Goal: Task Accomplishment & Management: Use online tool/utility

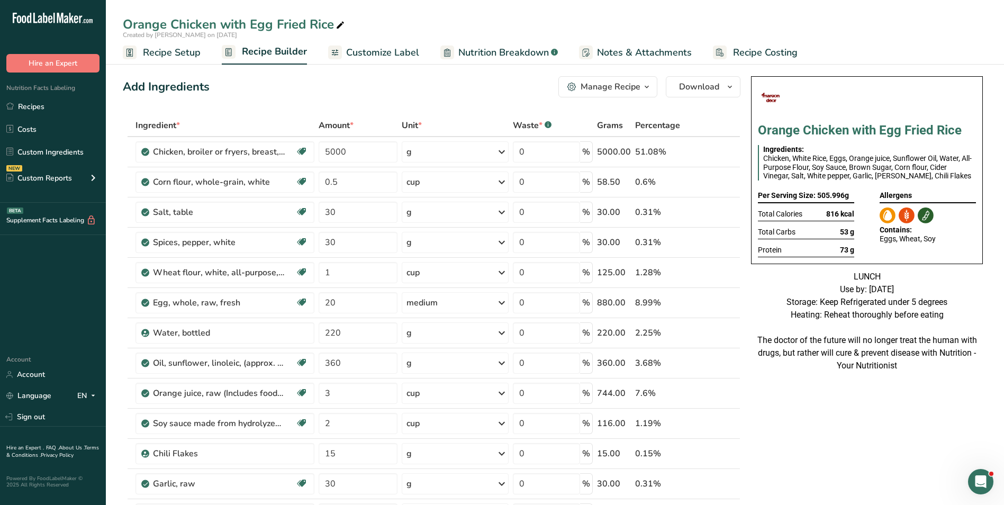
click at [391, 50] on span "Customize Label" at bounding box center [382, 53] width 73 height 14
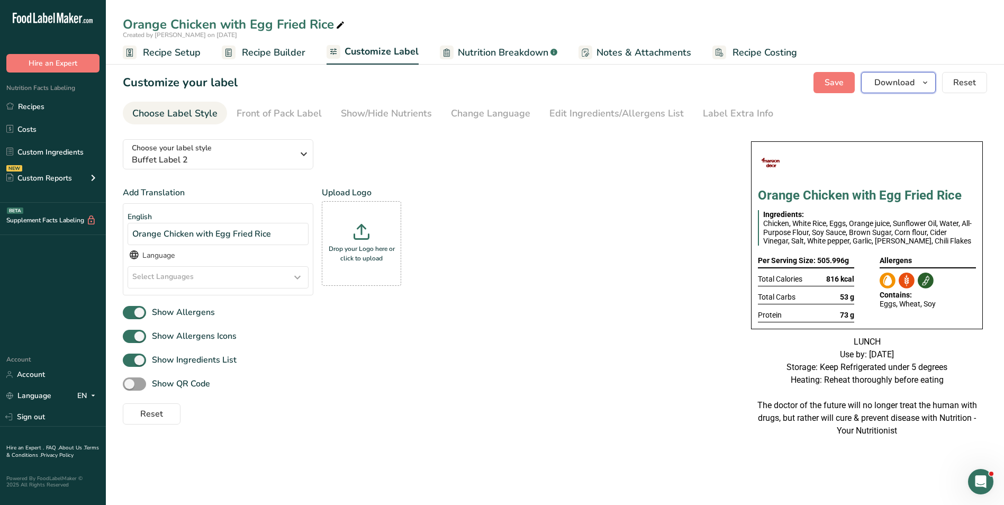
click at [918, 83] on button "Download" at bounding box center [898, 82] width 75 height 21
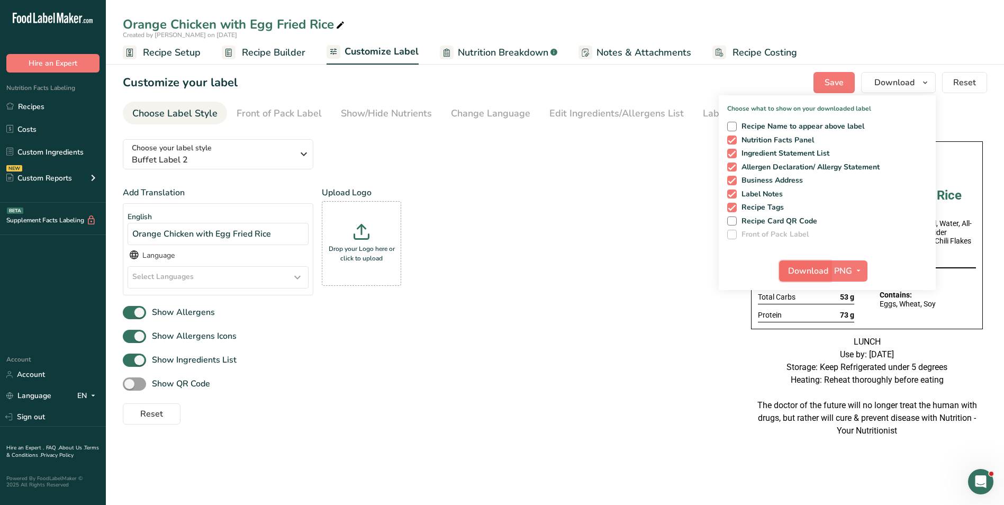
click at [813, 270] on span "Download" at bounding box center [808, 271] width 40 height 13
click at [28, 101] on link "Recipes" at bounding box center [53, 106] width 106 height 20
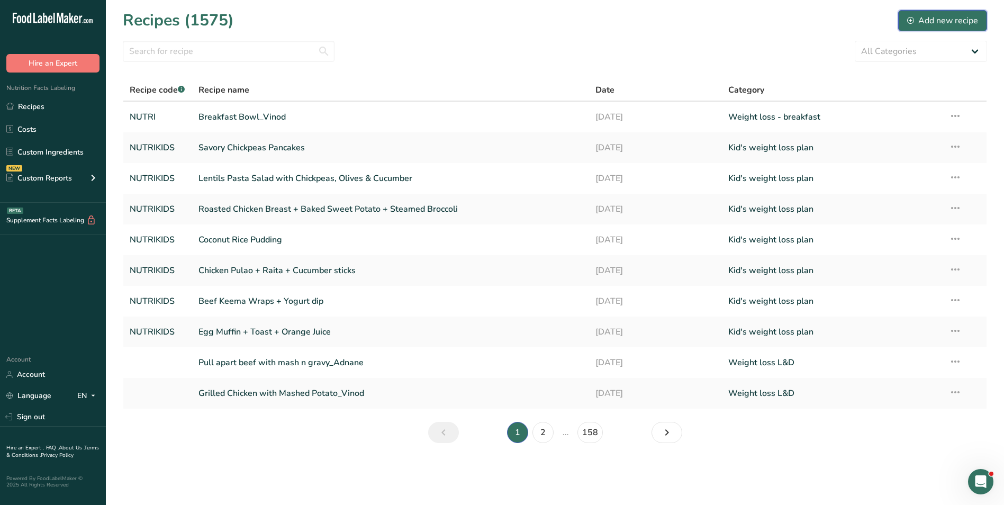
click at [948, 16] on div "Add new recipe" at bounding box center [943, 20] width 71 height 13
click at [154, 53] on input "text" at bounding box center [229, 51] width 212 height 21
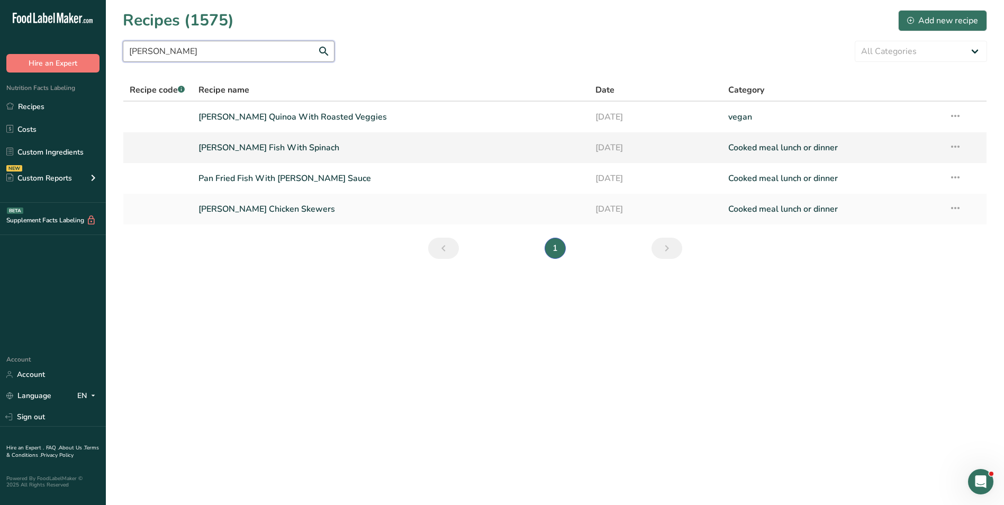
type input "lemon herb"
click at [292, 148] on link "Lemon Herb Fish With Spinach" at bounding box center [391, 148] width 385 height 22
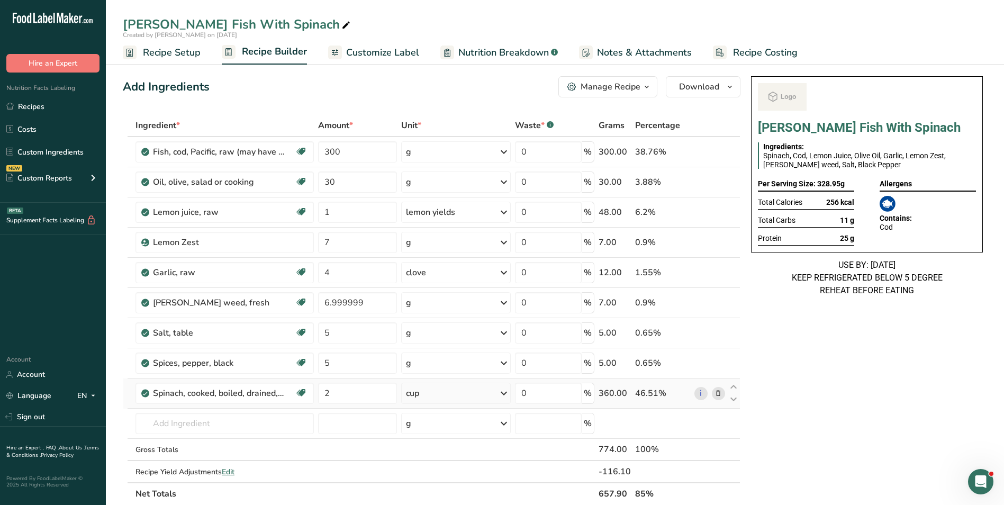
click at [720, 393] on icon at bounding box center [718, 393] width 7 height 11
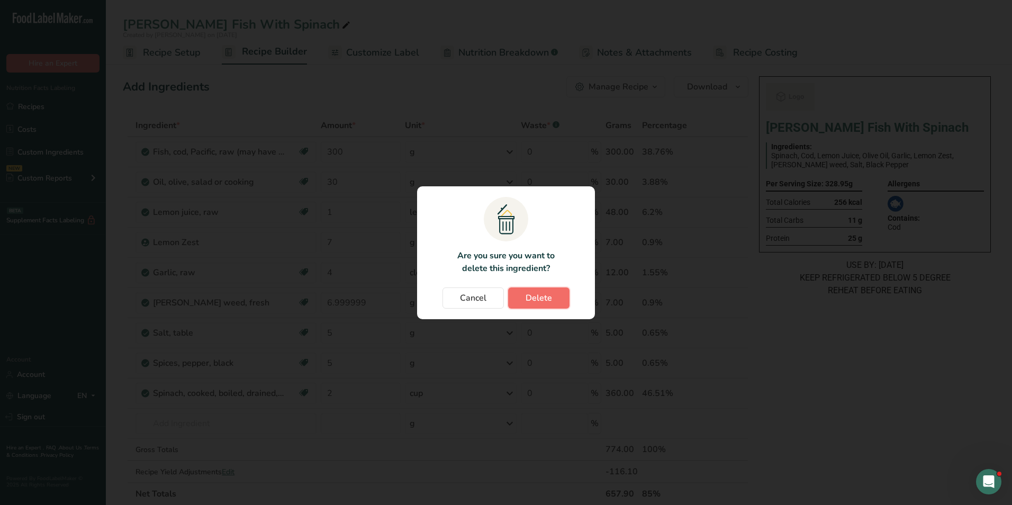
click at [531, 293] on span "Delete" at bounding box center [539, 298] width 26 height 13
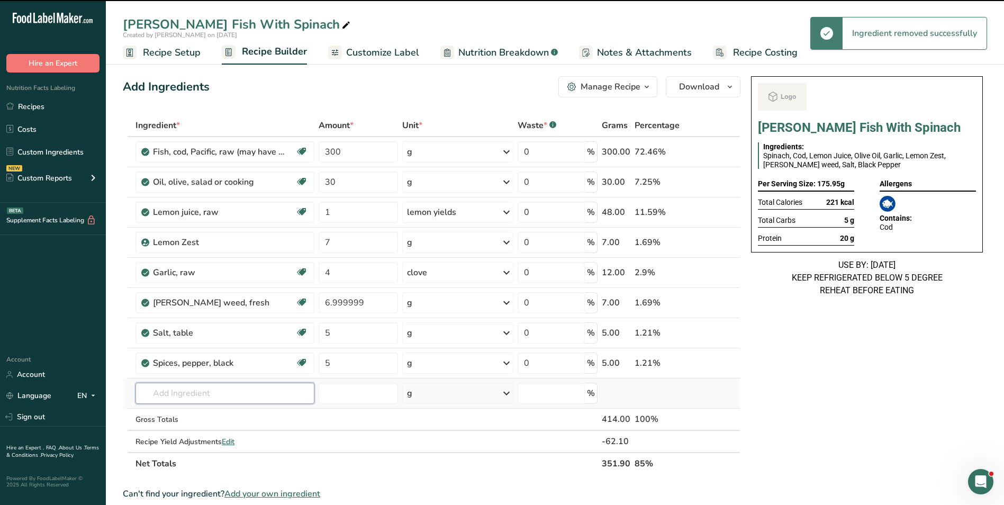
click at [185, 395] on input "text" at bounding box center [225, 393] width 179 height 21
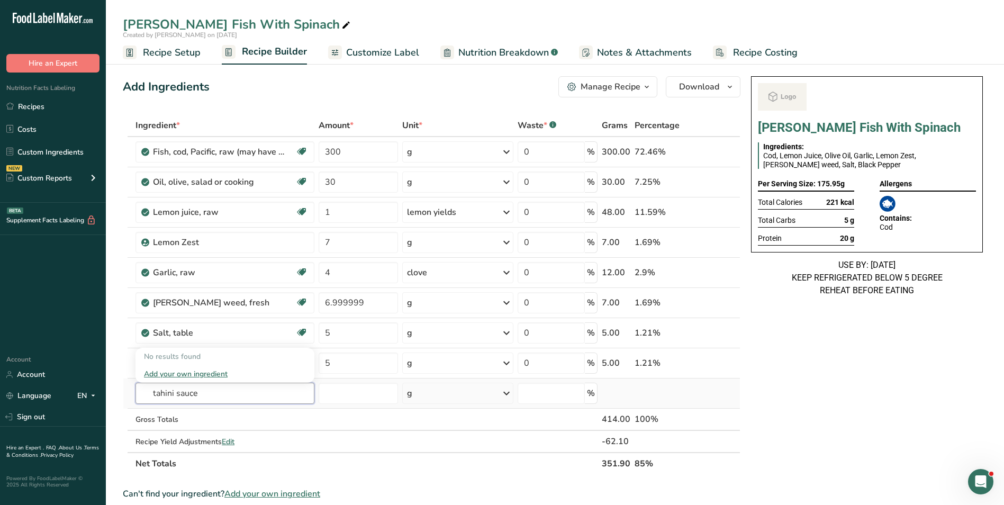
click at [182, 399] on input "tahini sauce" at bounding box center [225, 393] width 179 height 21
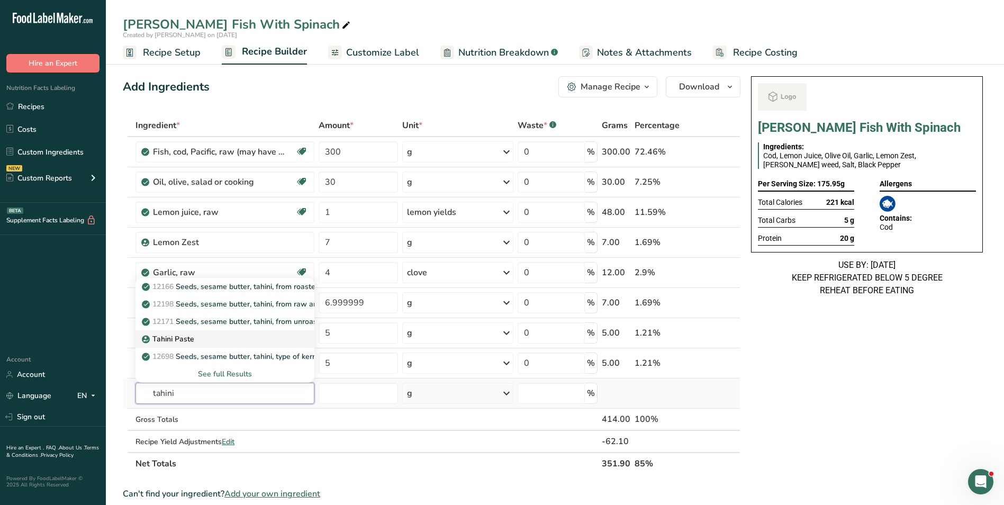
type input "tahini"
click at [186, 337] on p "Tahini Paste" at bounding box center [169, 339] width 50 height 11
type input "Tahini Paste"
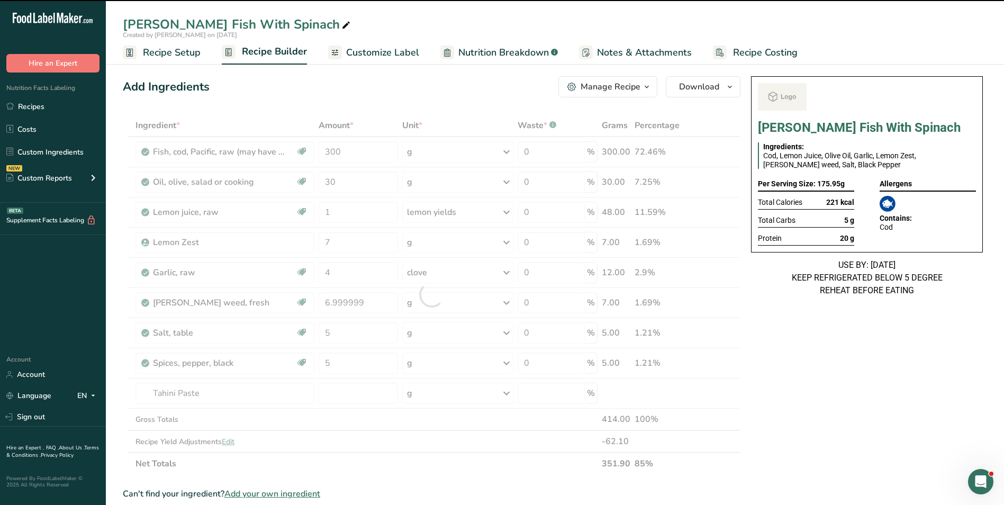
type input "0"
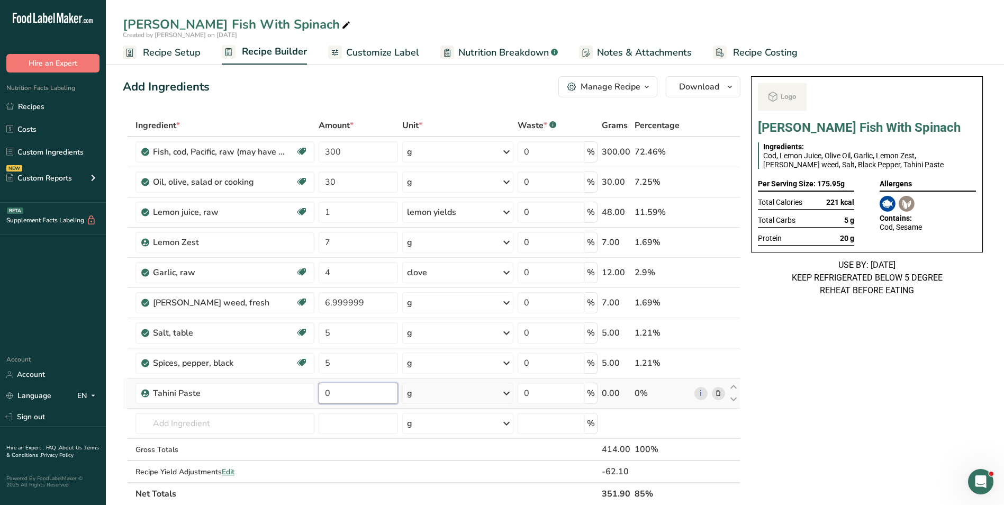
click at [328, 397] on input "0" at bounding box center [359, 393] width 80 height 21
click at [325, 396] on input "0" at bounding box center [359, 393] width 80 height 21
type input "50"
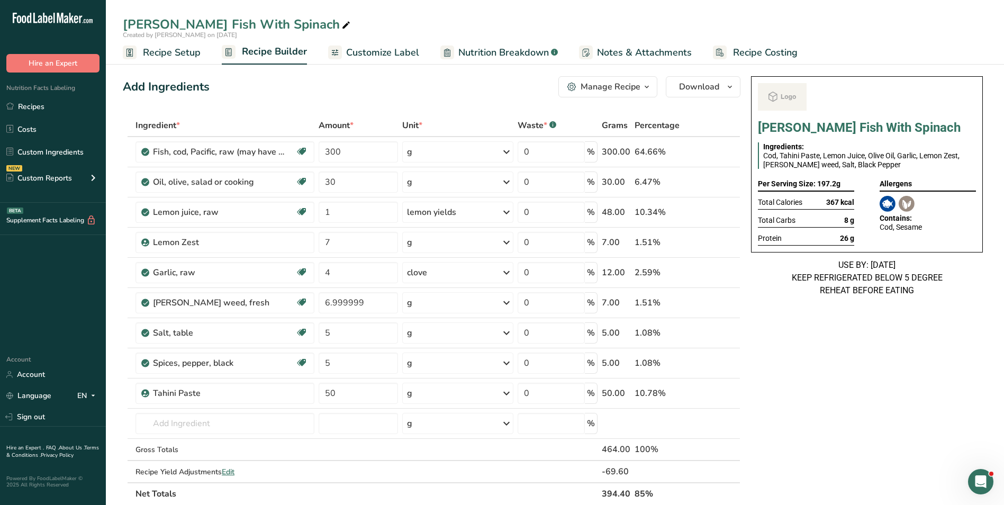
click at [150, 65] on section "Add Ingredients Manage Recipe Delete Recipe Duplicate Recipe Scale Recipe Save …" at bounding box center [555, 487] width 899 height 864
click at [153, 62] on link "Recipe Setup" at bounding box center [162, 53] width 78 height 24
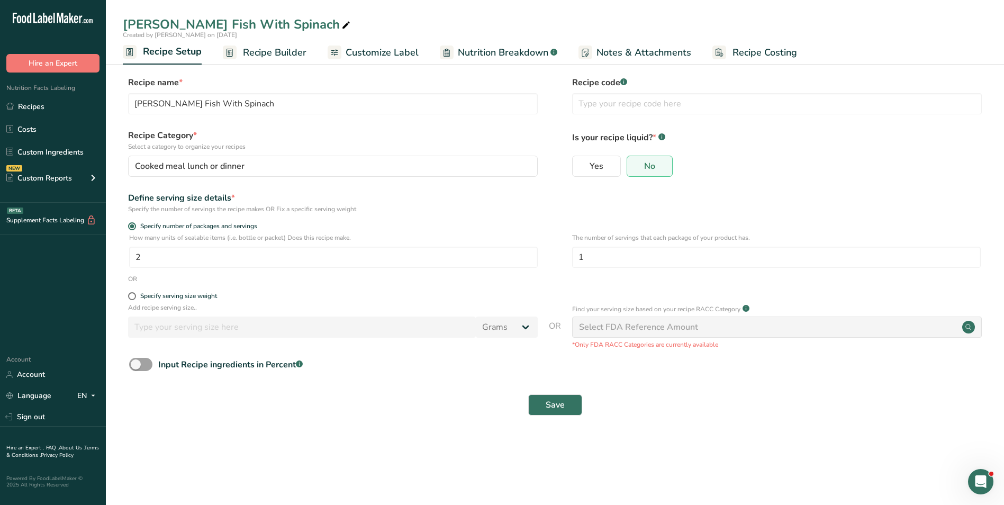
click at [251, 49] on span "Recipe Builder" at bounding box center [275, 53] width 64 height 14
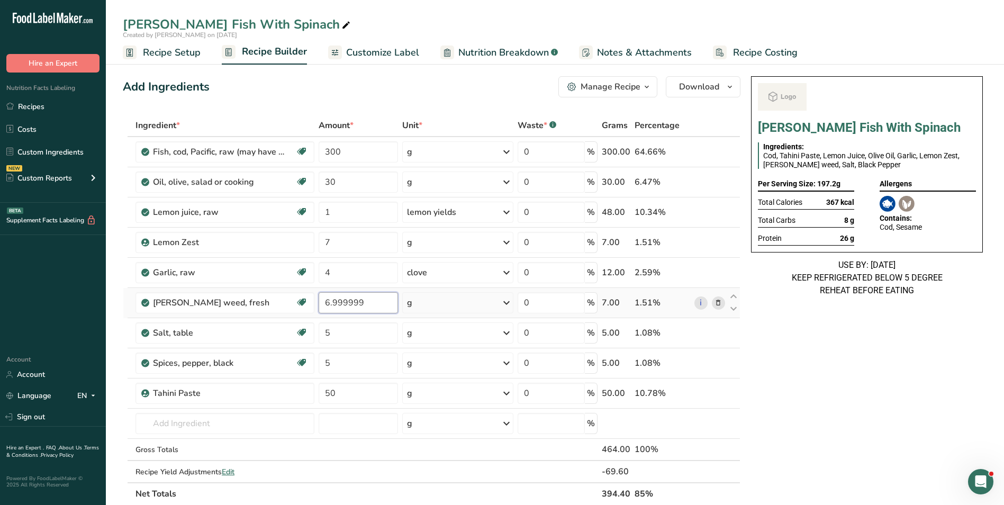
click at [333, 303] on input "6.999999" at bounding box center [359, 302] width 80 height 21
click at [333, 302] on input "6.999999" at bounding box center [359, 302] width 80 height 21
type input "7"
click at [280, 62] on link "Recipe Builder" at bounding box center [264, 52] width 85 height 25
click at [324, 149] on input "300" at bounding box center [359, 151] width 80 height 21
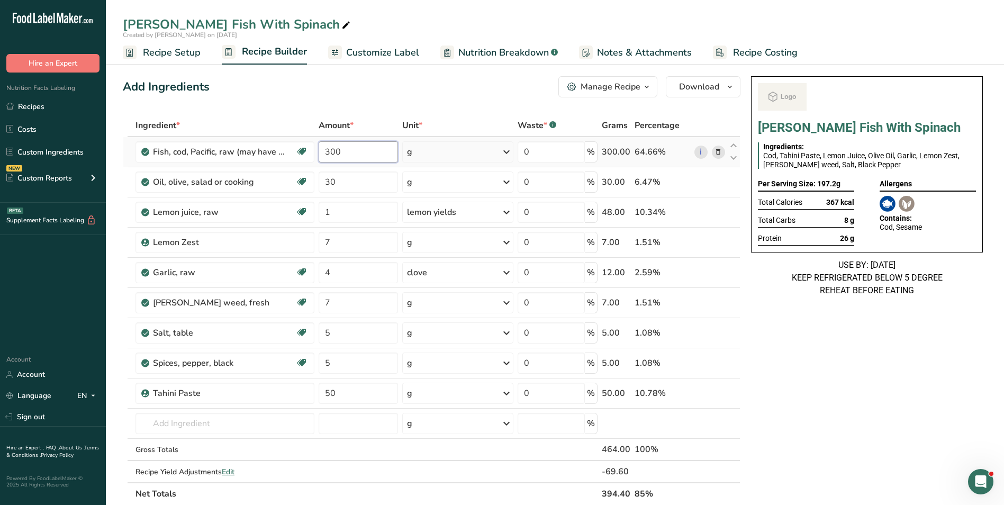
click at [324, 149] on input "300" at bounding box center [359, 151] width 80 height 21
click at [429, 95] on div "Add Ingredients Manage Recipe Delete Recipe Duplicate Recipe Scale Recipe Save …" at bounding box center [432, 86] width 618 height 21
click at [331, 156] on input "400" at bounding box center [359, 151] width 80 height 21
type input "350"
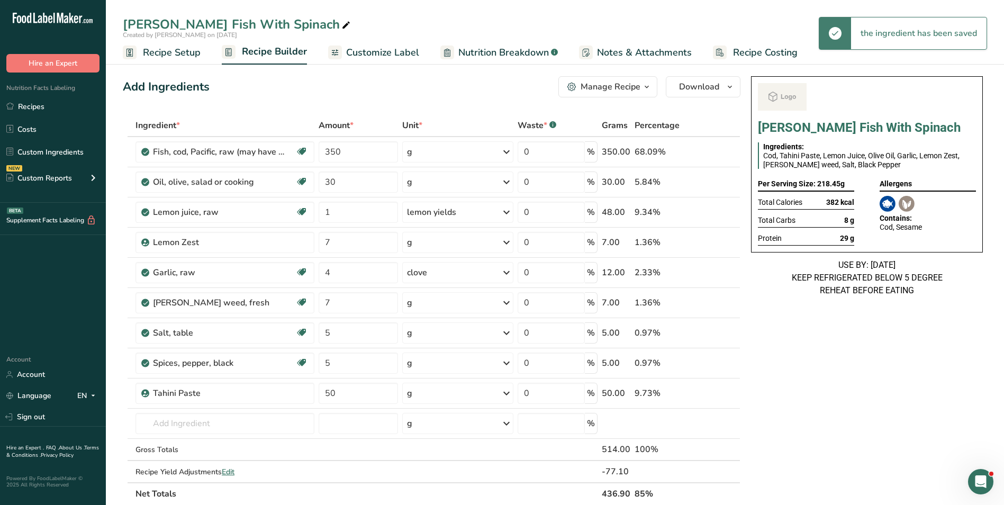
click at [376, 57] on span "Customize Label" at bounding box center [382, 53] width 73 height 14
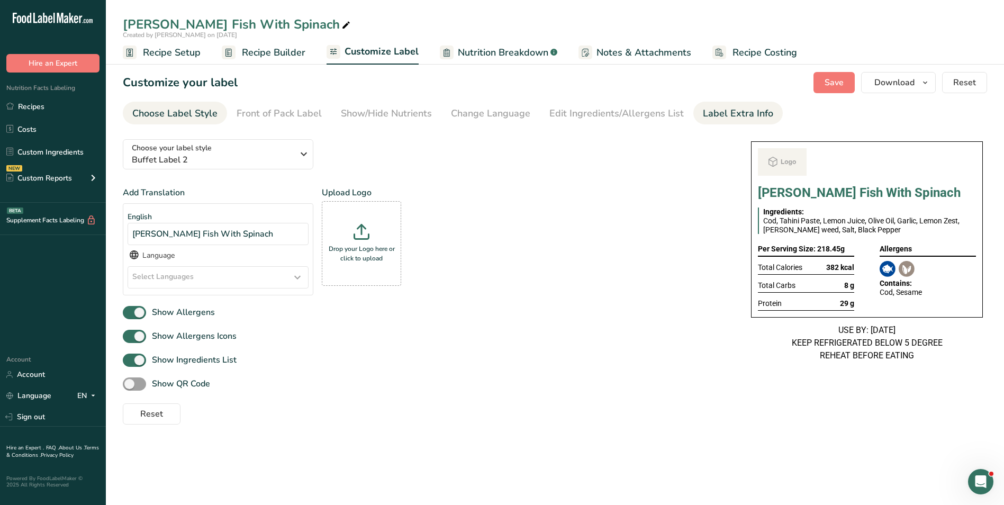
click at [705, 112] on div "Label Extra Info" at bounding box center [738, 113] width 70 height 14
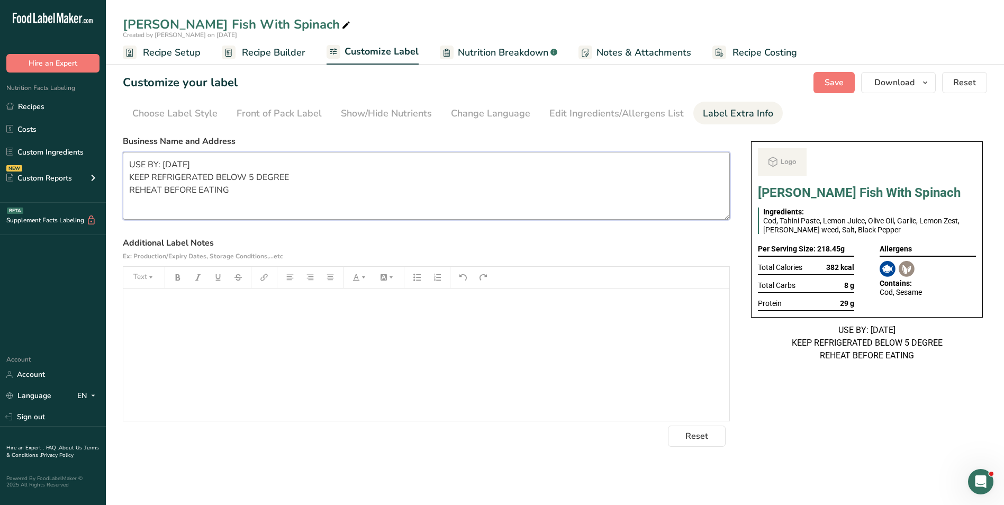
click at [219, 172] on textarea "USE BY: 11/06/2025 KEEP REFRIGERATED BELOW 5 DEGREE REHEAT BEFORE EATING" at bounding box center [426, 186] width 607 height 68
paste textarea "BREAKFAST Use by: [DATE] Storage: Keep Refrigerated under 5 degrees Heating: Re…"
click at [163, 163] on textarea "BREAKFAST Use by: [DATE] Storage: Keep Refrigerated under 5 degrees Heating: Re…" at bounding box center [426, 186] width 607 height 68
click at [165, 176] on textarea "Dinner Use by: 19/09/2025 Storage: Keep Refrigerated under 5 degrees Heating: R…" at bounding box center [426, 186] width 607 height 68
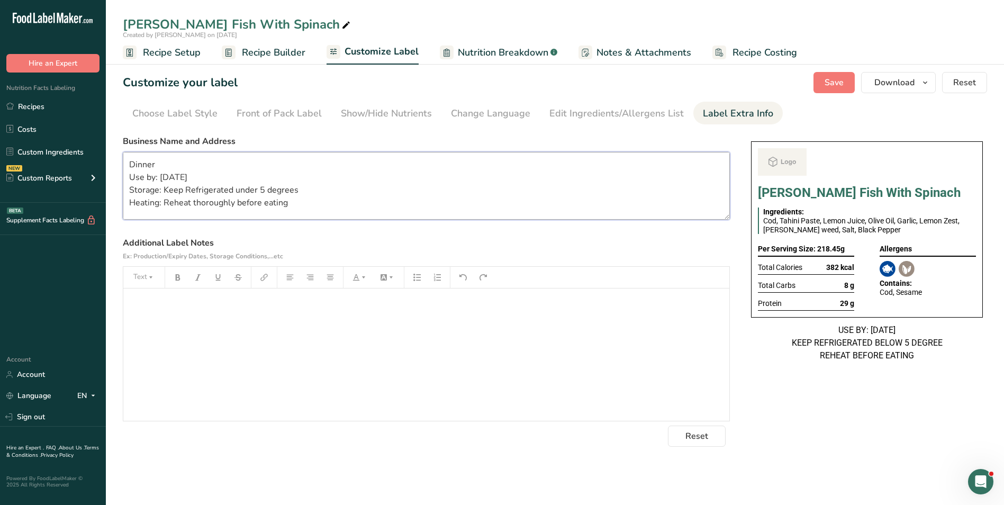
click at [165, 176] on textarea "Dinner Use by: 19/09/2025 Storage: Keep Refrigerated under 5 degrees Heating: R…" at bounding box center [426, 186] width 607 height 68
click at [831, 83] on span "Save" at bounding box center [834, 82] width 19 height 13
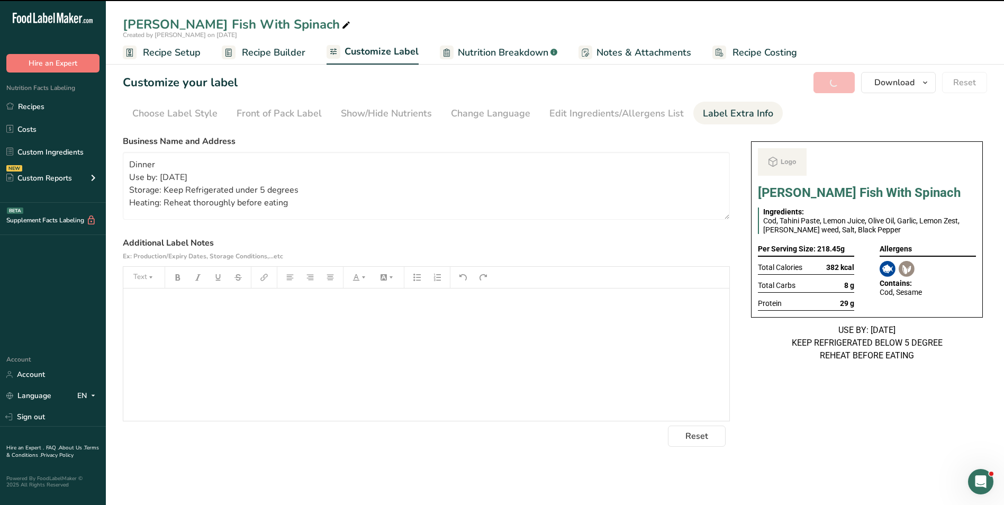
type textarea "Dinner Use by: [DATE] Storage: Keep Refrigerated under 5 degrees Heating: Rehea…"
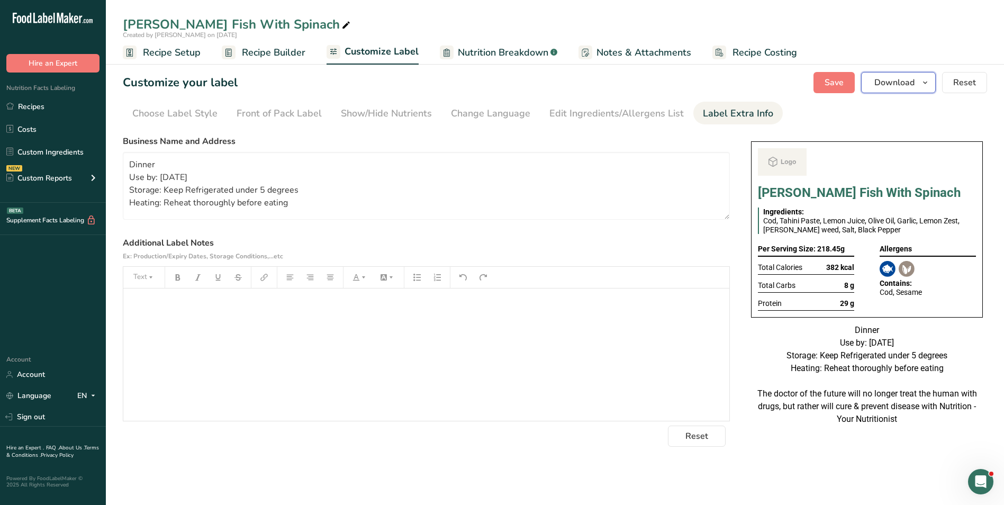
click at [915, 88] on span "Download" at bounding box center [895, 82] width 40 height 13
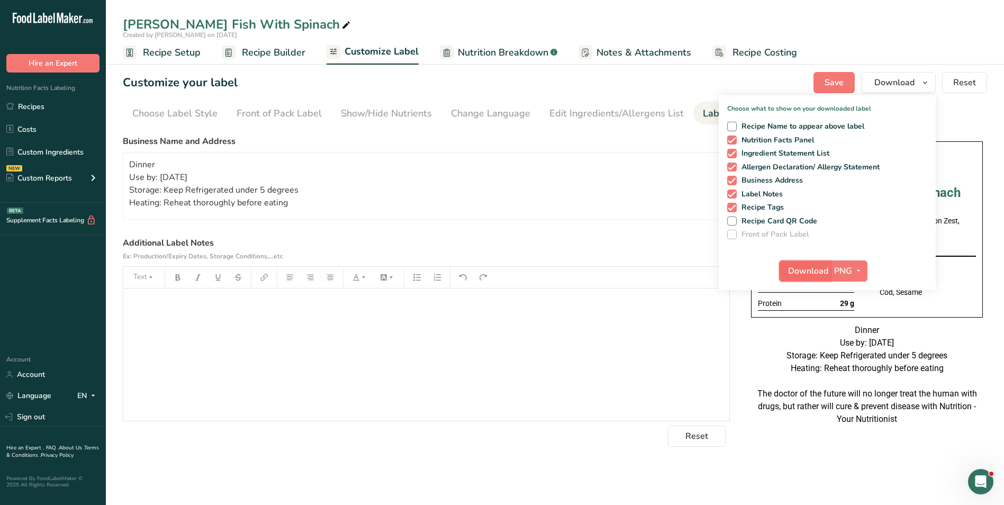
click at [809, 272] on span "Download" at bounding box center [808, 271] width 40 height 13
click at [290, 48] on span "Recipe Builder" at bounding box center [274, 53] width 64 height 14
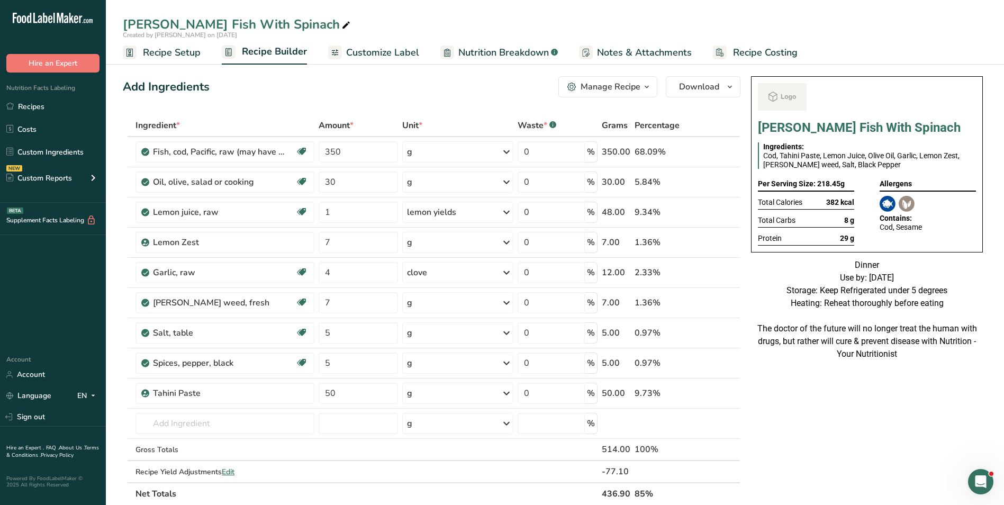
click at [327, 92] on div "Add Ingredients Manage Recipe Delete Recipe Duplicate Recipe Scale Recipe Save …" at bounding box center [432, 86] width 618 height 21
click at [382, 91] on div "Add Ingredients Manage Recipe Delete Recipe Duplicate Recipe Scale Recipe Save …" at bounding box center [432, 86] width 618 height 21
click at [335, 151] on input "350" at bounding box center [359, 151] width 80 height 21
type input "500"
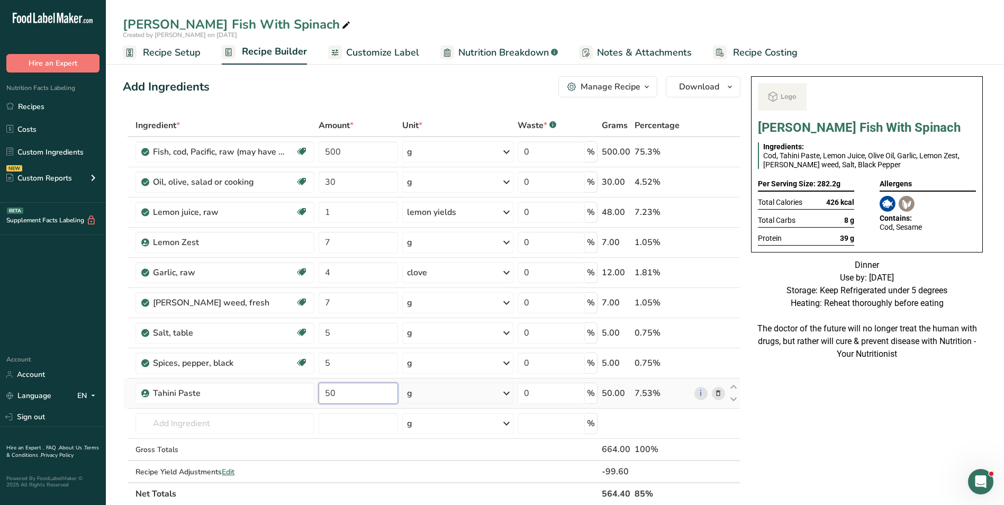
click at [330, 392] on input "50" at bounding box center [359, 393] width 80 height 21
type input "100"
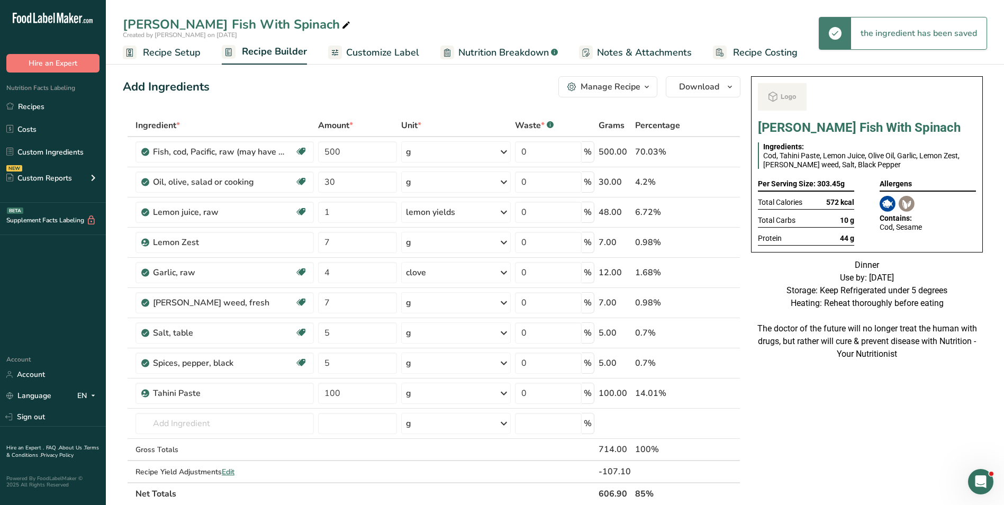
click at [342, 26] on icon at bounding box center [347, 25] width 10 height 15
click at [200, 25] on input "Lemon Herb Fish With Spinach" at bounding box center [555, 24] width 865 height 19
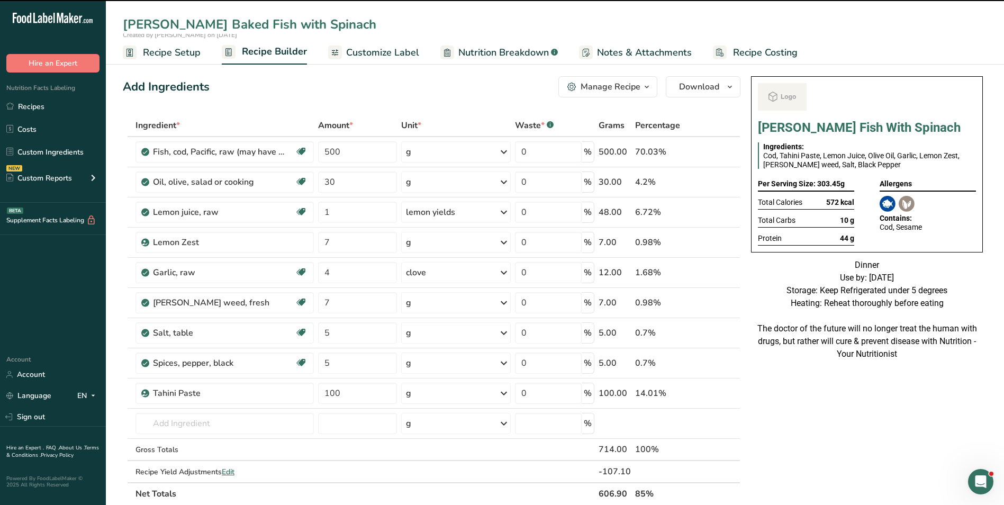
click at [311, 24] on input "Lemon Herb Baked Fish with Spinach" at bounding box center [555, 24] width 865 height 19
type input "Lemon Herb Baked Fish with Tah"
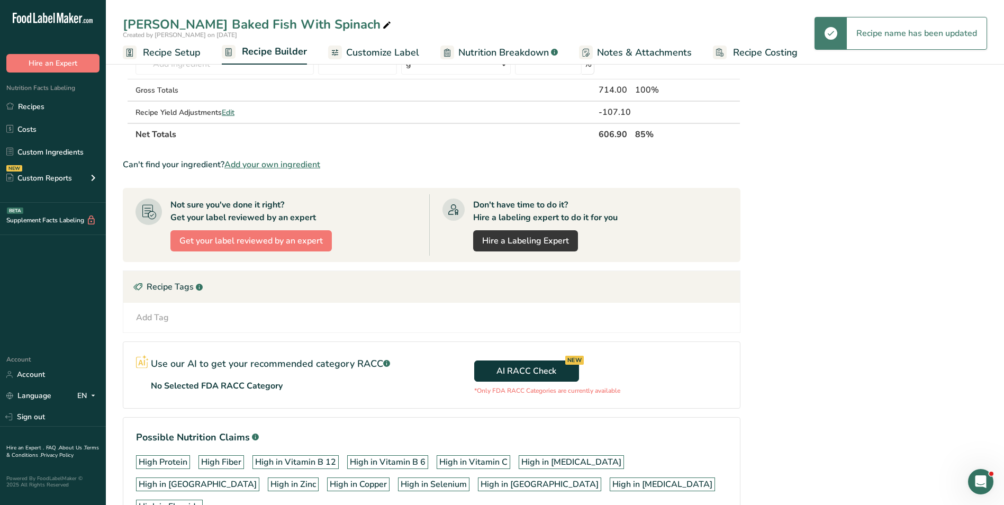
scroll to position [414, 0]
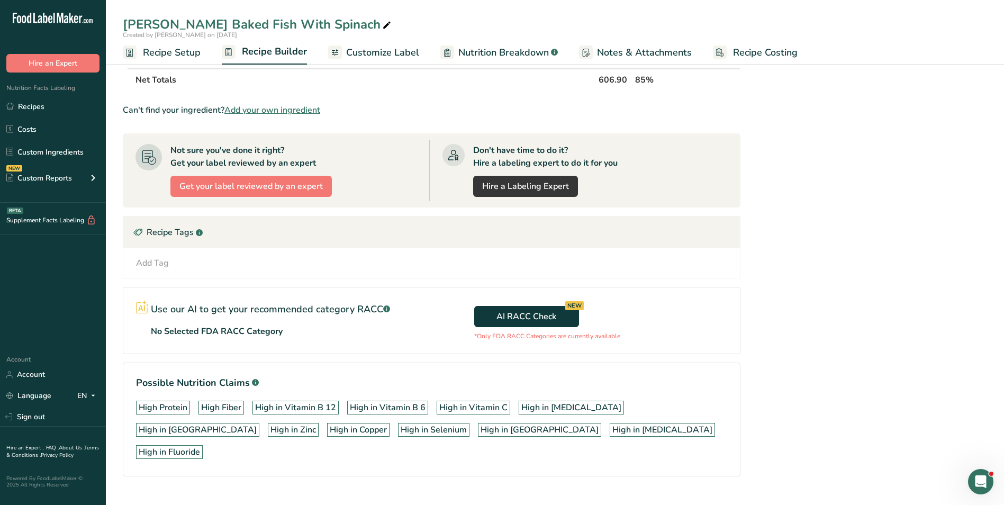
click at [382, 27] on icon at bounding box center [387, 25] width 10 height 15
click at [334, 22] on input "Lemon Herb Baked Fish With Spinach" at bounding box center [555, 24] width 865 height 19
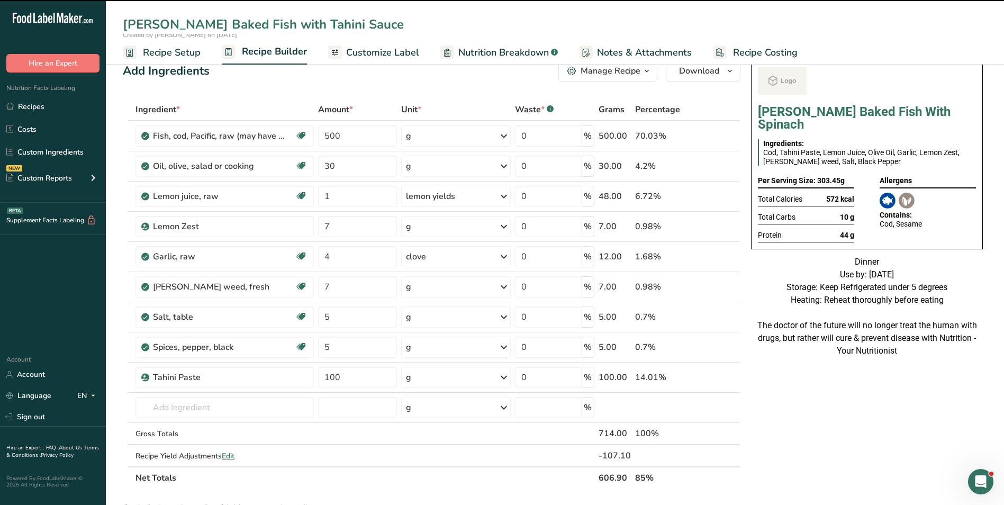
scroll to position [0, 0]
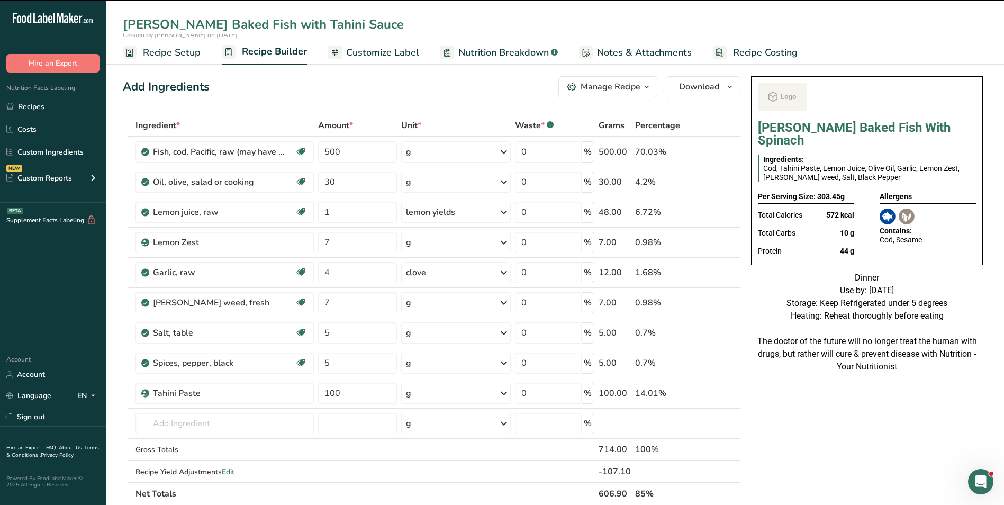
type input "[PERSON_NAME] Baked Fish with Tahini Sauce"
click at [376, 88] on div "Add Ingredients Manage Recipe Delete Recipe Duplicate Recipe Scale Recipe Save …" at bounding box center [432, 86] width 618 height 21
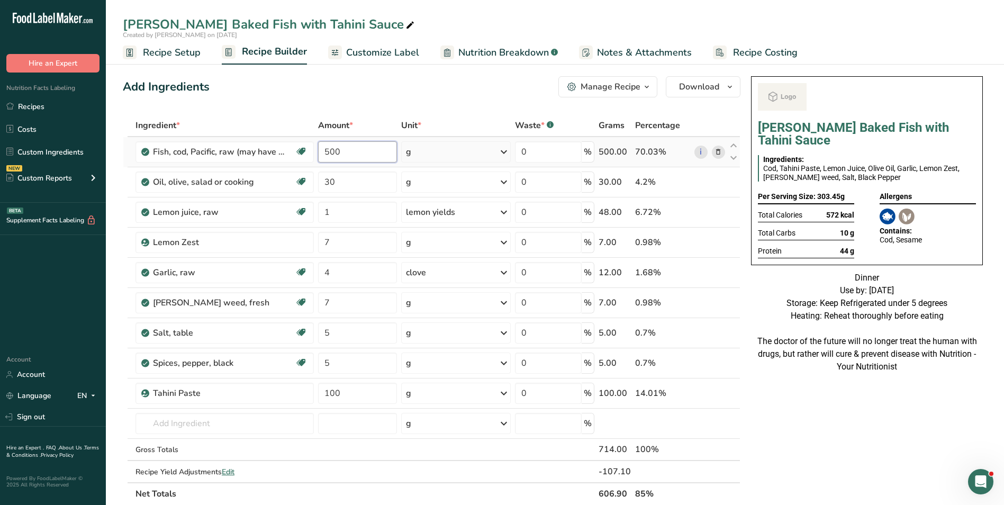
click at [329, 157] on input "500" at bounding box center [357, 151] width 78 height 21
type input "300"
click at [391, 108] on div "Add Ingredients Manage Recipe Delete Recipe Duplicate Recipe Scale Recipe Save …" at bounding box center [435, 498] width 624 height 852
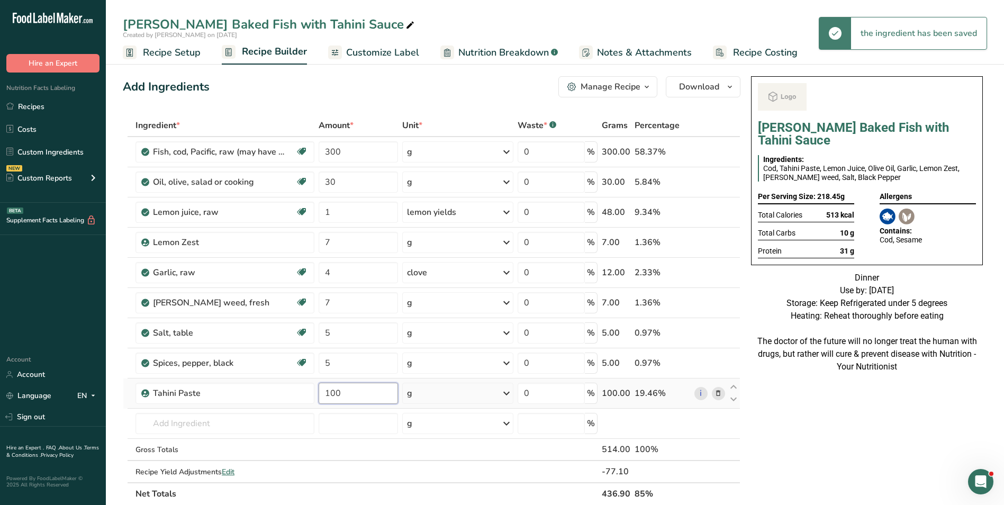
click at [335, 399] on input "100" at bounding box center [359, 393] width 80 height 21
type input "50"
click at [393, 56] on span "Customize Label" at bounding box center [382, 53] width 73 height 14
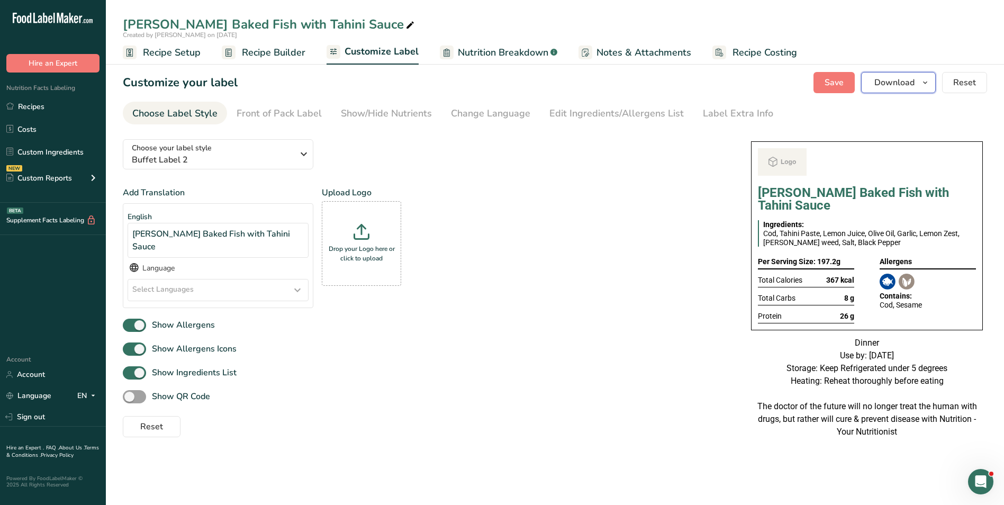
click at [921, 76] on span "button" at bounding box center [925, 82] width 13 height 13
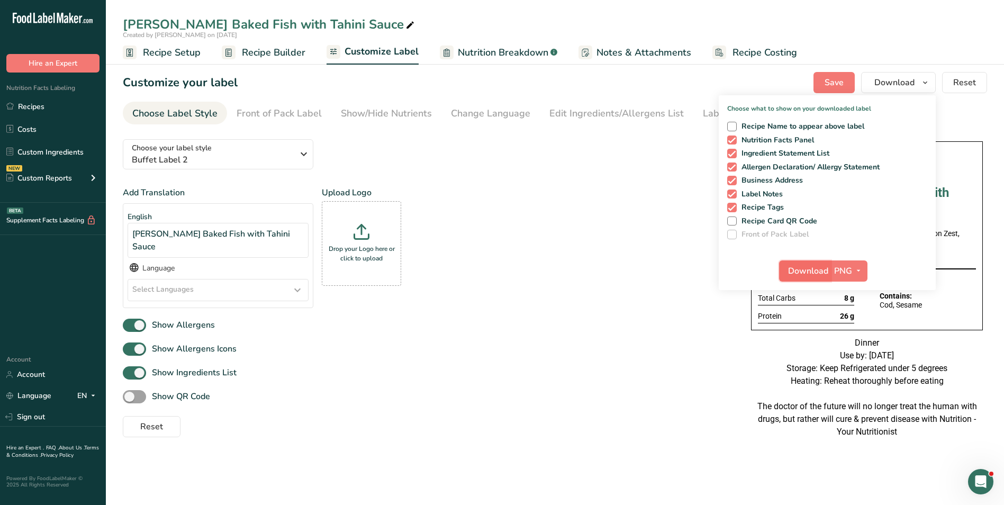
click at [792, 266] on span "Download" at bounding box center [808, 271] width 40 height 13
click at [259, 55] on span "Recipe Builder" at bounding box center [274, 53] width 64 height 14
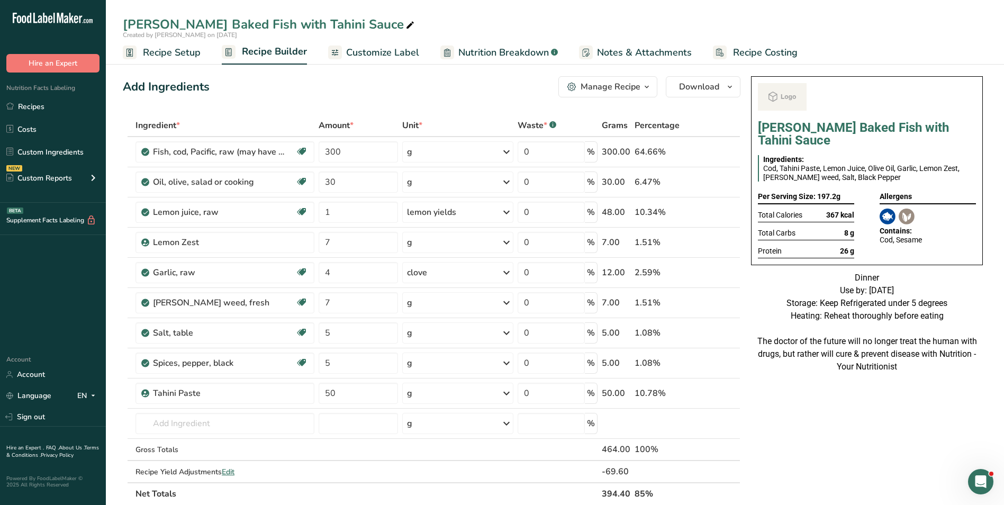
click at [382, 60] on link "Customize Label" at bounding box center [373, 53] width 91 height 24
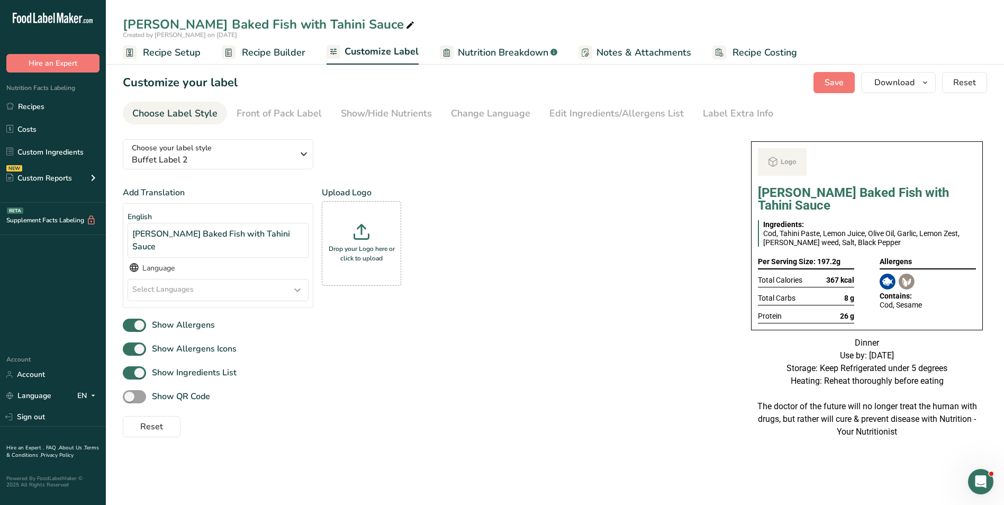
click at [272, 62] on link "Recipe Builder" at bounding box center [264, 53] width 84 height 24
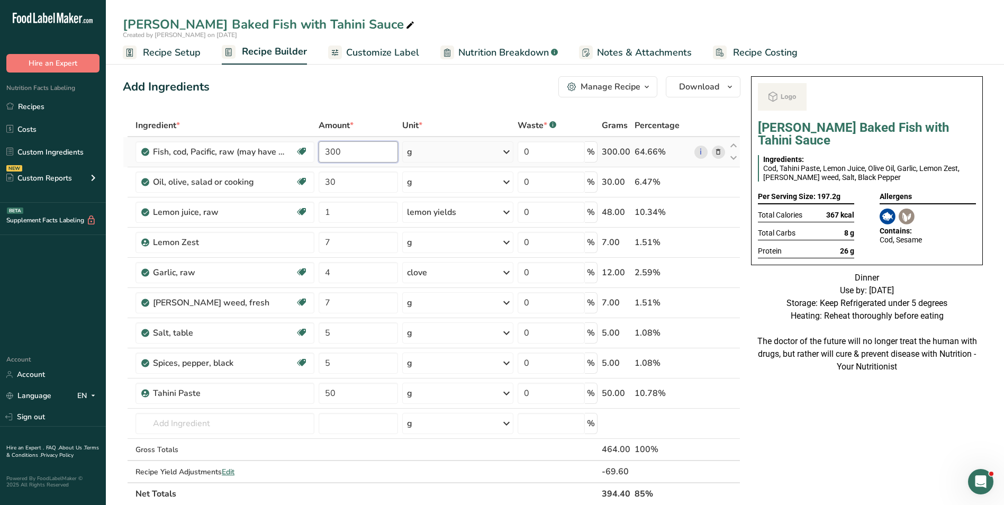
click at [322, 157] on input "300" at bounding box center [359, 151] width 80 height 21
type input "500"
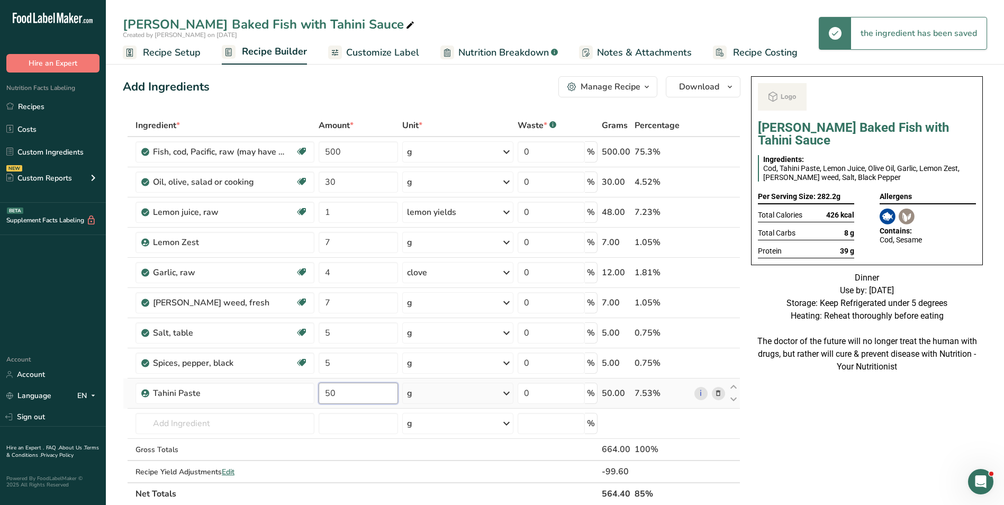
click at [328, 394] on input "50" at bounding box center [359, 393] width 80 height 21
type input "150"
click at [329, 183] on input "30" at bounding box center [357, 182] width 78 height 21
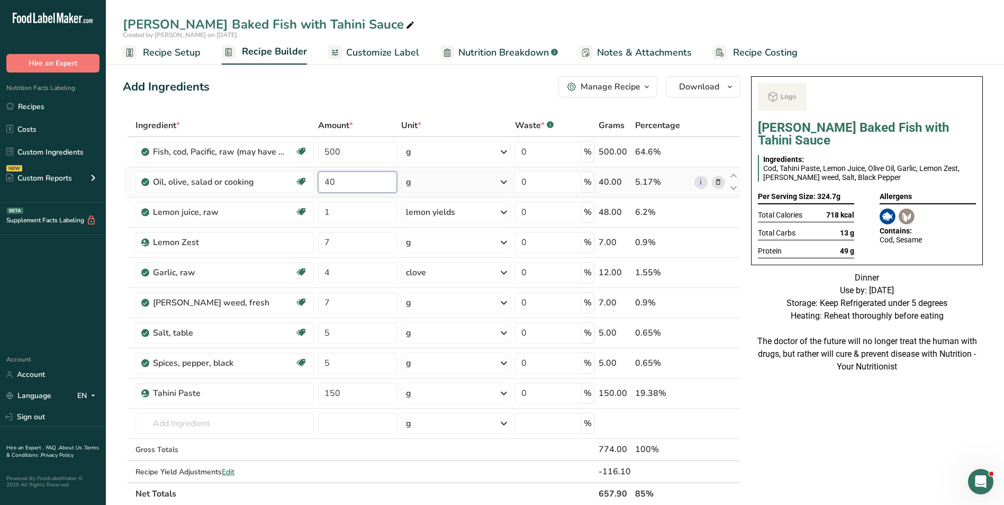
type input "40"
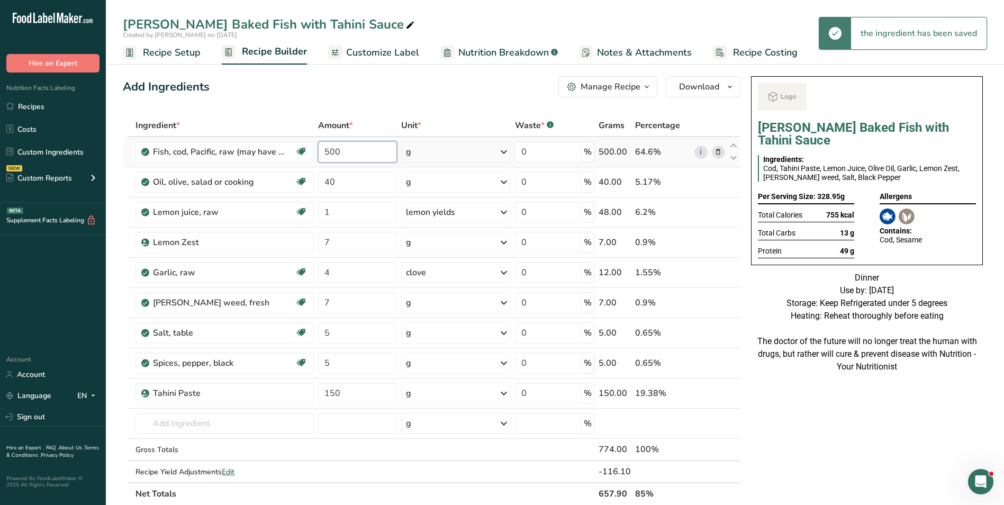
click at [329, 152] on input "500" at bounding box center [357, 151] width 78 height 21
type input "600"
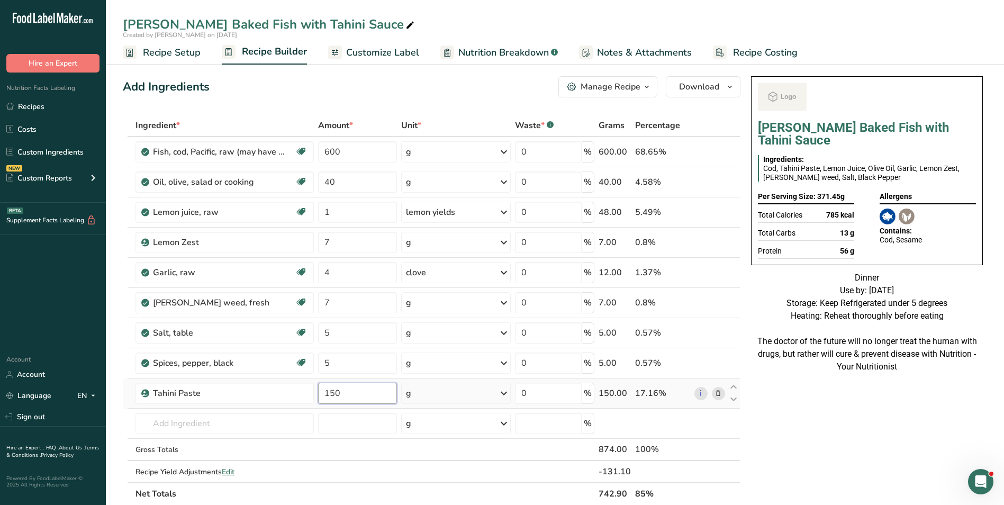
click at [330, 392] on input "150" at bounding box center [357, 393] width 78 height 21
click at [327, 393] on input "200" at bounding box center [357, 393] width 78 height 21
type input "180"
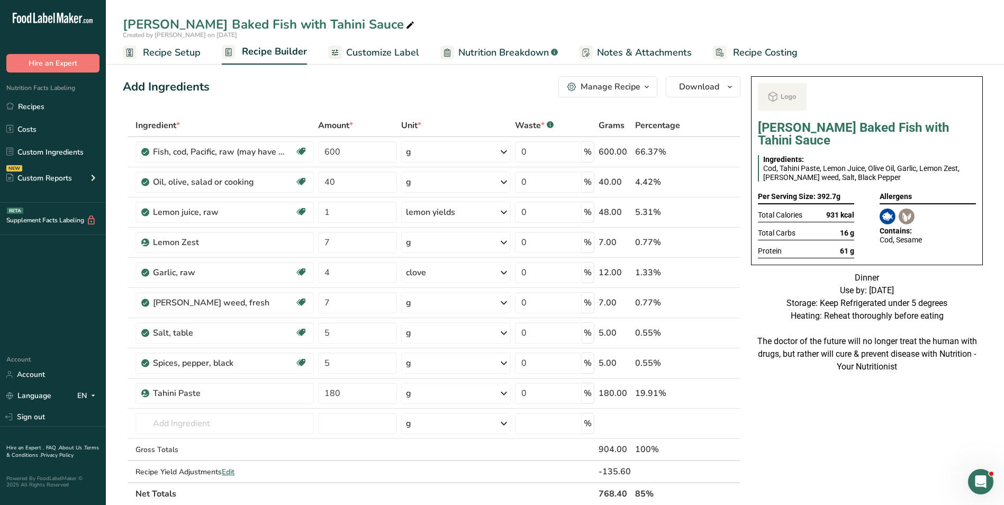
click at [385, 88] on div "Add Ingredients Manage Recipe Delete Recipe Duplicate Recipe Scale Recipe Save …" at bounding box center [432, 86] width 618 height 21
click at [393, 61] on link "Customize Label" at bounding box center [373, 53] width 91 height 24
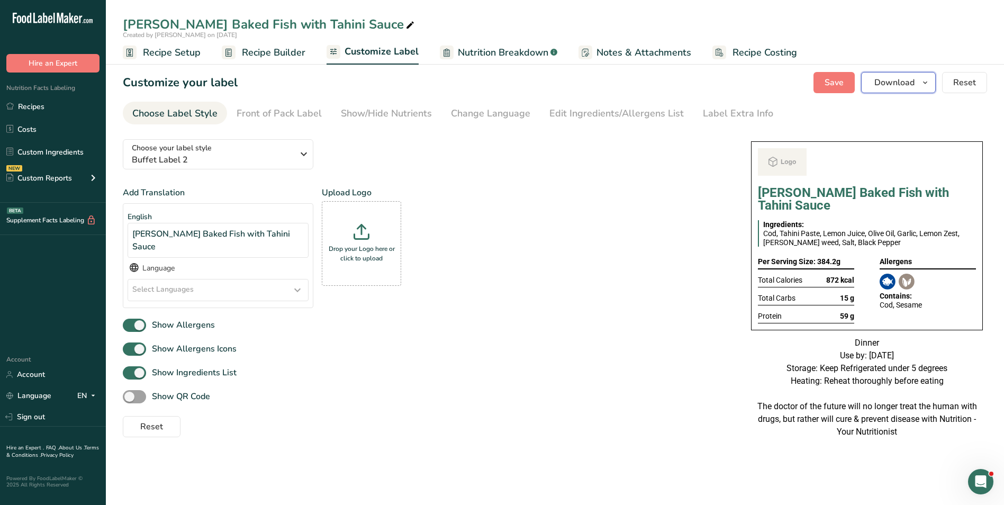
click at [902, 82] on span "Download" at bounding box center [895, 82] width 40 height 13
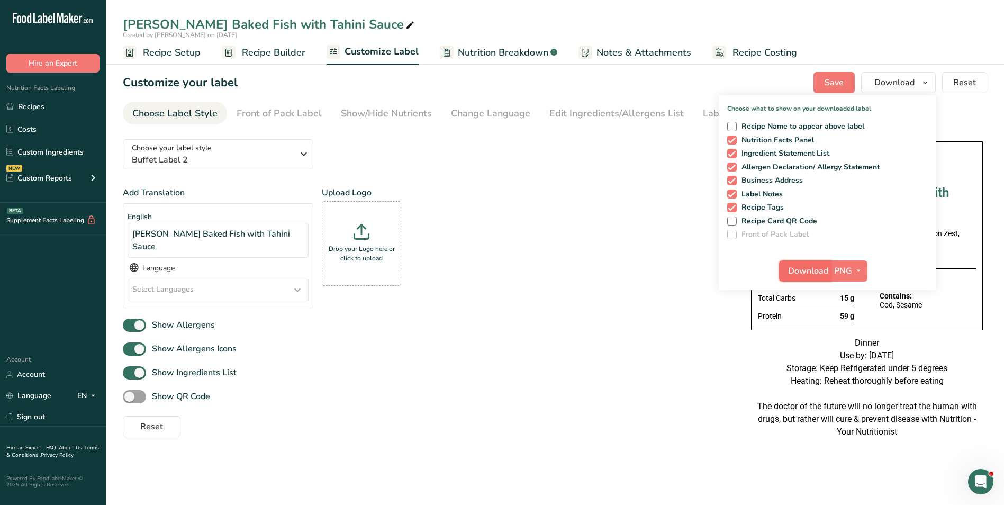
click at [794, 268] on span "Download" at bounding box center [808, 271] width 40 height 13
click at [254, 55] on span "Recipe Builder" at bounding box center [274, 53] width 64 height 14
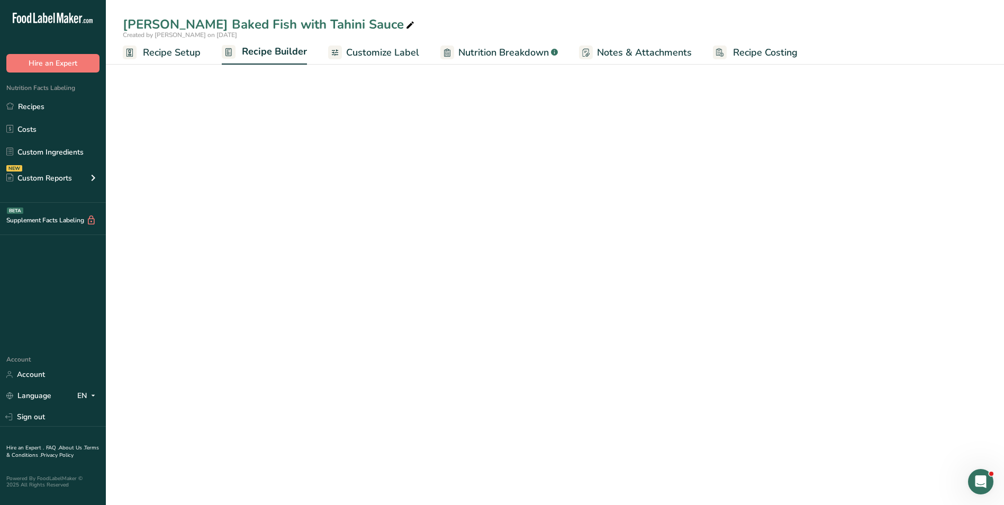
click at [253, 24] on div "[PERSON_NAME] Baked Fish with Tahini Sauce" at bounding box center [270, 24] width 294 height 19
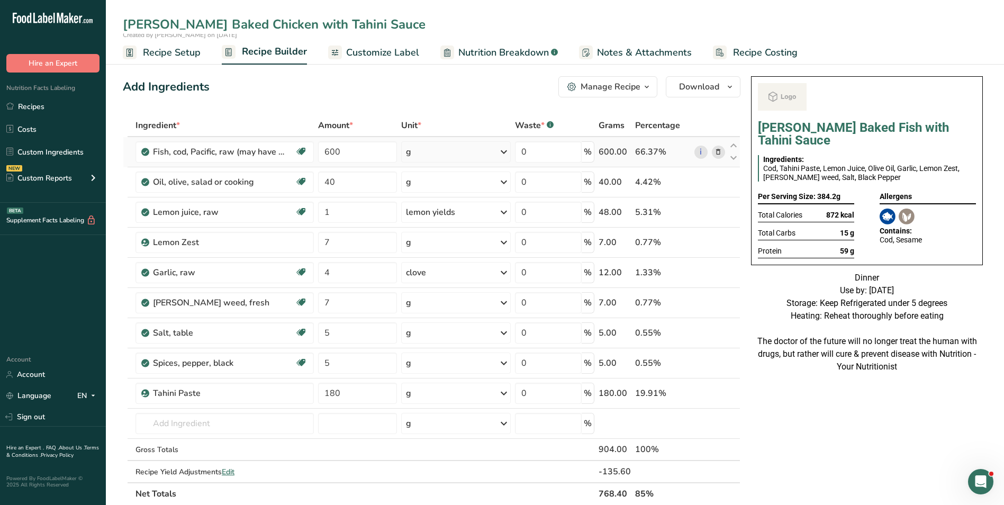
type input "[PERSON_NAME] Baked Chicken with Tahini Sauce"
click at [719, 155] on icon at bounding box center [718, 152] width 7 height 11
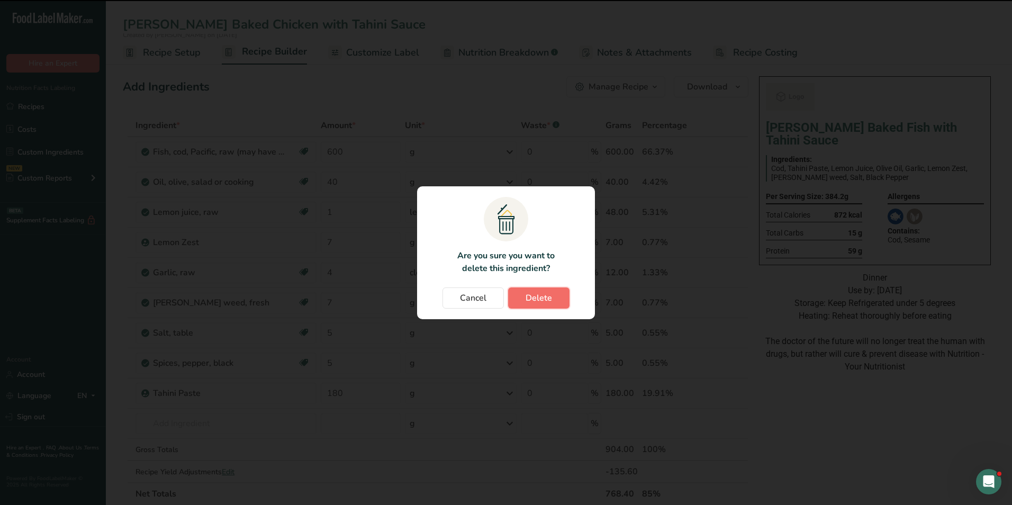
click at [552, 304] on button "Delete" at bounding box center [538, 298] width 61 height 21
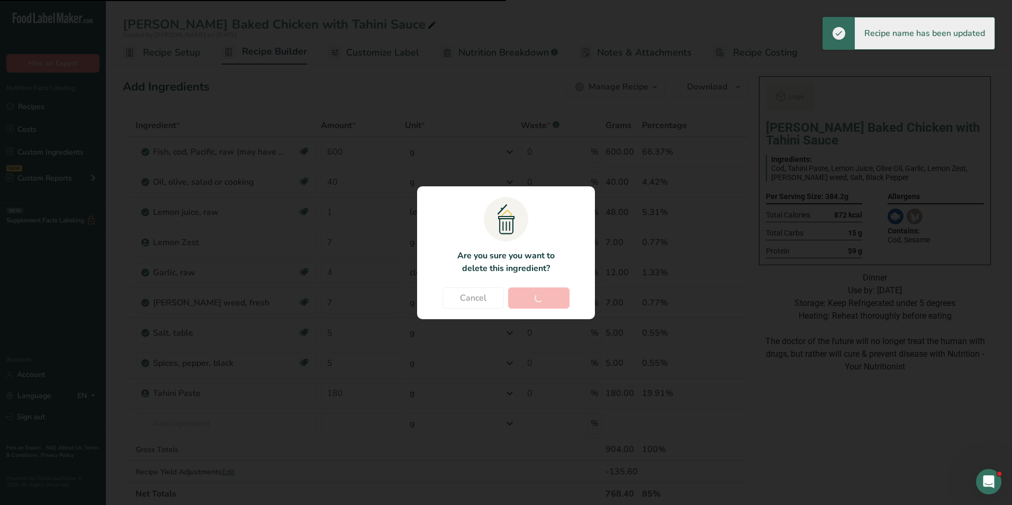
type input "40"
type input "1"
type input "7"
type input "4"
type input "7"
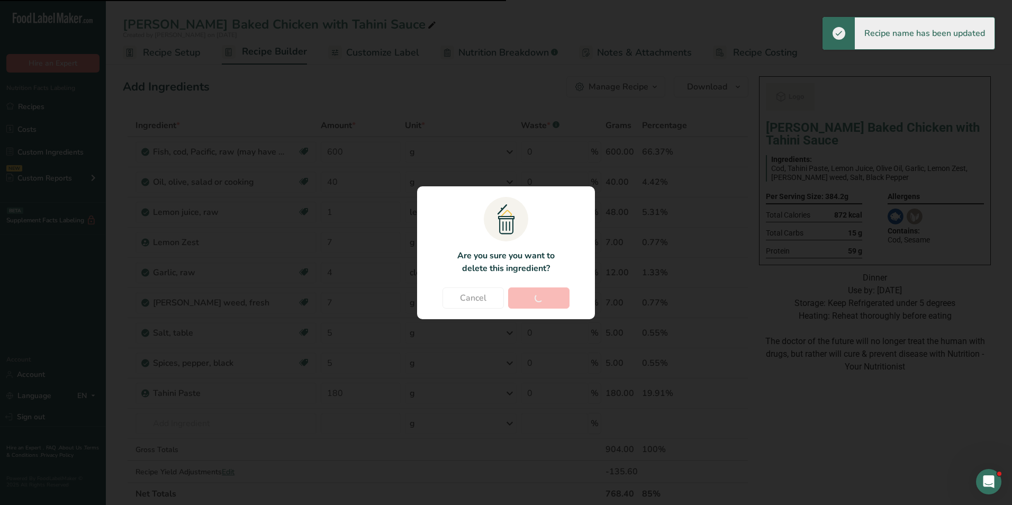
type input "5"
type input "180"
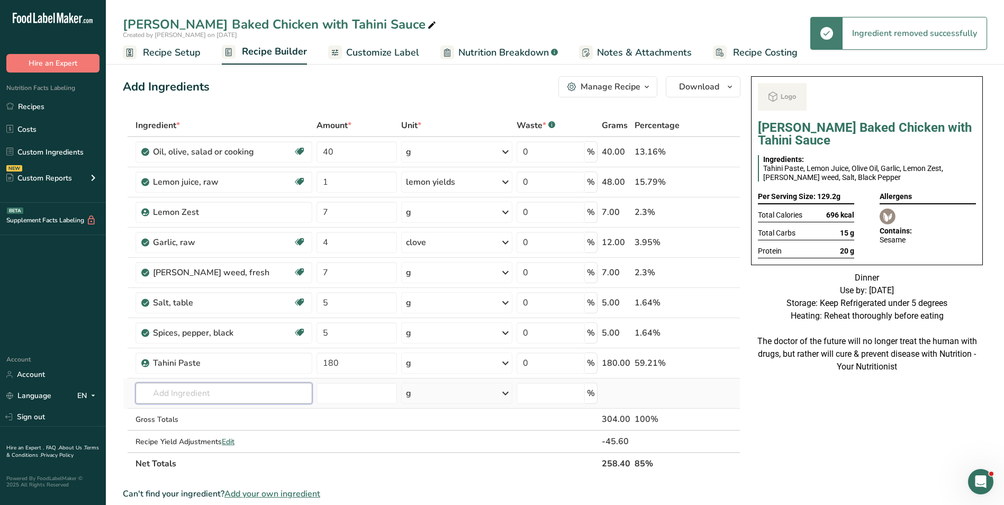
click at [182, 389] on input "text" at bounding box center [224, 393] width 177 height 21
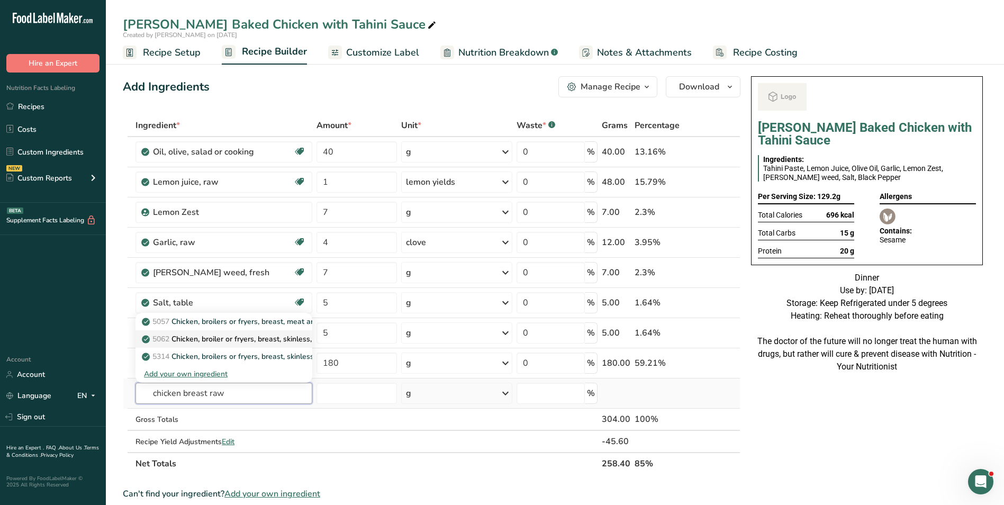
type input "chicken breast raw"
click at [275, 340] on p "5062 Chicken, broiler or fryers, breast, skinless, boneless, meat only, raw" at bounding box center [271, 339] width 255 height 11
type input "Chicken, broiler or fryers, breast, skinless, boneless, meat only, raw"
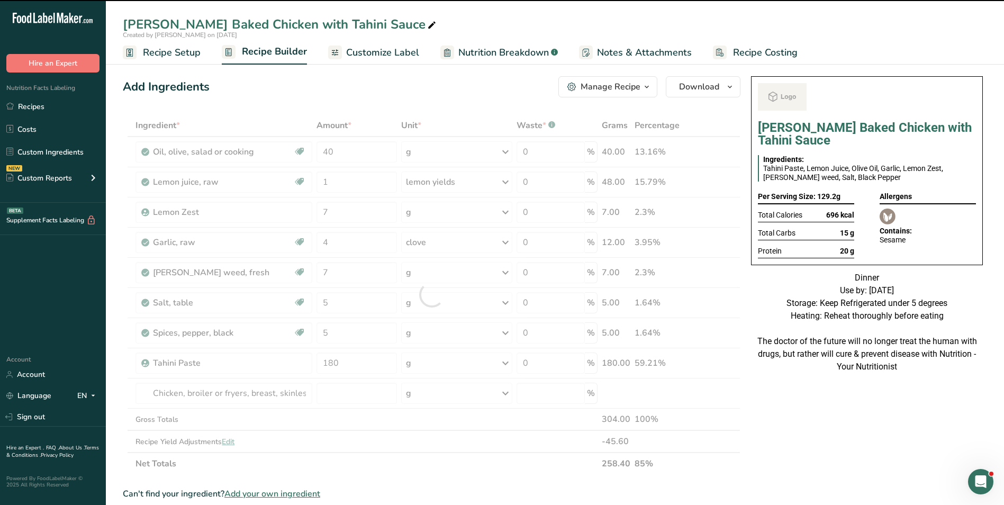
type input "0"
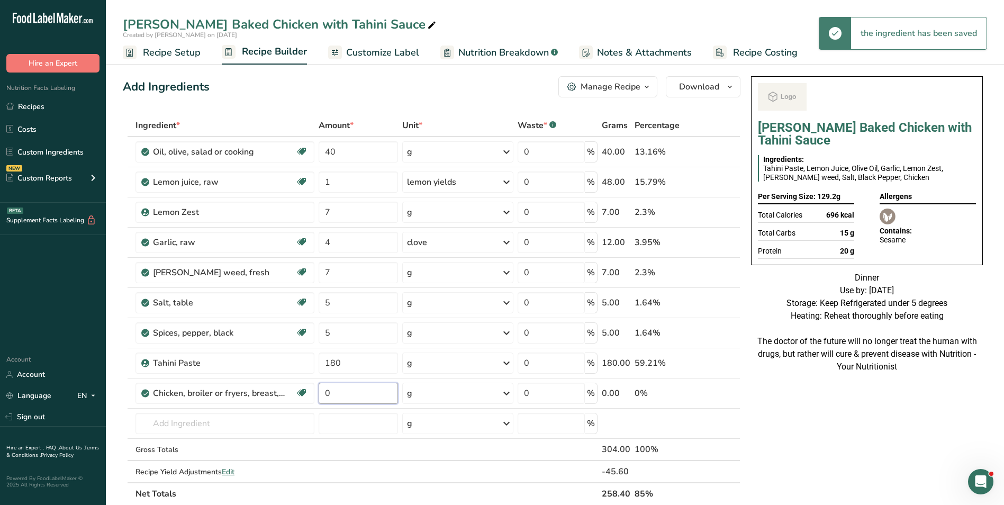
click at [335, 393] on input "0" at bounding box center [359, 393] width 80 height 21
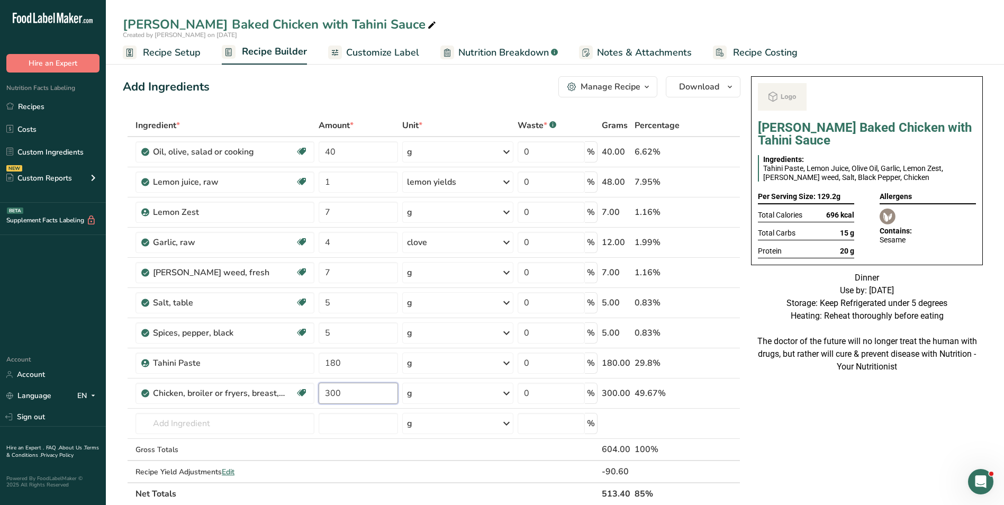
type input "300"
click at [333, 366] on input "180" at bounding box center [359, 363] width 80 height 21
type input "10"
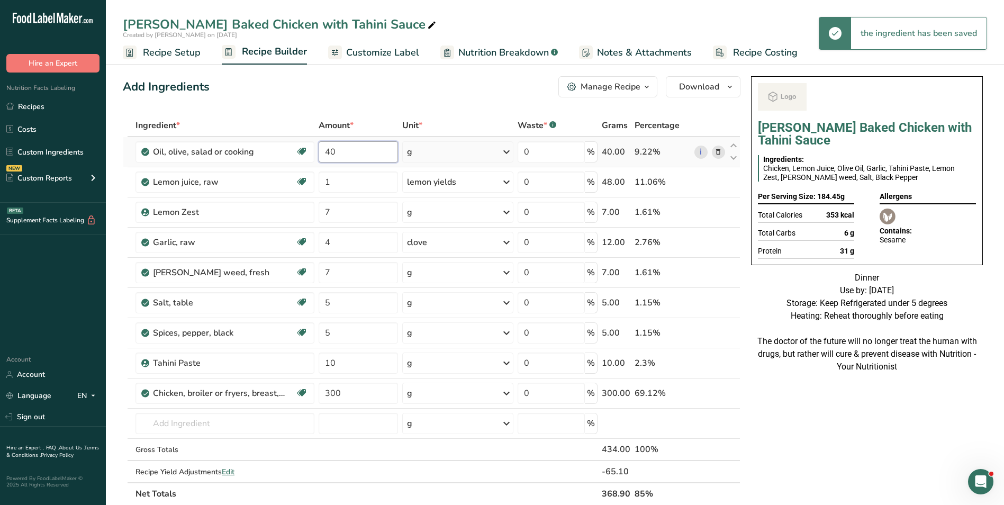
click at [330, 151] on input "40" at bounding box center [359, 151] width 80 height 21
type input "20"
click at [330, 396] on input "300" at bounding box center [359, 393] width 80 height 21
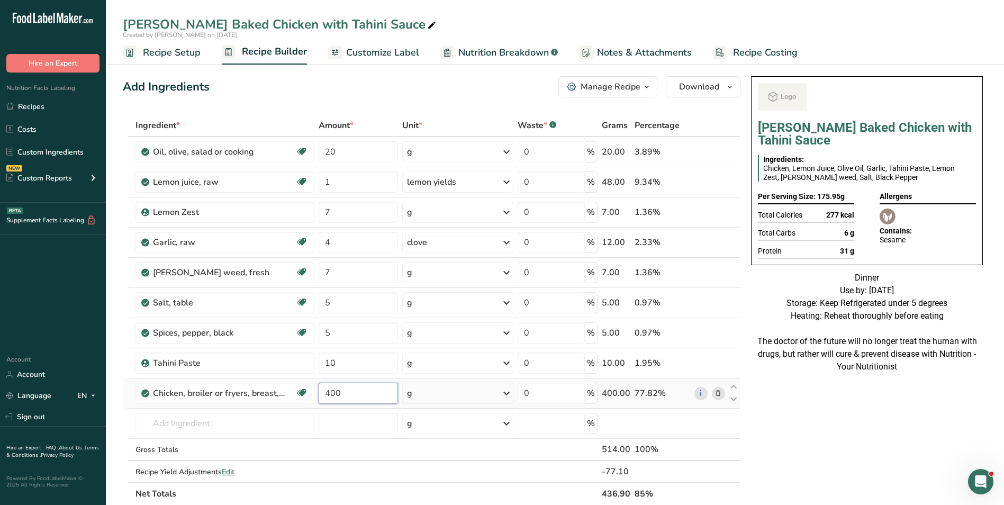
type input "400"
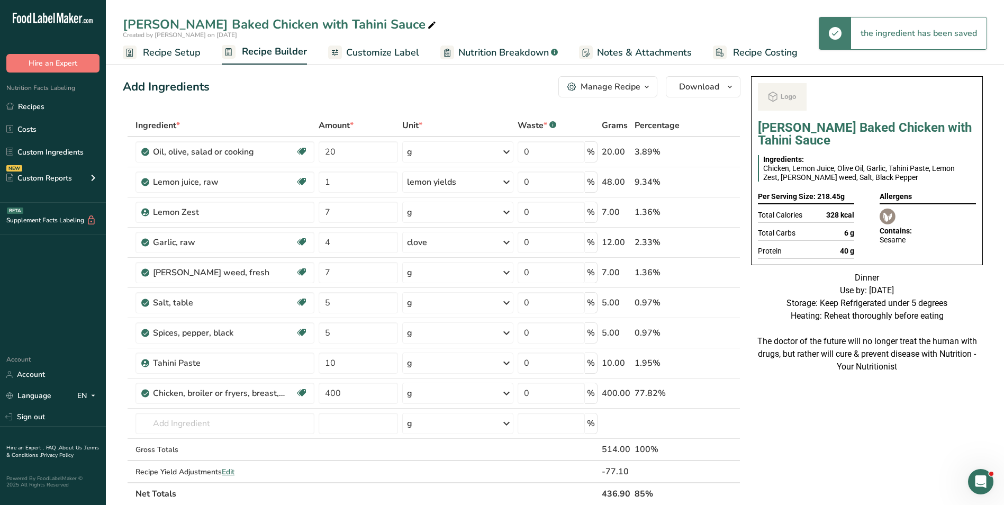
click at [372, 44] on link "Customize Label" at bounding box center [373, 53] width 91 height 24
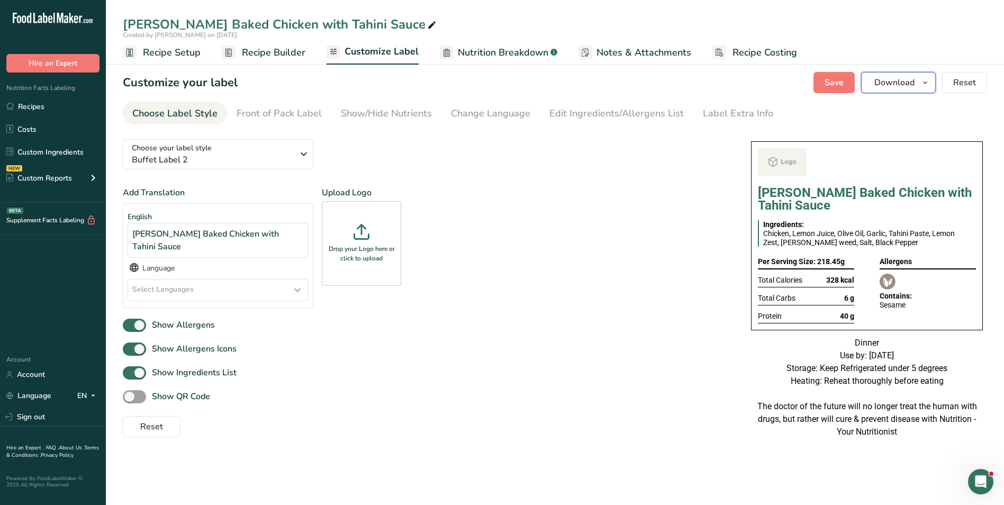
click at [908, 91] on button "Download" at bounding box center [898, 82] width 75 height 21
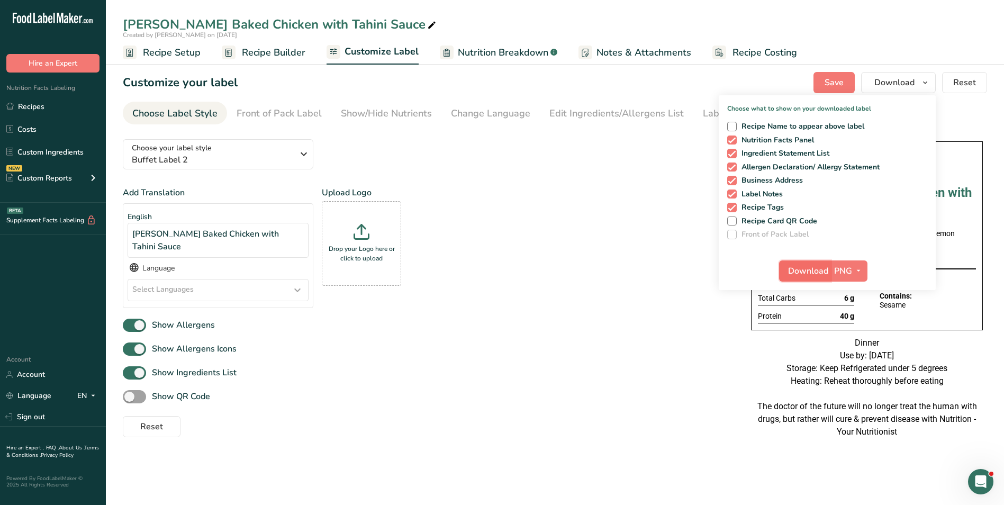
click at [807, 275] on span "Download" at bounding box center [808, 271] width 40 height 13
click at [68, 106] on link "Recipes" at bounding box center [53, 106] width 106 height 20
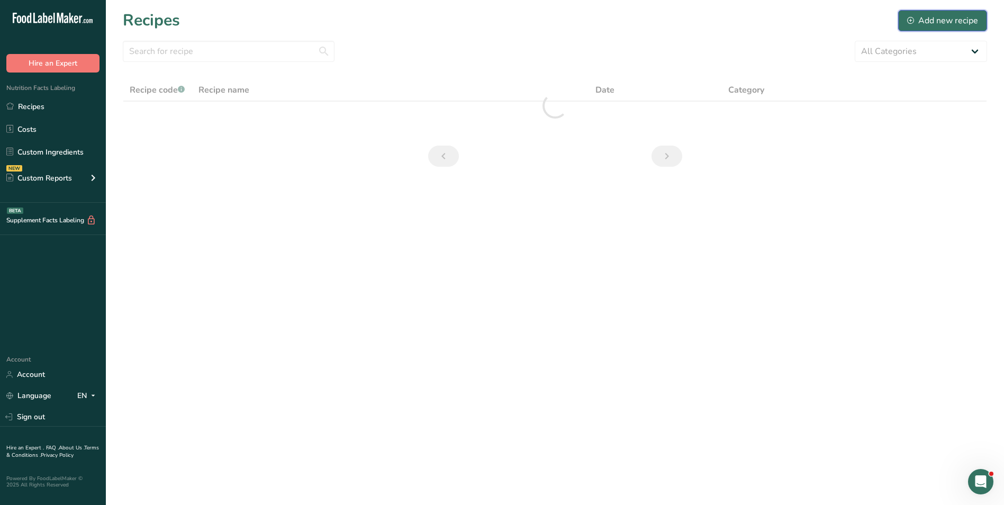
click at [942, 23] on div "Add new recipe" at bounding box center [943, 20] width 71 height 13
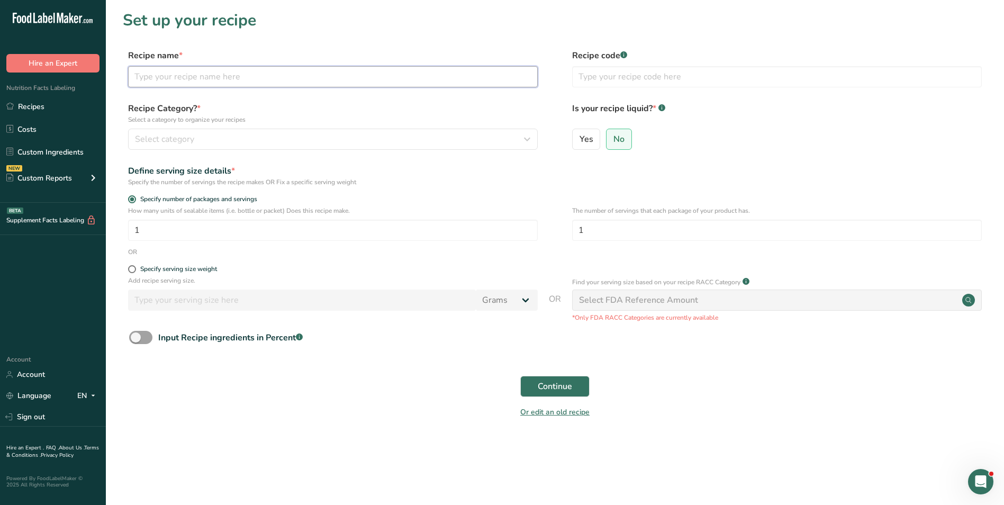
click at [187, 76] on input "text" at bounding box center [333, 76] width 410 height 21
type input "Spiced Rice Paper Puffed"
click at [620, 79] on input "text" at bounding box center [777, 76] width 410 height 21
type input "NUTRI"
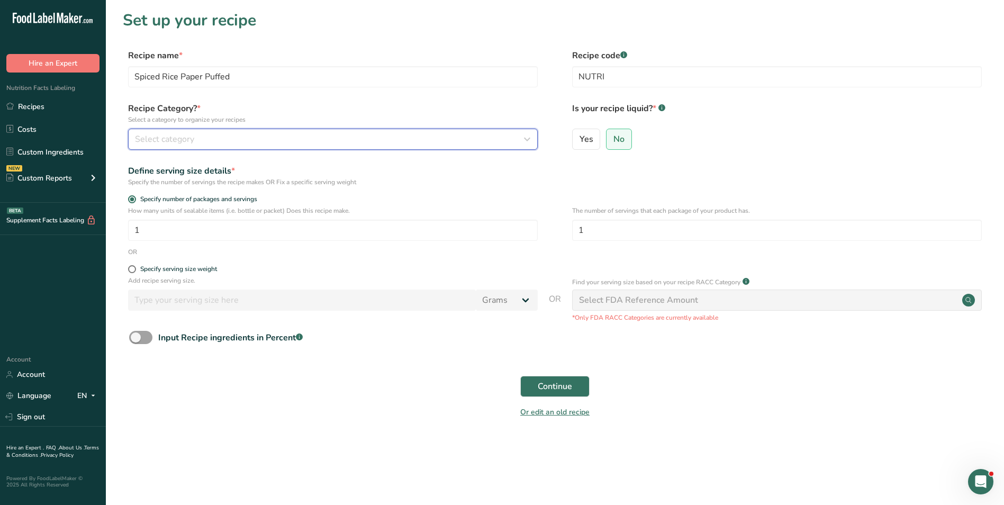
click at [444, 135] on div "Select category" at bounding box center [330, 139] width 390 height 13
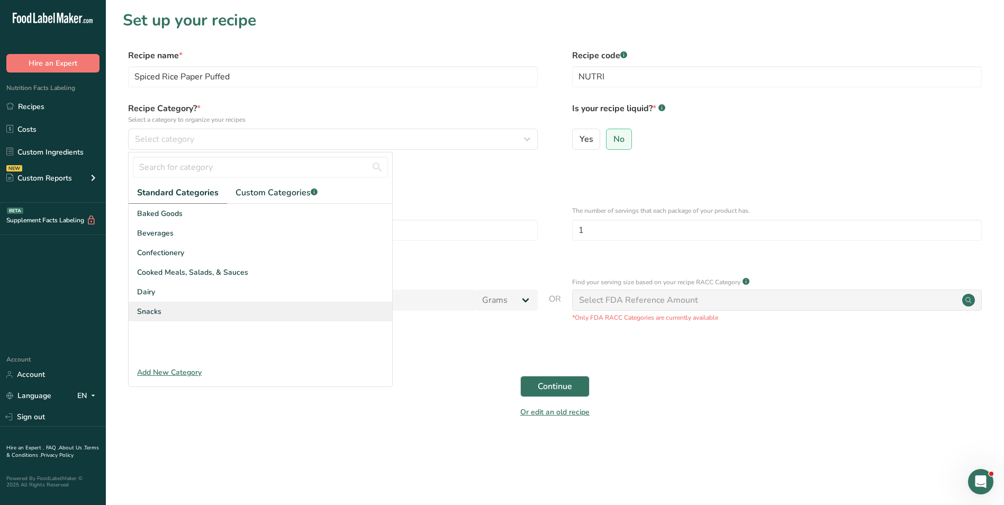
click at [204, 313] on div "Snacks" at bounding box center [261, 312] width 264 height 20
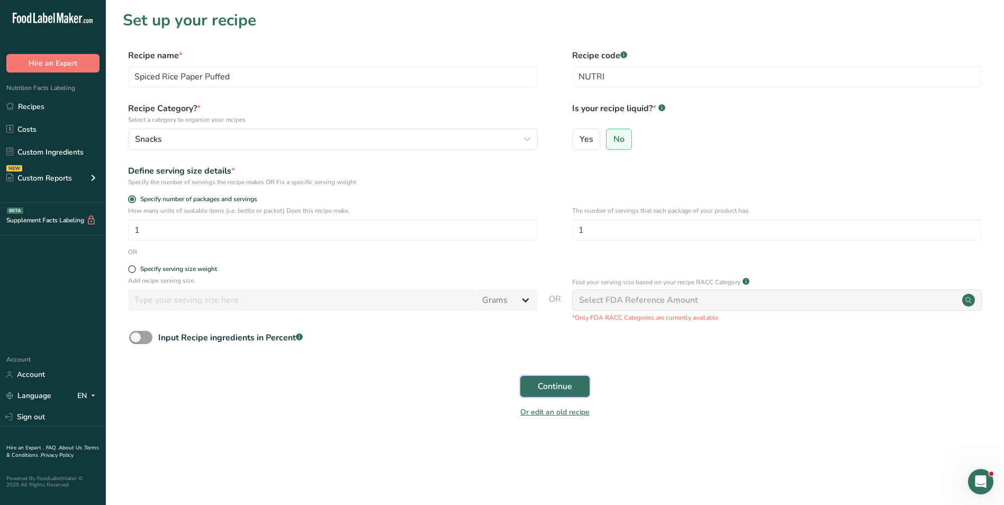
click at [564, 388] on span "Continue" at bounding box center [555, 386] width 34 height 13
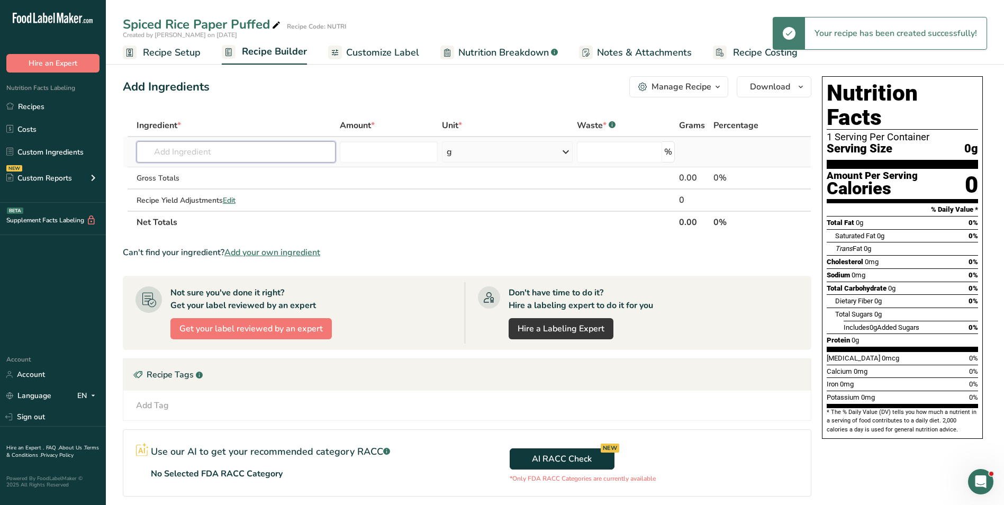
click at [243, 143] on input "text" at bounding box center [236, 151] width 199 height 21
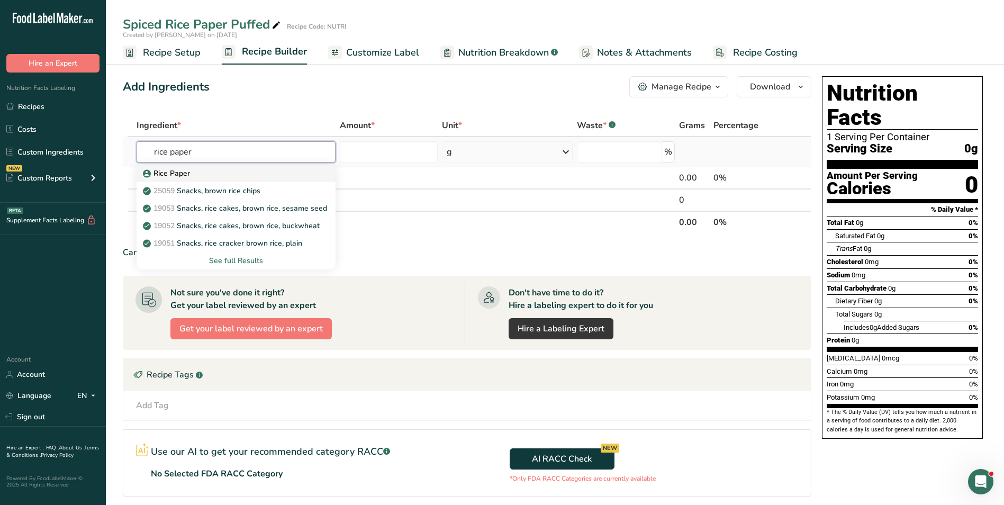
type input "rice paper"
click at [226, 175] on div "Rice Paper" at bounding box center [227, 173] width 165 height 11
type input "Rice Paper"
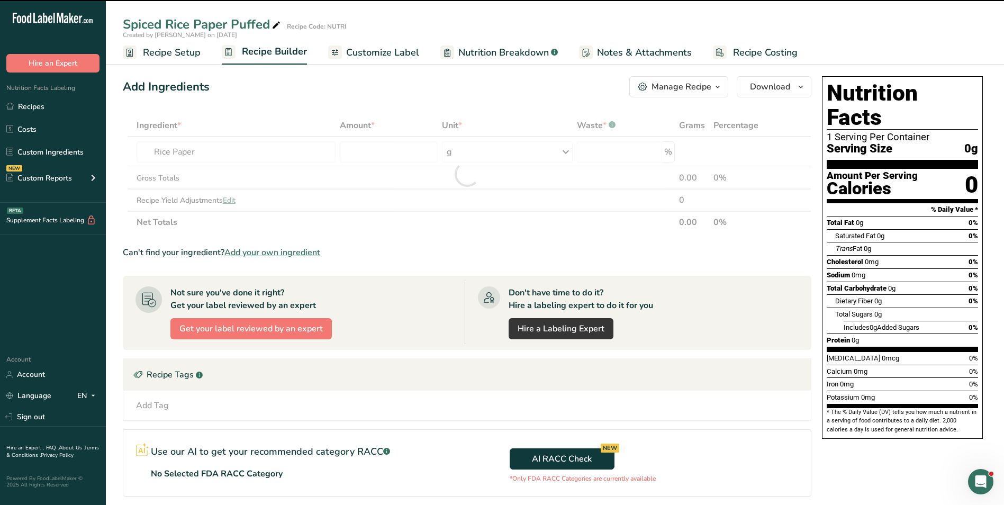
type input "0"
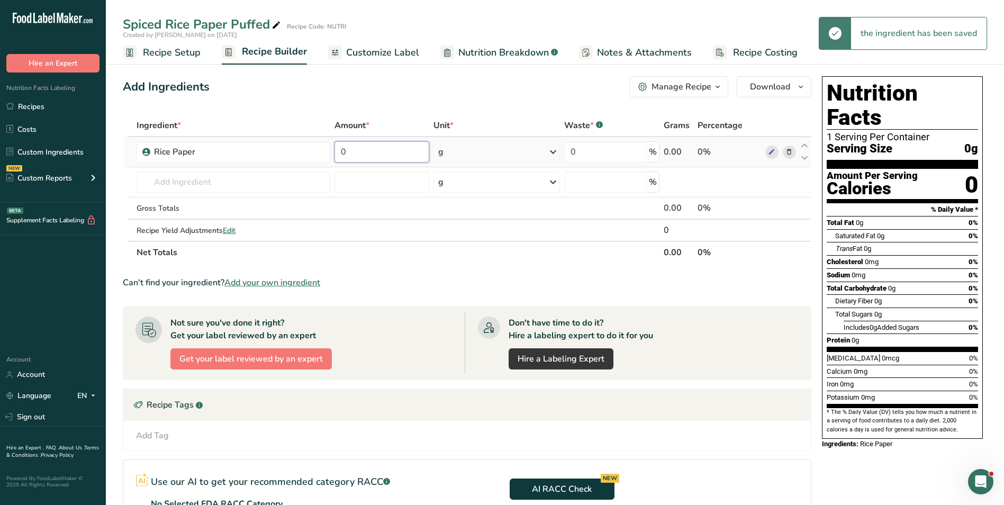
click at [335, 150] on input "0" at bounding box center [382, 151] width 95 height 21
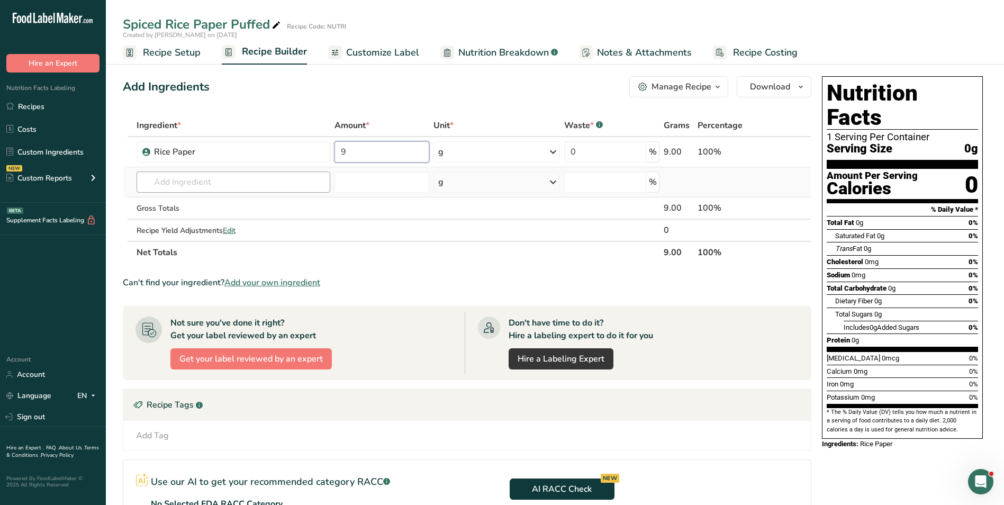
type input "9"
click at [282, 191] on div "Ingredient * Amount * Unit * Waste * .a-a{fill:#347362;}.b-a{fill:#fff;} Grams …" at bounding box center [467, 188] width 689 height 149
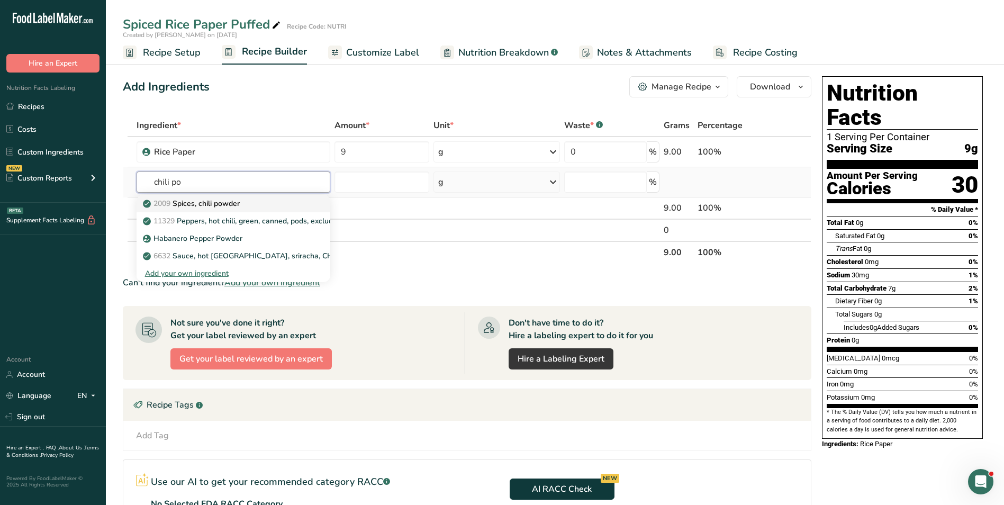
type input "chili po"
click at [268, 209] on link "2009 Spices, chili powder" at bounding box center [234, 203] width 194 height 17
type input "Spices, chili powder"
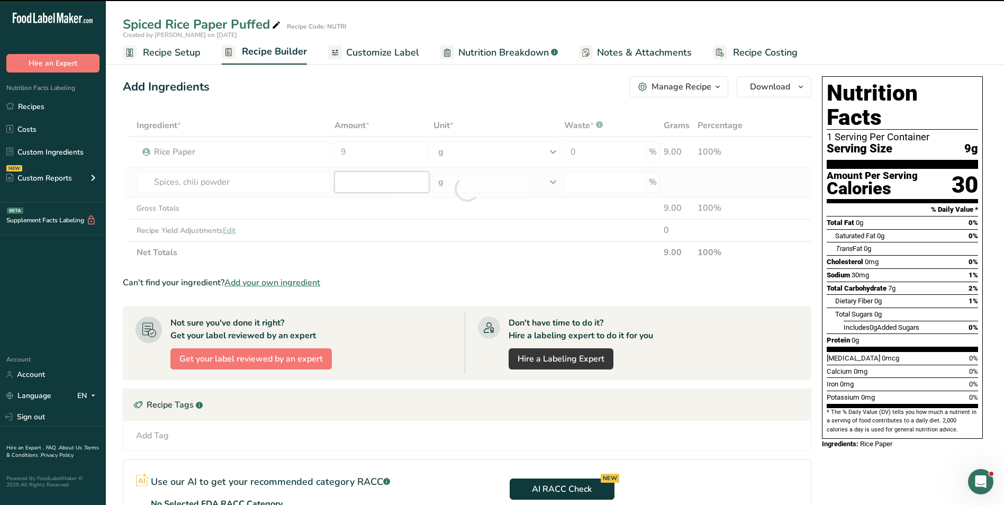
type input "0"
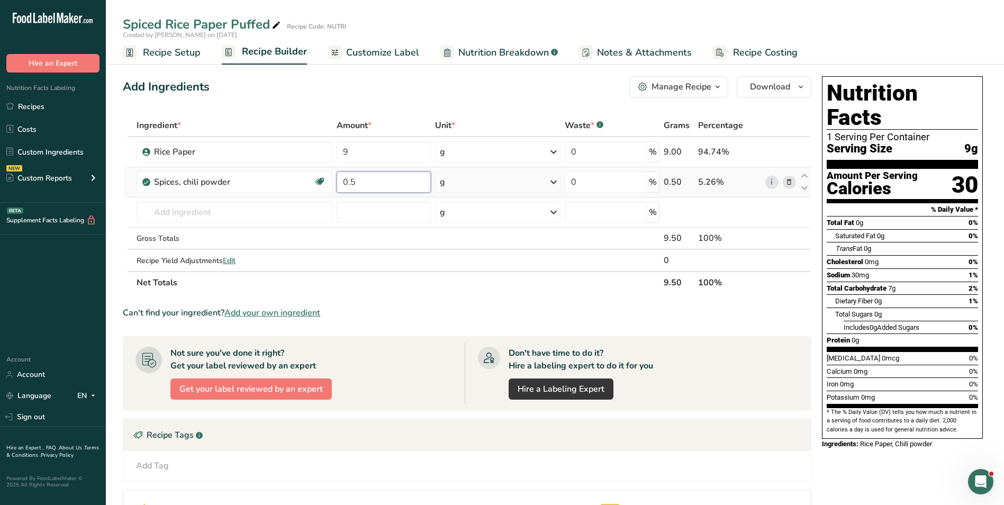
type input "0.5"
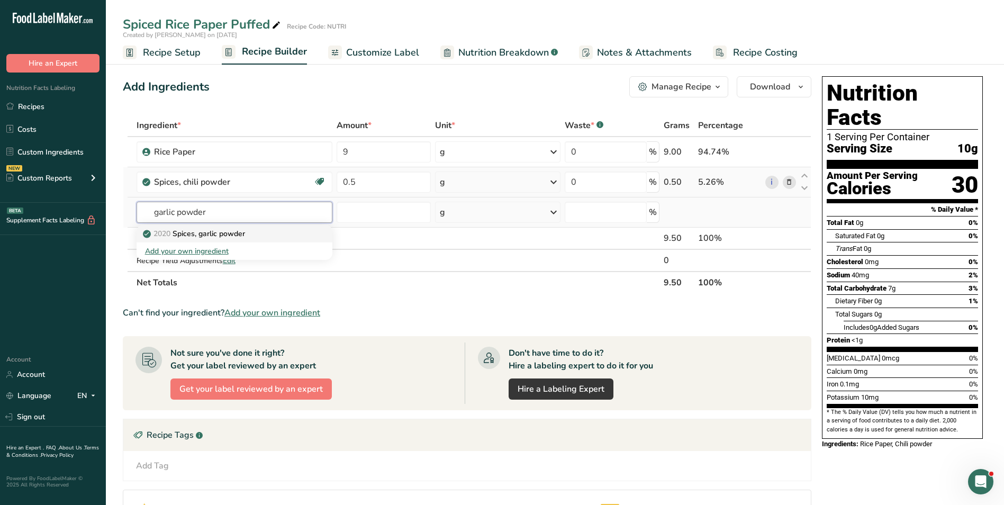
type input "garlic powder"
click at [247, 239] on link "2020 Spices, garlic powder" at bounding box center [235, 233] width 196 height 17
type input "Spices, garlic powder"
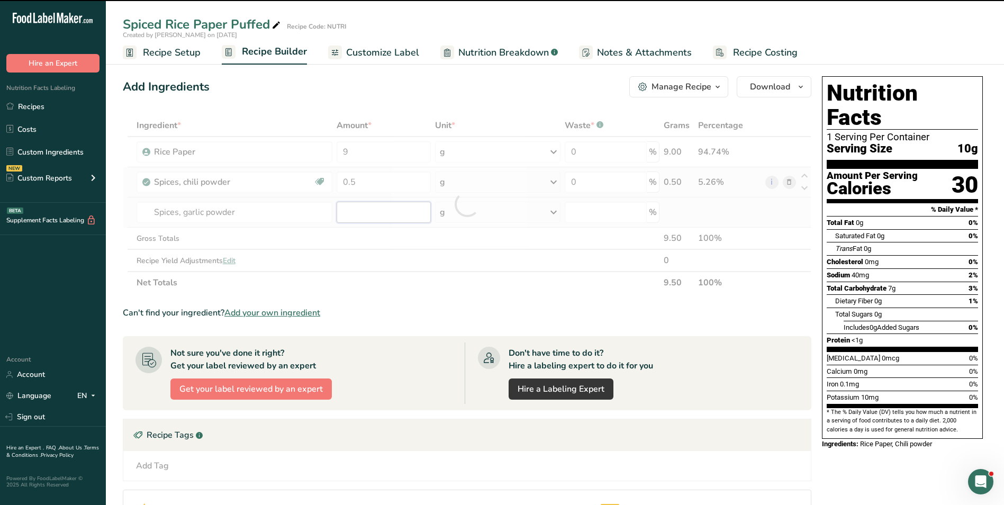
type input "0"
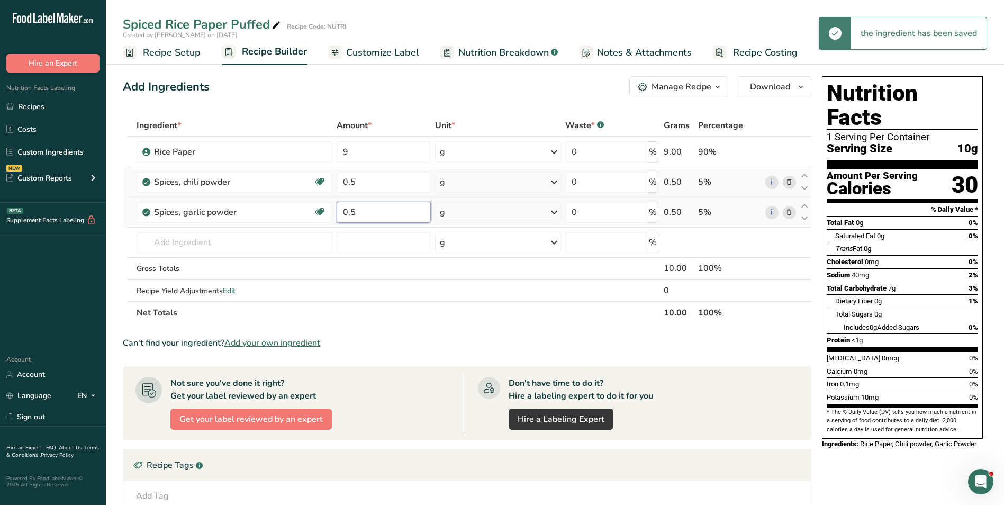
type input "0.5"
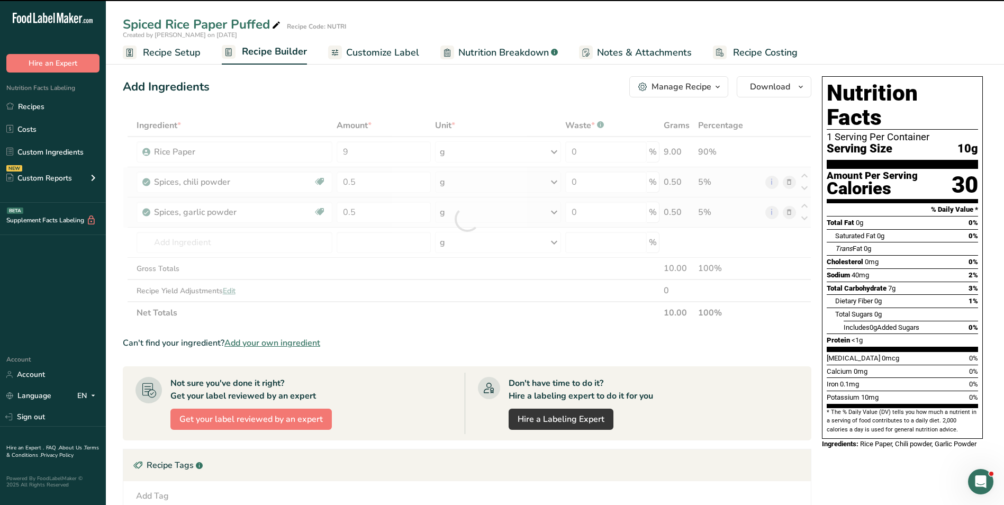
click at [365, 58] on span "Customize Label" at bounding box center [382, 53] width 73 height 14
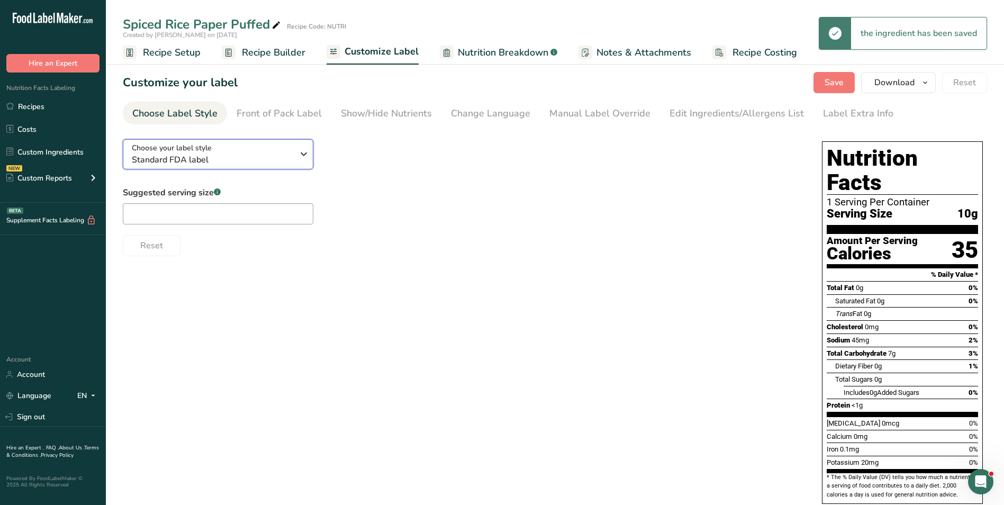
click at [251, 154] on span "Standard FDA label" at bounding box center [212, 160] width 161 height 13
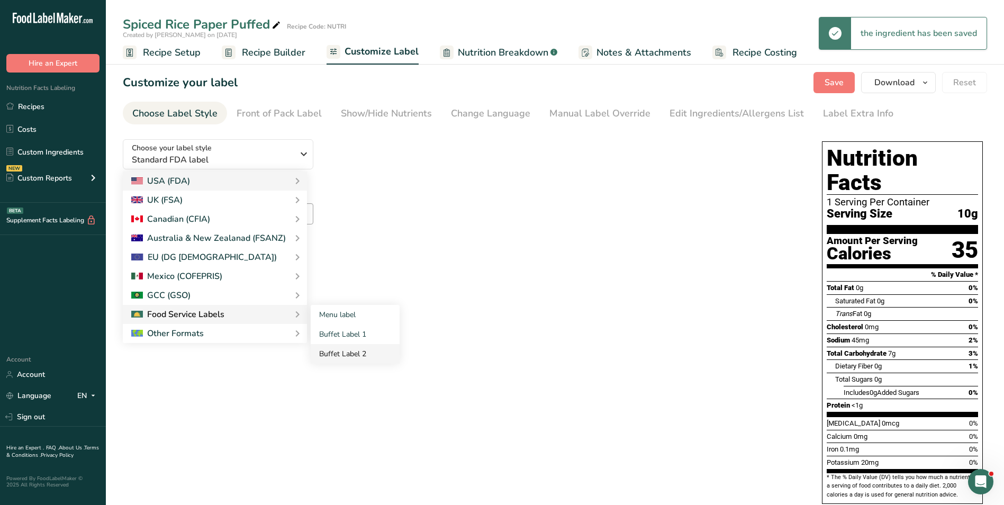
click at [369, 349] on link "Buffet Label 2" at bounding box center [355, 354] width 89 height 20
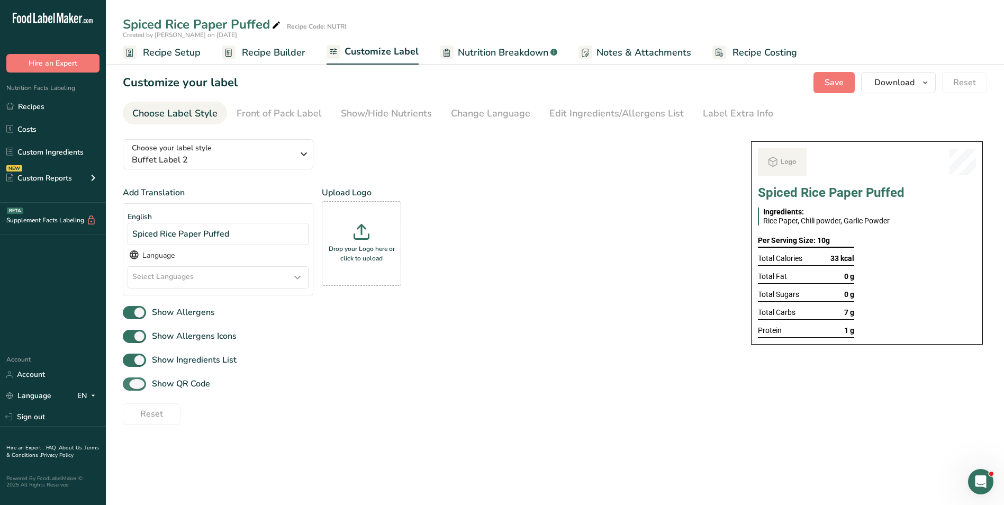
click at [187, 380] on span "Show QR Code" at bounding box center [178, 384] width 64 height 13
click at [130, 381] on input "Show QR Code" at bounding box center [126, 384] width 7 height 7
checkbox input "false"
click at [398, 109] on div "Show/Hide Nutrients" at bounding box center [386, 113] width 91 height 14
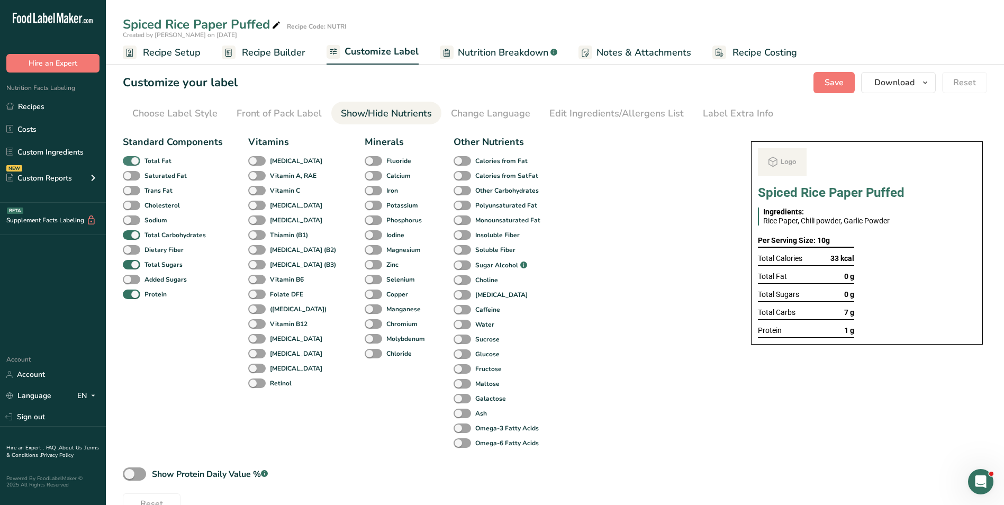
click at [141, 160] on span "Total Fat" at bounding box center [155, 161] width 31 height 10
click at [130, 160] on input "Total Fat" at bounding box center [126, 160] width 7 height 7
checkbox input "false"
click at [148, 268] on b "Total Sugars" at bounding box center [164, 265] width 38 height 10
click at [130, 268] on input "Total Sugars" at bounding box center [126, 264] width 7 height 7
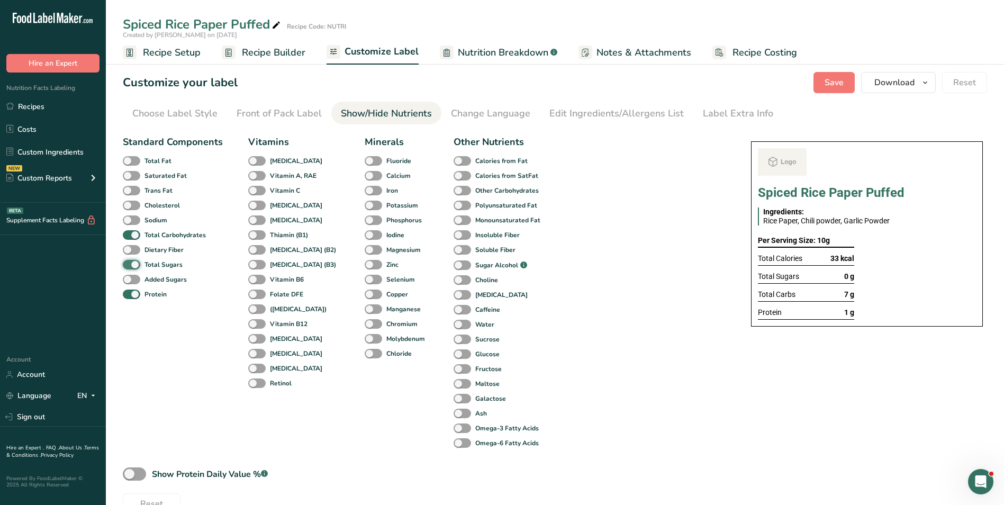
checkbox input "false"
click at [735, 111] on div "Label Extra Info" at bounding box center [738, 113] width 70 height 14
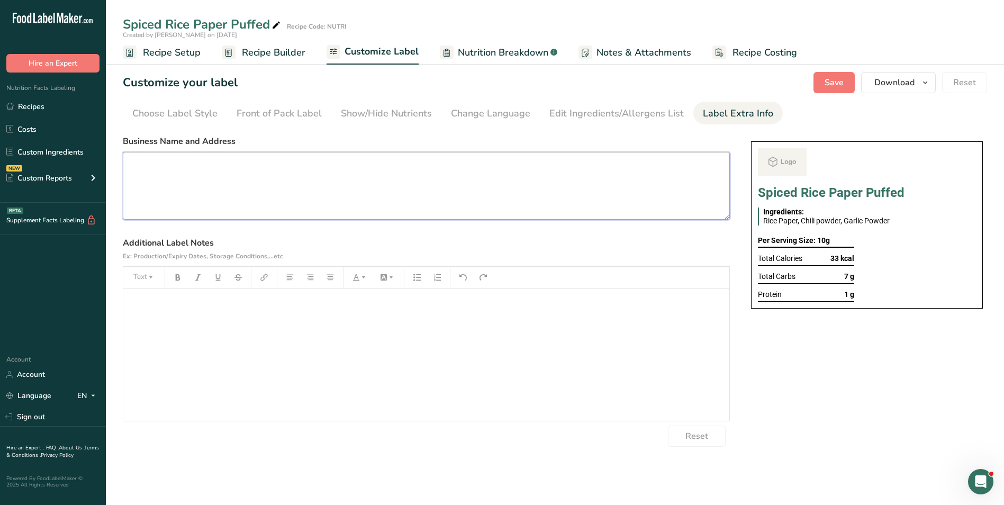
click at [186, 191] on textarea at bounding box center [426, 186] width 607 height 68
paste textarea "BREAKFAST Use by: [DATE] Storage: Keep Refrigerated under 5 degrees Heating: Re…"
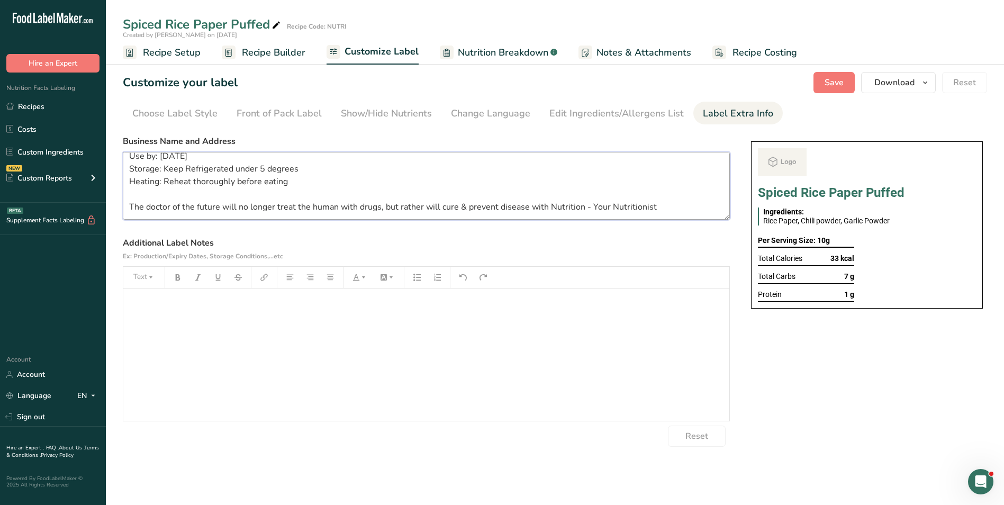
click at [166, 175] on textarea "BREAKFAST Use by: [DATE] Storage: Keep Refrigerated under 5 degrees Heating: Re…" at bounding box center [426, 186] width 607 height 68
drag, startPoint x: 161, startPoint y: 170, endPoint x: 342, endPoint y: 169, distance: 180.6
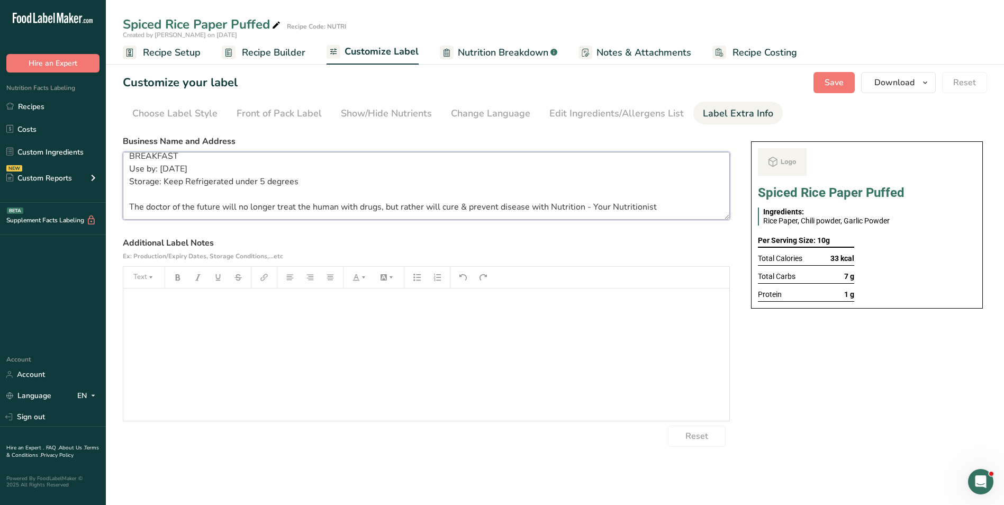
click at [342, 169] on textarea "BREAKFAST Use by: [DATE] Storage: Keep Refrigerated under 5 degrees The doctor …" at bounding box center [426, 186] width 607 height 68
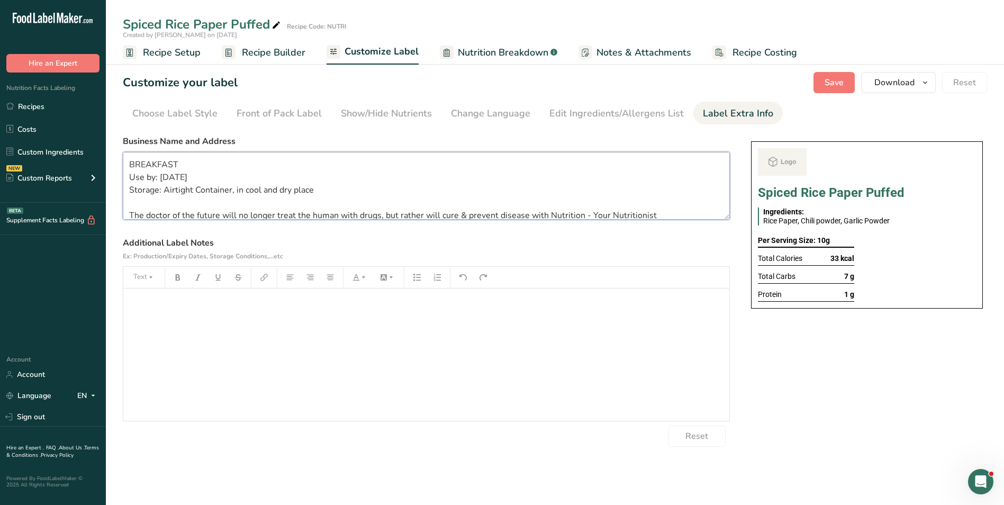
click at [164, 177] on textarea "BREAKFAST Use by: [DATE] Storage: Airtight Container, in cool and dry place The…" at bounding box center [426, 186] width 607 height 68
click at [163, 177] on textarea "BREAKFAST Use by: [DATE] Storage: Airtight Container, in cool and dry place The…" at bounding box center [426, 186] width 607 height 68
click at [275, 129] on section "Customize your label Save Download Choose what to show on your downloaded label…" at bounding box center [555, 259] width 899 height 409
click at [152, 167] on textarea "BREAKFAST Use by: [DATE] Storage: Airtight Container, in cool and dry place The…" at bounding box center [426, 186] width 607 height 68
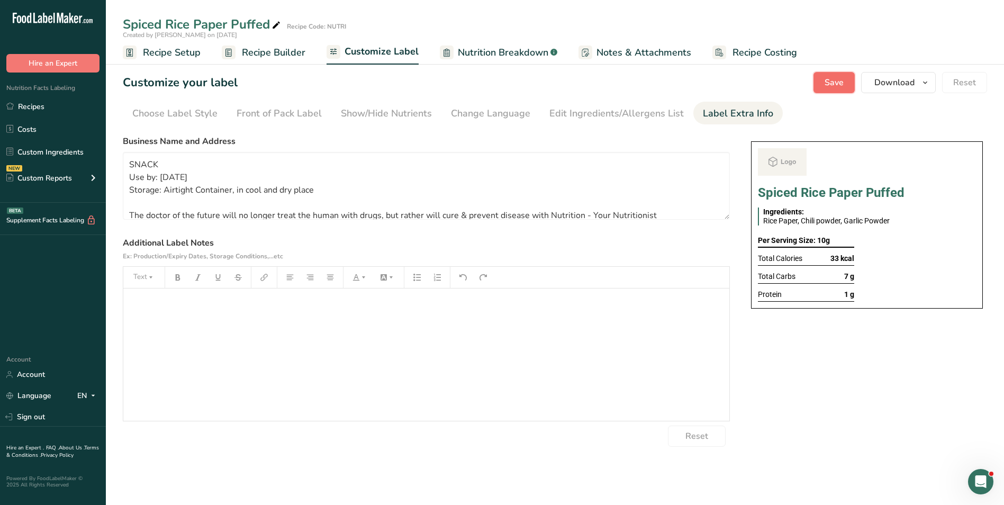
click at [835, 86] on span "Save" at bounding box center [834, 82] width 19 height 13
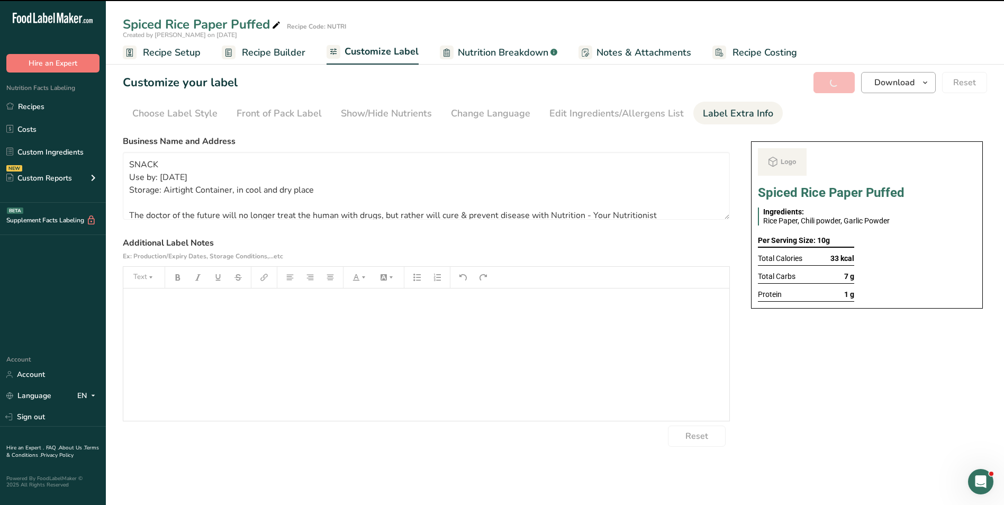
type textarea "SNACK Use by: [DATE] Storage: Airtight Container, in cool and dry place The doc…"
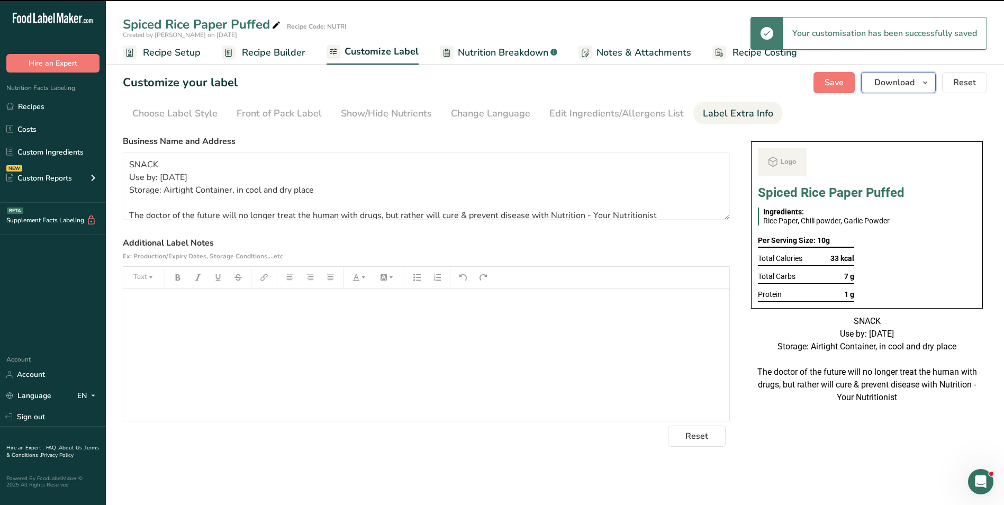
click at [888, 85] on span "Download" at bounding box center [895, 82] width 40 height 13
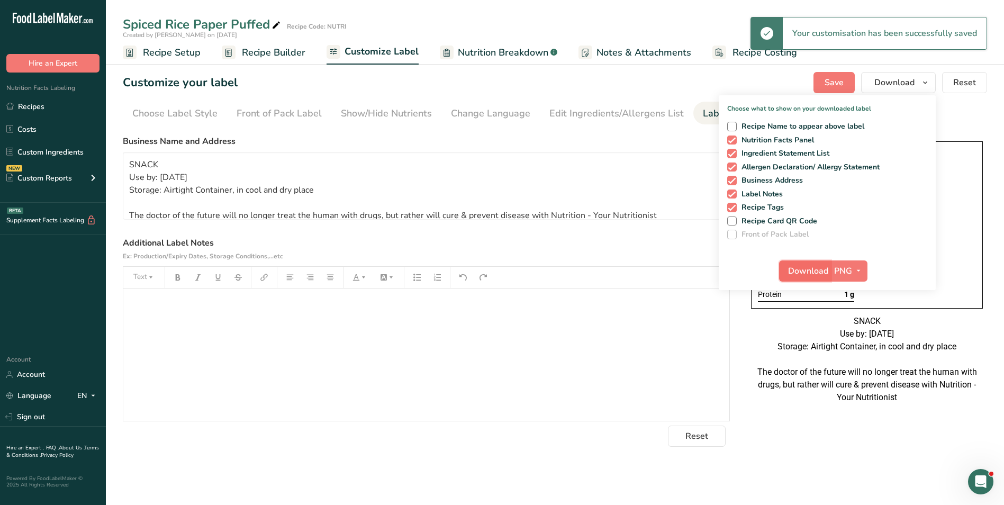
click at [808, 268] on span "Download" at bounding box center [808, 271] width 40 height 13
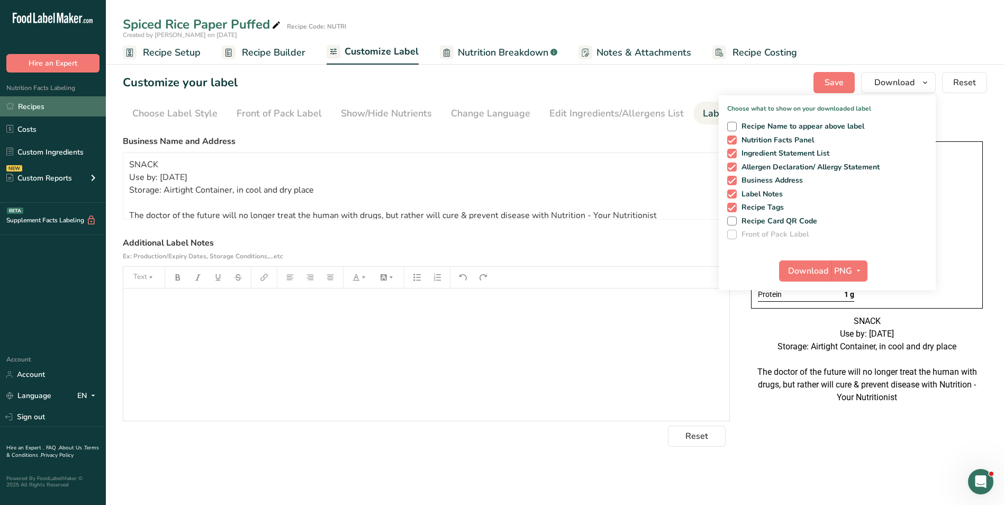
click at [34, 106] on link "Recipes" at bounding box center [53, 106] width 106 height 20
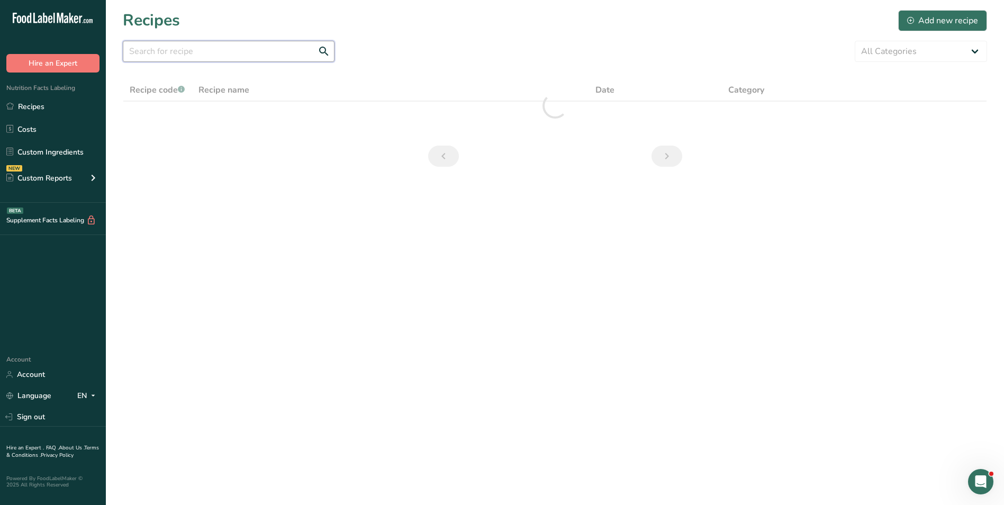
click at [188, 51] on input "text" at bounding box center [229, 51] width 212 height 21
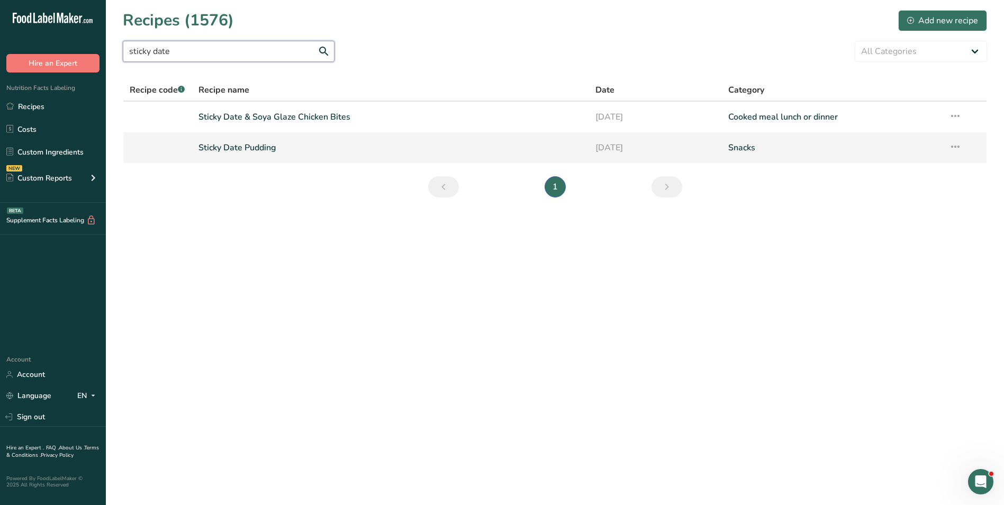
type input "sticky date"
click at [258, 150] on link "Sticky Date Pudding" at bounding box center [391, 148] width 385 height 22
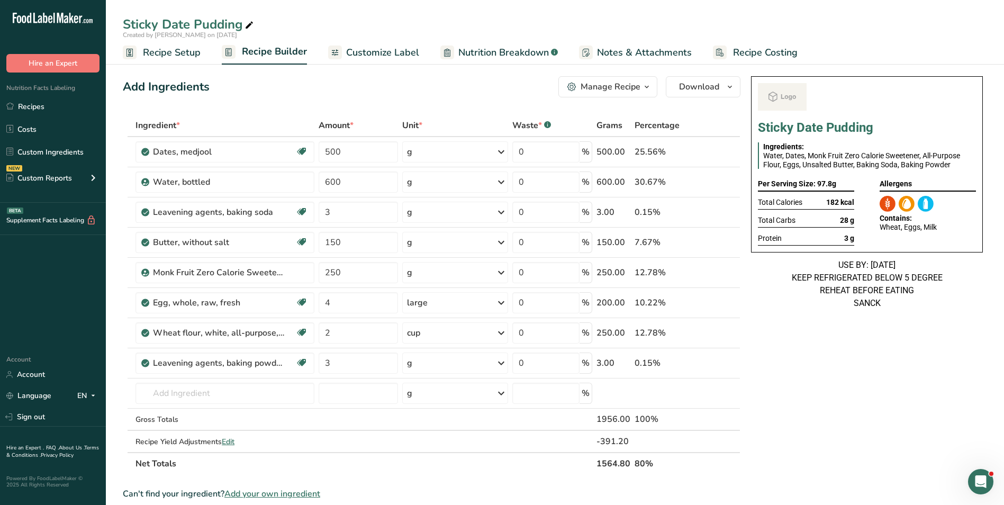
click at [386, 57] on span "Customize Label" at bounding box center [382, 53] width 73 height 14
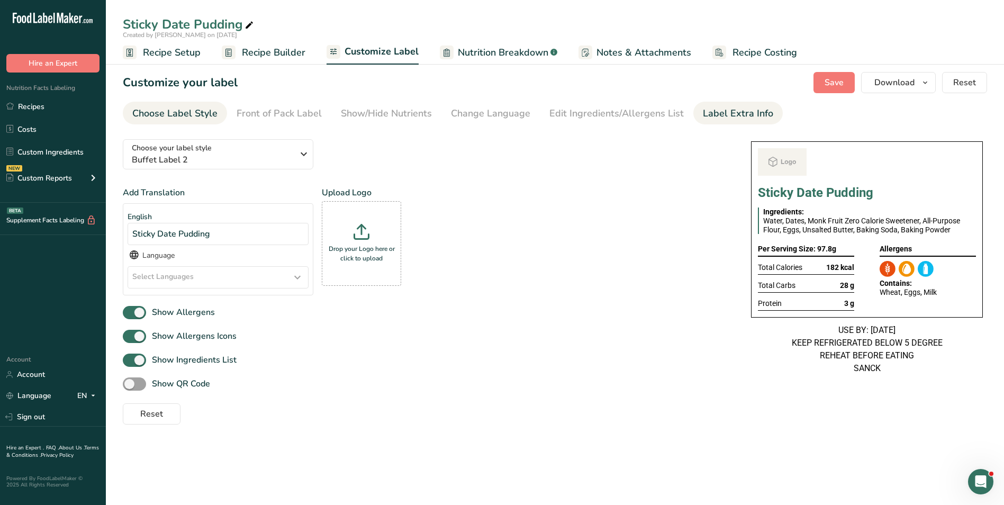
click at [731, 114] on div "Label Extra Info" at bounding box center [738, 113] width 70 height 14
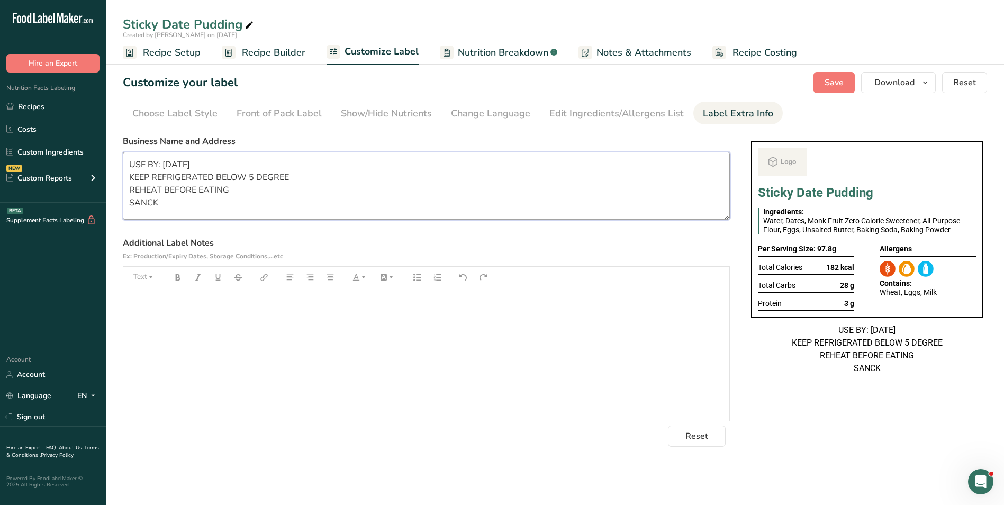
click at [271, 202] on textarea "USE BY: [DATE] KEEP REFRIGERATED BELOW 5 DEGREE REHEAT BEFORE EATING SANCK" at bounding box center [426, 186] width 607 height 68
paste textarea "BREAKFAST Use by: [DATE] Storage: Keep Refrigerated under 5 degrees Heating: Re…"
click at [143, 161] on textarea "BREAKFAST Use by: [DATE] Storage: Keep Refrigerated under 5 degrees Heating: Re…" at bounding box center [426, 186] width 607 height 68
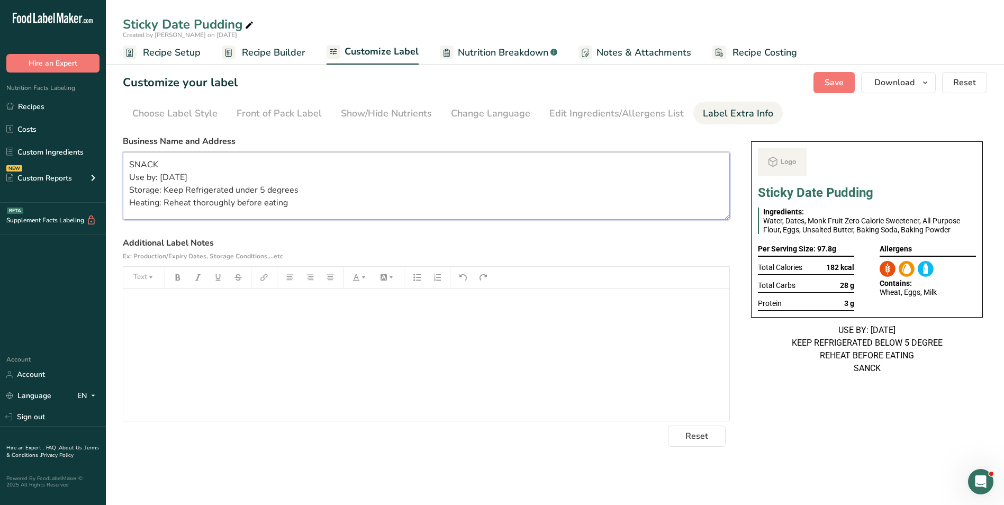
click at [165, 177] on textarea "SNACK Use by: [DATE] Storage: Keep Refrigerated under 5 degrees Heating: Reheat…" at bounding box center [426, 186] width 607 height 68
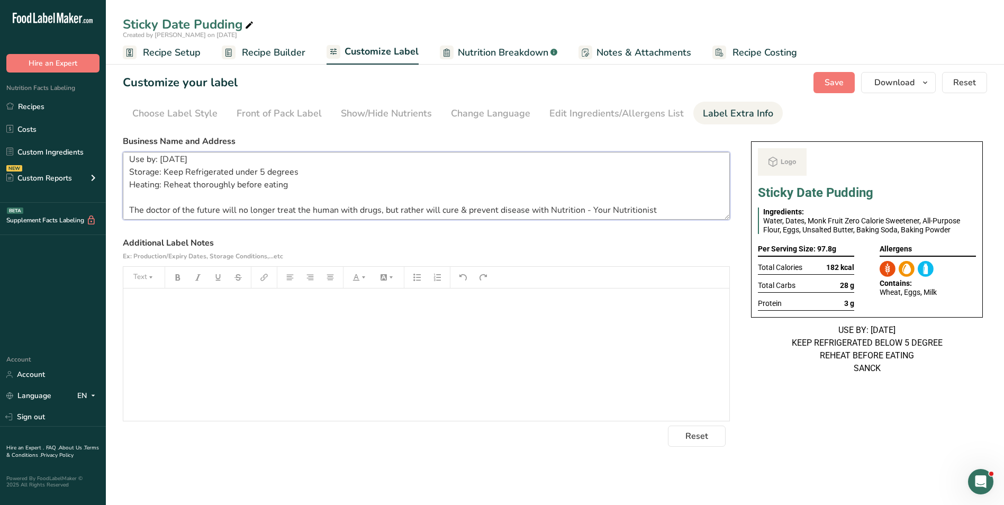
scroll to position [34, 0]
click at [209, 172] on textarea "SNACK Use by: [DATE] Storage: Keep Refrigerated under 5 degrees Heating: Reheat…" at bounding box center [426, 186] width 607 height 68
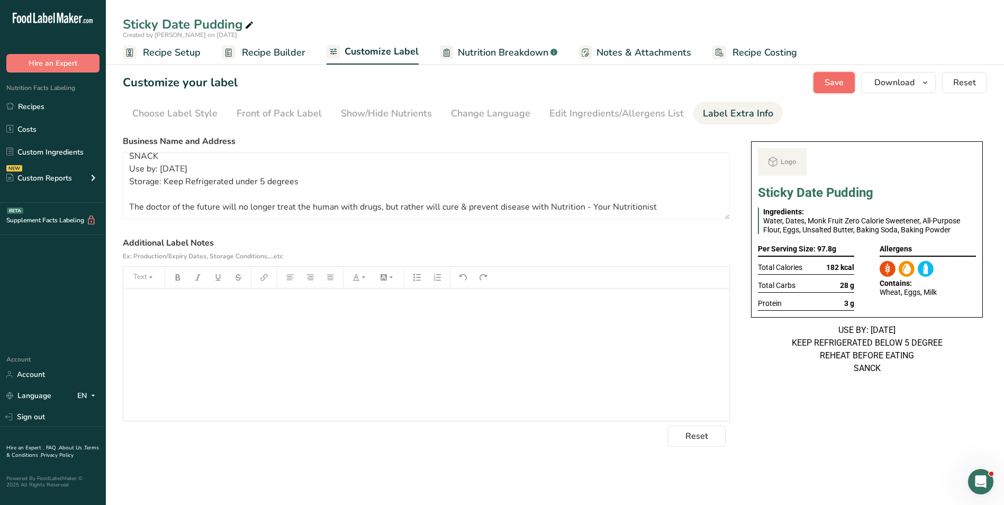
click at [841, 86] on span "Save" at bounding box center [834, 82] width 19 height 13
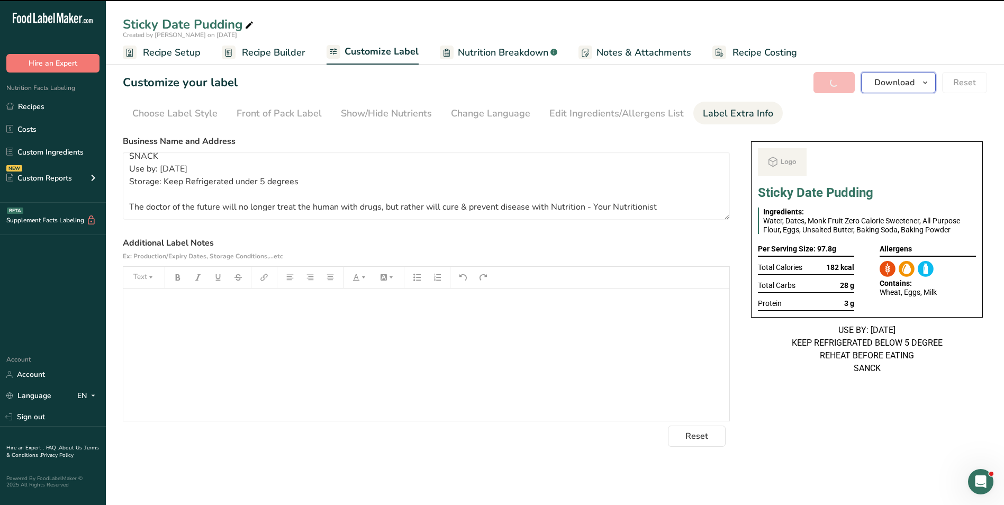
click at [892, 85] on span "Download" at bounding box center [895, 82] width 40 height 13
type textarea "SNACK Use by: [DATE] Storage: Keep Refrigerated under 5 degrees The doctor of t…"
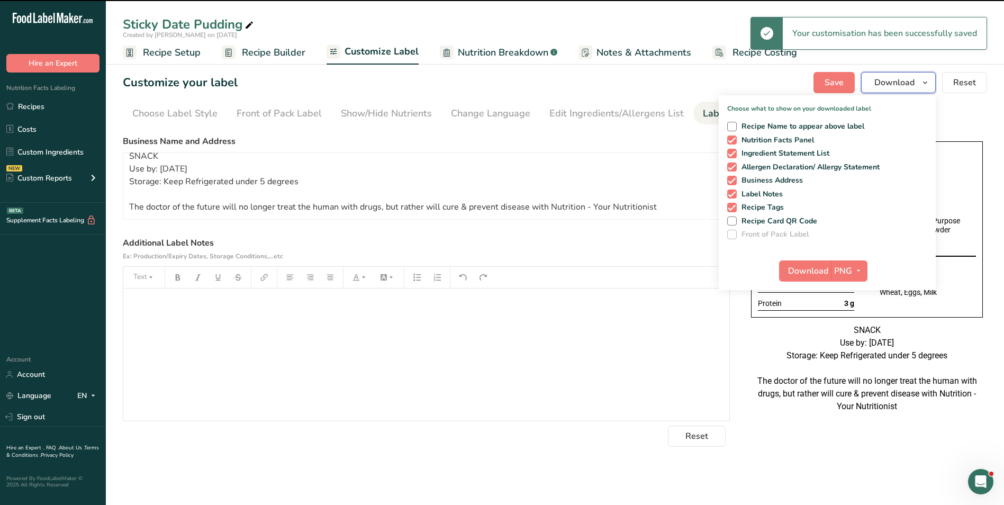
scroll to position [8, 0]
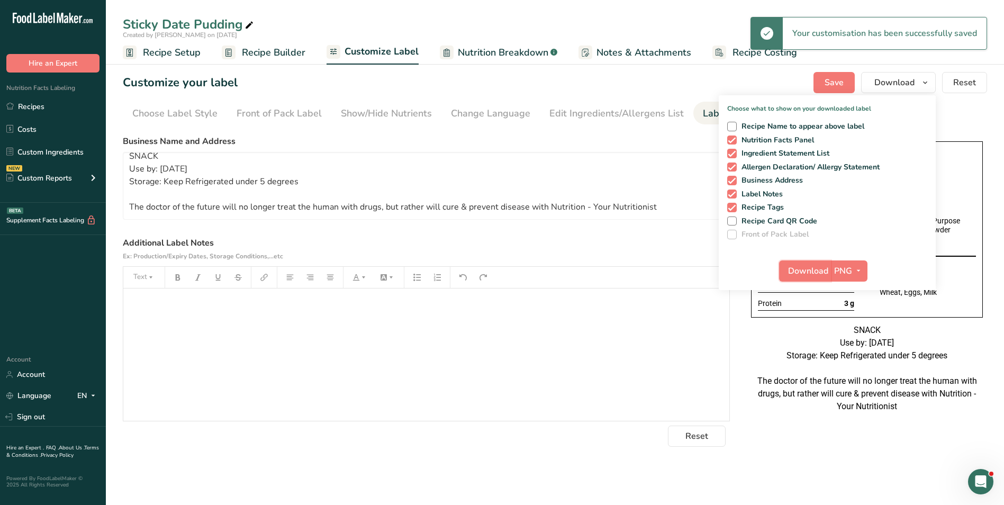
click at [809, 271] on span "Download" at bounding box center [808, 271] width 40 height 13
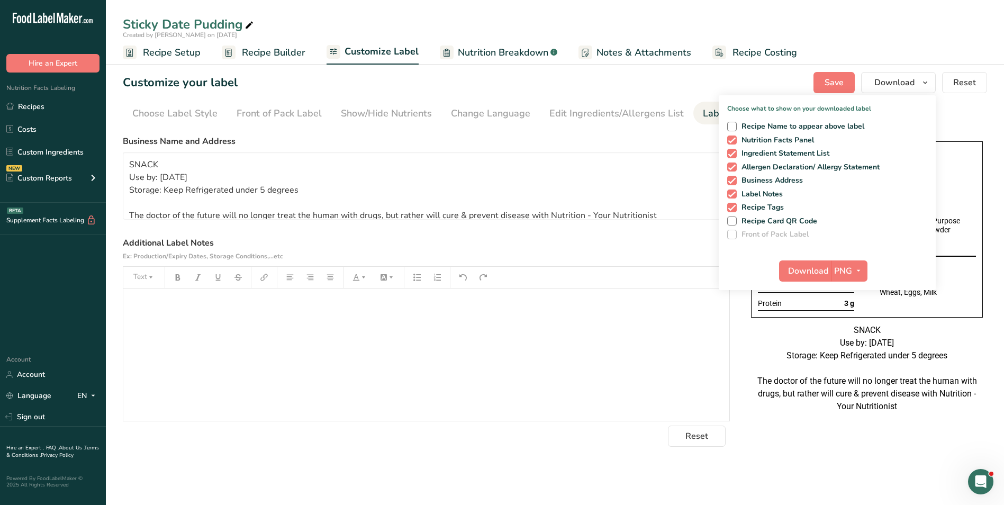
scroll to position [8, 0]
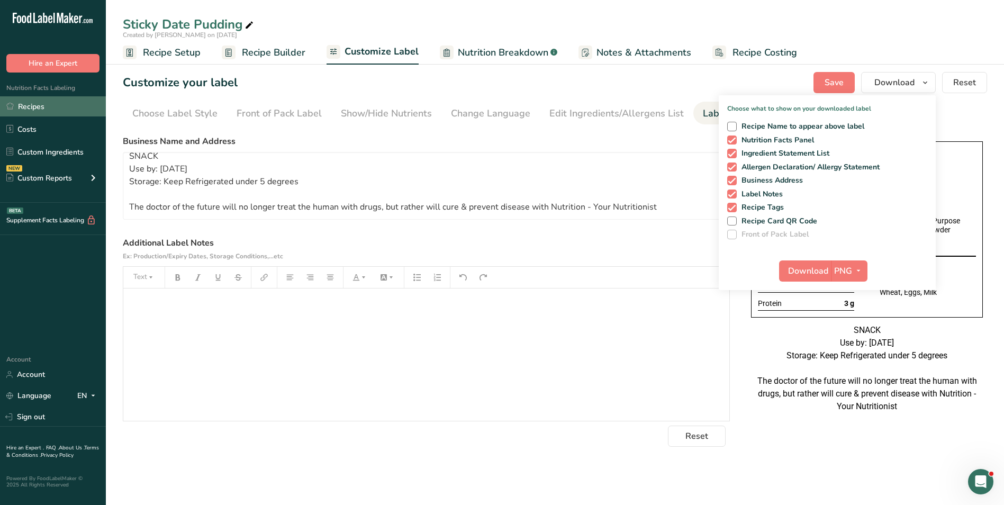
click at [39, 106] on link "Recipes" at bounding box center [53, 106] width 106 height 20
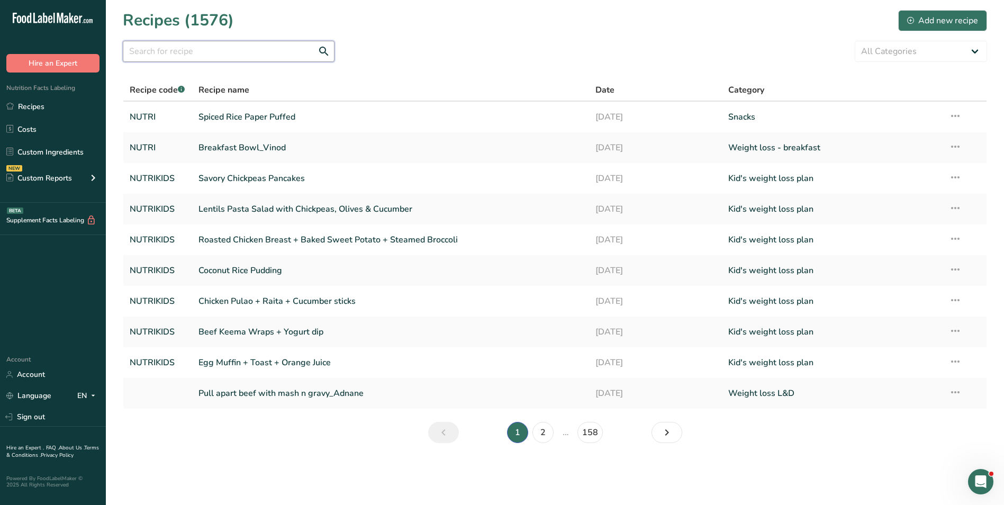
click at [138, 49] on input "text" at bounding box center [229, 51] width 212 height 21
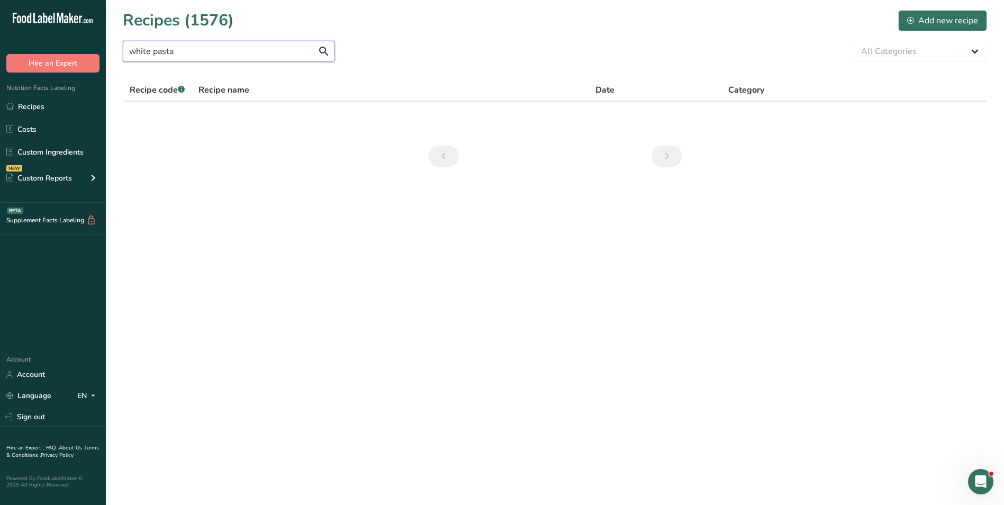
click at [136, 49] on input "white pasta" at bounding box center [229, 51] width 212 height 21
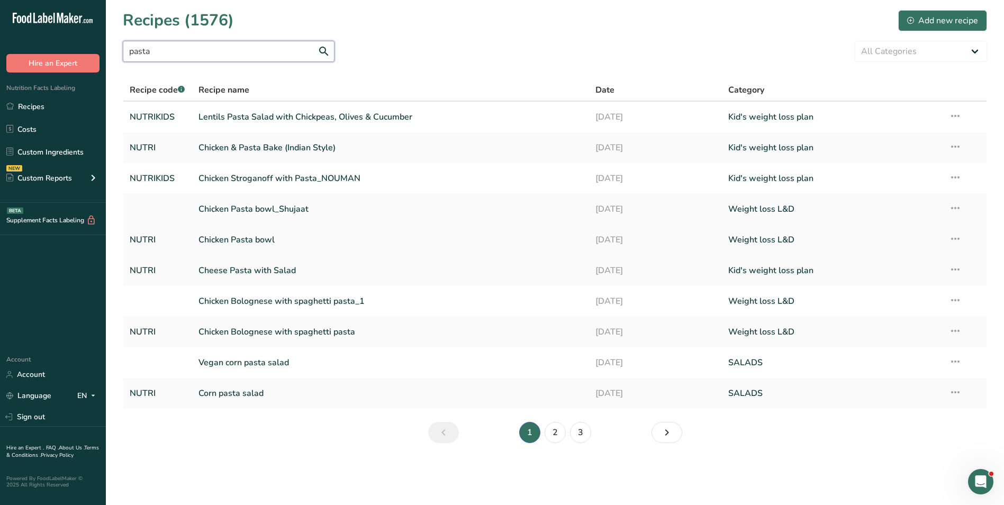
type input "pasta"
click at [289, 243] on link "Chicken Pasta bowl" at bounding box center [391, 240] width 385 height 22
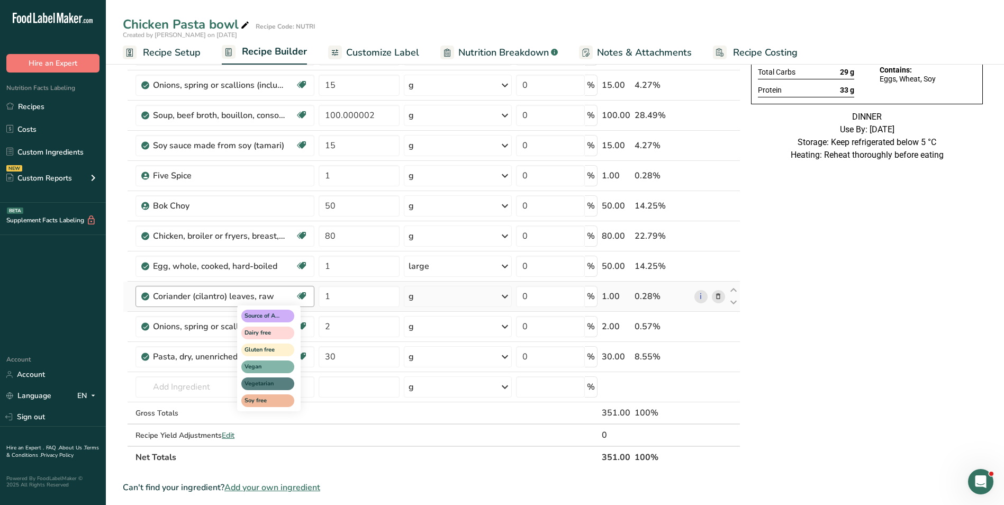
scroll to position [159, 0]
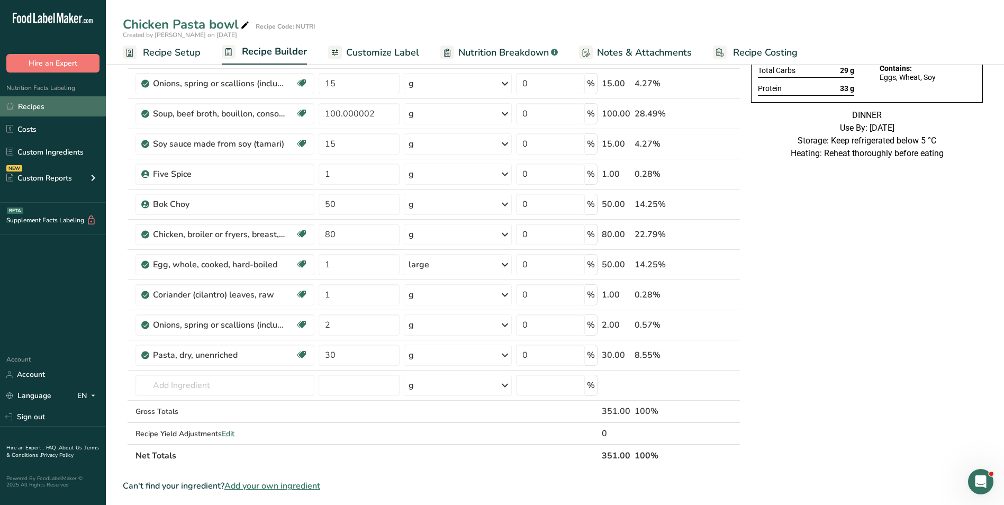
click at [59, 109] on link "Recipes" at bounding box center [53, 106] width 106 height 20
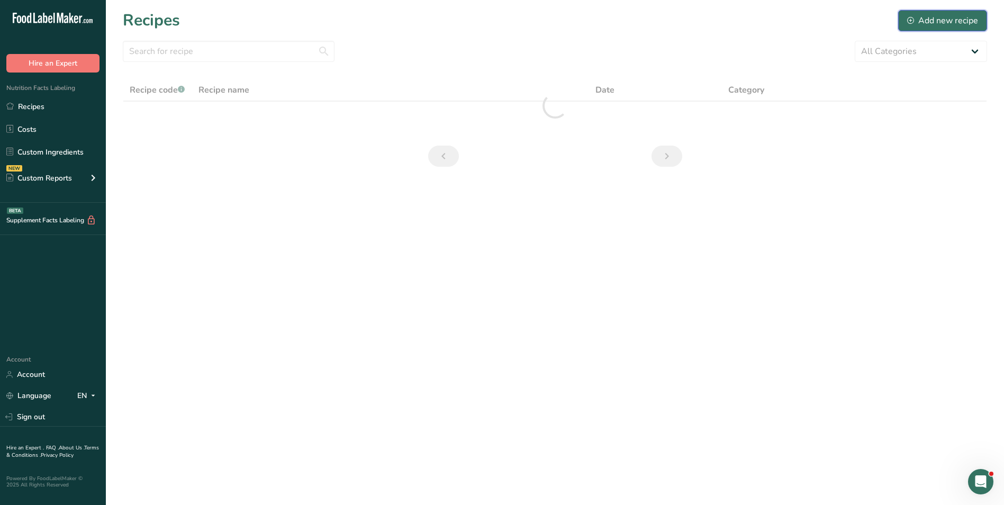
click at [947, 25] on div "Add new recipe" at bounding box center [943, 20] width 71 height 13
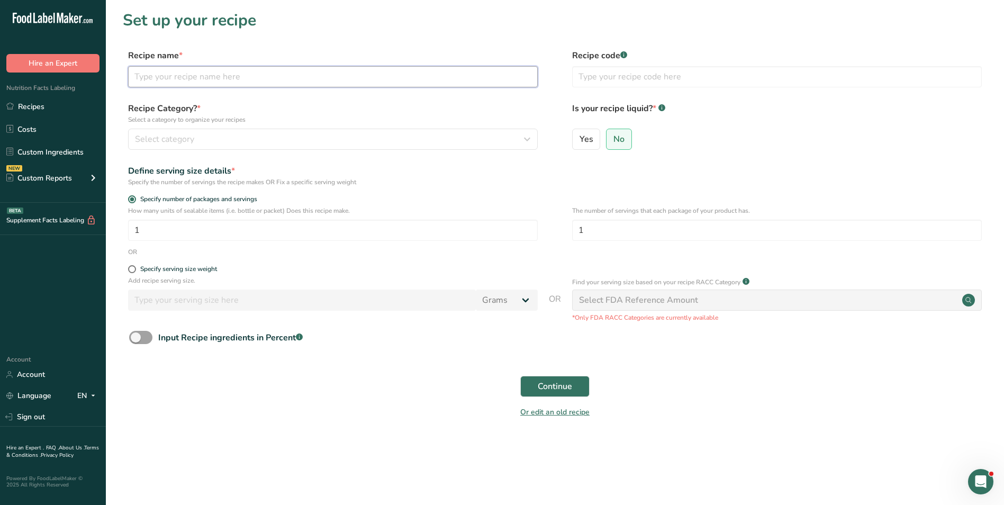
click at [196, 75] on input "text" at bounding box center [333, 76] width 410 height 21
type input "P"
type input "Chicken Burger + Oven Fries + Salad"
click at [686, 75] on input "text" at bounding box center [777, 76] width 410 height 21
type input "NUTRIKIDS"
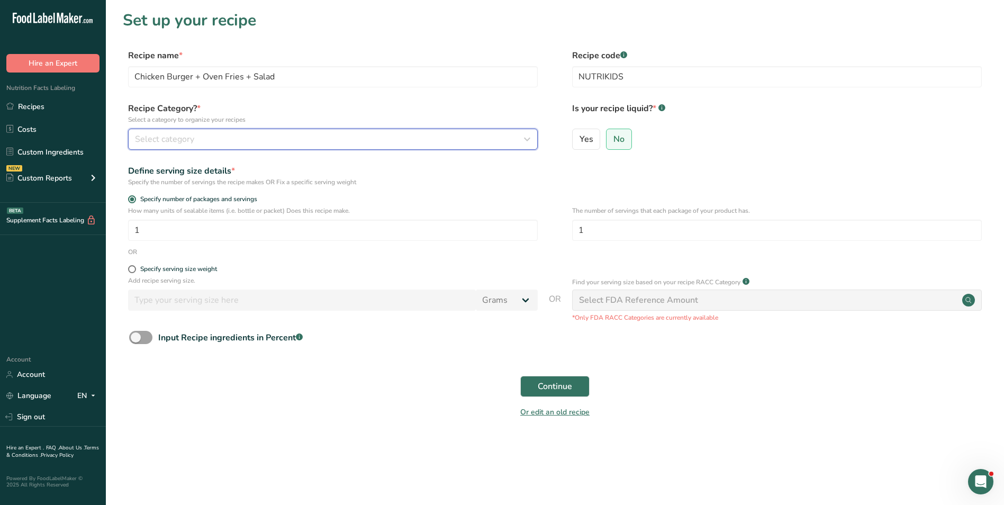
click at [484, 142] on div "Select category" at bounding box center [330, 139] width 390 height 13
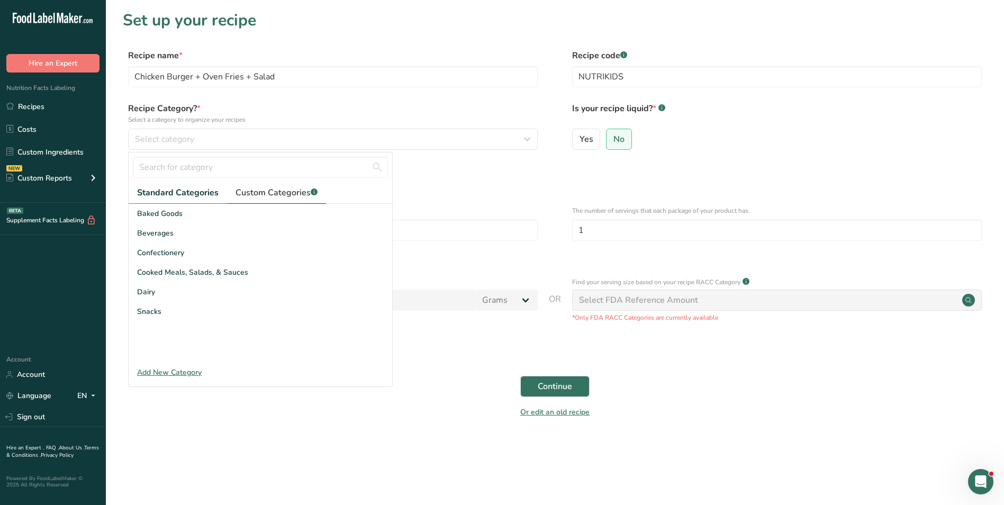
click at [259, 196] on span "Custom Categories .a-a{fill:#347362;}.b-a{fill:#fff;}" at bounding box center [277, 192] width 82 height 13
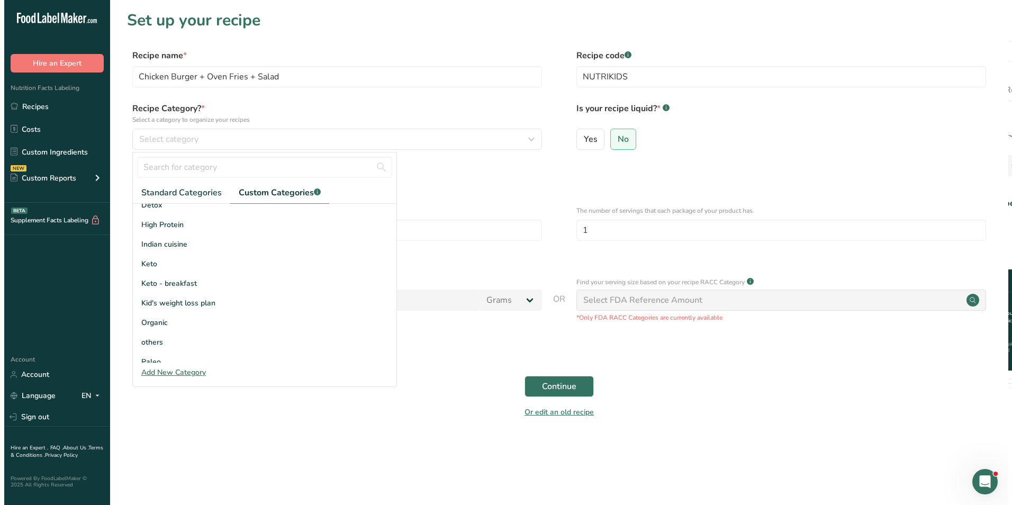
scroll to position [106, 0]
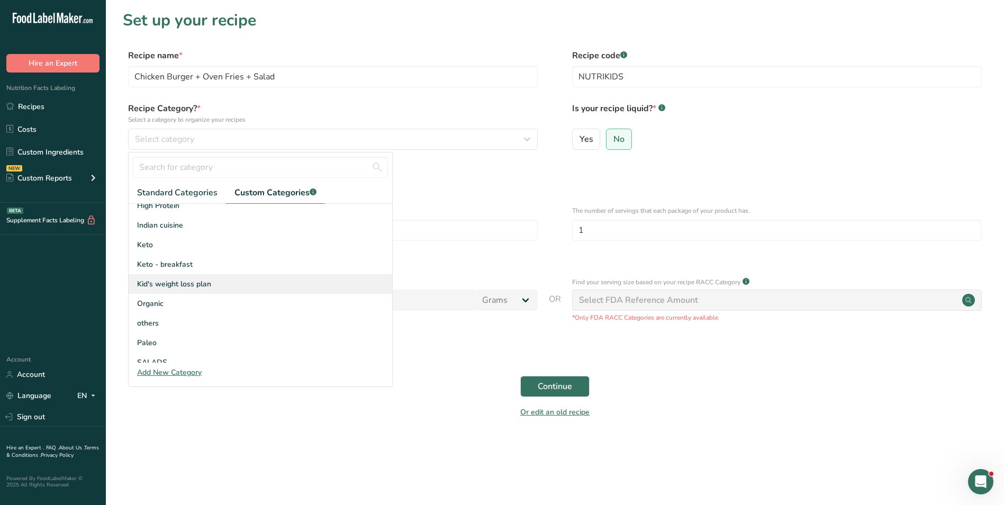
click at [173, 290] on div "Kid's weight loss plan" at bounding box center [261, 284] width 264 height 20
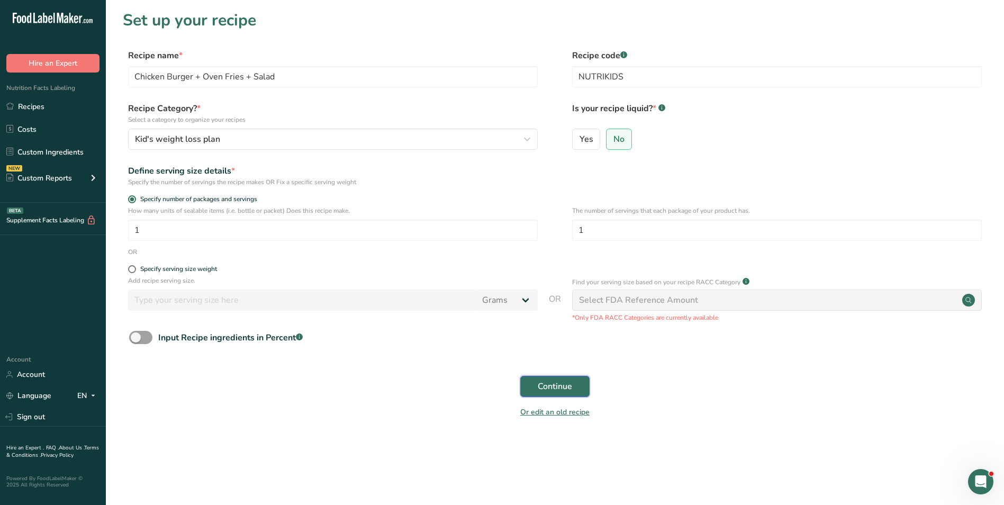
click at [548, 393] on button "Continue" at bounding box center [554, 386] width 69 height 21
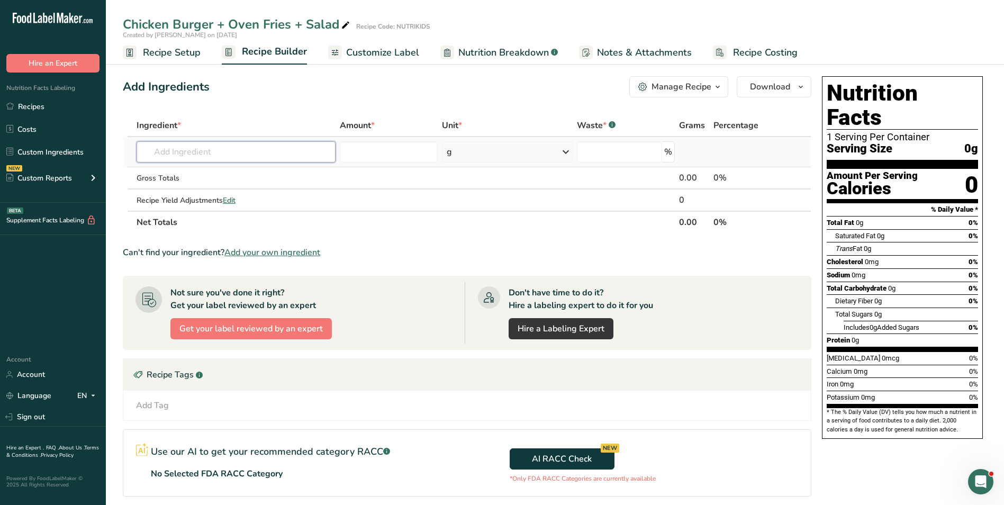
click at [185, 155] on input "text" at bounding box center [236, 151] width 199 height 21
type input "CHicken ground"
click at [240, 178] on p "5332 Chicken, ground, raw" at bounding box center [194, 173] width 98 height 11
type input "Chicken, ground, raw"
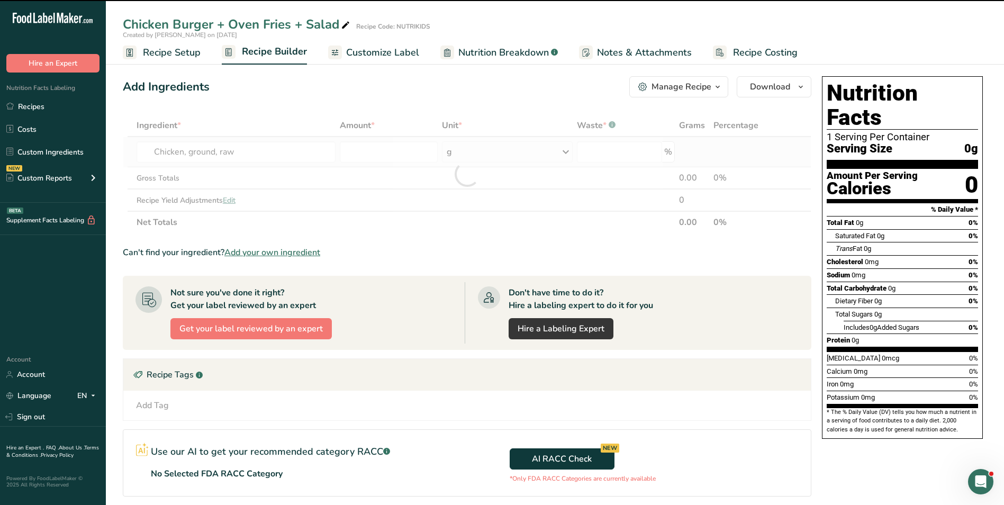
type input "0"
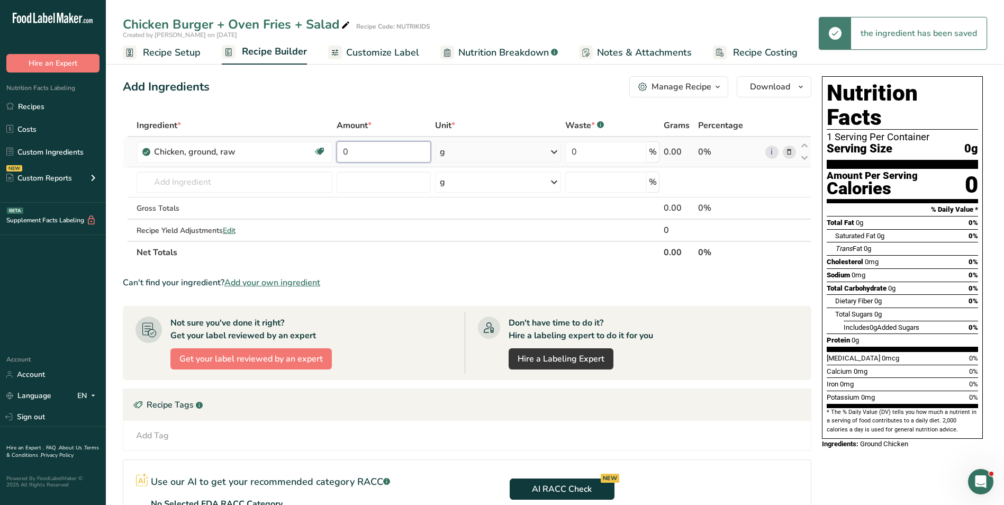
click at [342, 152] on input "0" at bounding box center [384, 151] width 94 height 21
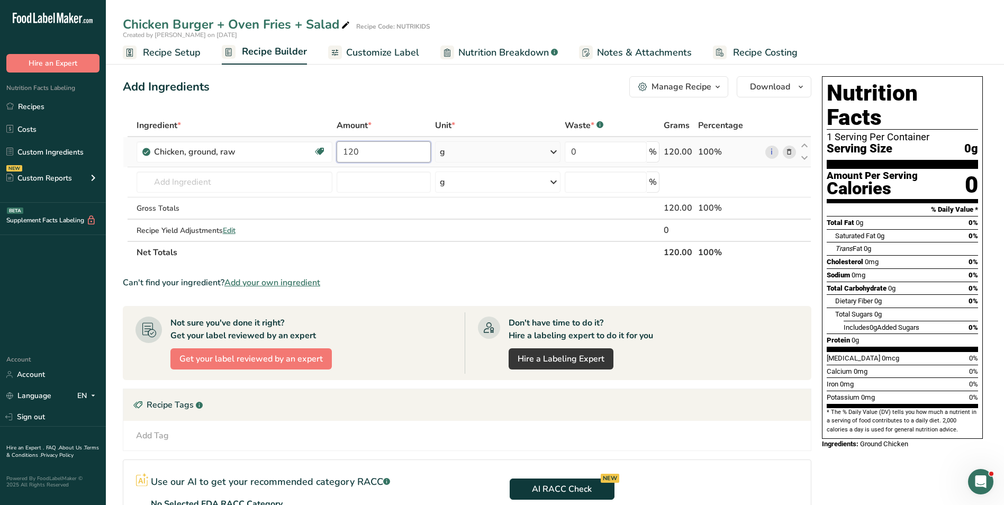
type input "120"
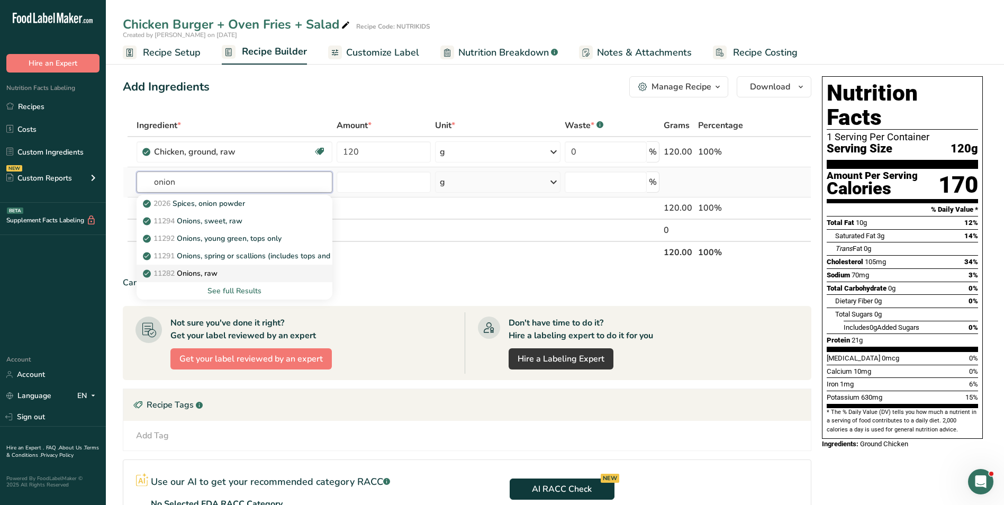
type input "onion"
click at [220, 276] on div "11282 Onions, raw" at bounding box center [226, 273] width 162 height 11
type input "Onions, raw"
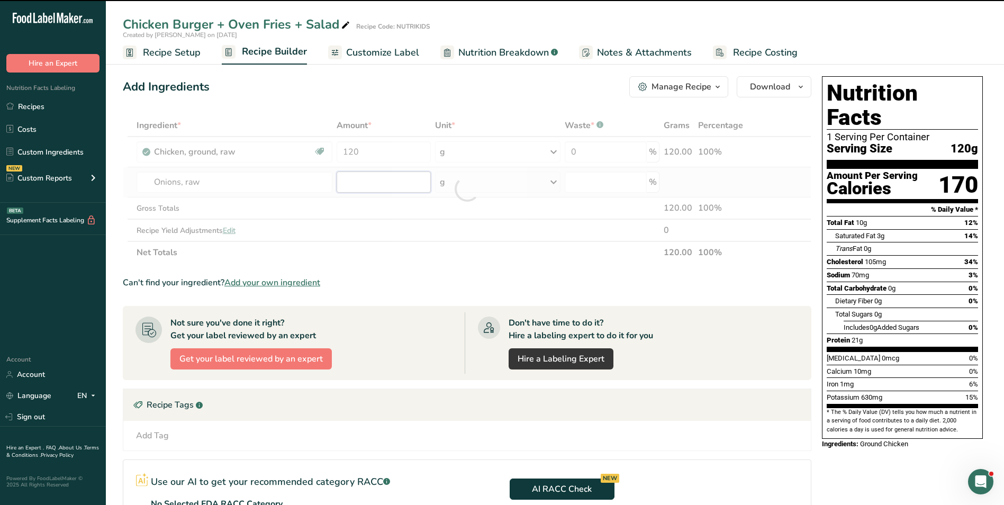
type input "0"
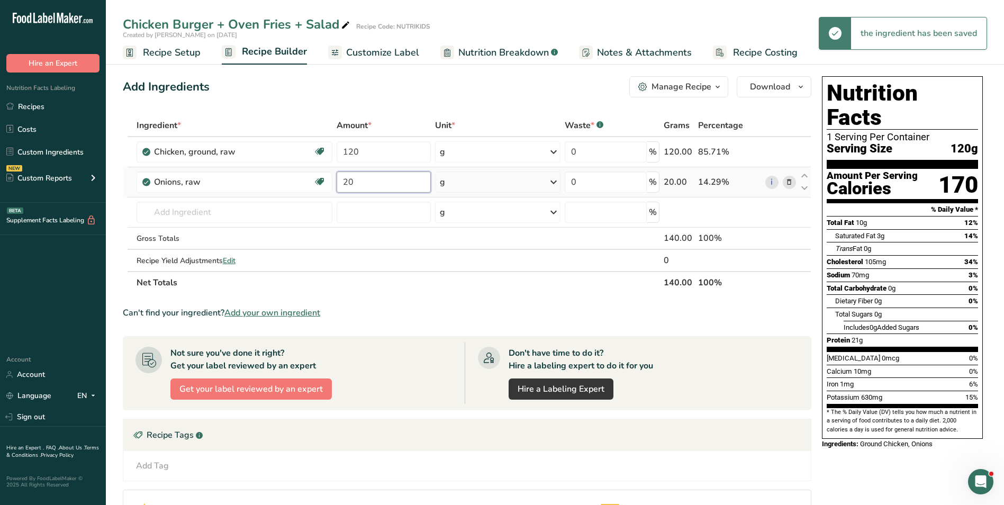
type input "20"
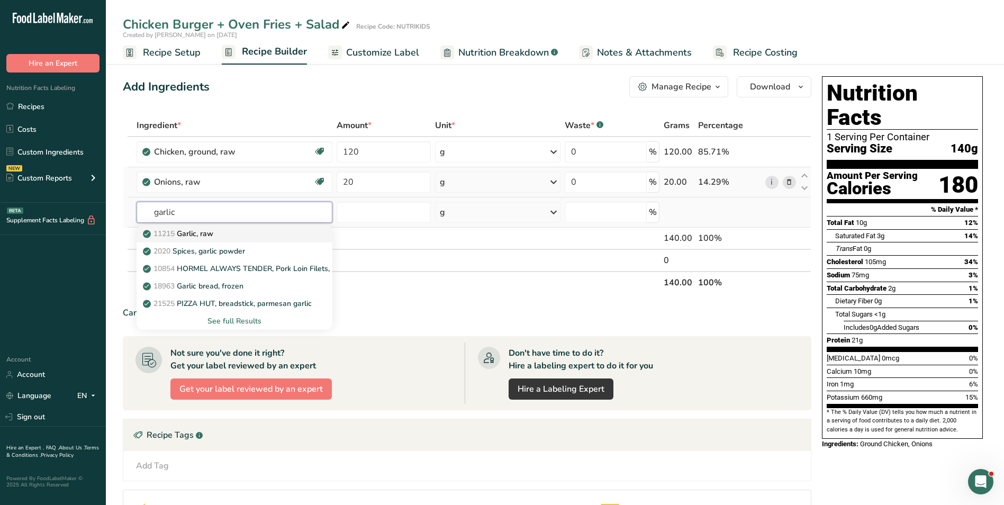
type input "garlic"
click at [230, 228] on div "11215 Garlic, raw" at bounding box center [226, 233] width 162 height 11
type input "Garlic, raw"
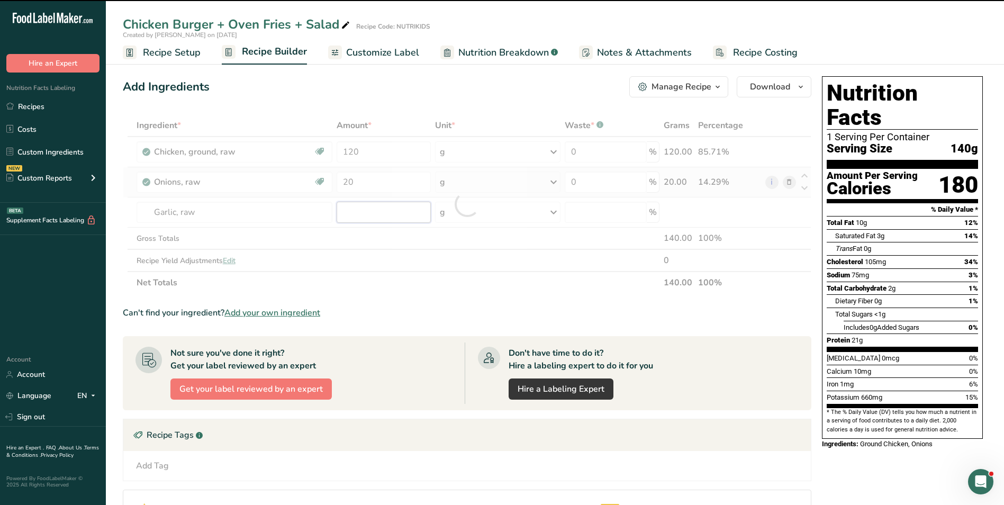
type input "0"
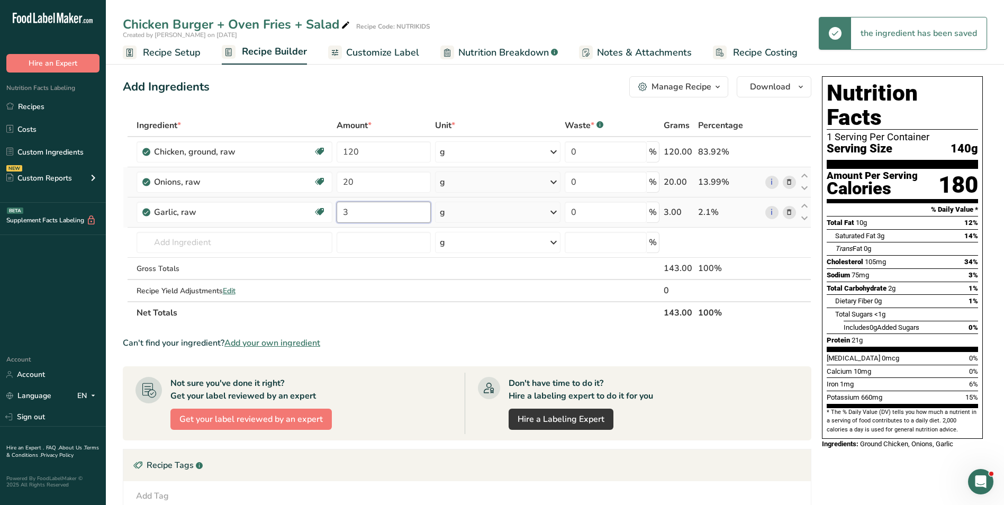
type input "3"
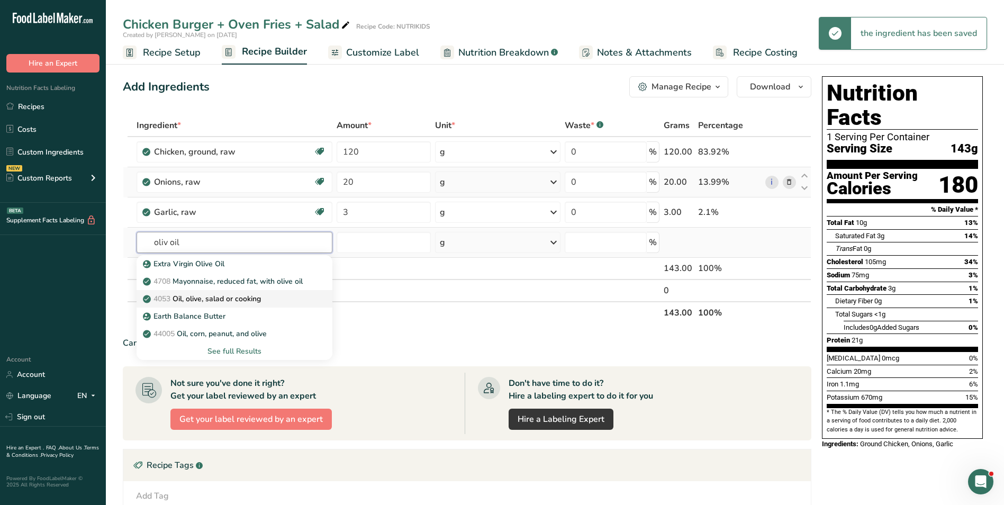
type input "oliv oil"
click at [228, 302] on p "4053 Oil, olive, salad or cooking" at bounding box center [203, 298] width 116 height 11
type input "Oil, olive, salad or cooking"
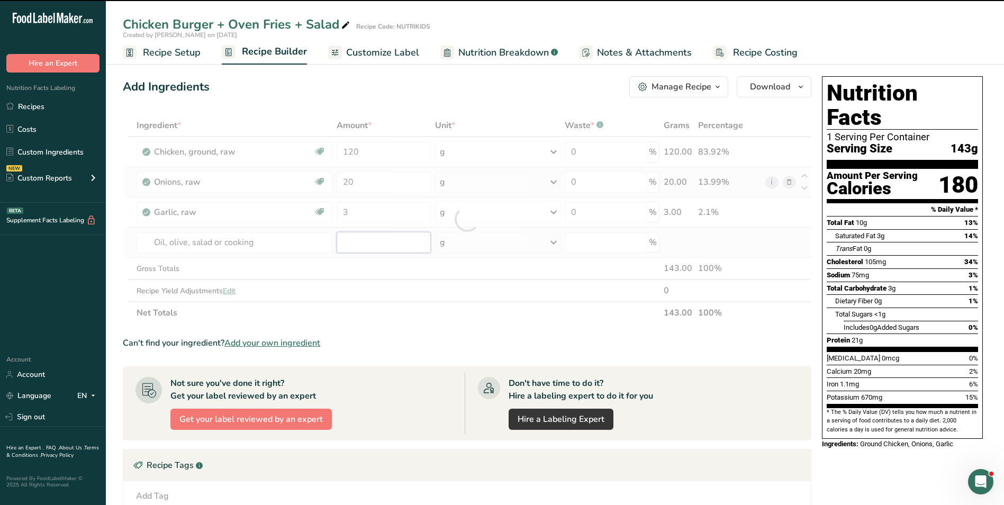
type input "0"
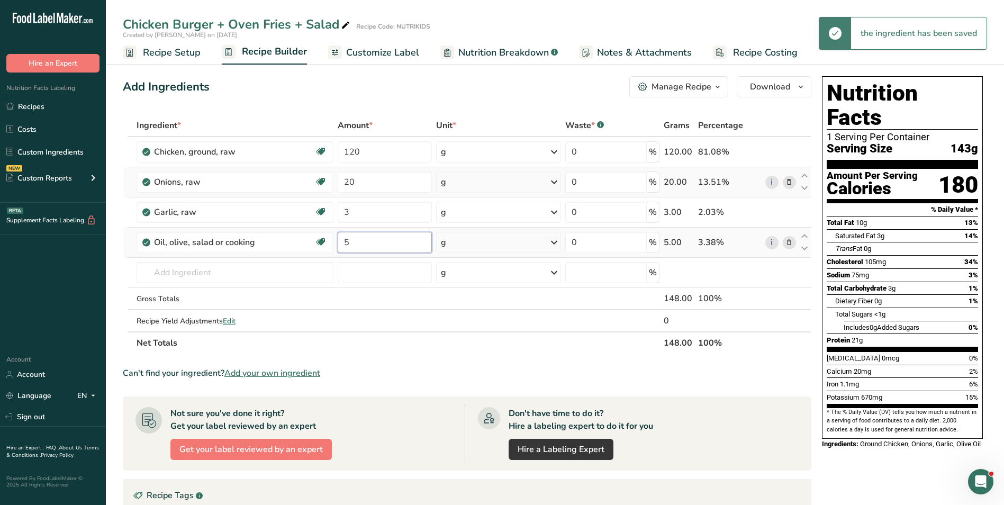
type input "5"
type input "p"
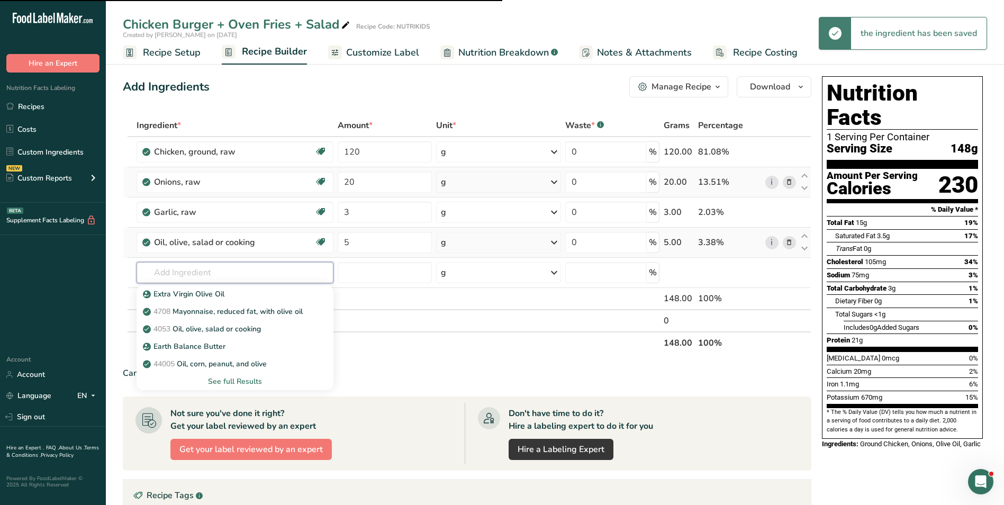
type input "a"
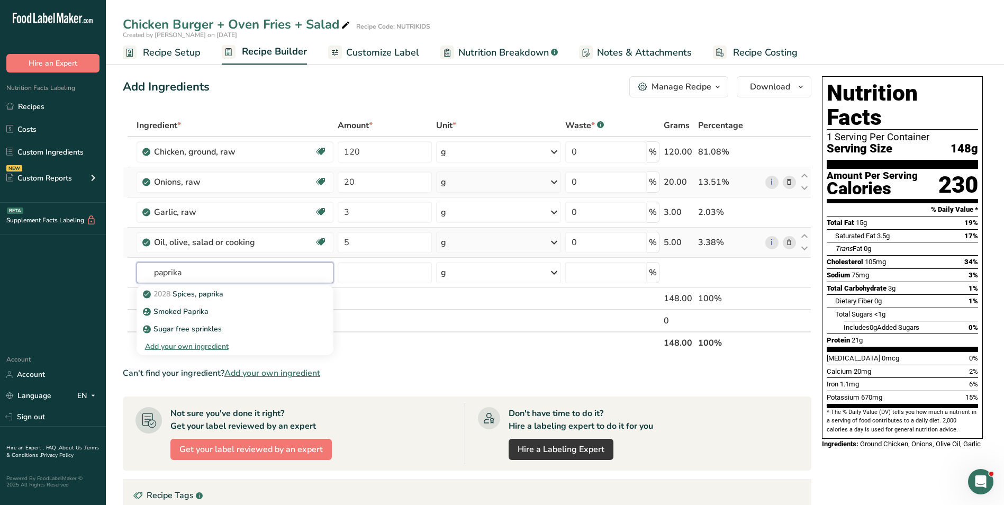
type input "paprika"
click at [228, 302] on link "2028 Spices, paprika" at bounding box center [235, 293] width 197 height 17
type input "Spices, paprika"
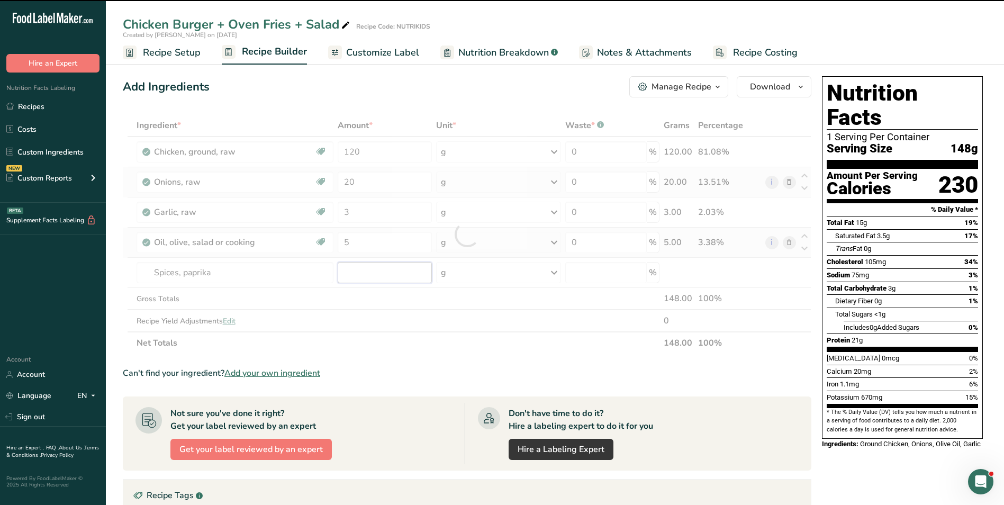
type input "0"
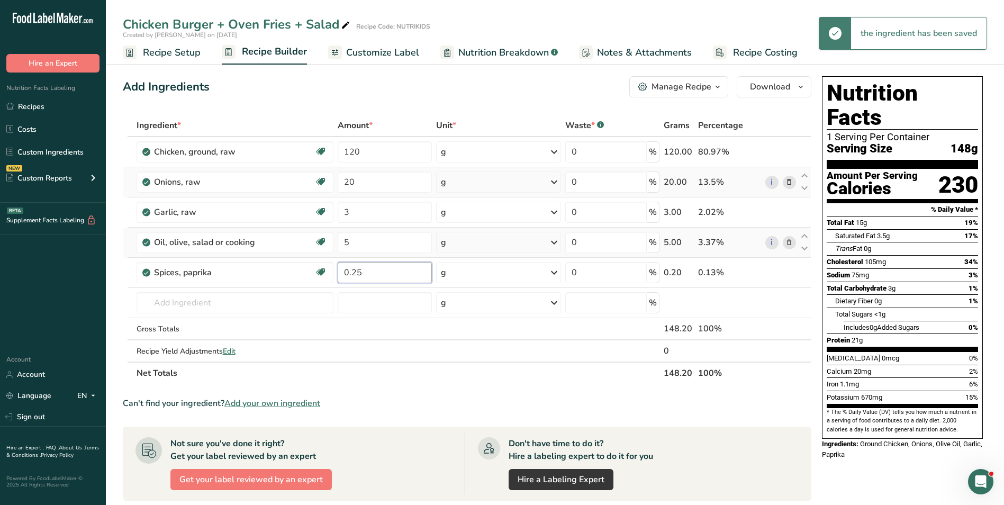
type input "0.25"
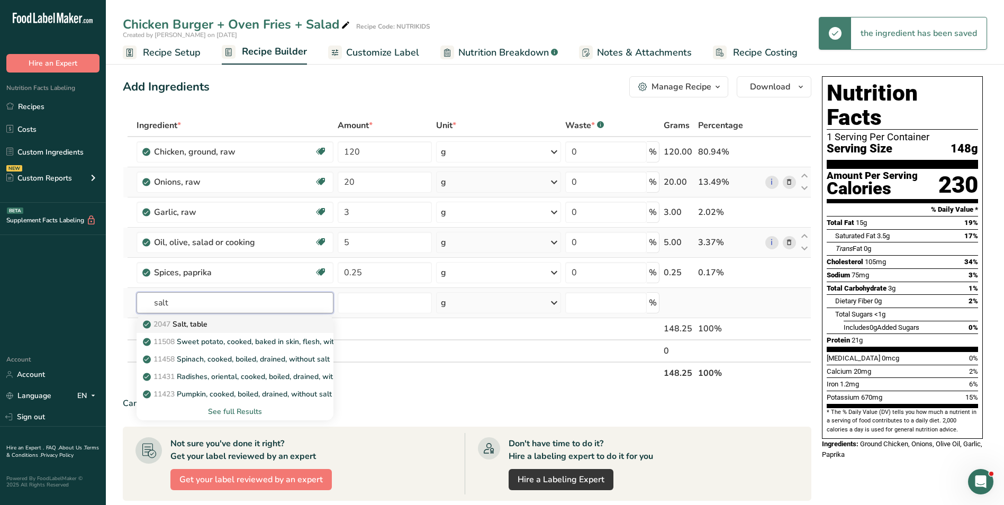
type input "salt"
click at [231, 327] on div "2047 Salt, table" at bounding box center [226, 324] width 163 height 11
type input "Salt, table"
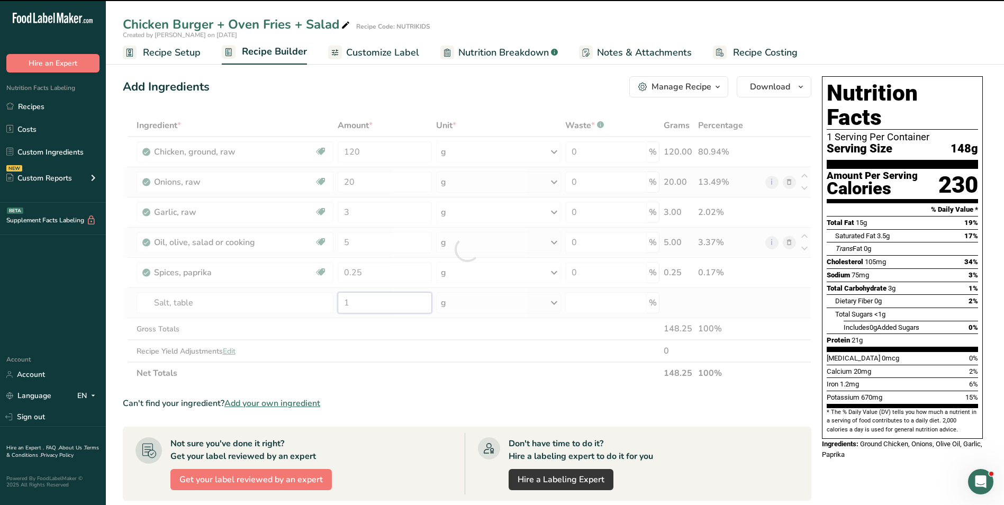
type input "0"
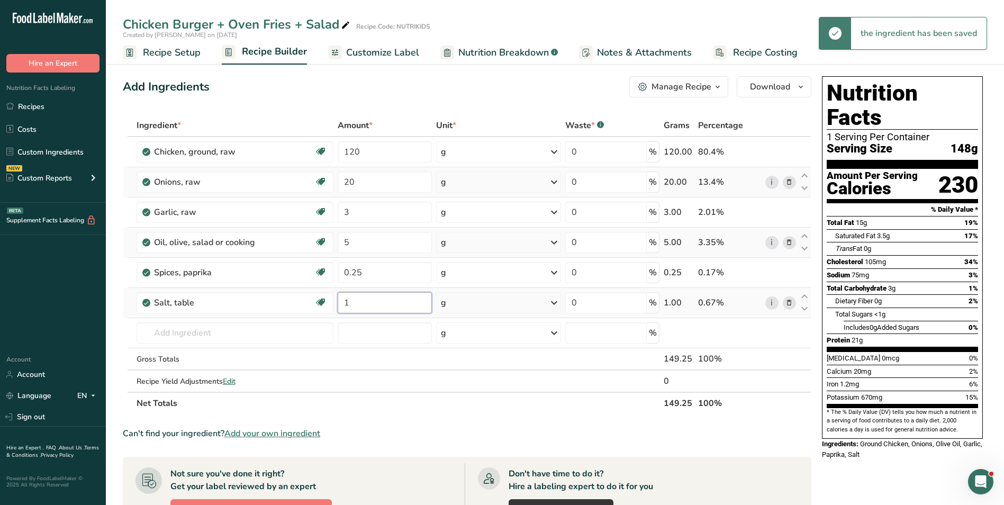
type input "1"
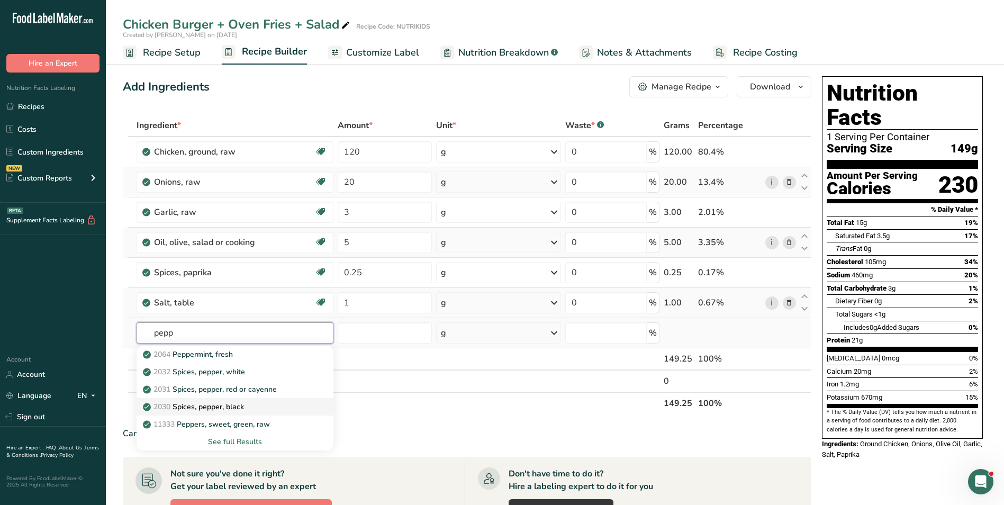
type input "pepp"
click at [242, 406] on p "2030 Spices, pepper, black" at bounding box center [194, 406] width 99 height 11
type input "Spices, pepper, black"
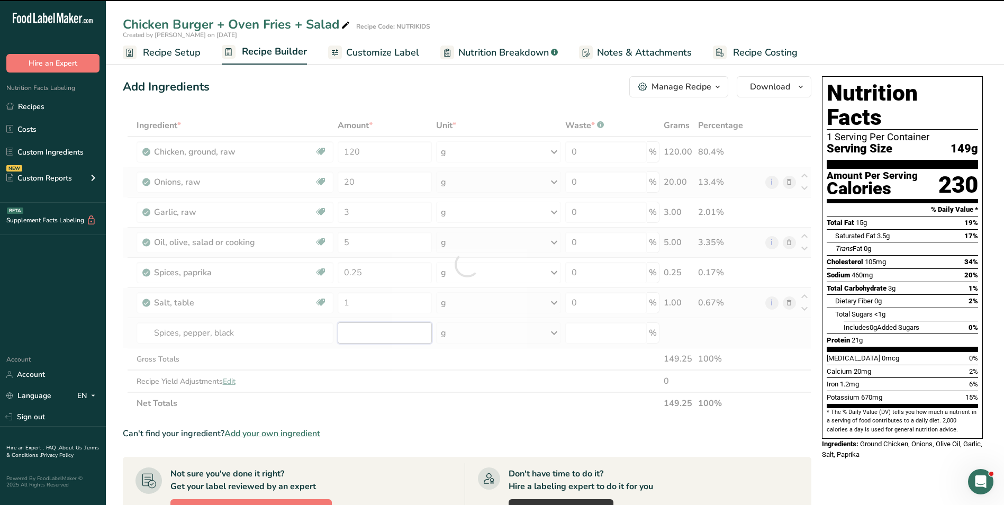
type input "0"
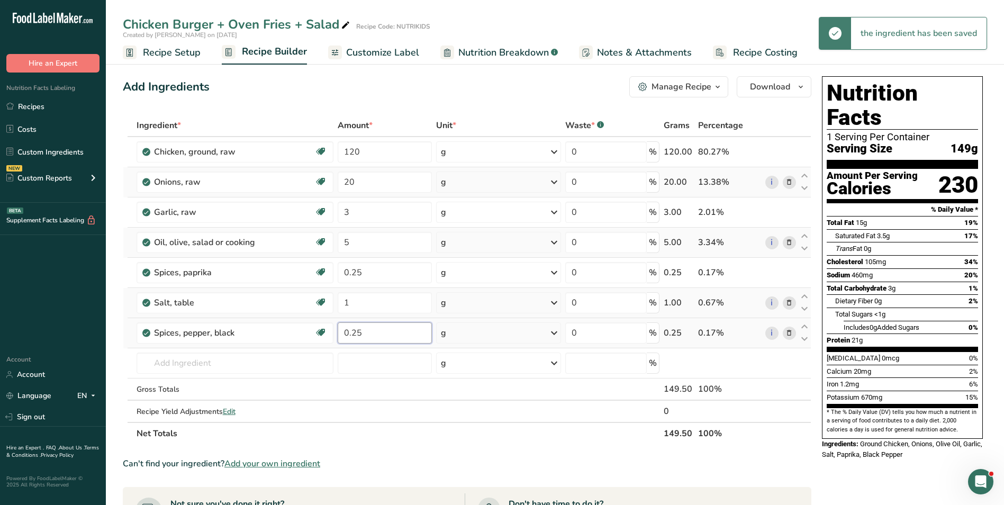
type input "0.25"
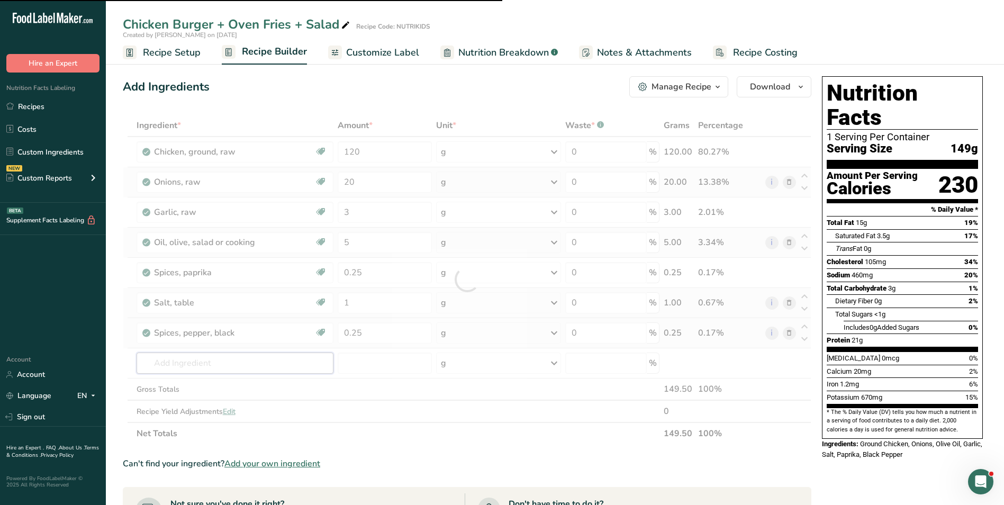
type input "f"
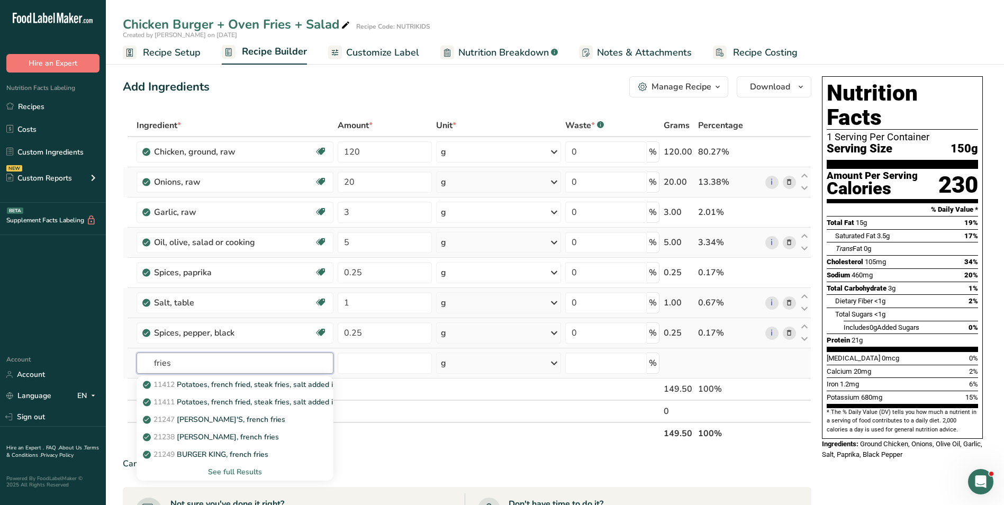
type input "fries"
click at [243, 473] on div "See full Results" at bounding box center [235, 471] width 180 height 11
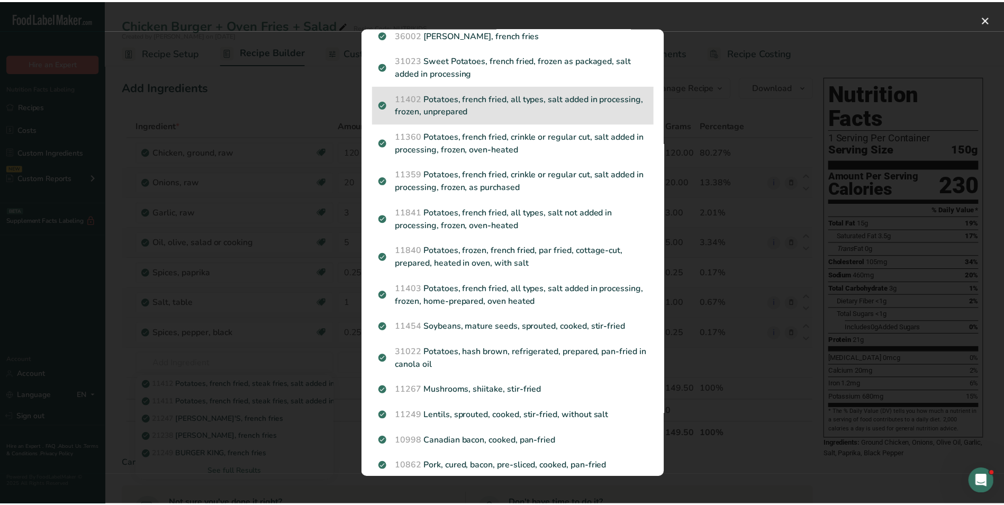
scroll to position [318, 0]
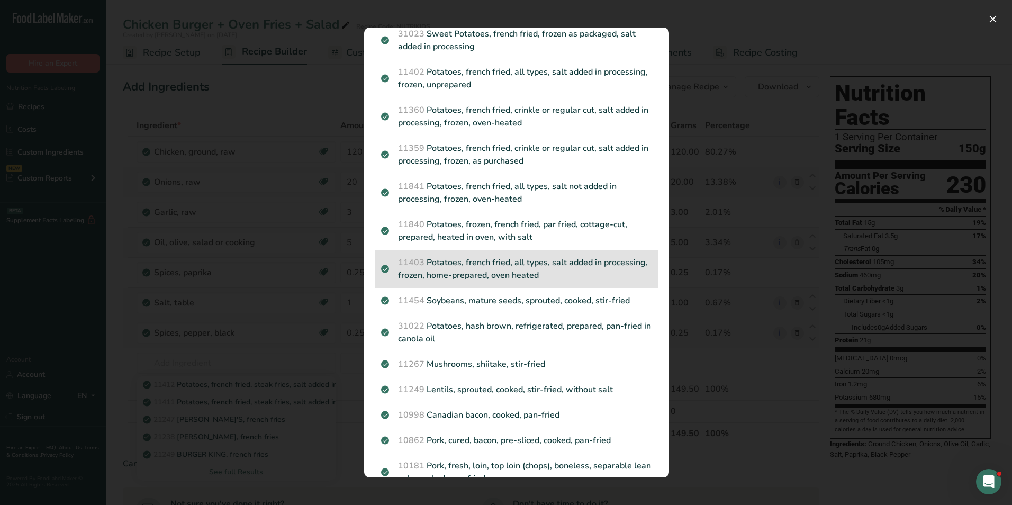
click at [546, 281] on p "11403 Potatoes, french fried, all types, salt added in processing, frozen, home…" at bounding box center [516, 268] width 271 height 25
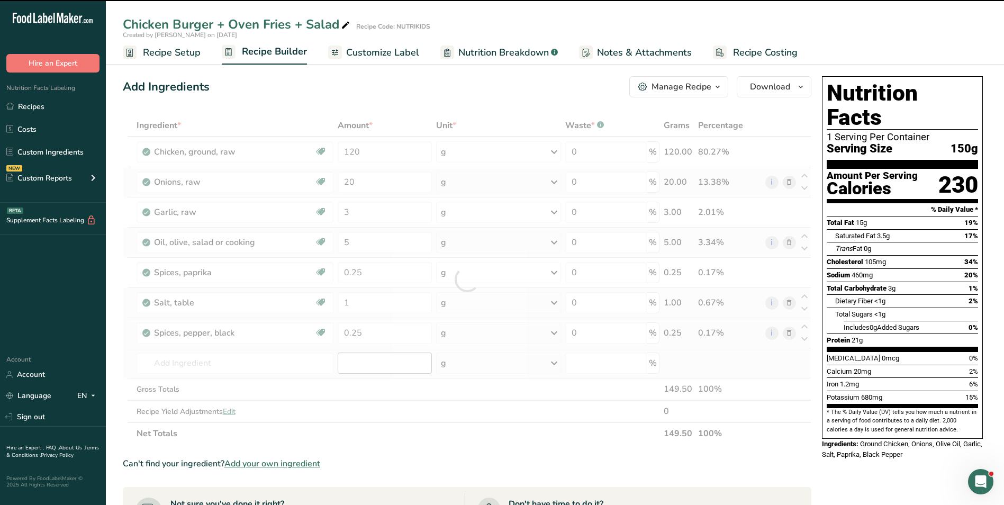
type input "0"
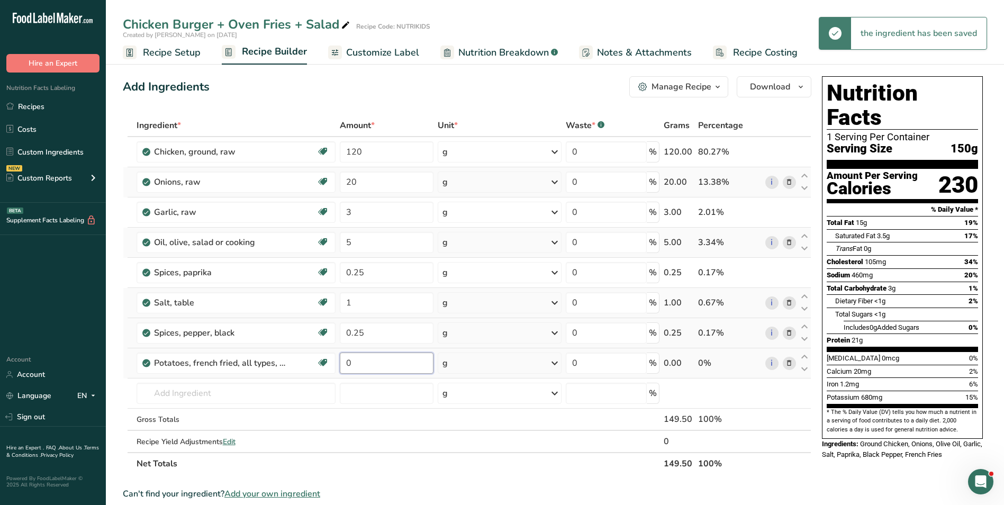
click at [345, 369] on input "0" at bounding box center [387, 363] width 94 height 21
type input "50"
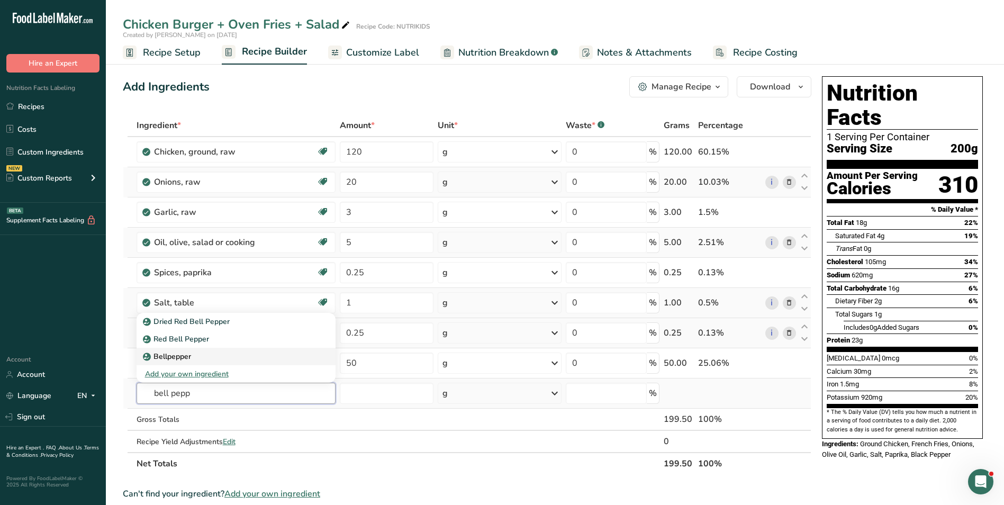
type input "bell pepp"
click at [161, 352] on p "Bellpepper" at bounding box center [168, 356] width 46 height 11
type input "Bellpepper"
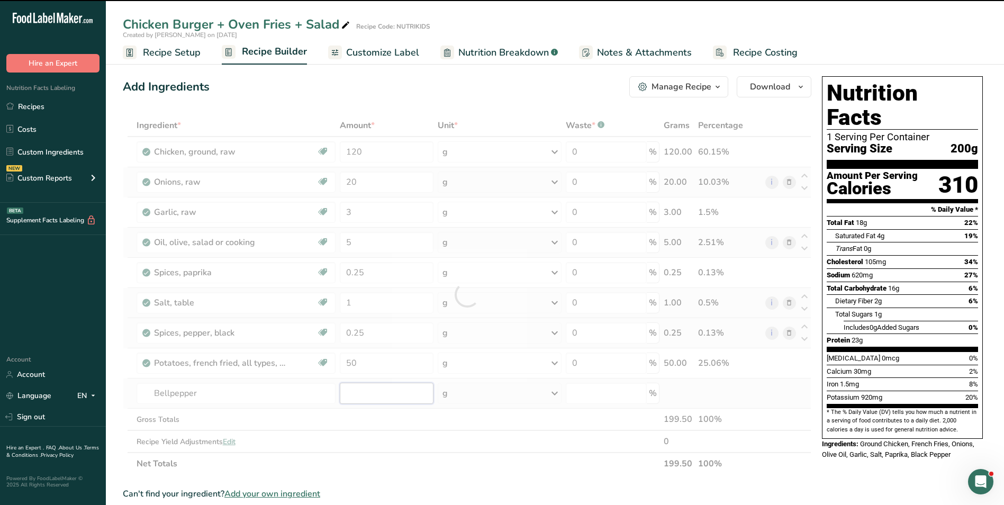
type input "0"
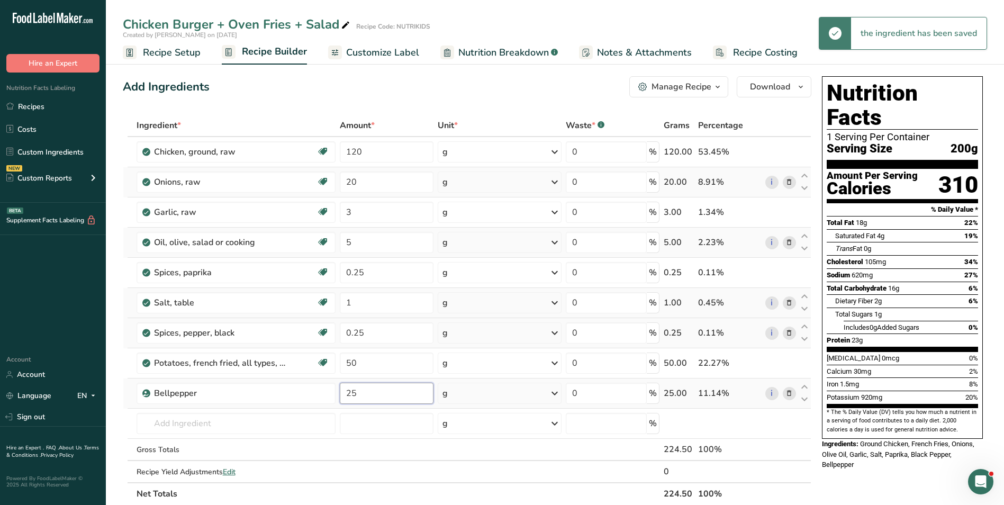
type input "25"
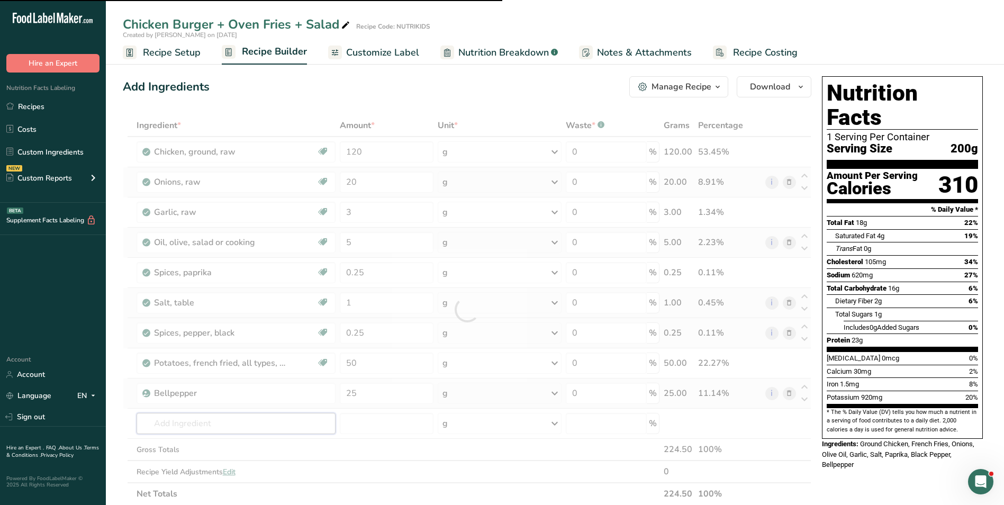
type input "c"
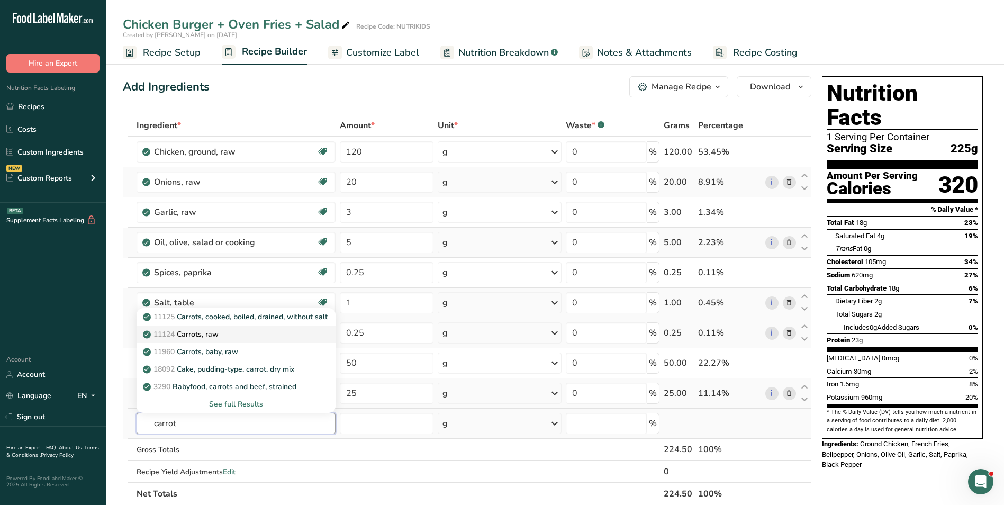
type input "carrot"
click at [187, 340] on link "11124 Carrots, raw" at bounding box center [236, 334] width 199 height 17
type input "Carrots, raw"
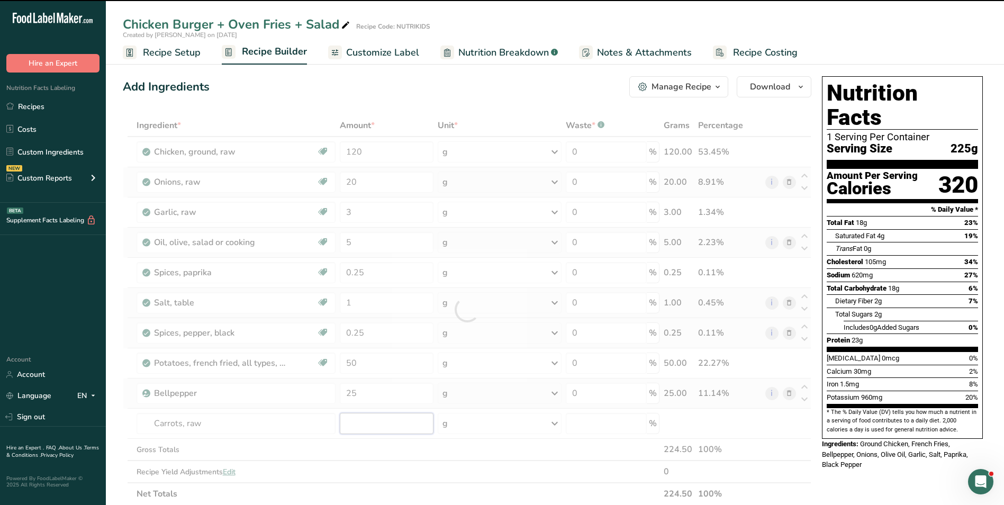
type input "0"
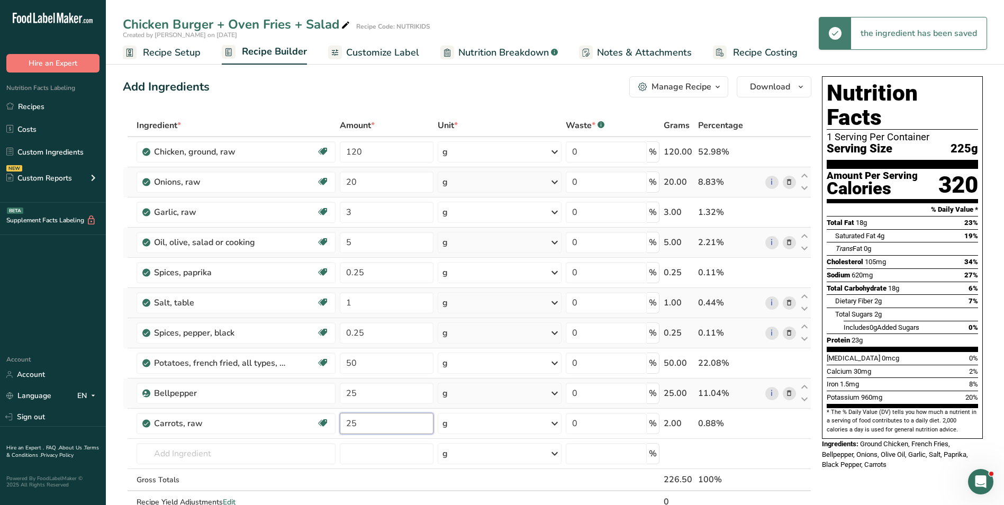
type input "25"
click at [378, 50] on span "Customize Label" at bounding box center [382, 53] width 73 height 14
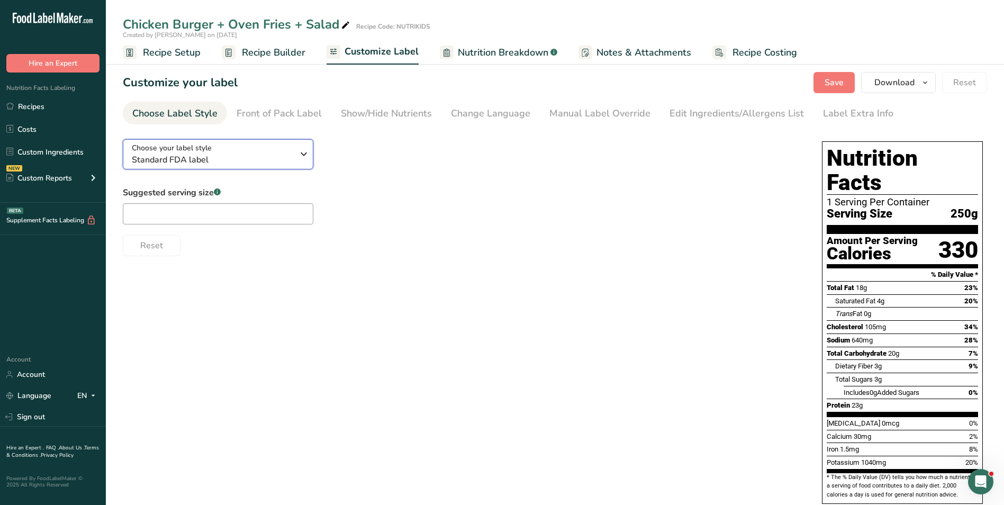
click at [238, 159] on span "Standard FDA label" at bounding box center [212, 160] width 161 height 13
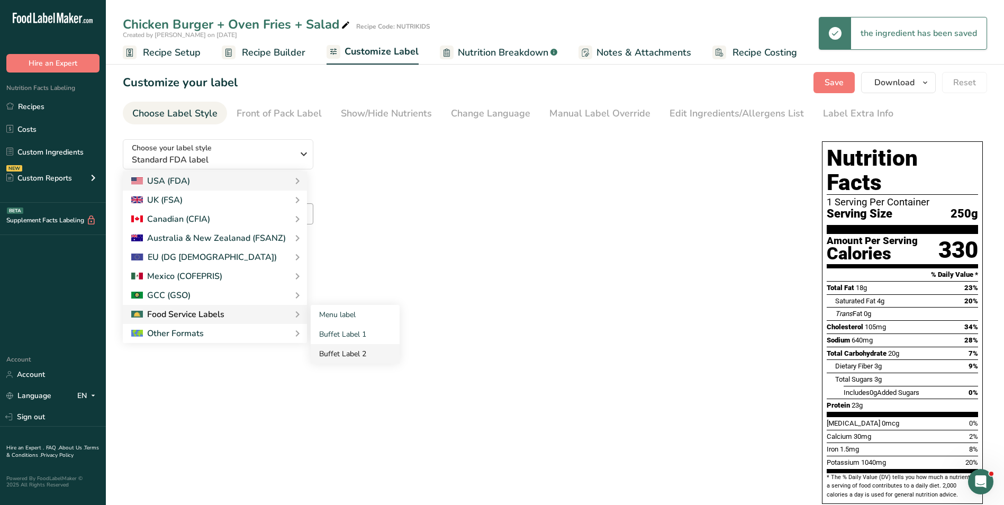
click at [356, 351] on link "Buffet Label 2" at bounding box center [355, 354] width 89 height 20
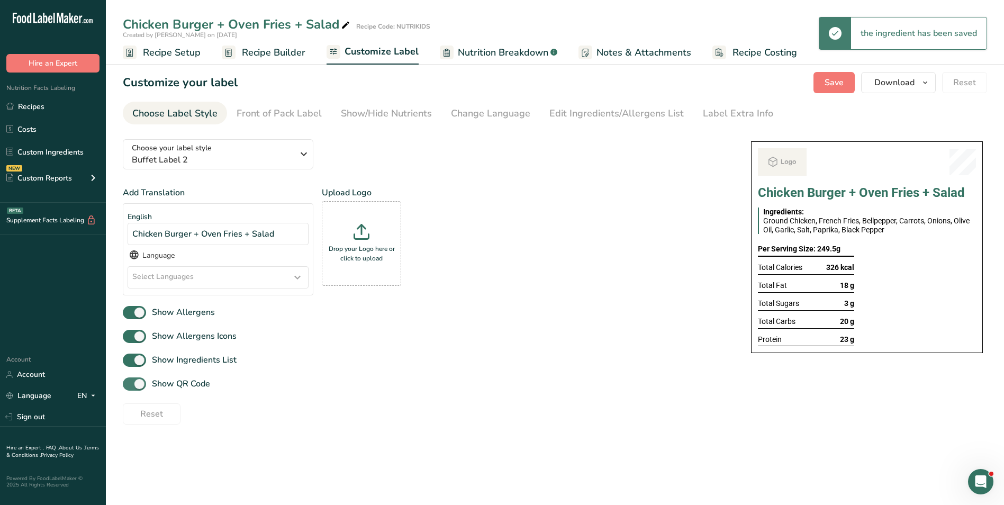
click at [176, 385] on span "Show QR Code" at bounding box center [178, 384] width 64 height 13
click at [130, 385] on input "Show QR Code" at bounding box center [126, 384] width 7 height 7
checkbox input "false"
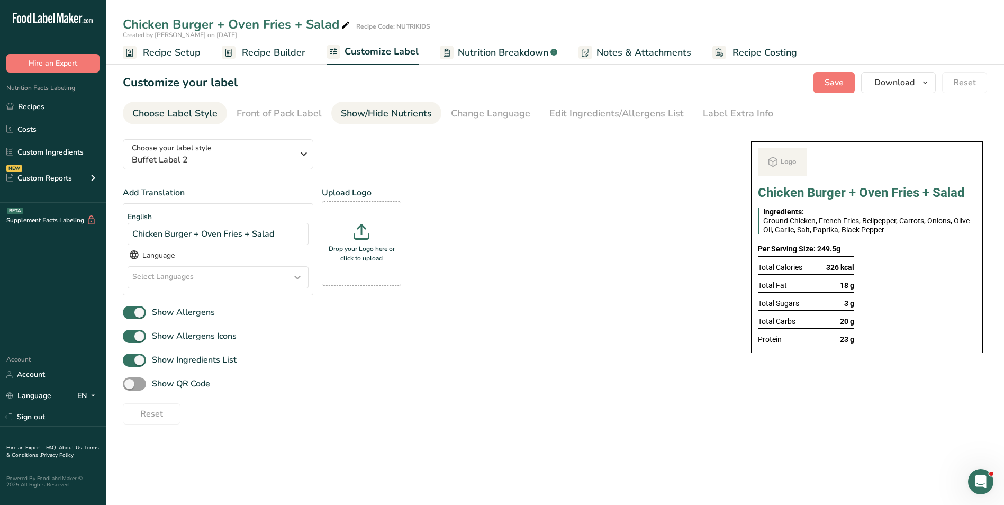
click at [365, 107] on div "Show/Hide Nutrients" at bounding box center [386, 113] width 91 height 14
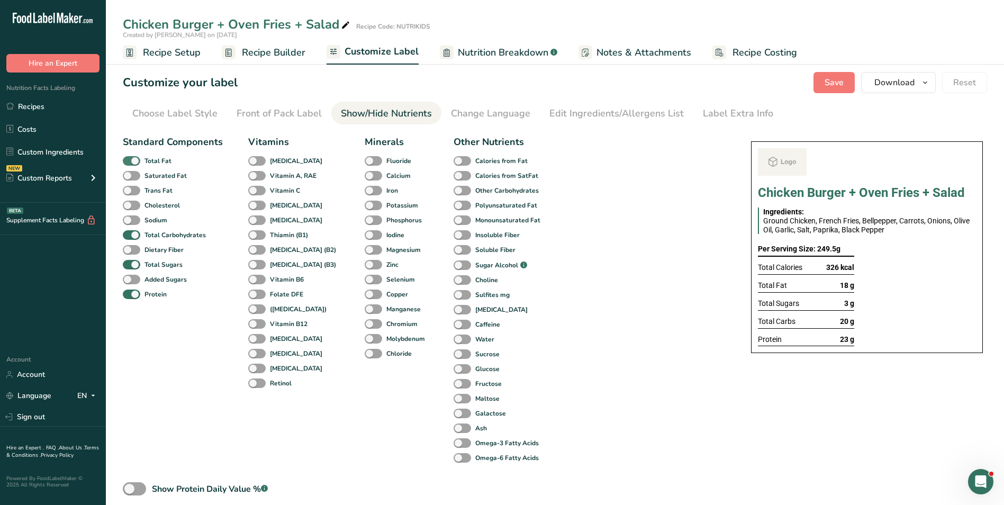
click at [131, 157] on span at bounding box center [131, 161] width 17 height 10
click at [130, 157] on input "Total Fat" at bounding box center [126, 160] width 7 height 7
checkbox input "false"
drag, startPoint x: 142, startPoint y: 265, endPoint x: 151, endPoint y: 266, distance: 9.1
click at [142, 265] on span "Total Sugars" at bounding box center [161, 265] width 42 height 10
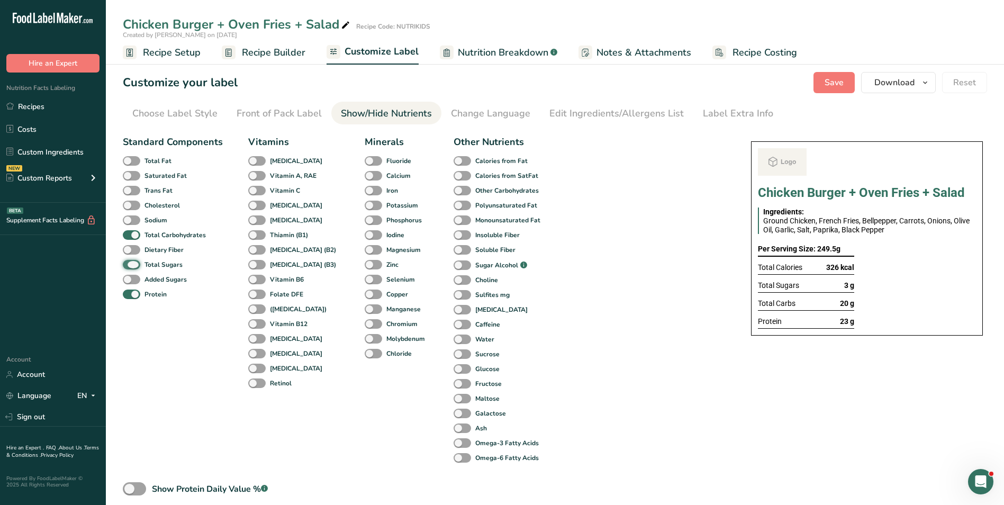
click at [130, 265] on input "Total Sugars" at bounding box center [126, 264] width 7 height 7
checkbox input "false"
click at [754, 112] on div "Label Extra Info" at bounding box center [738, 113] width 70 height 14
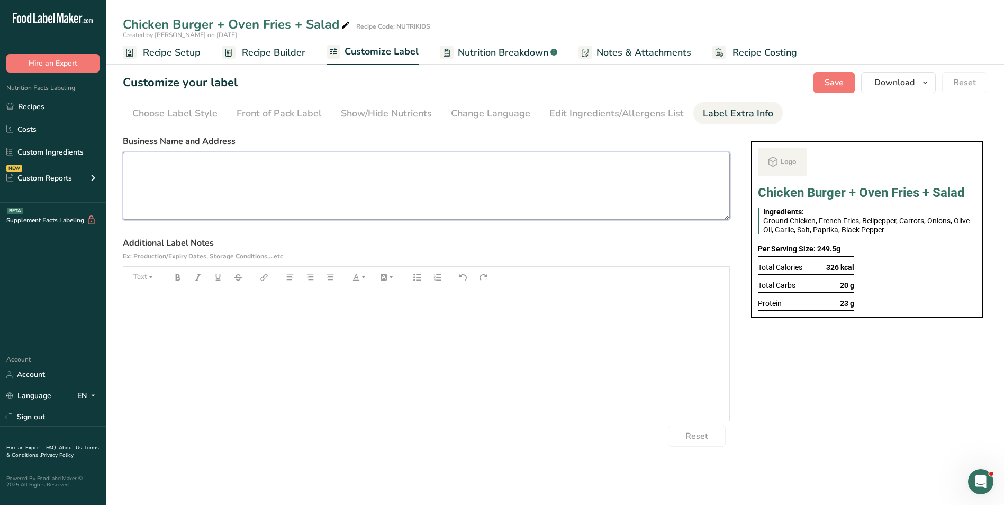
click at [192, 169] on textarea at bounding box center [426, 186] width 607 height 68
paste textarea "BREAKFAST Use by: [DATE] Storage: Keep Refrigerated under 5 degrees Heating: Re…"
click at [165, 166] on textarea "BREAKFAST Use by: [DATE] Storage: Keep Refrigerated under 5 degrees Heating: Re…" at bounding box center [426, 186] width 607 height 68
click at [165, 179] on textarea "LUNCH Use by: 19/09/2025 Storage: Keep Refrigerated under 5 degrees Heating: Re…" at bounding box center [426, 186] width 607 height 68
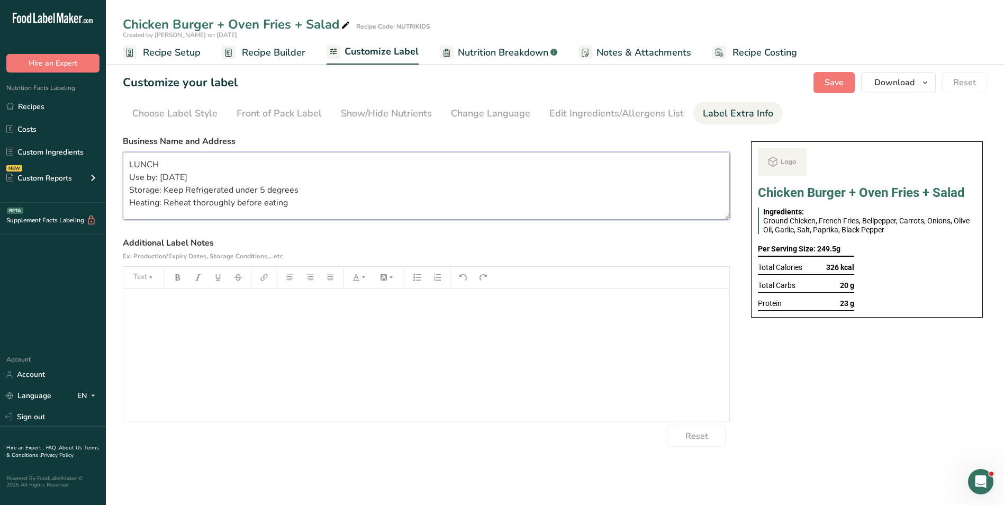
click at [165, 179] on textarea "LUNCH Use by: 19/09/2025 Storage: Keep Refrigerated under 5 degrees Heating: Re…" at bounding box center [426, 186] width 607 height 68
click at [836, 91] on button "Save" at bounding box center [834, 82] width 41 height 21
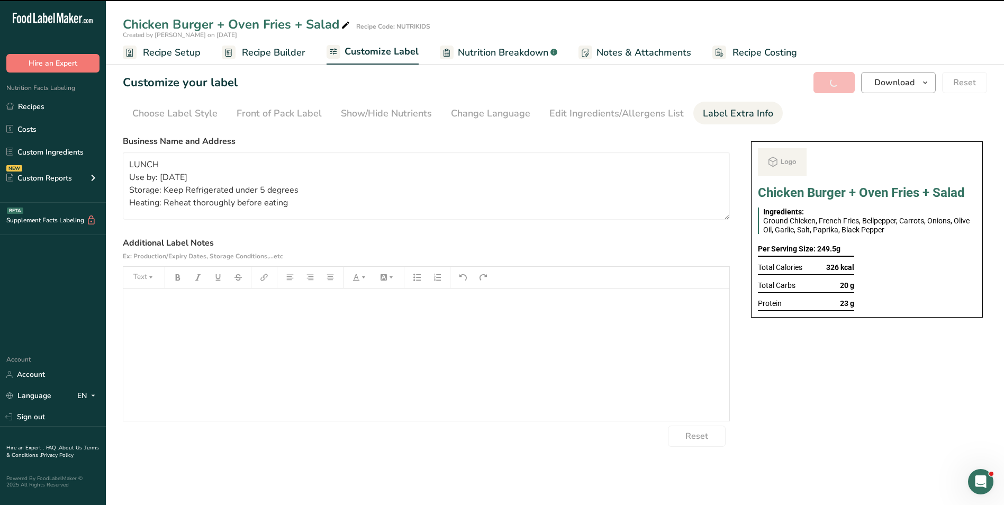
type textarea "LUNCH Use by: 20/09/2025 Storage: Keep Refrigerated under 5 degrees Heating: Re…"
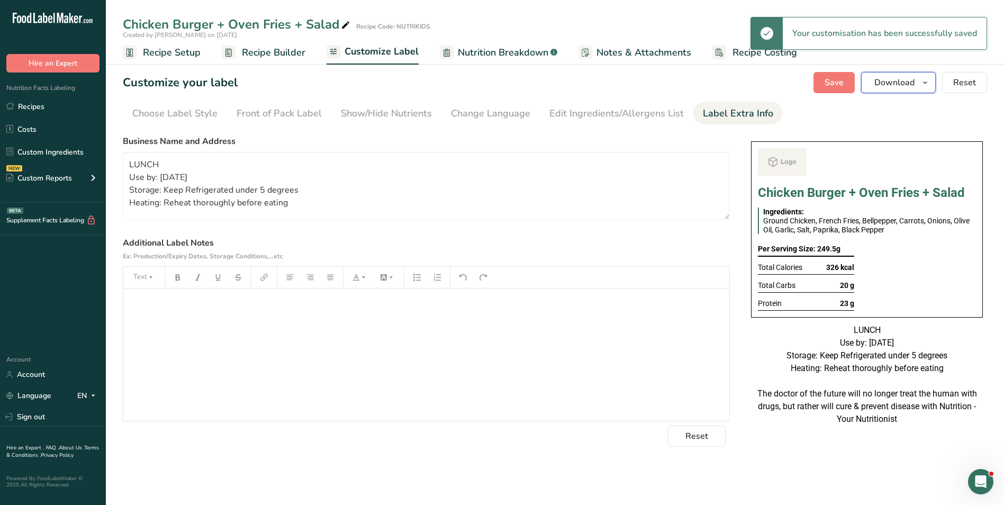
click at [883, 89] on button "Download" at bounding box center [898, 82] width 75 height 21
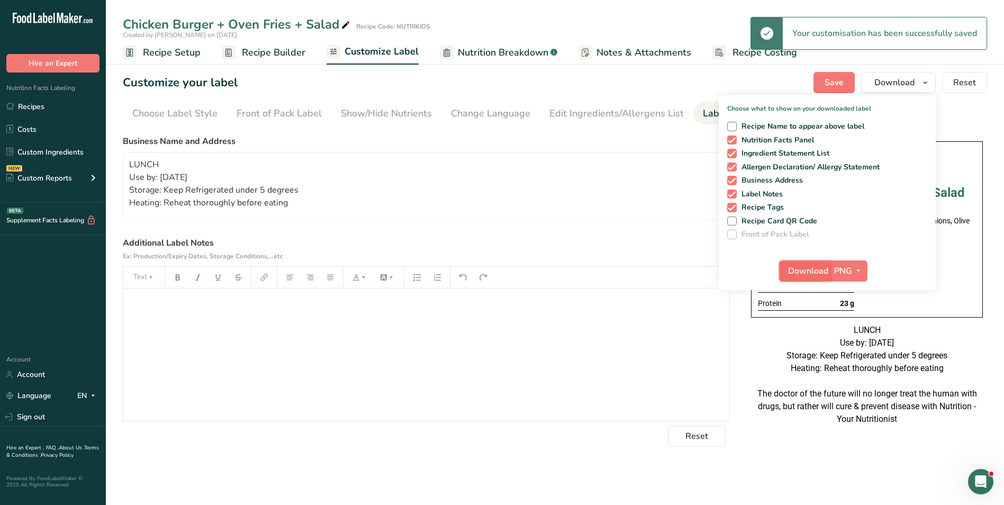
click at [805, 270] on span "Download" at bounding box center [808, 271] width 40 height 13
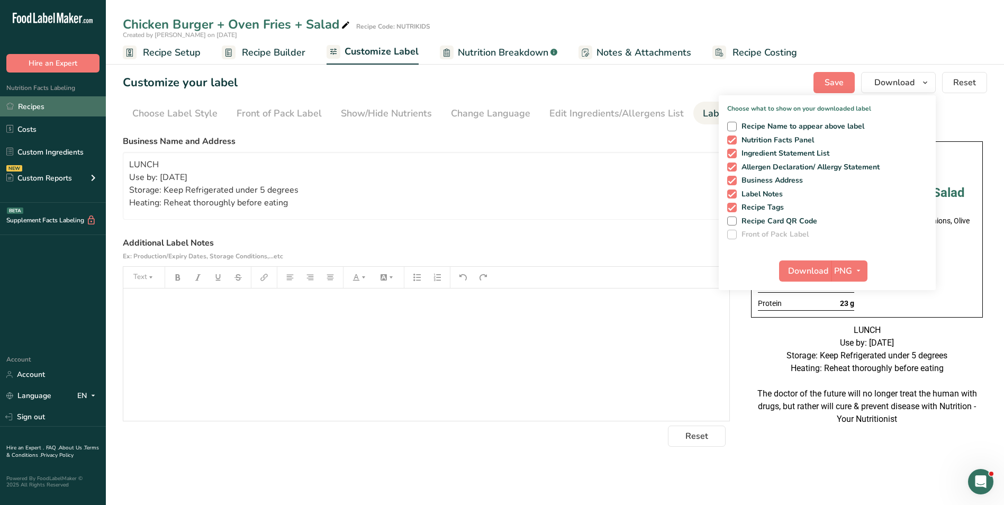
click at [57, 109] on link "Recipes" at bounding box center [53, 106] width 106 height 20
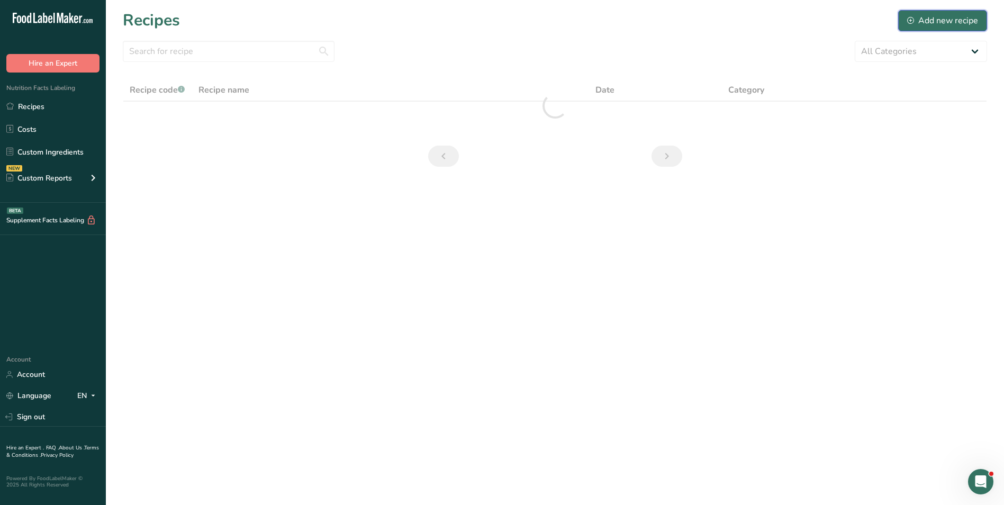
click at [952, 20] on div "Add new recipe" at bounding box center [943, 20] width 71 height 13
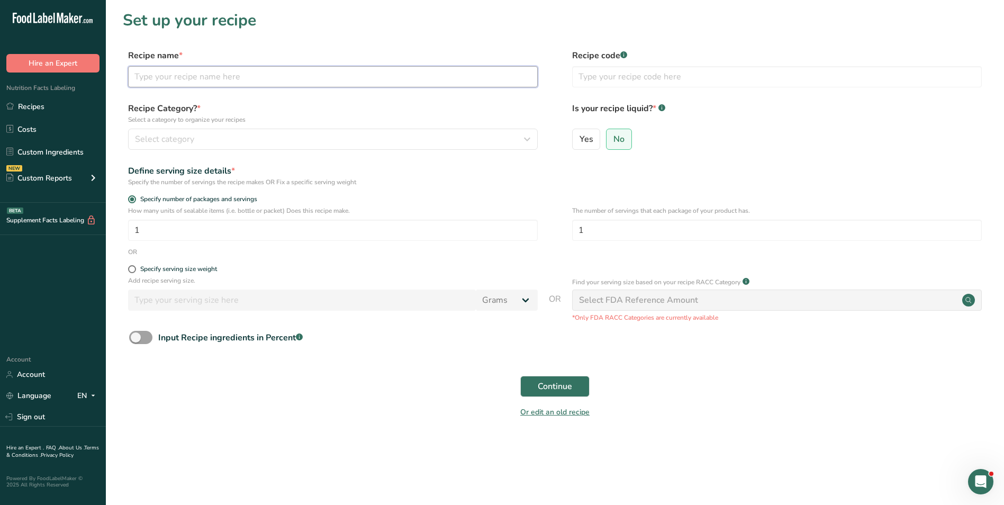
click at [255, 85] on input "text" at bounding box center [333, 76] width 410 height 21
type input "Chicken Teriyaki Rice Bowl"
click at [615, 80] on input "text" at bounding box center [777, 76] width 410 height 21
type input "NUTRIKID"
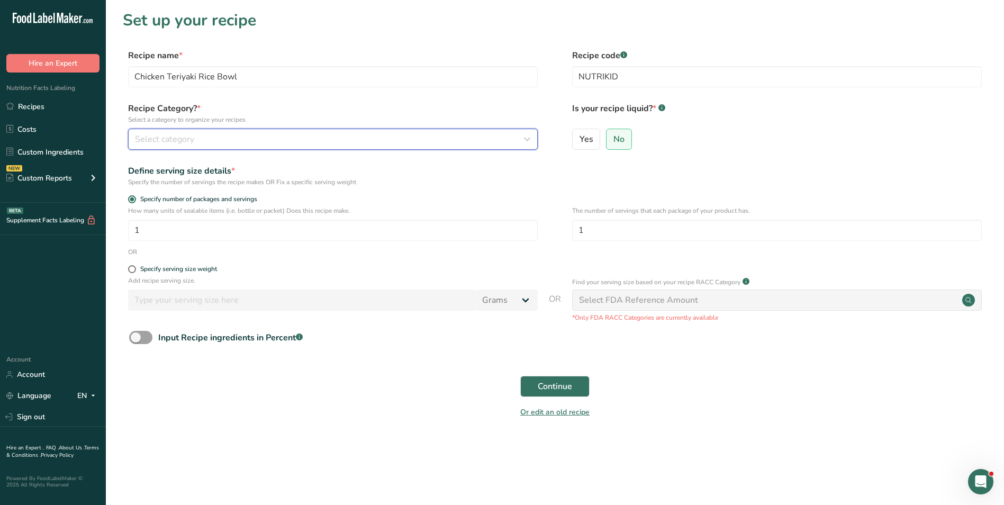
click at [522, 139] on icon "button" at bounding box center [527, 139] width 13 height 19
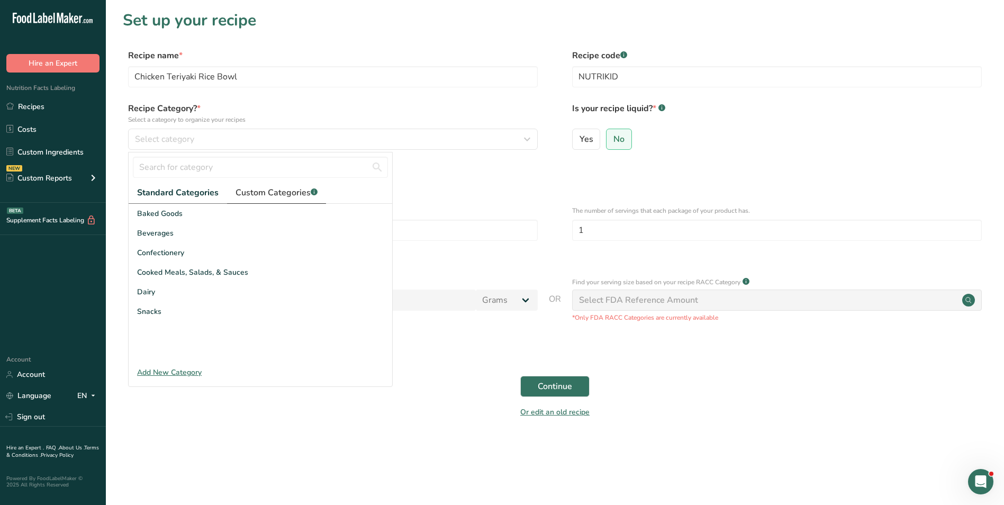
click at [258, 192] on span "Custom Categories .a-a{fill:#347362;}.b-a{fill:#fff;}" at bounding box center [277, 192] width 82 height 13
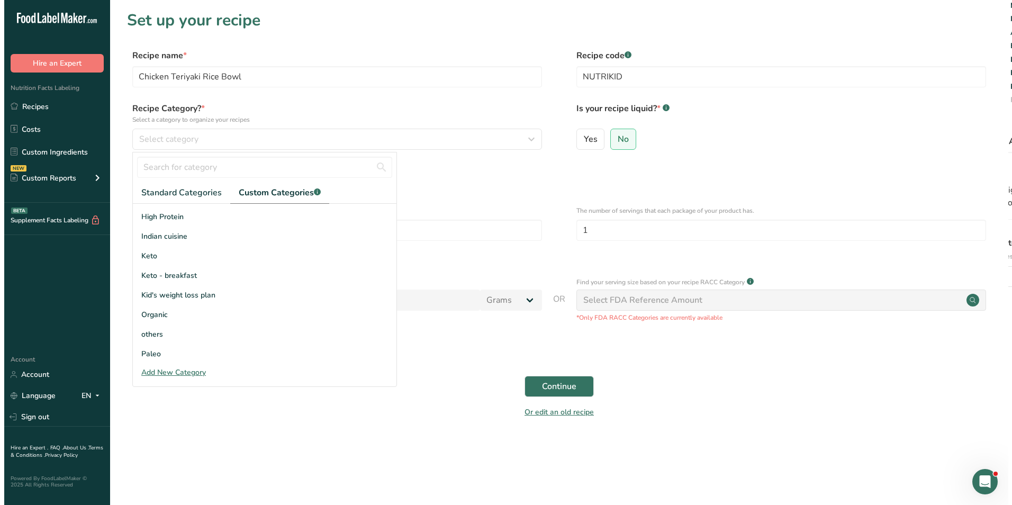
scroll to position [106, 0]
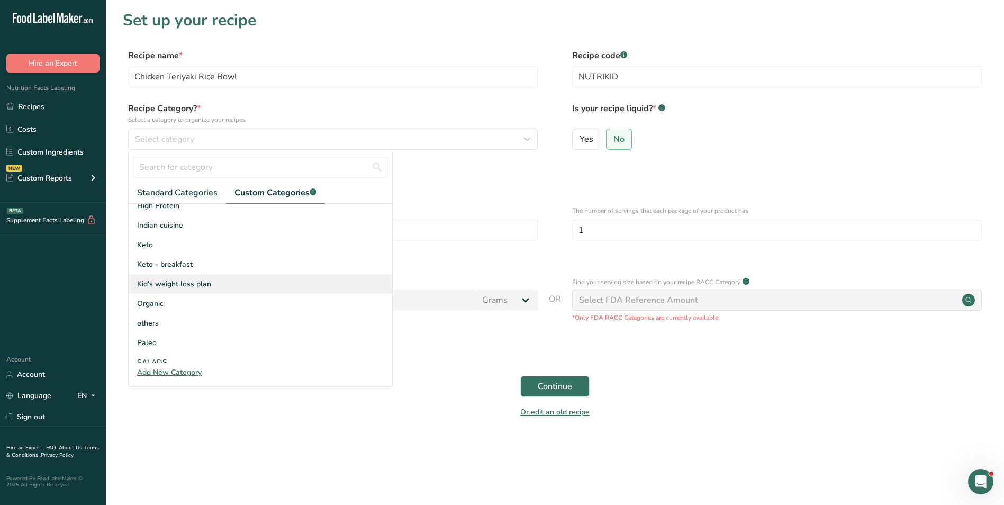
click at [194, 288] on span "Kid's weight loss plan" at bounding box center [174, 284] width 74 height 11
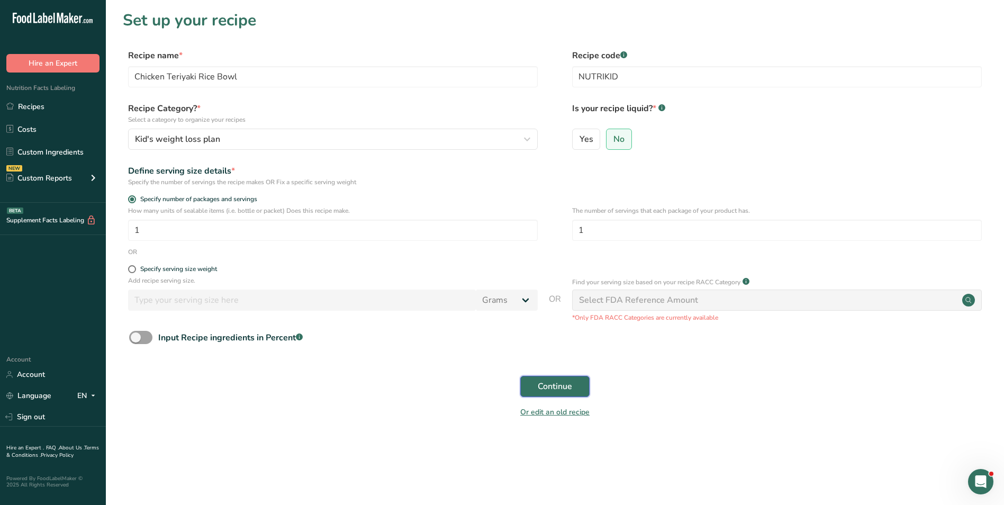
click at [559, 384] on span "Continue" at bounding box center [555, 386] width 34 height 13
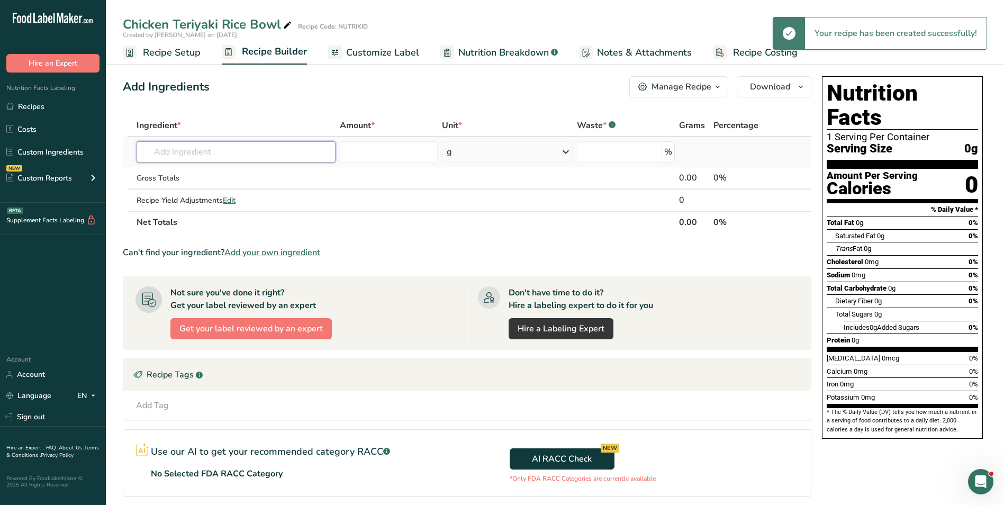
click at [207, 150] on input "text" at bounding box center [236, 151] width 199 height 21
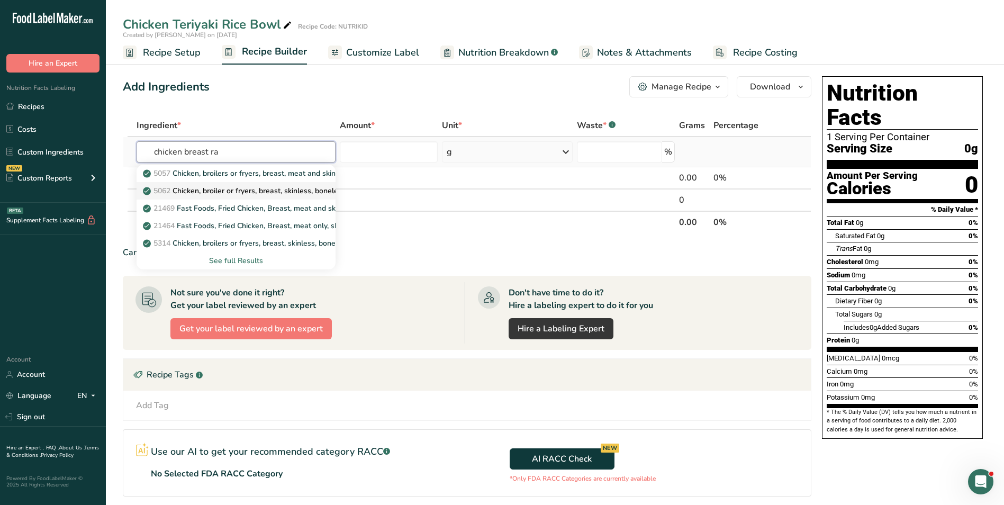
type input "chicken breast ra"
click at [251, 188] on p "5062 Chicken, broiler or fryers, breast, skinless, boneless, meat only, raw" at bounding box center [272, 190] width 255 height 11
type input "Chicken, broiler or fryers, breast, skinless, boneless, meat only, raw"
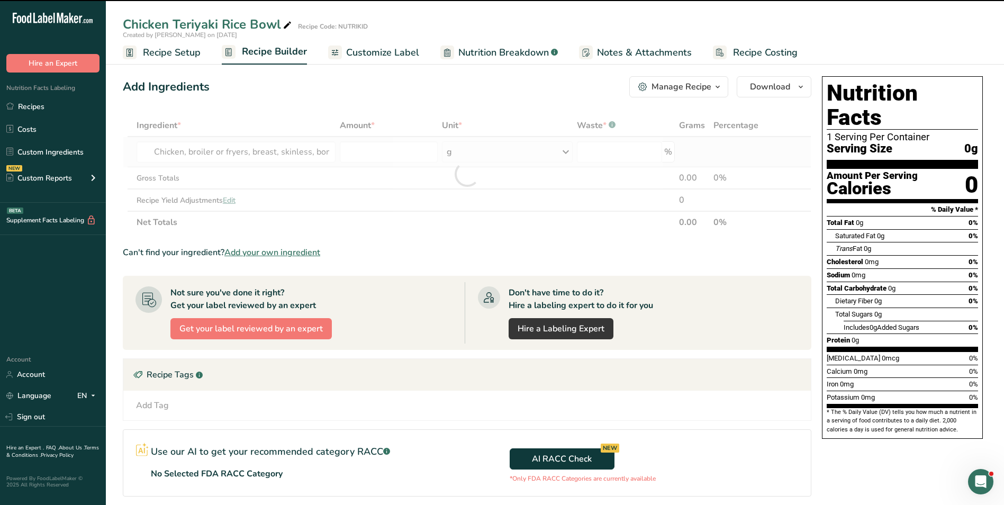
type input "0"
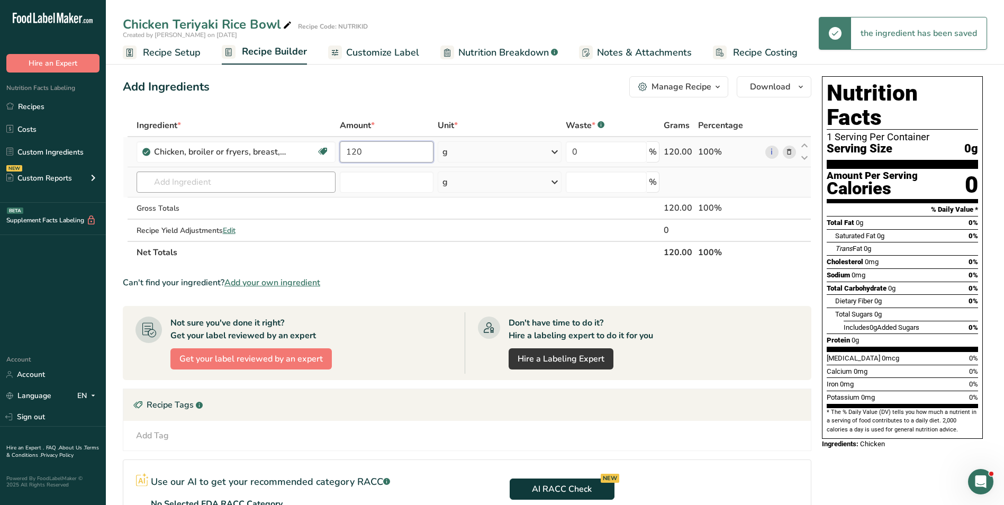
type input "120"
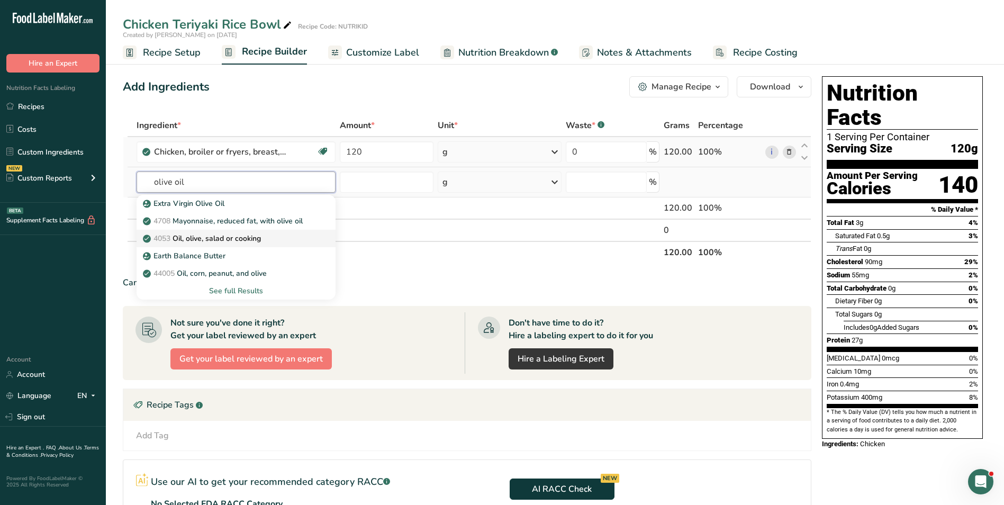
type input "olive oil"
click at [238, 241] on p "4053 Oil, olive, salad or cooking" at bounding box center [203, 238] width 116 height 11
type input "Oil, olive, salad or cooking"
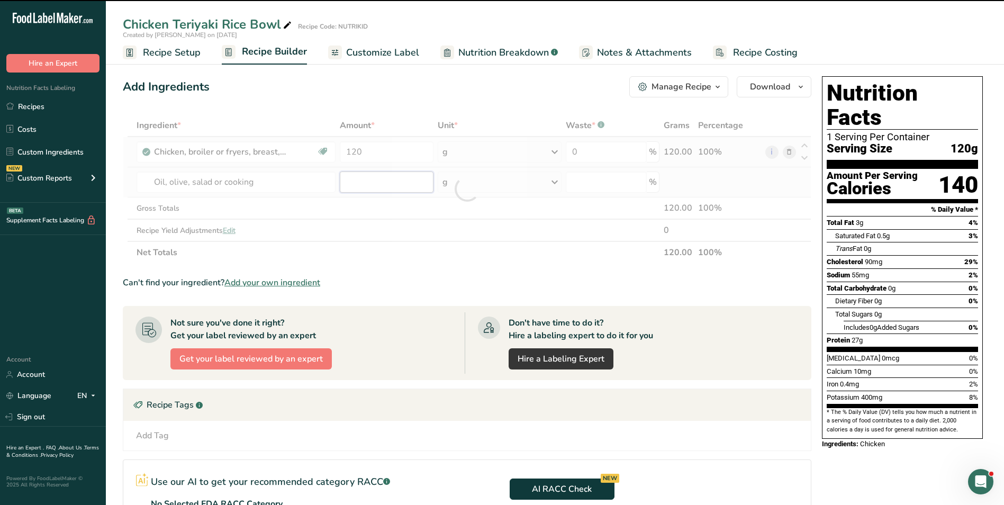
type input "0"
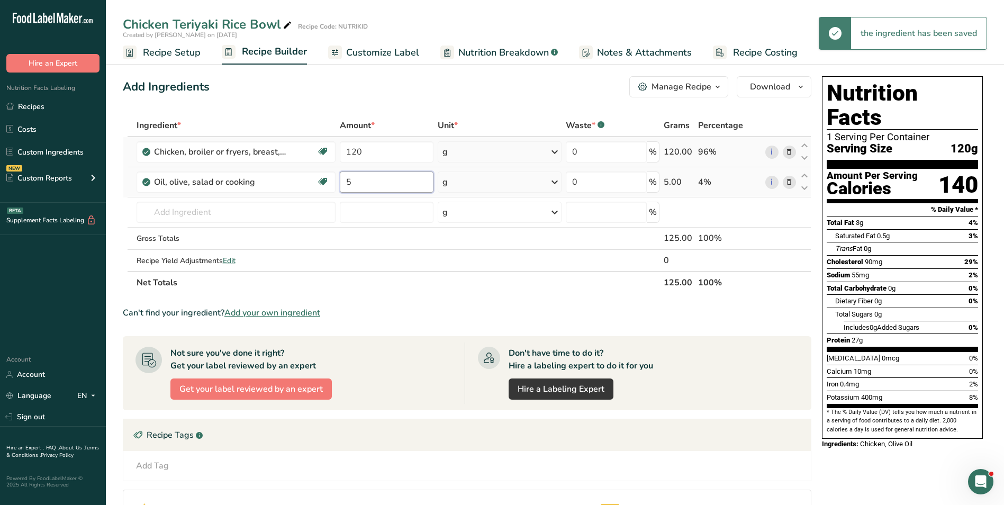
type input "5"
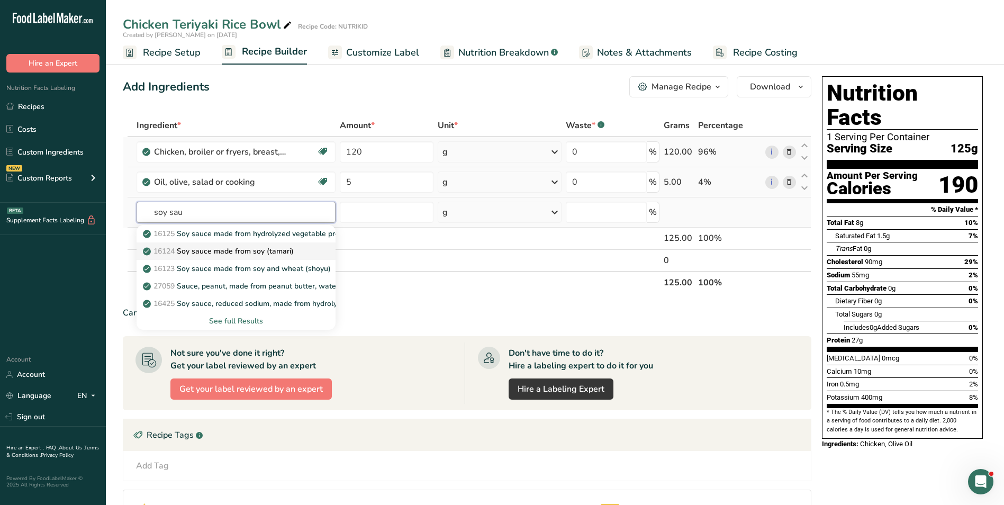
type input "soy sau"
click at [238, 244] on link "16124 Soy sauce made from soy (tamari)" at bounding box center [236, 251] width 199 height 17
type input "Soy sauce made from soy (tamari)"
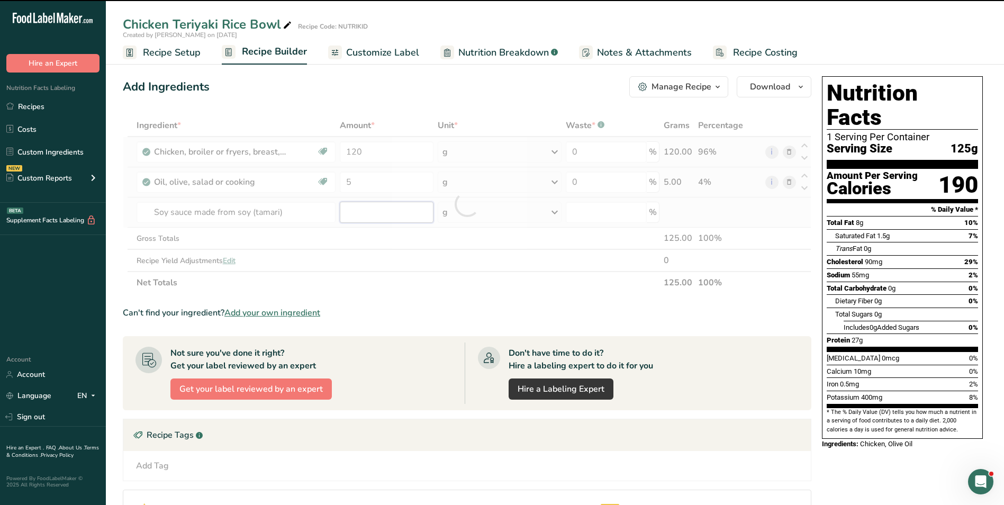
type input "0"
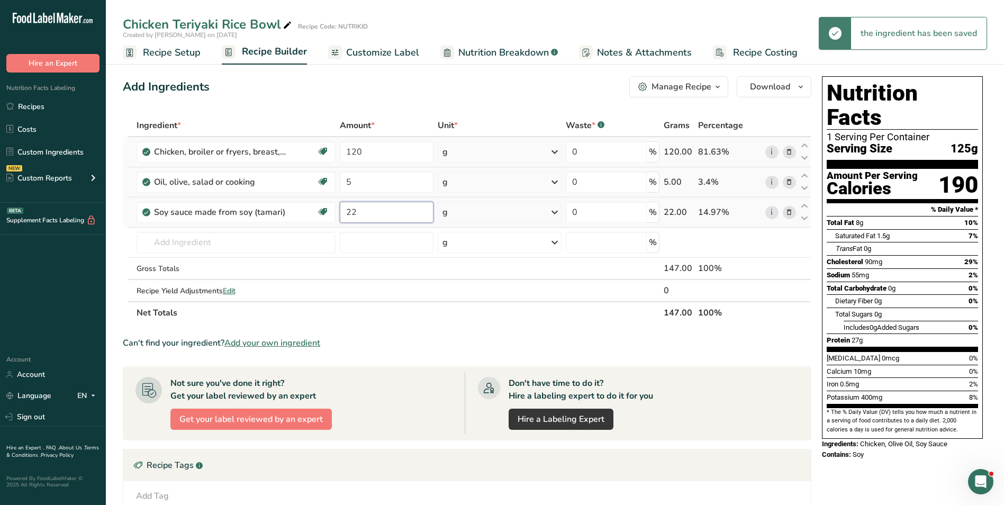
type input "22"
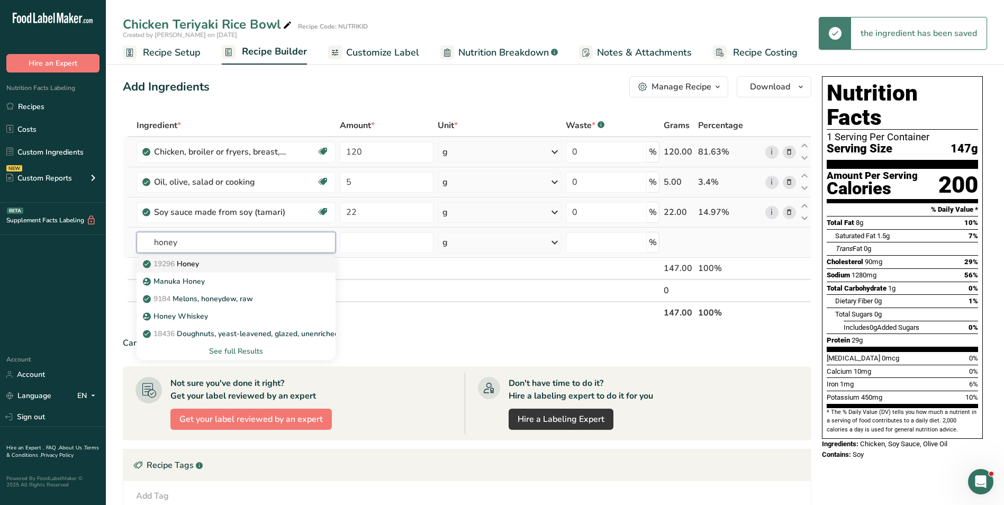
type input "honey"
click at [234, 261] on div "19296 Honey" at bounding box center [227, 263] width 165 height 11
type input "Honey"
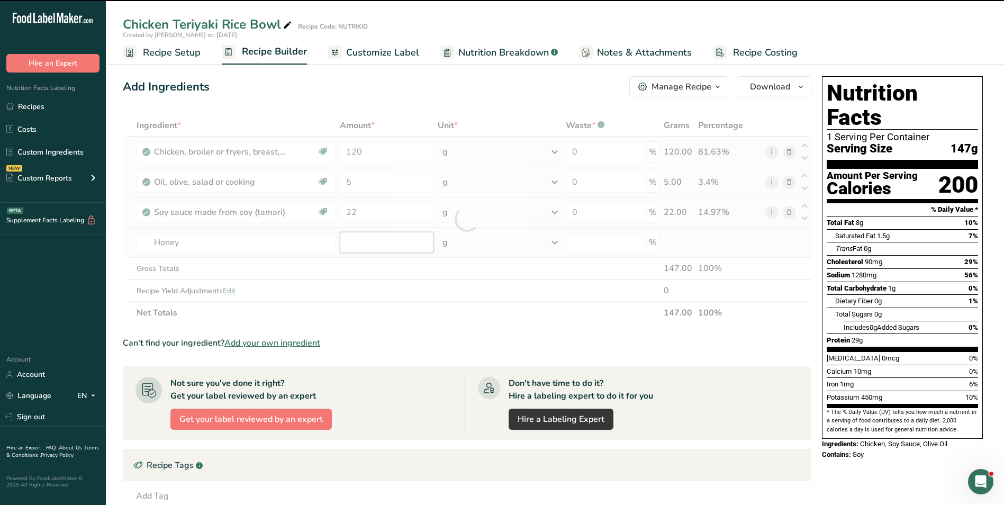
type input "0"
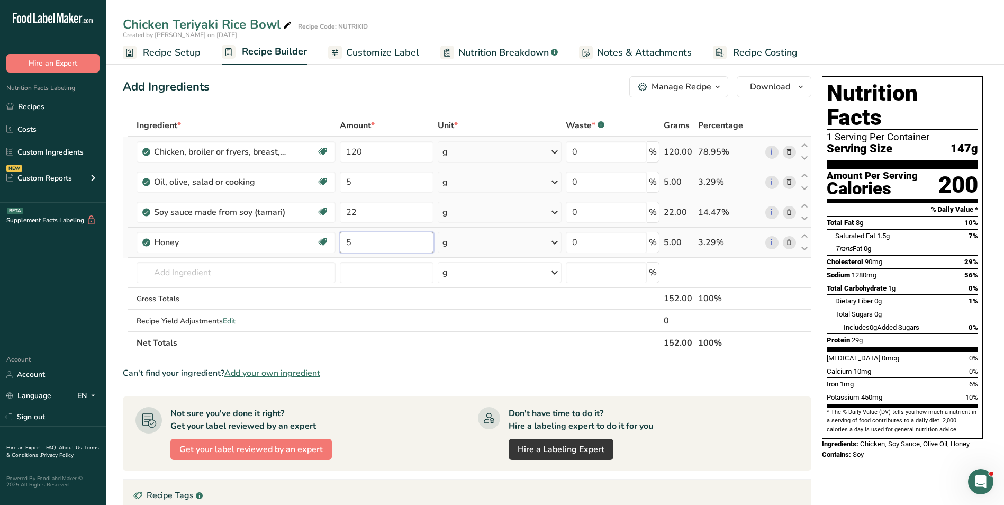
type input "5"
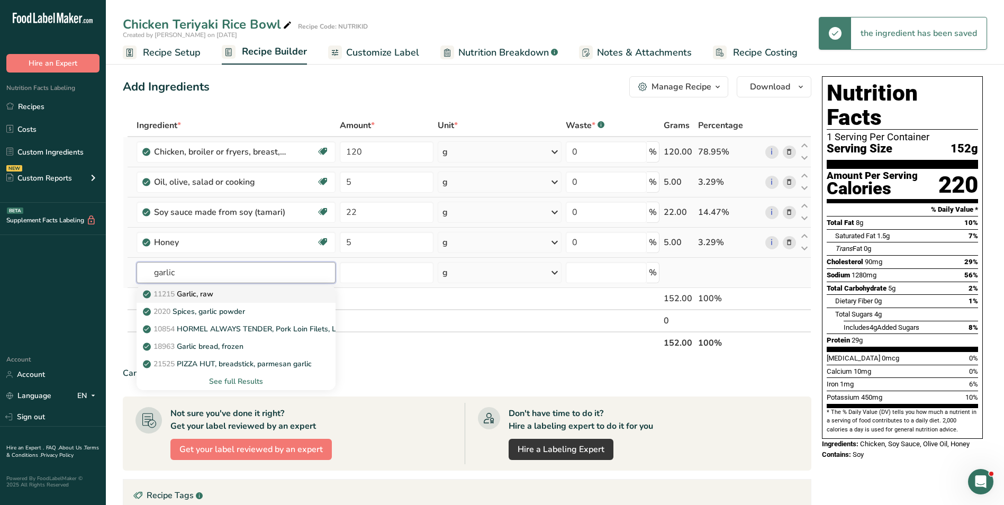
type input "garlic"
click at [232, 298] on div "11215 Garlic, raw" at bounding box center [227, 294] width 165 height 11
type input "Garlic, raw"
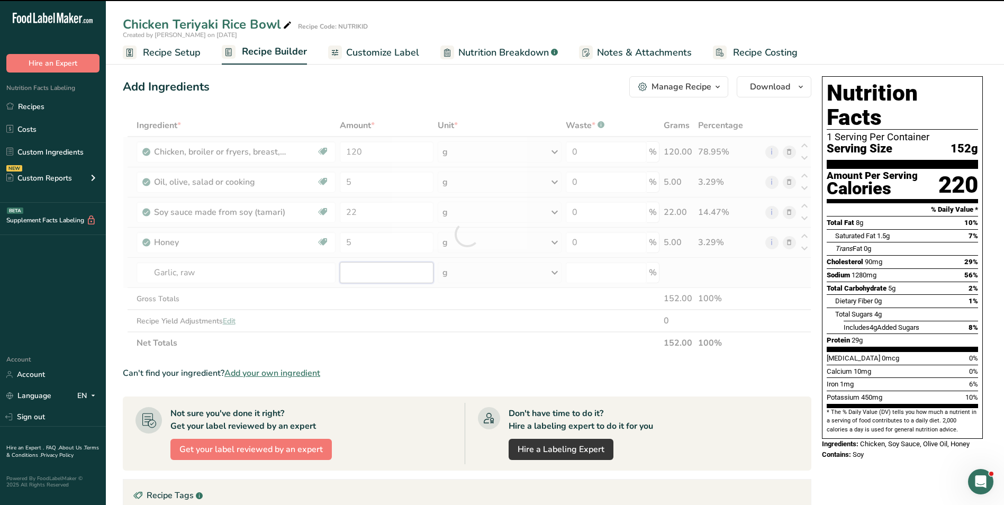
type input "0"
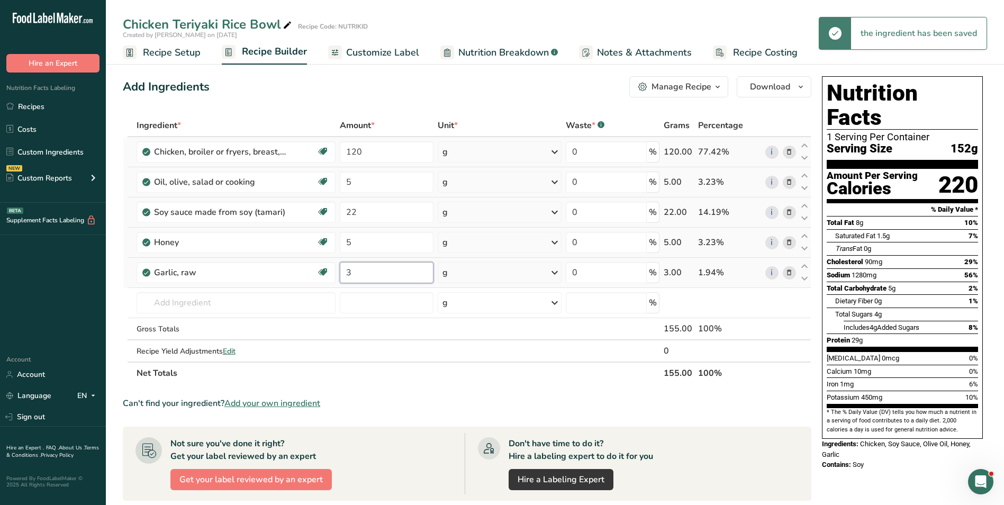
type input "3"
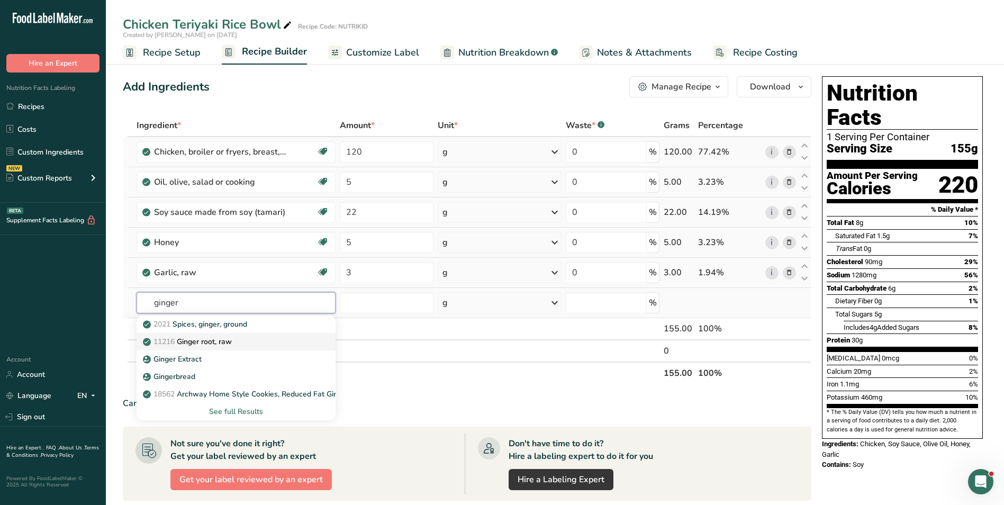
type input "ginger"
click at [232, 340] on p "11216 Ginger root, raw" at bounding box center [188, 341] width 87 height 11
type input "Ginger root, raw"
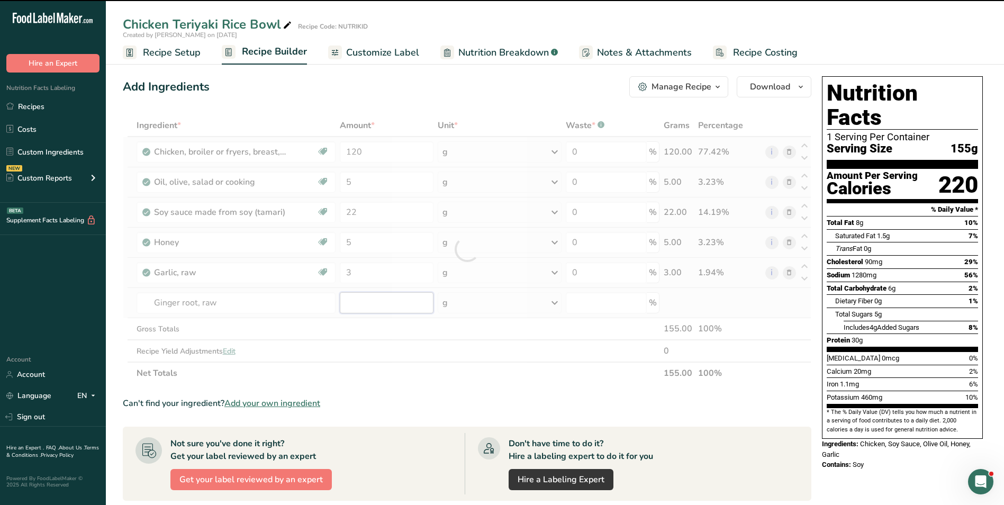
type input "0"
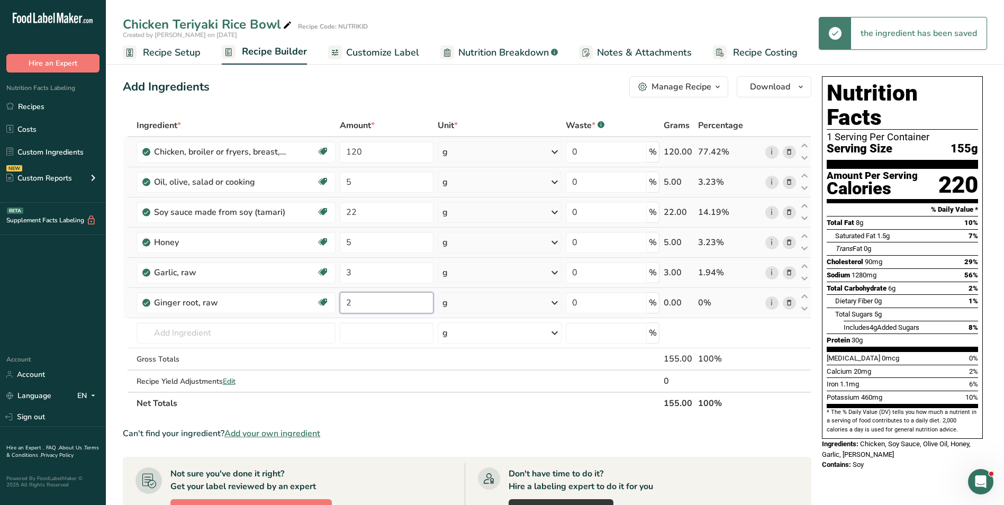
type input "2"
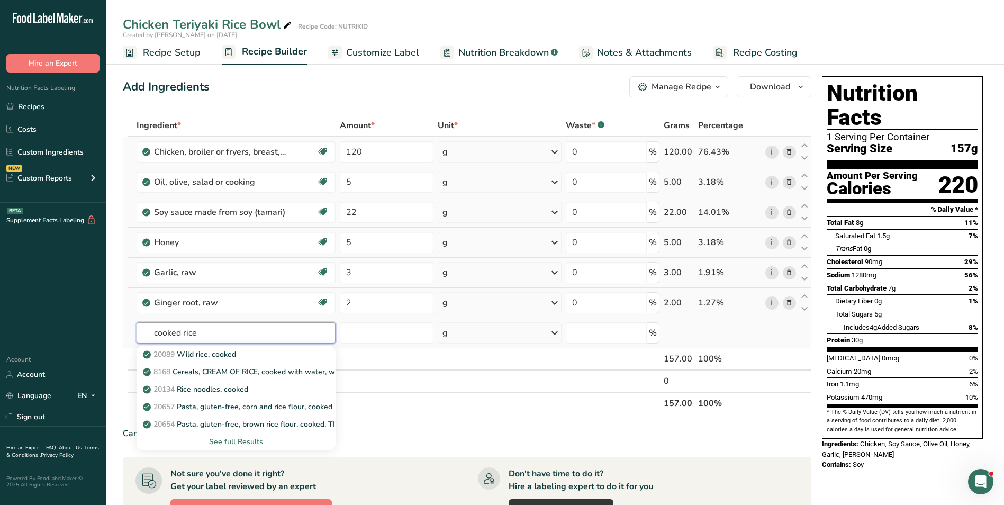
type input "cooked rice"
click at [244, 446] on div "See full Results" at bounding box center [236, 441] width 182 height 11
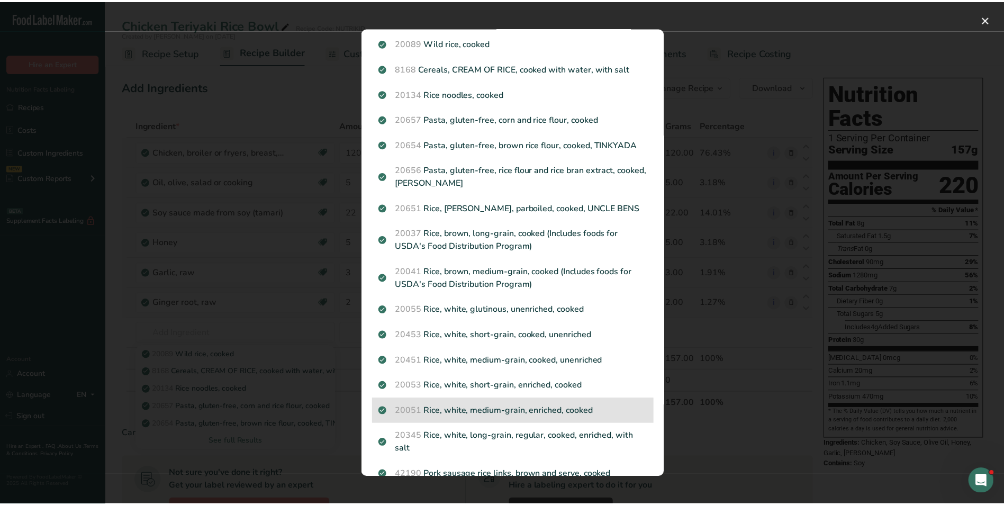
scroll to position [53, 0]
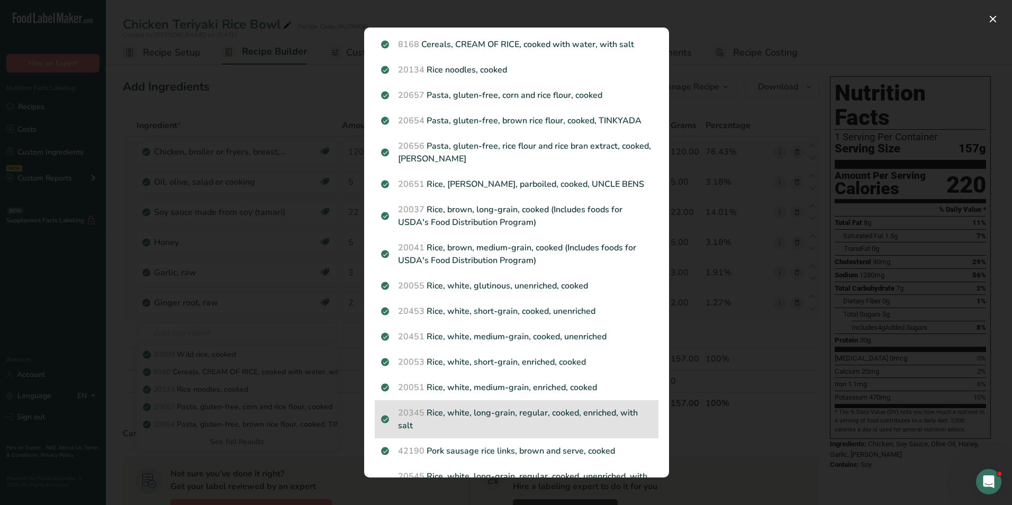
click at [531, 414] on p "20345 Rice, white, long-grain, regular, cooked, enriched, with salt" at bounding box center [516, 419] width 271 height 25
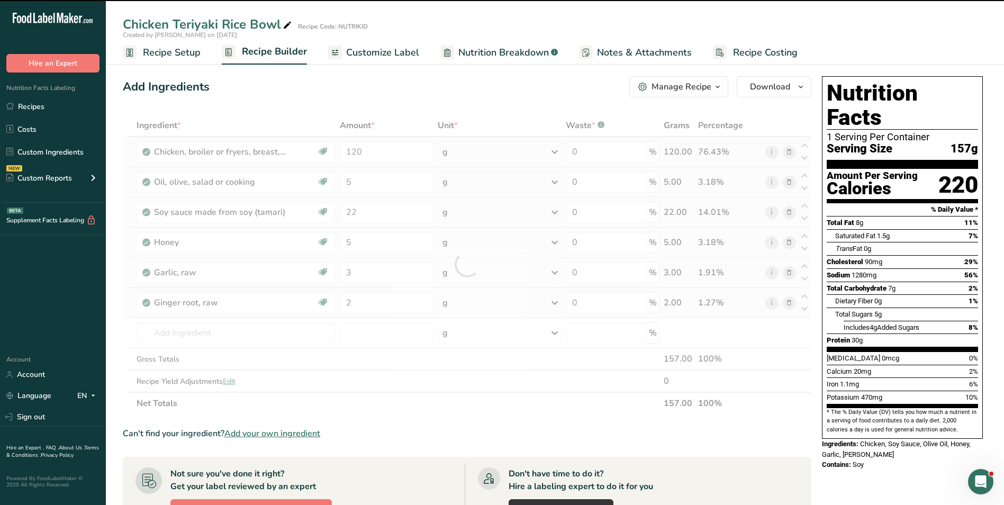
type input "0"
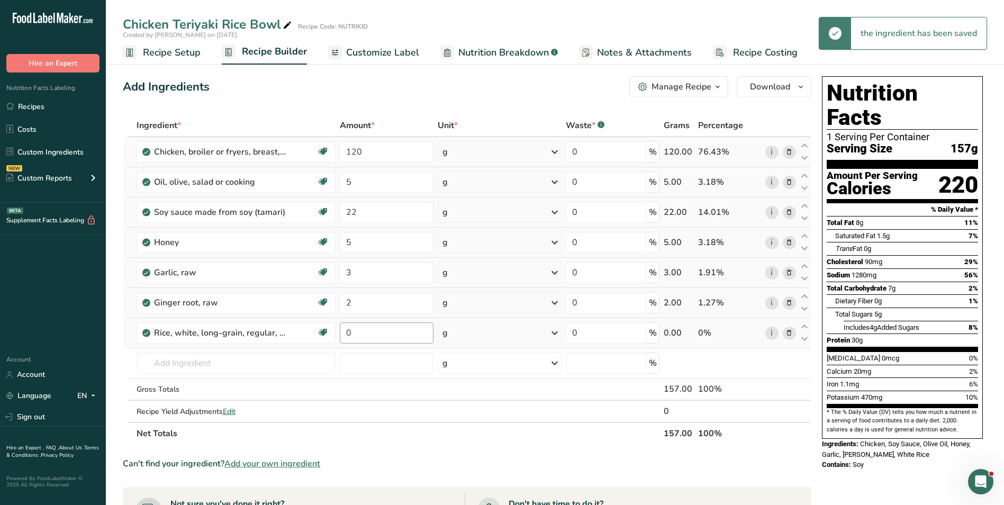
click at [347, 332] on input "0" at bounding box center [387, 332] width 94 height 21
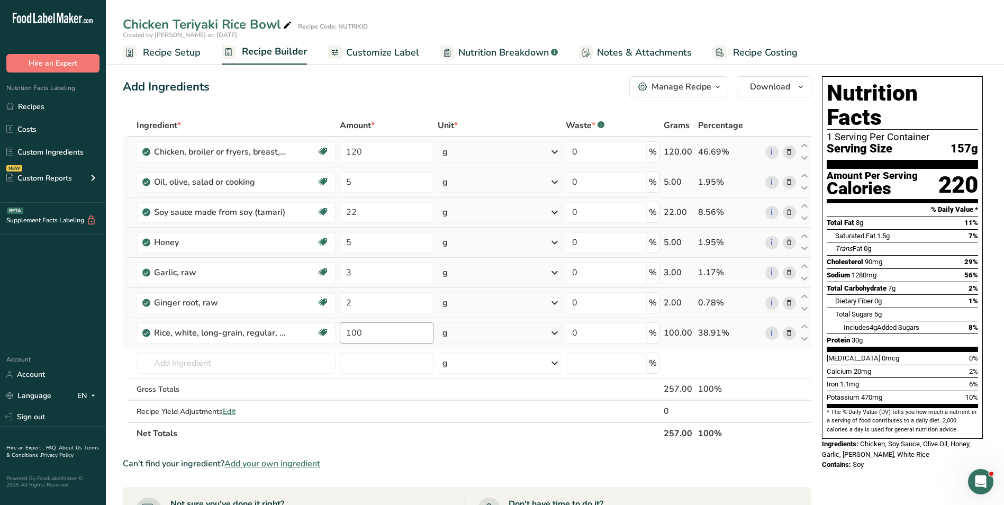
type input "100"
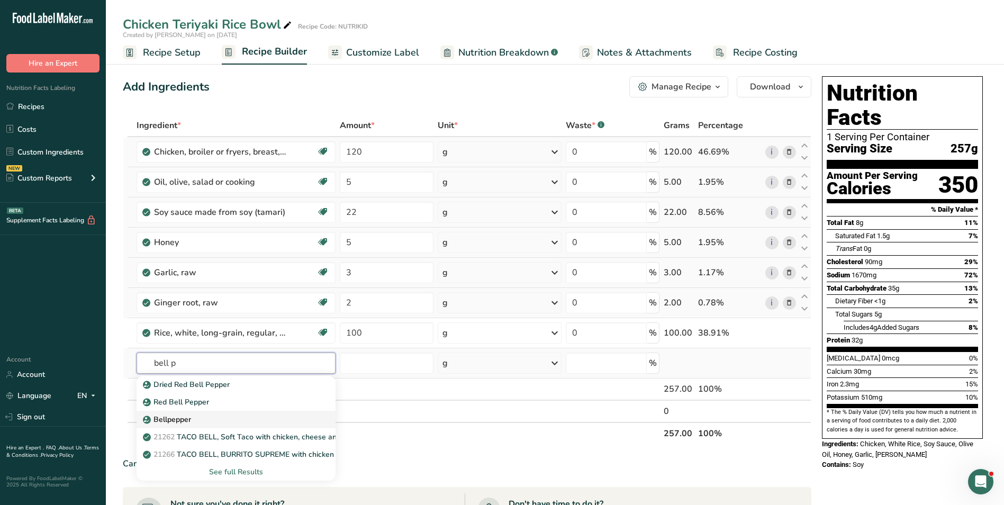
type input "bell p"
click at [223, 419] on div "Bellpepper" at bounding box center [227, 419] width 165 height 11
type input "Bellpepper"
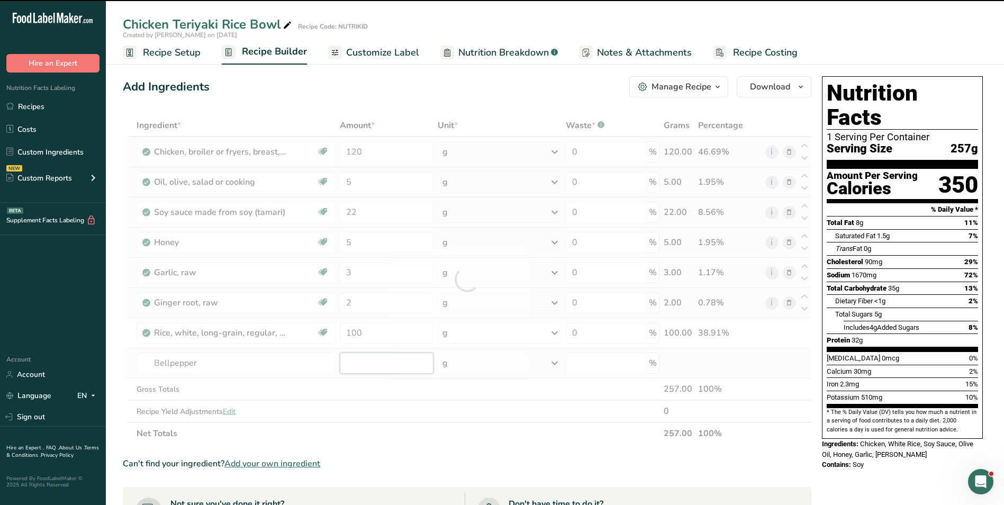
type input "0"
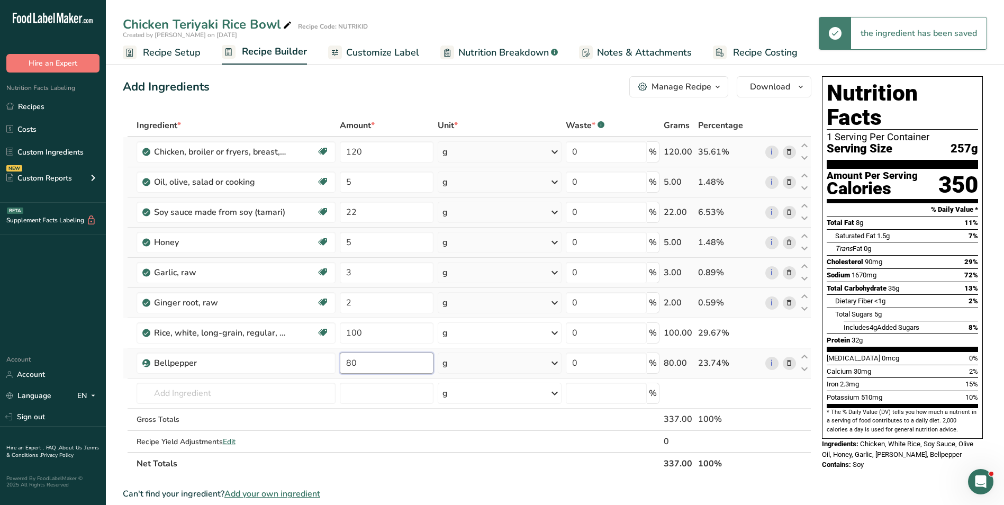
type input "80"
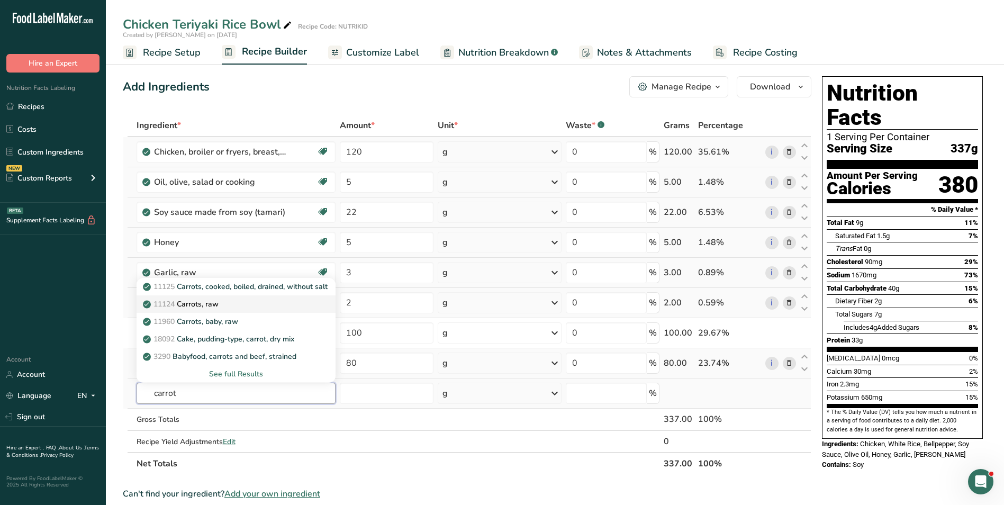
type input "carrot"
click at [240, 302] on div "11124 Carrots, raw" at bounding box center [227, 304] width 165 height 11
type input "Carrots, raw"
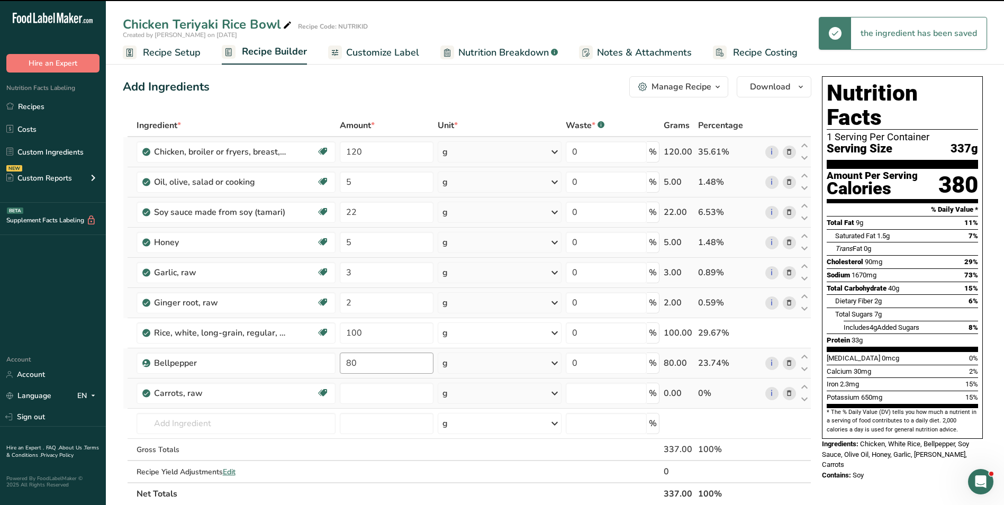
type input "0"
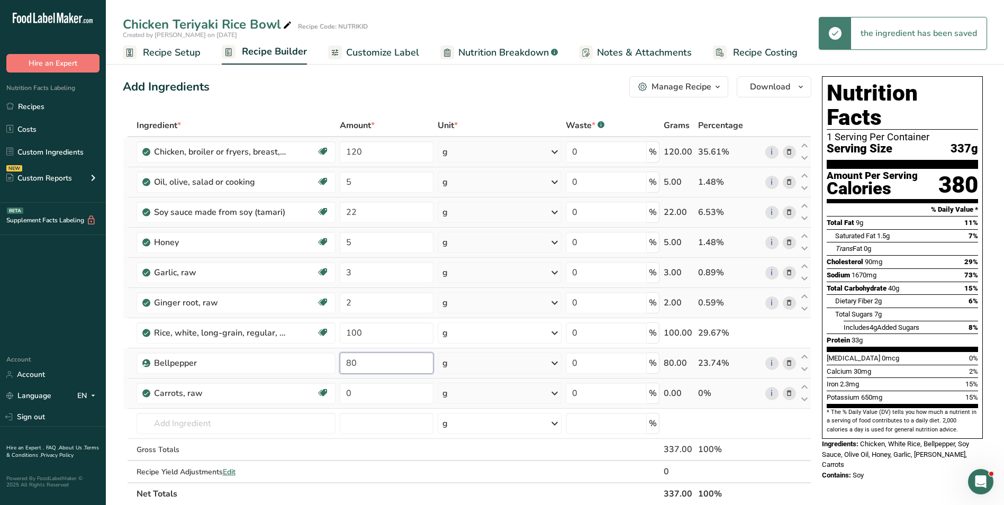
click at [352, 361] on input "80" at bounding box center [387, 363] width 94 height 21
type input "40"
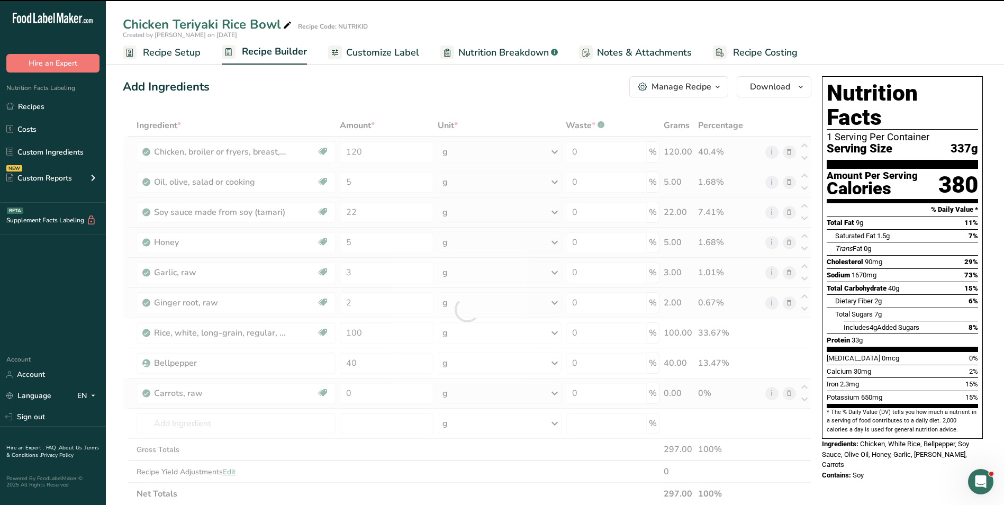
click at [345, 393] on div at bounding box center [467, 309] width 689 height 391
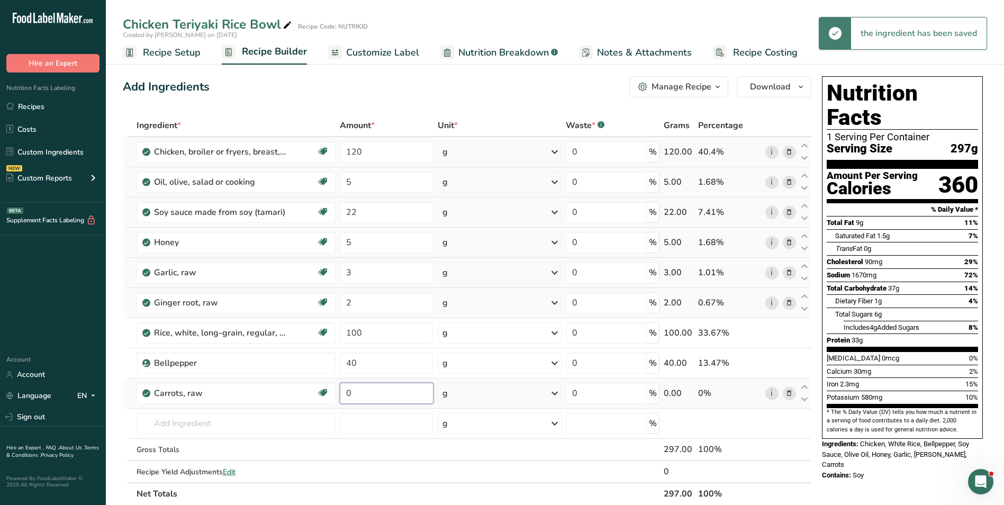
click at [345, 393] on input "0" at bounding box center [387, 393] width 94 height 21
type input "40"
click at [378, 52] on span "Customize Label" at bounding box center [382, 53] width 73 height 14
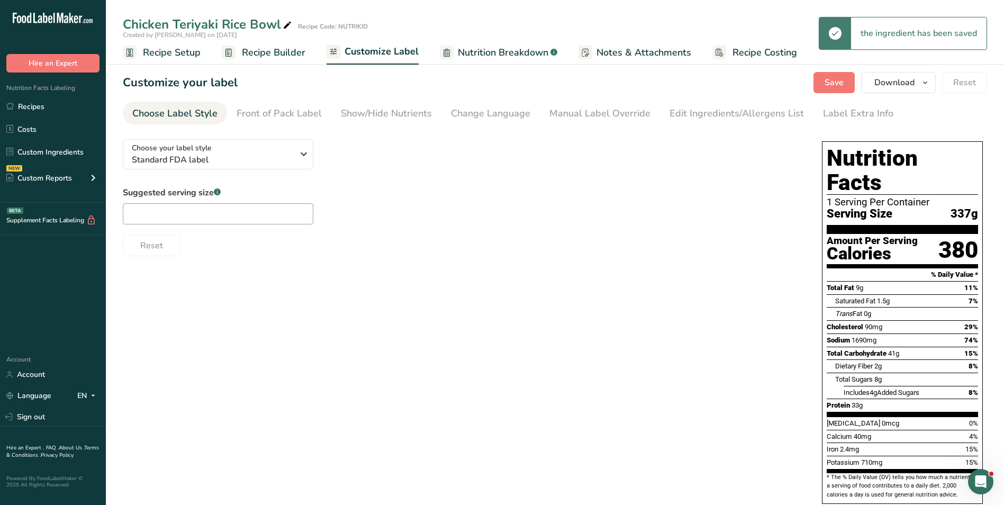
click at [219, 174] on div "Choose your label style Standard FDA label USA (FDA) Standard FDA label Tabular…" at bounding box center [462, 193] width 678 height 125
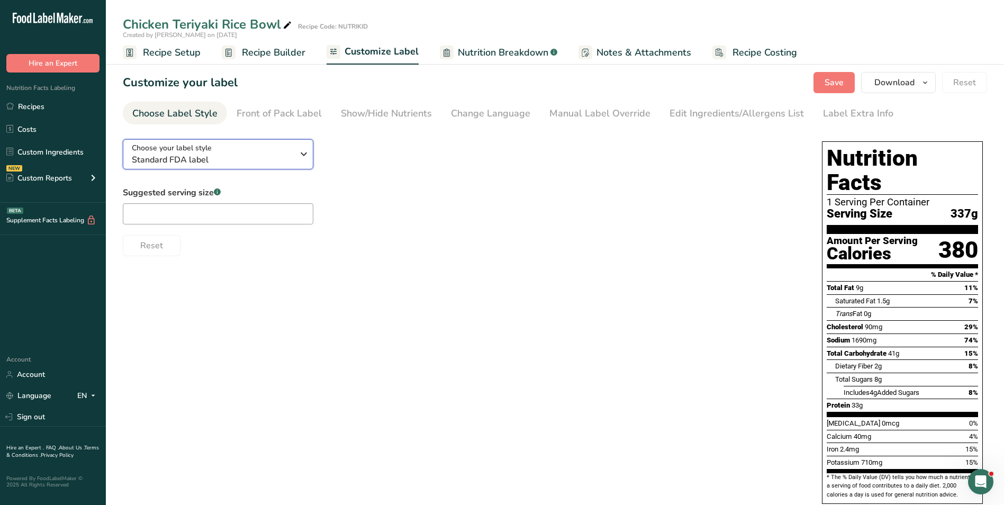
click at [221, 164] on span "Standard FDA label" at bounding box center [212, 160] width 161 height 13
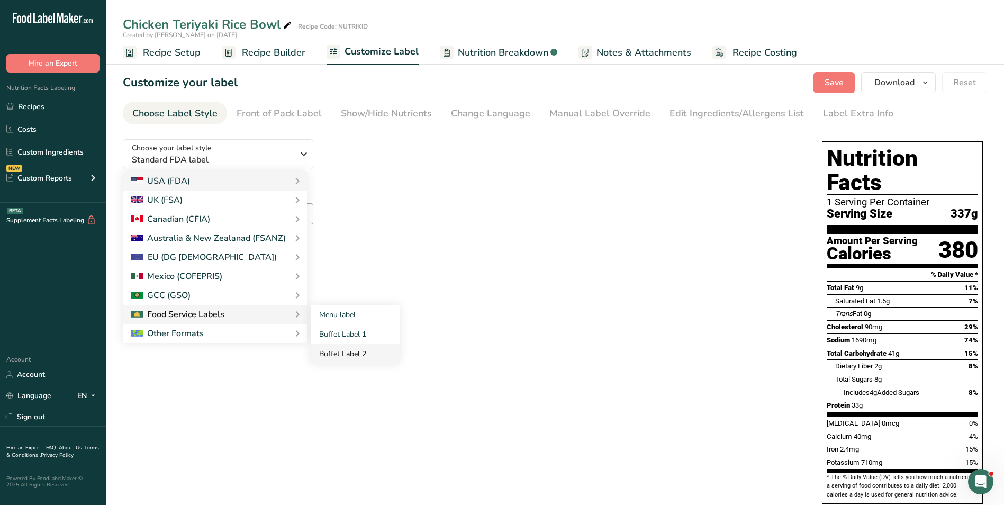
click at [343, 354] on link "Buffet Label 2" at bounding box center [355, 354] width 89 height 20
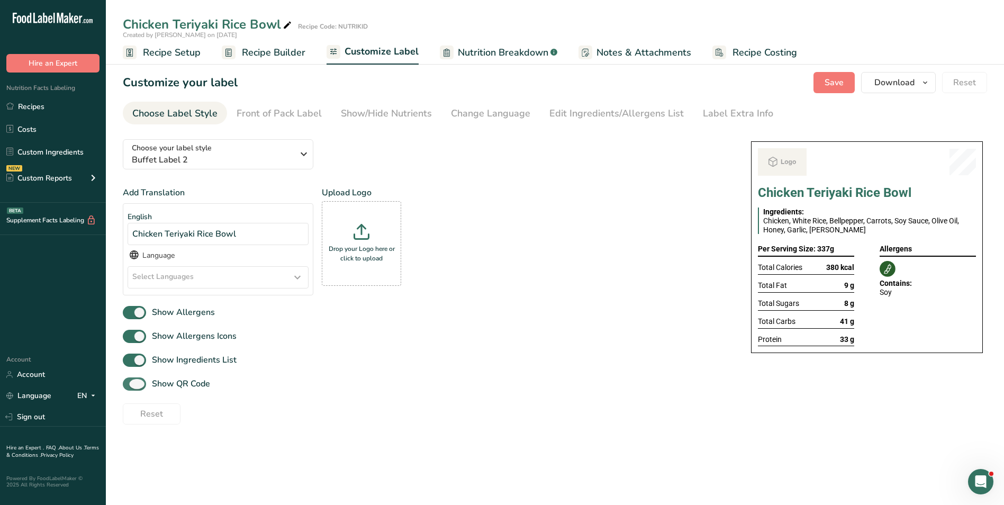
click at [192, 379] on span "Show QR Code" at bounding box center [178, 384] width 64 height 13
click at [130, 381] on input "Show QR Code" at bounding box center [126, 384] width 7 height 7
checkbox input "false"
drag, startPoint x: 384, startPoint y: 115, endPoint x: 369, endPoint y: 126, distance: 19.1
click at [384, 115] on div "Show/Hide Nutrients" at bounding box center [386, 113] width 91 height 14
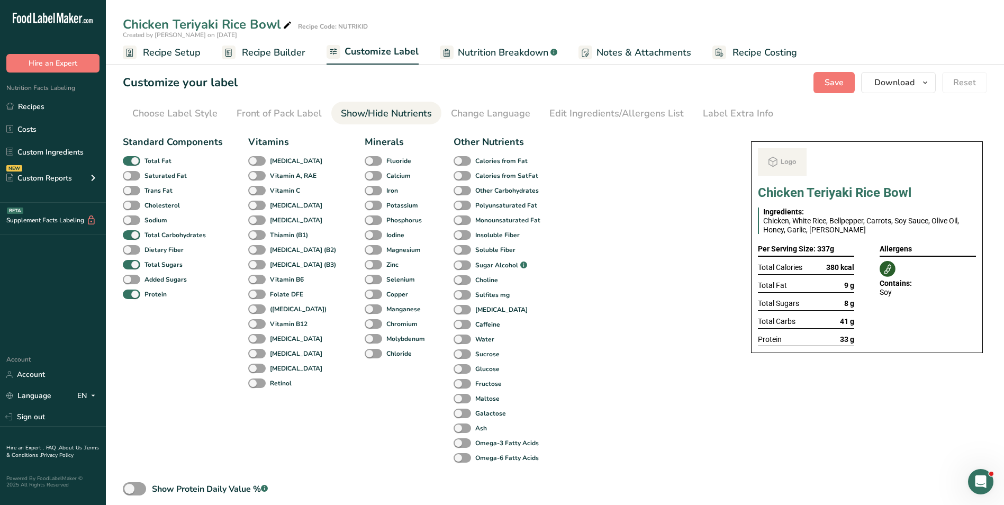
click at [138, 154] on div "Total Fat" at bounding box center [135, 161] width 25 height 15
drag, startPoint x: 138, startPoint y: 160, endPoint x: 139, endPoint y: 167, distance: 6.4
click at [138, 160] on span at bounding box center [131, 161] width 17 height 10
click at [130, 160] on input "Total Fat" at bounding box center [126, 160] width 7 height 7
checkbox input "false"
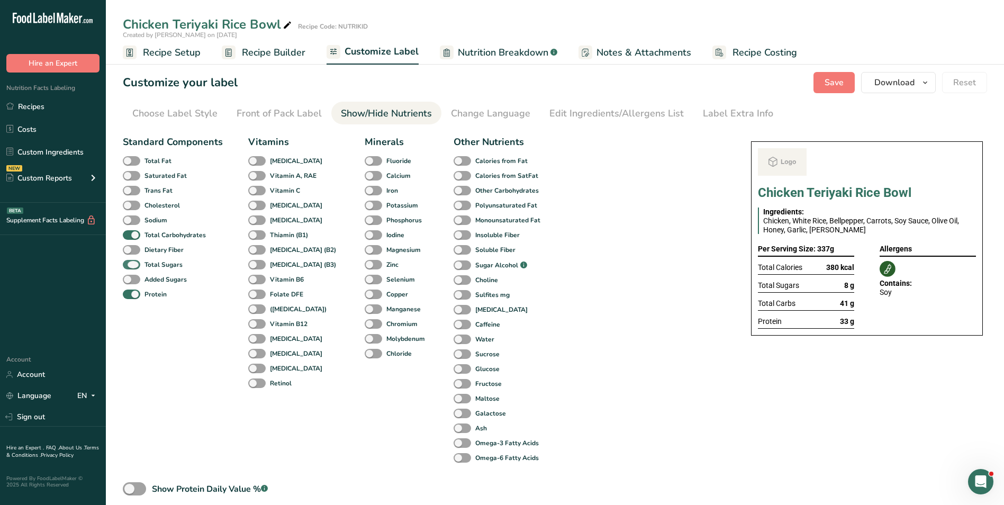
click at [147, 263] on b "Total Sugars" at bounding box center [164, 265] width 38 height 10
click at [130, 263] on input "Total Sugars" at bounding box center [126, 264] width 7 height 7
checkbox input "false"
click at [734, 112] on div "Label Extra Info" at bounding box center [738, 113] width 70 height 14
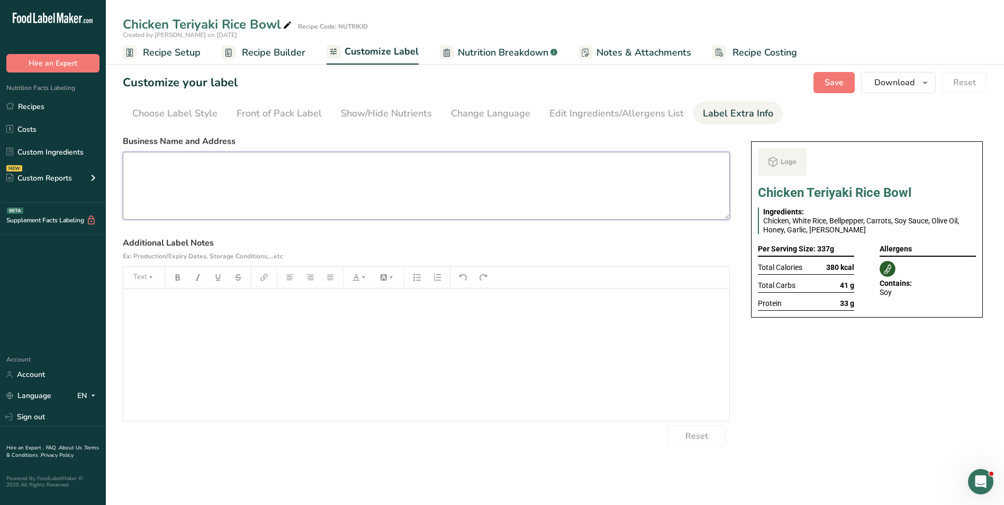
click at [281, 209] on textarea at bounding box center [426, 186] width 607 height 68
paste textarea "BREAKFAST Use by: [DATE] Storage: Keep Refrigerated under 5 degrees Heating: Re…"
click at [161, 166] on textarea "BREAKFAST Use by: [DATE] Storage: Keep Refrigerated under 5 degrees Heating: Re…" at bounding box center [426, 186] width 607 height 68
click at [166, 177] on textarea "DINNER Use by: 19/09/2025 Storage: Keep Refrigerated under 5 degrees Heating: R…" at bounding box center [426, 186] width 607 height 68
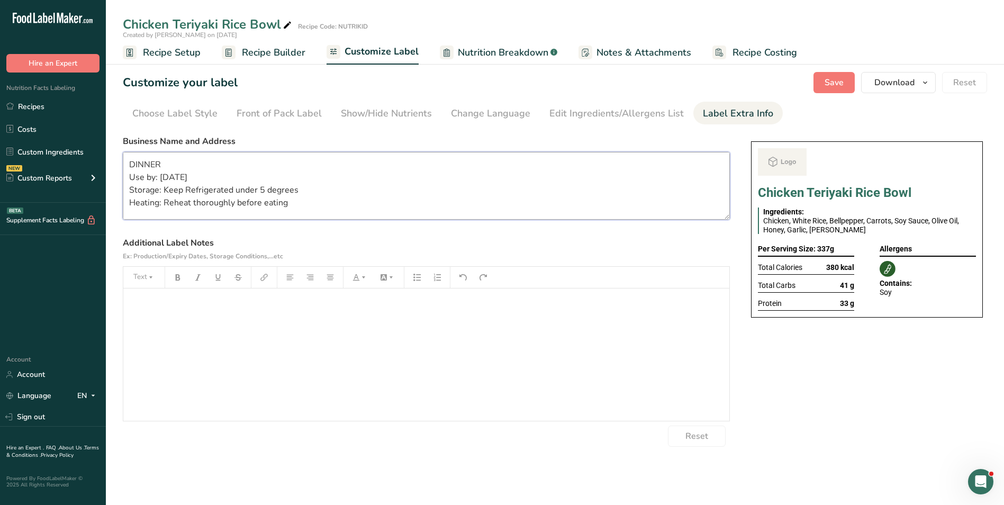
click at [166, 177] on textarea "DINNER Use by: 19/09/2025 Storage: Keep Refrigerated under 5 degrees Heating: R…" at bounding box center [426, 186] width 607 height 68
click at [840, 84] on span "Save" at bounding box center [834, 82] width 19 height 13
click at [887, 77] on span "Download" at bounding box center [895, 82] width 40 height 13
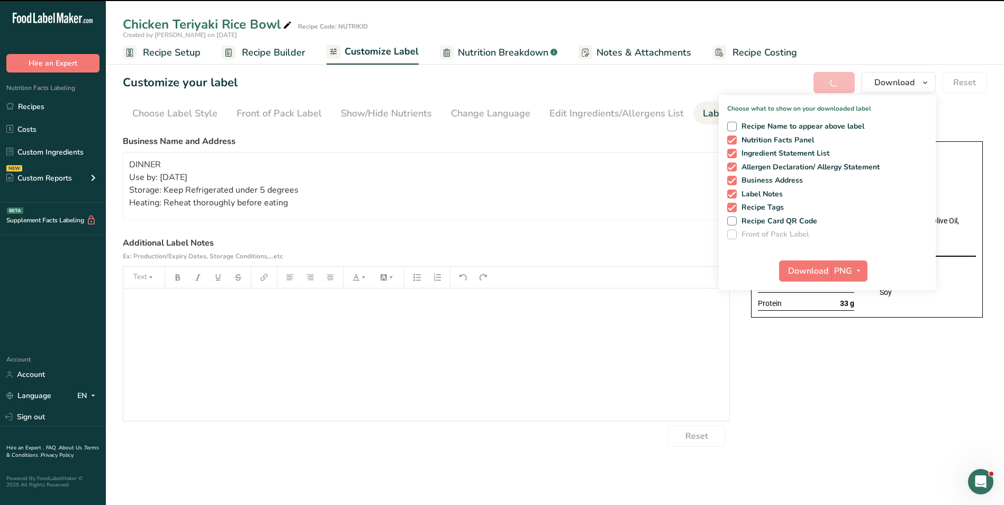
click at [779, 75] on div "Customize your label Save Download Choose what to show on your downloaded label…" at bounding box center [555, 82] width 865 height 21
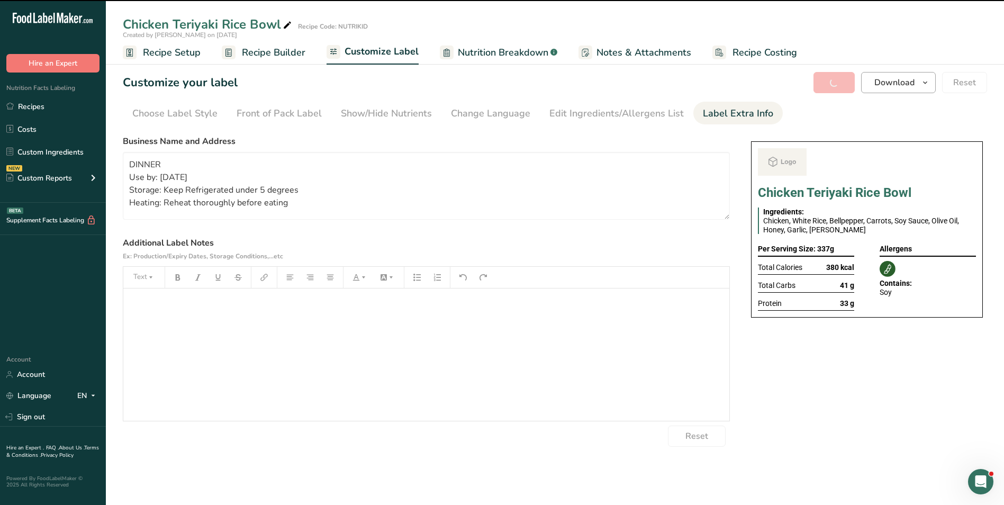
type textarea "DINNER Use by: 20/09/2025 Storage: Keep Refrigerated under 5 degrees Heating: R…"
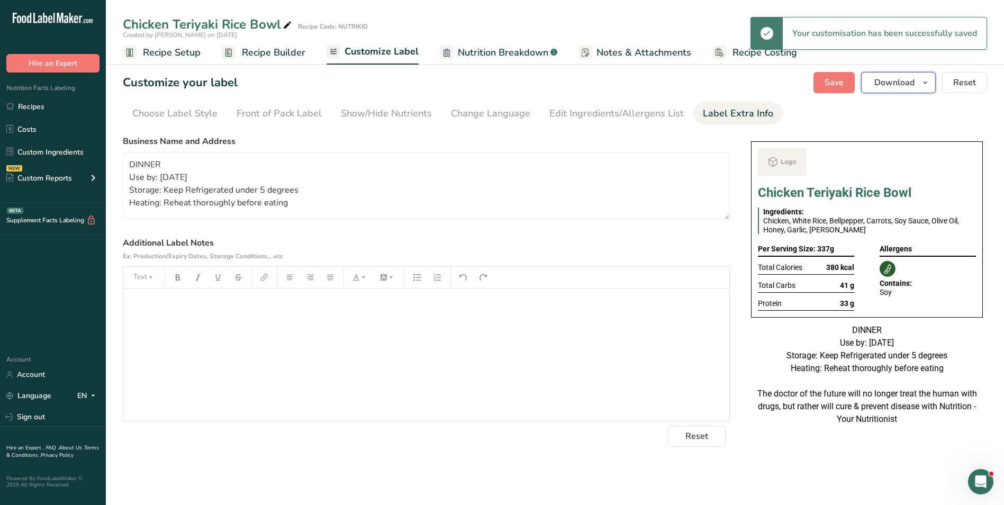
click at [913, 82] on span "Download" at bounding box center [895, 82] width 40 height 13
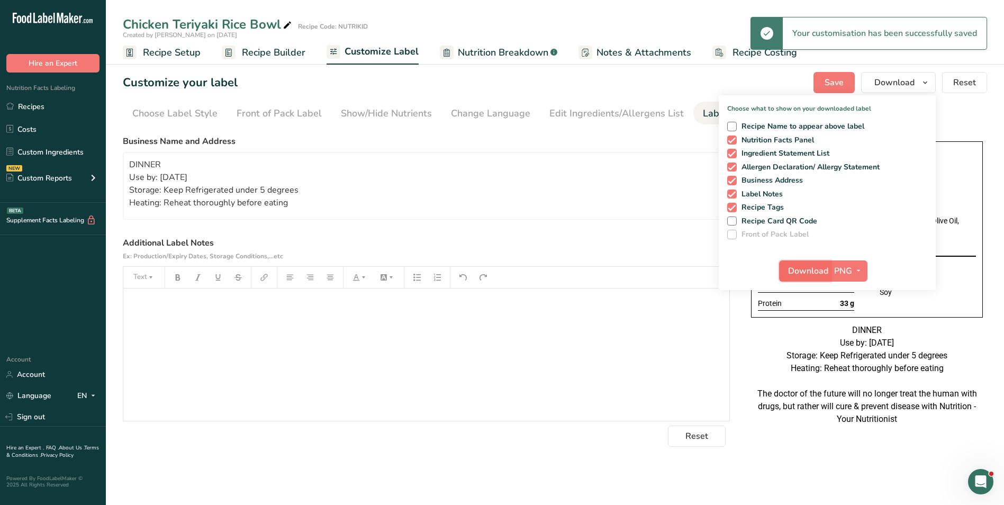
click at [802, 271] on span "Download" at bounding box center [808, 271] width 40 height 13
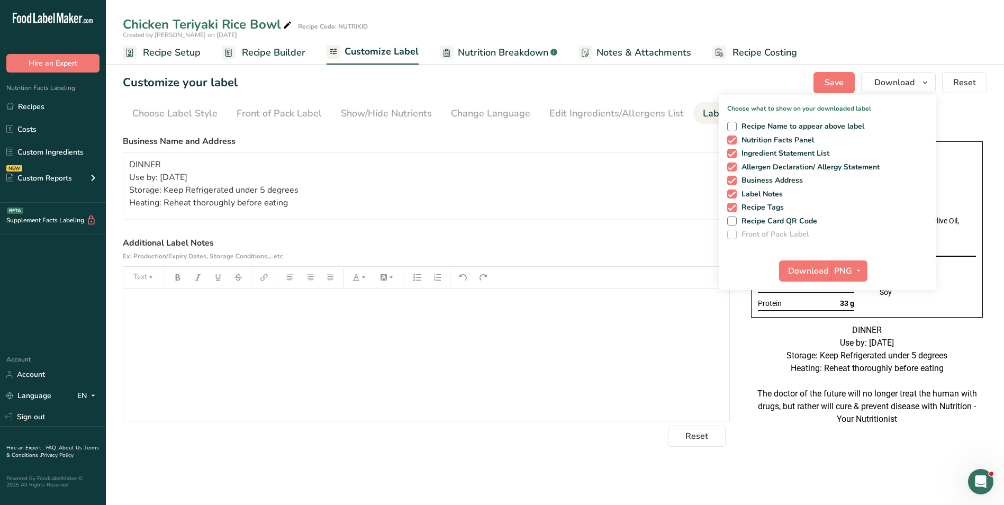
click at [267, 52] on span "Recipe Builder" at bounding box center [274, 53] width 64 height 14
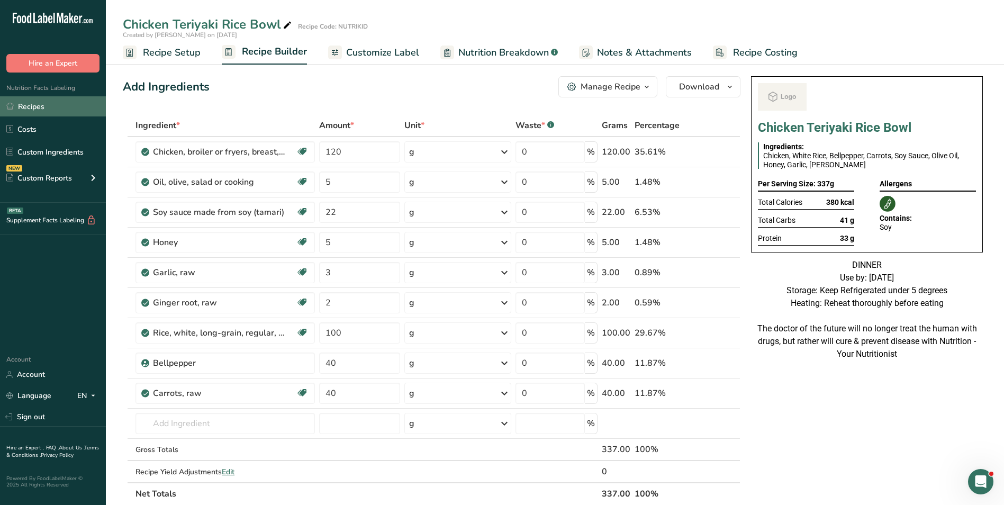
click at [52, 100] on link "Recipes" at bounding box center [53, 106] width 106 height 20
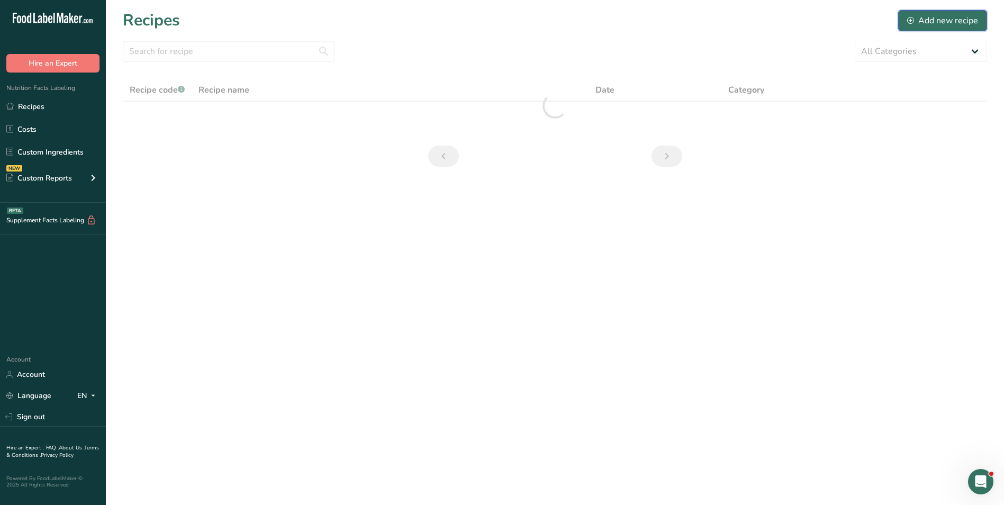
click at [963, 16] on div "Add new recipe" at bounding box center [943, 20] width 71 height 13
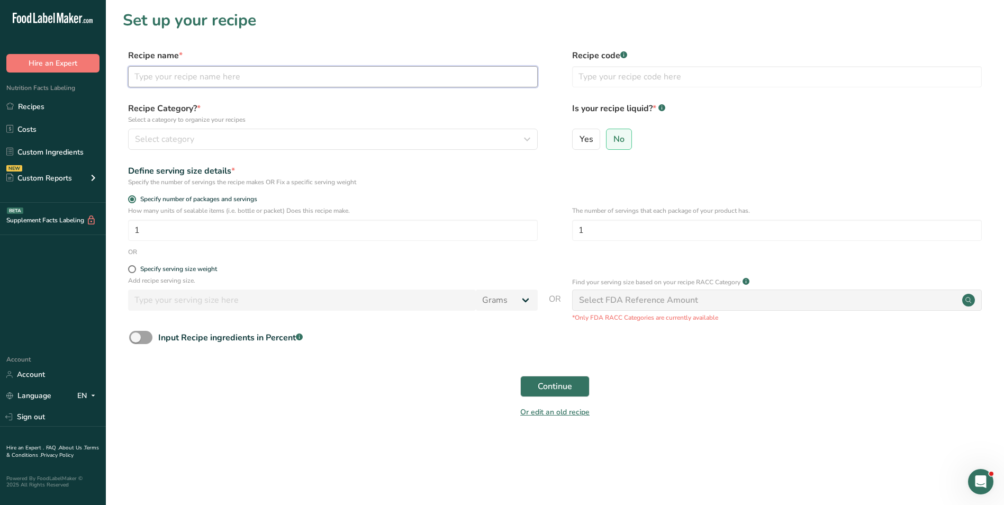
click at [206, 82] on input "text" at bounding box center [333, 76] width 410 height 21
drag, startPoint x: 204, startPoint y: 79, endPoint x: 177, endPoint y: 75, distance: 27.9
click at [177, 75] on input "Pasta" at bounding box center [333, 76] width 410 height 21
click at [137, 77] on input "Pasta" at bounding box center [333, 76] width 410 height 21
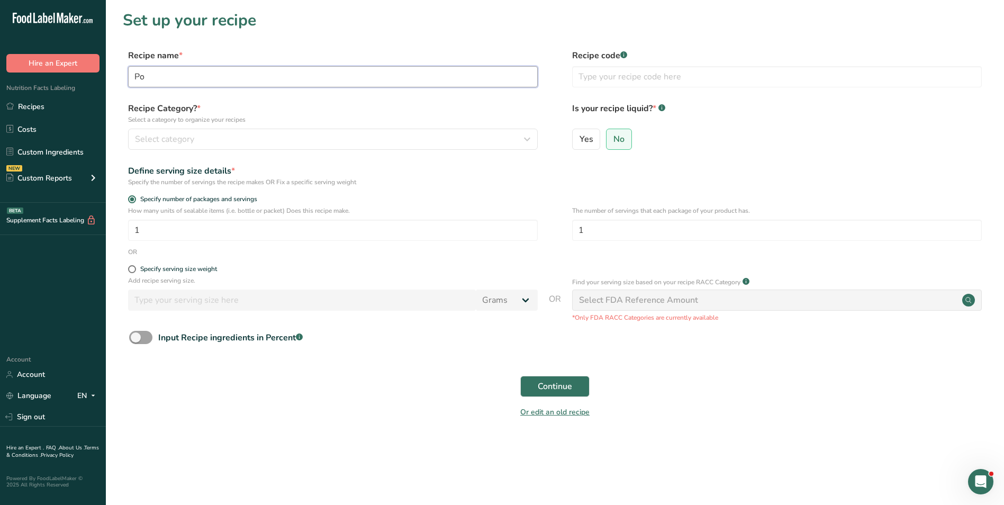
type input "P"
type input "Pasta"
click at [570, 383] on span "Continue" at bounding box center [555, 386] width 34 height 13
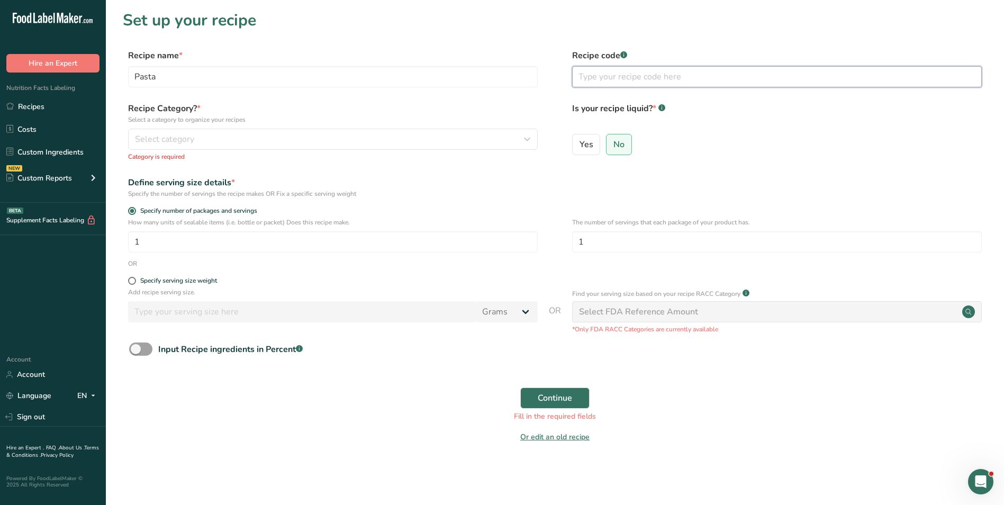
click at [683, 75] on input "text" at bounding box center [777, 76] width 410 height 21
type input "NUTRIKID"
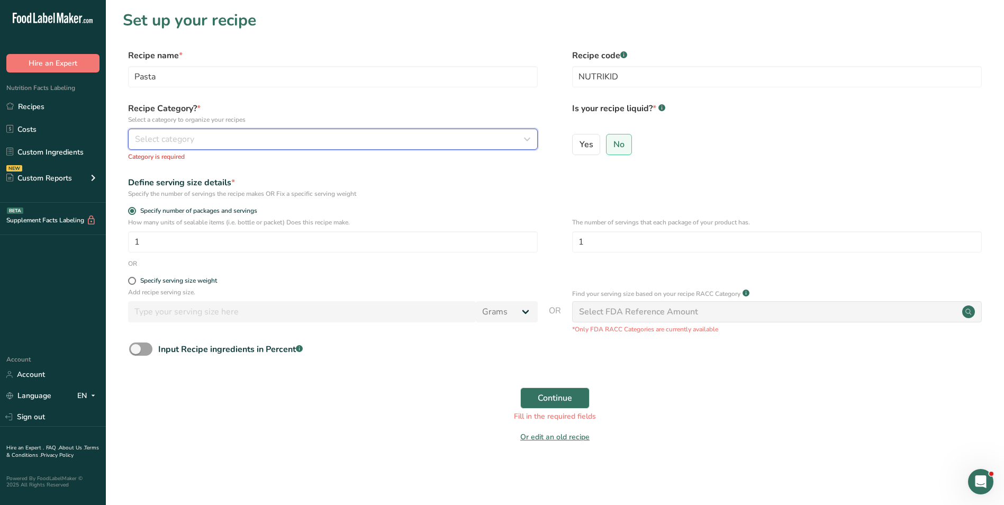
click at [490, 130] on button "Select category" at bounding box center [333, 139] width 410 height 21
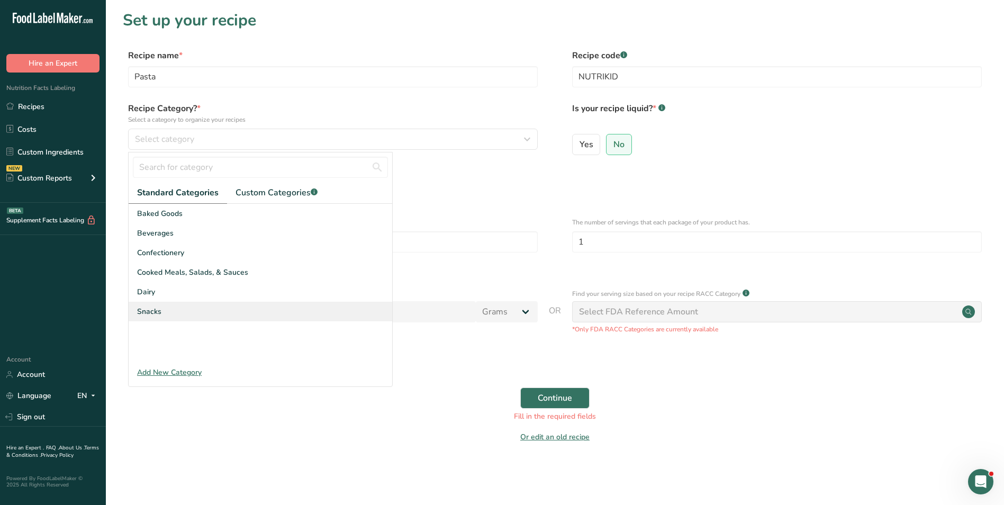
click at [176, 316] on div "Snacks" at bounding box center [261, 312] width 264 height 20
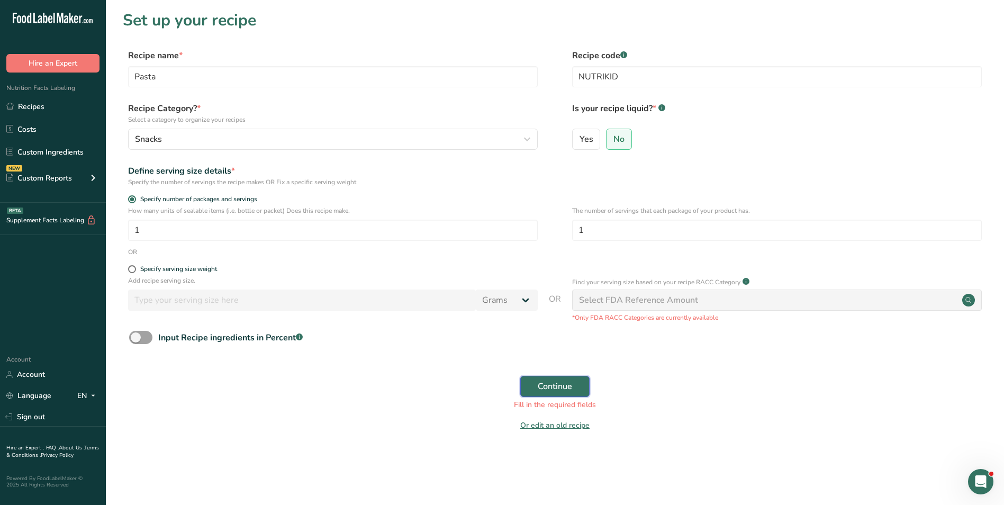
click at [553, 385] on span "Continue" at bounding box center [555, 386] width 34 height 13
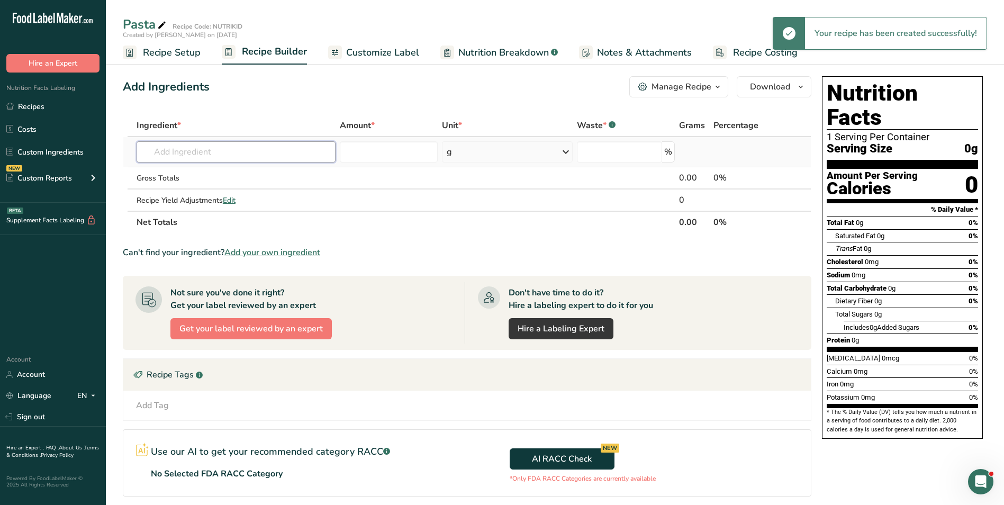
click at [218, 150] on input "text" at bounding box center [236, 151] width 199 height 21
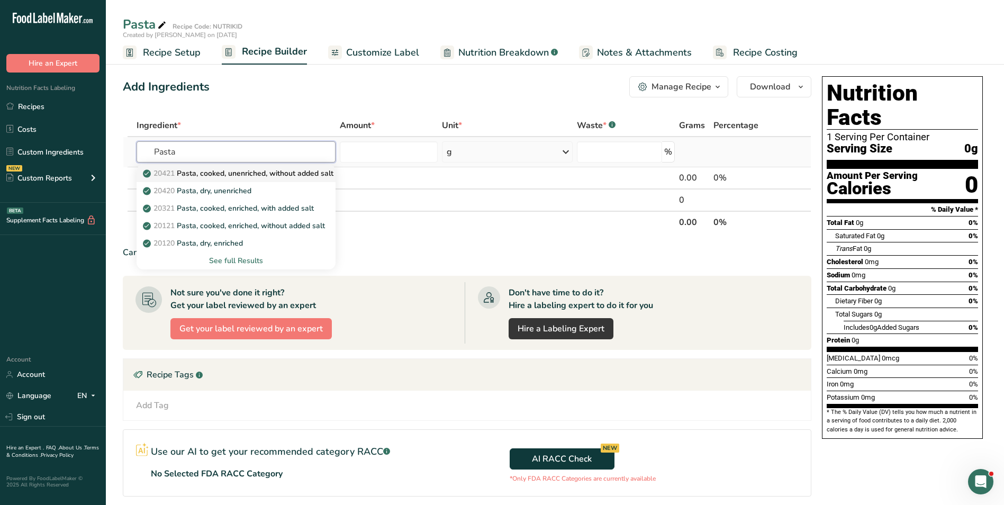
type input "Pasta"
click at [231, 172] on p "20421 Pasta, cooked, unenriched, without added salt" at bounding box center [239, 173] width 188 height 11
type input "Pasta, cooked, unenriched, without added salt"
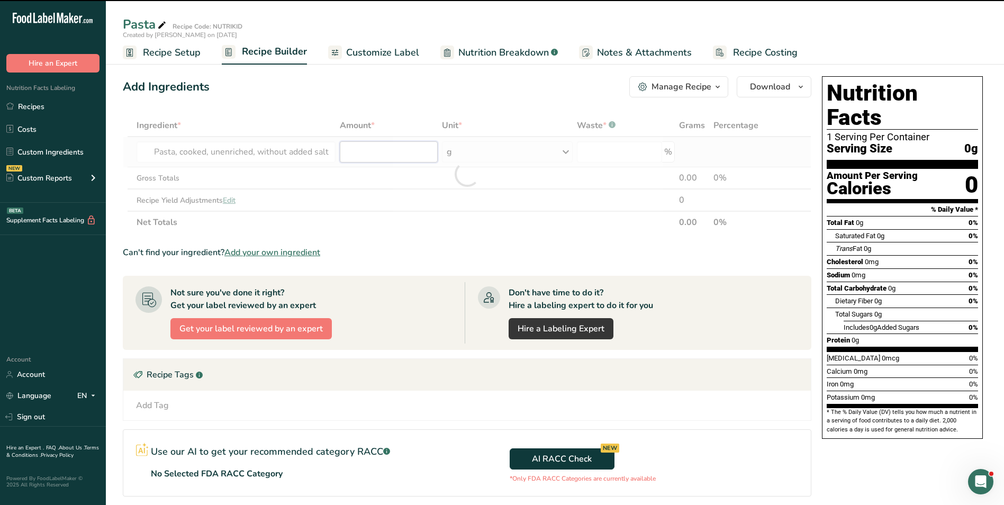
type input "0"
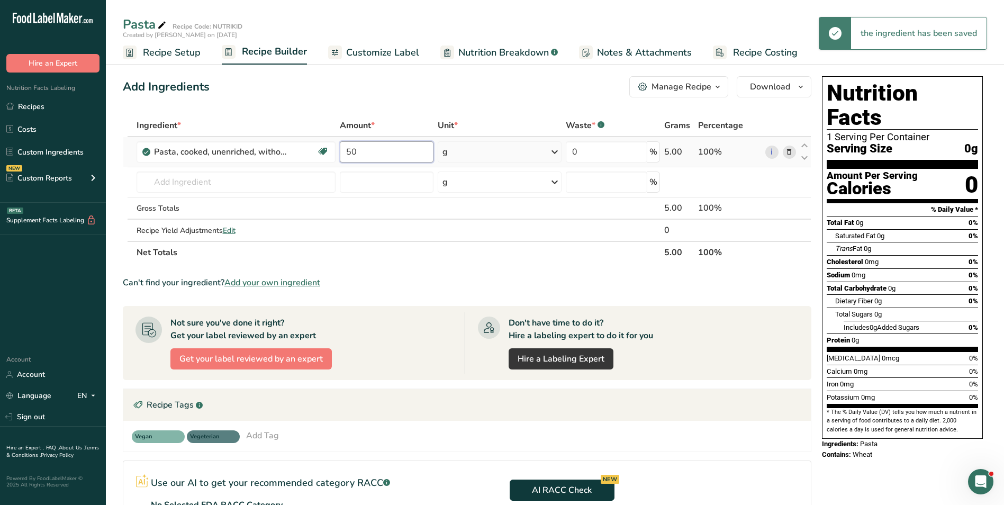
type input "50"
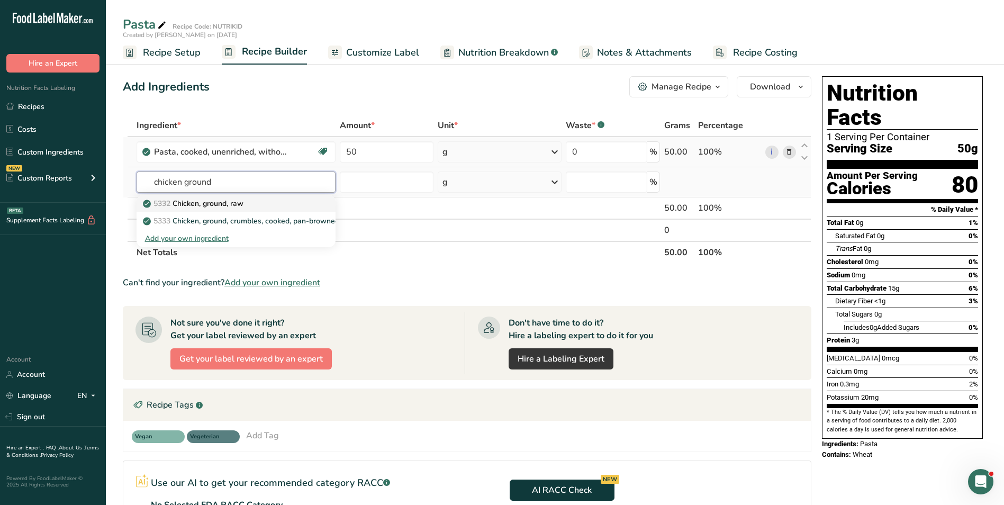
type input "chicken ground"
click at [261, 206] on div "5332 Chicken, ground, raw" at bounding box center [227, 203] width 165 height 11
type input "Chicken, ground, raw"
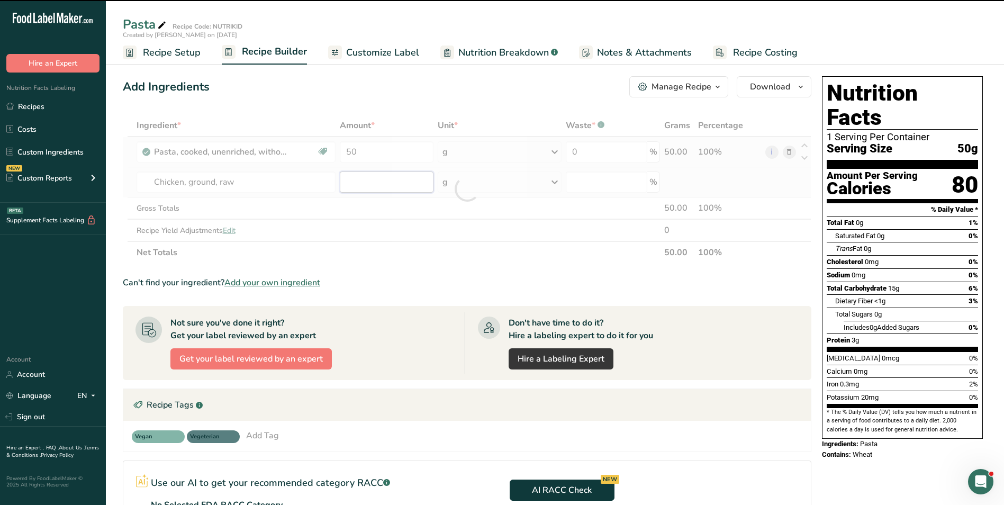
type input "0"
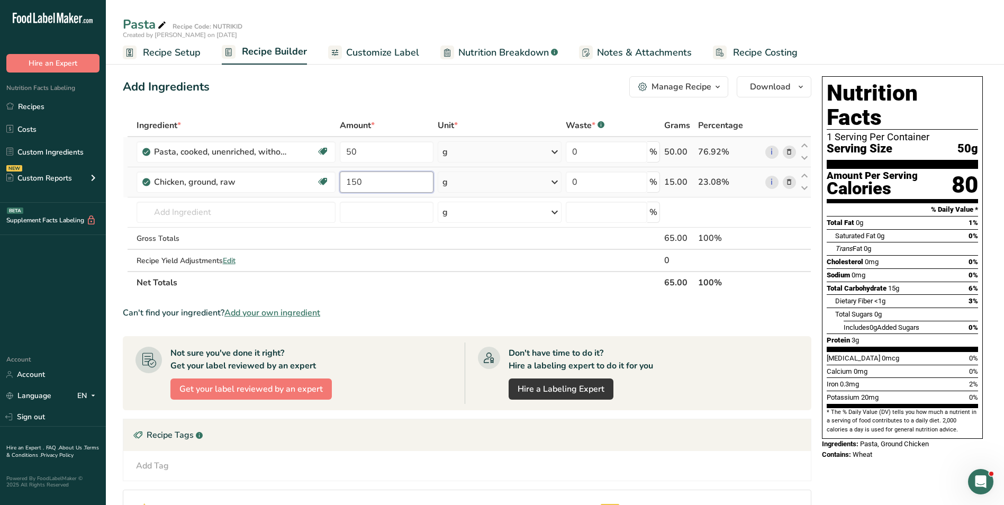
type input "150"
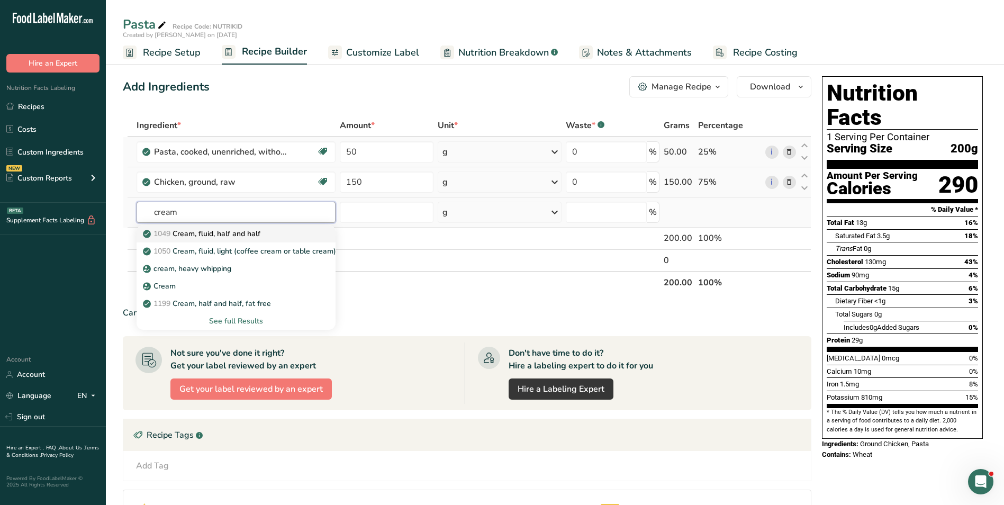
type input "cream"
click at [246, 234] on p "1049 Cream, fluid, half and half" at bounding box center [202, 233] width 115 height 11
type input "Cream, fluid, half and half"
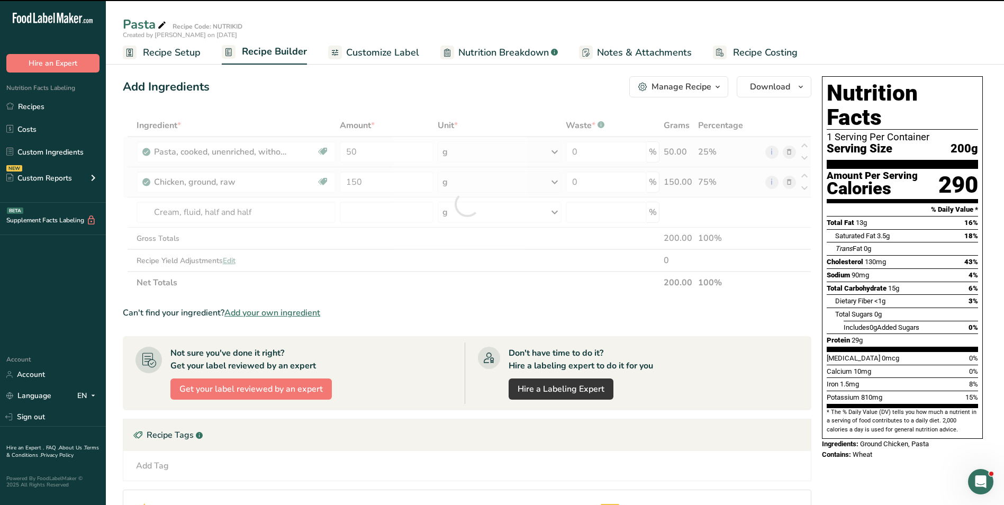
type input "0"
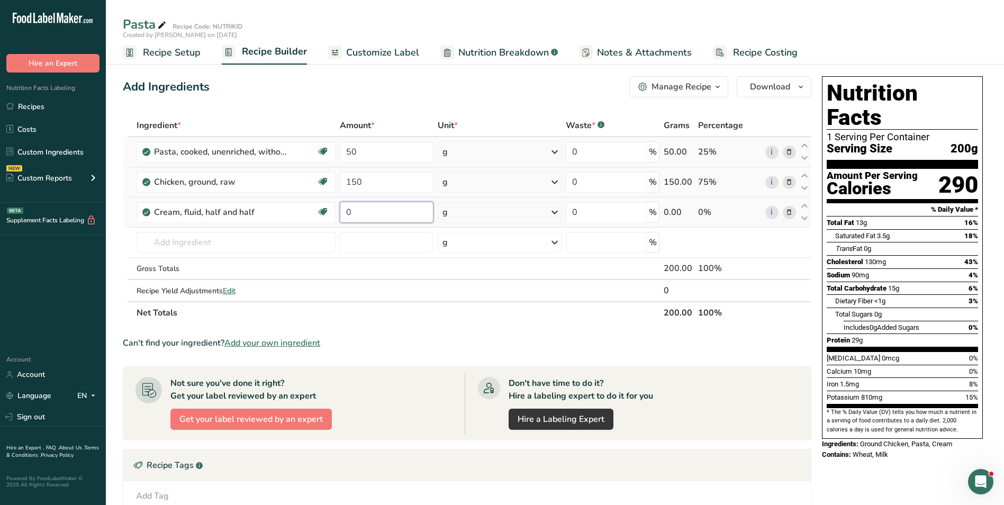
click at [342, 212] on input "0" at bounding box center [387, 212] width 94 height 21
type input "20"
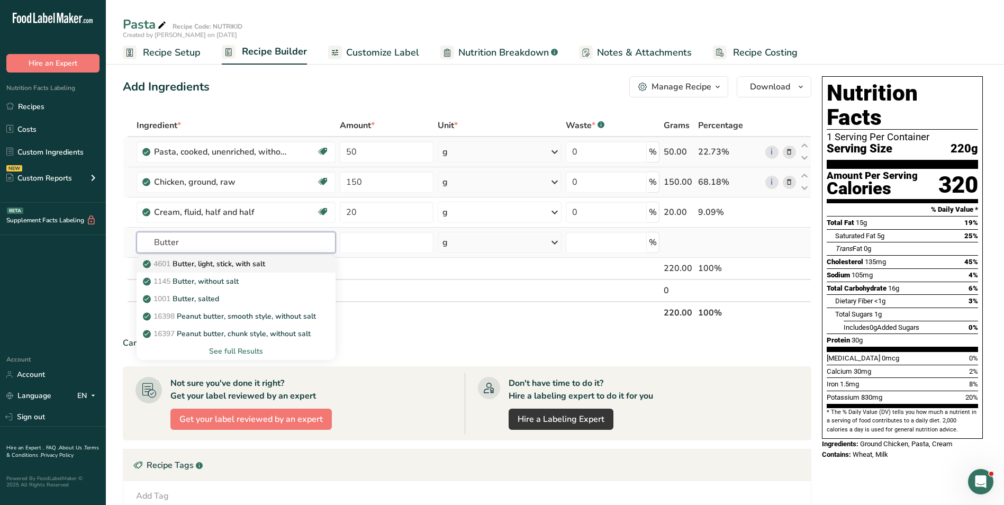
type input "Butter"
click at [265, 264] on p "4601 Butter, light, stick, with salt" at bounding box center [205, 263] width 120 height 11
type input "Butter, light, stick, with salt"
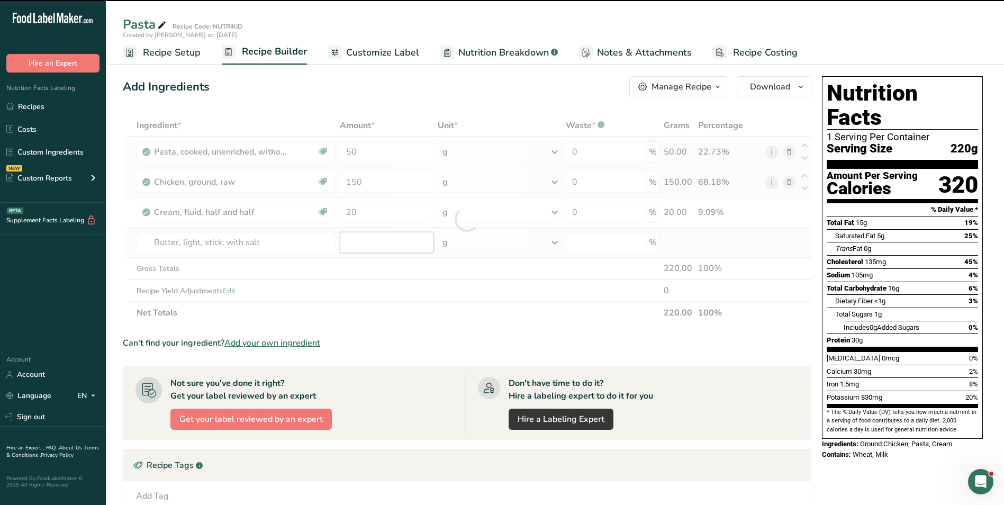
type input "0"
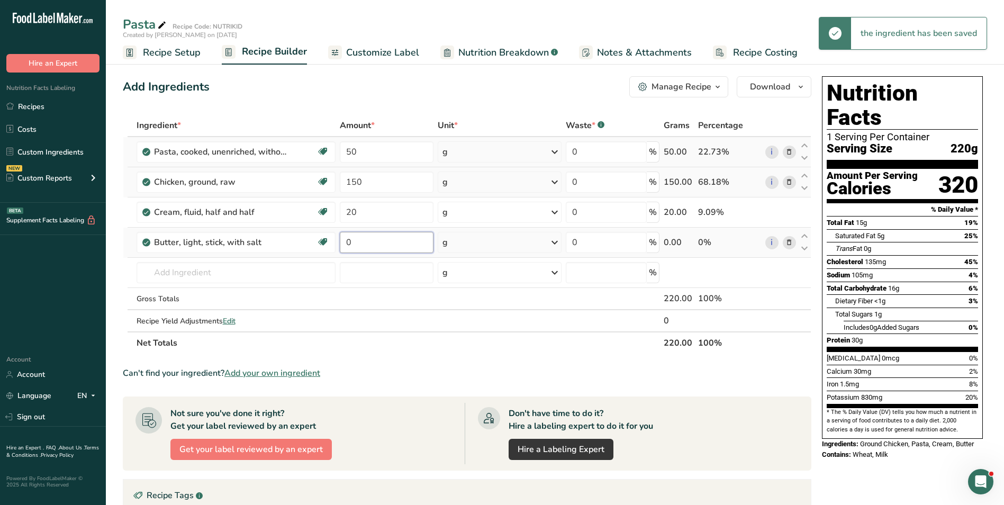
click at [347, 245] on input "0" at bounding box center [387, 242] width 94 height 21
type input "5"
type input "p"
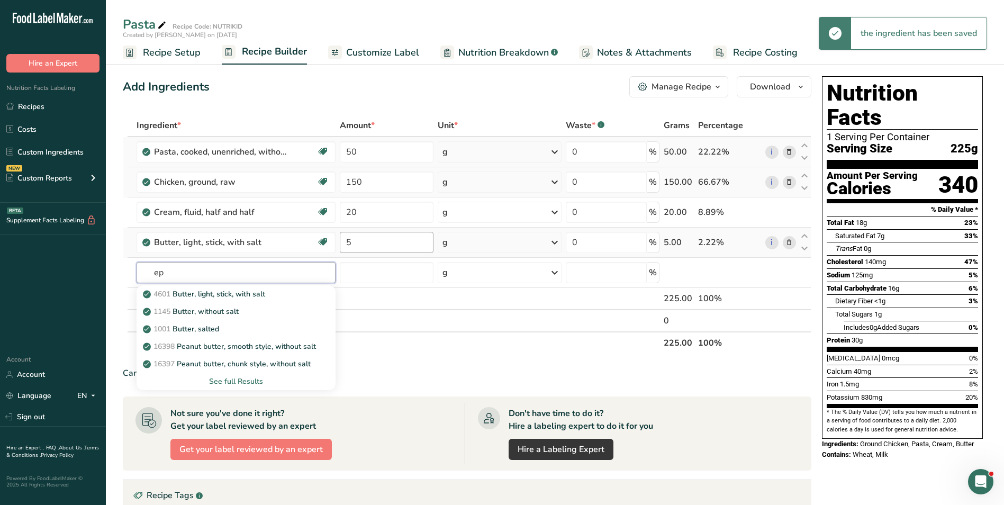
type input "e"
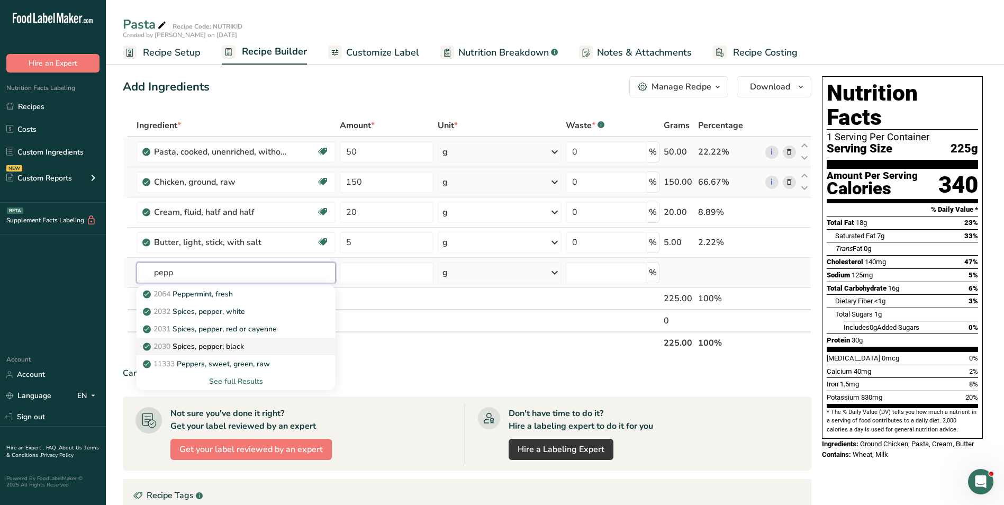
type input "pepp"
click at [234, 347] on p "2030 Spices, pepper, black" at bounding box center [194, 346] width 99 height 11
type input "Spices, pepper, black"
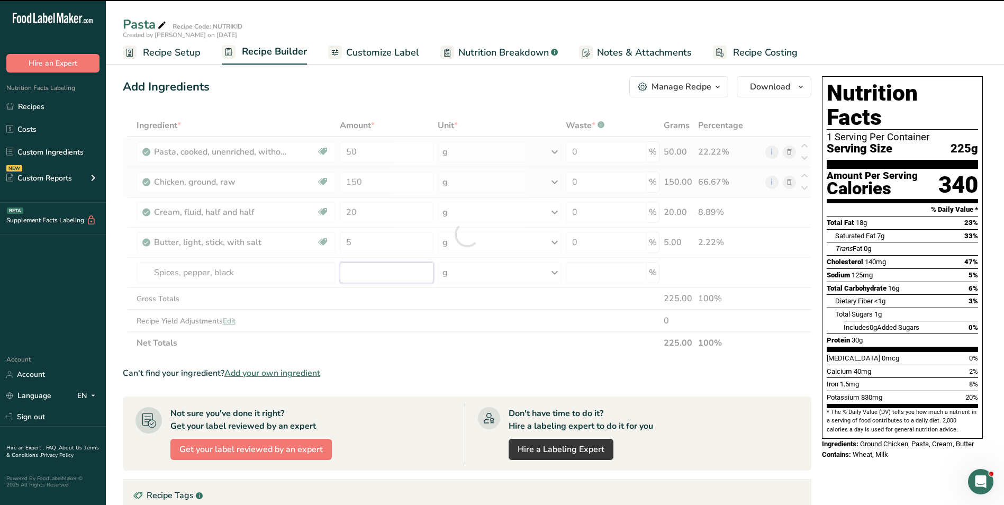
type input "0"
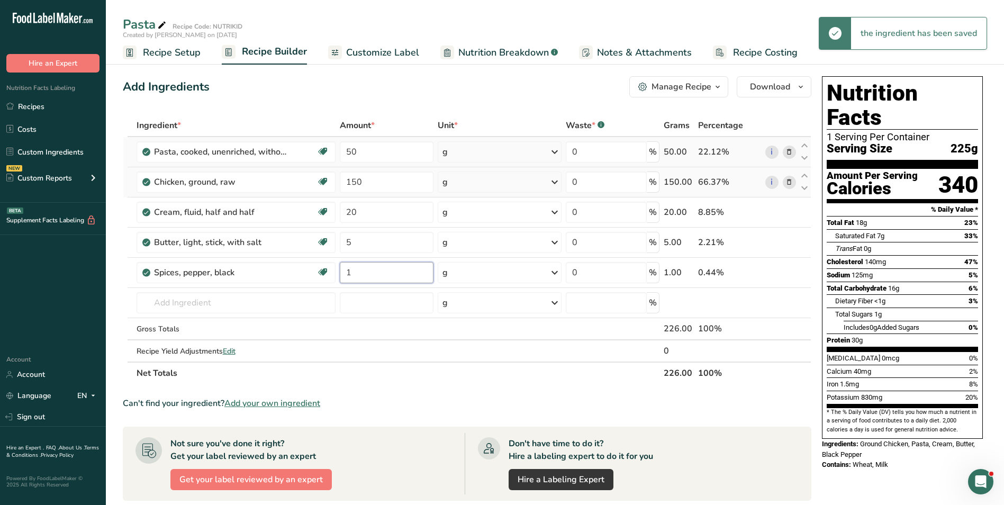
type input "1"
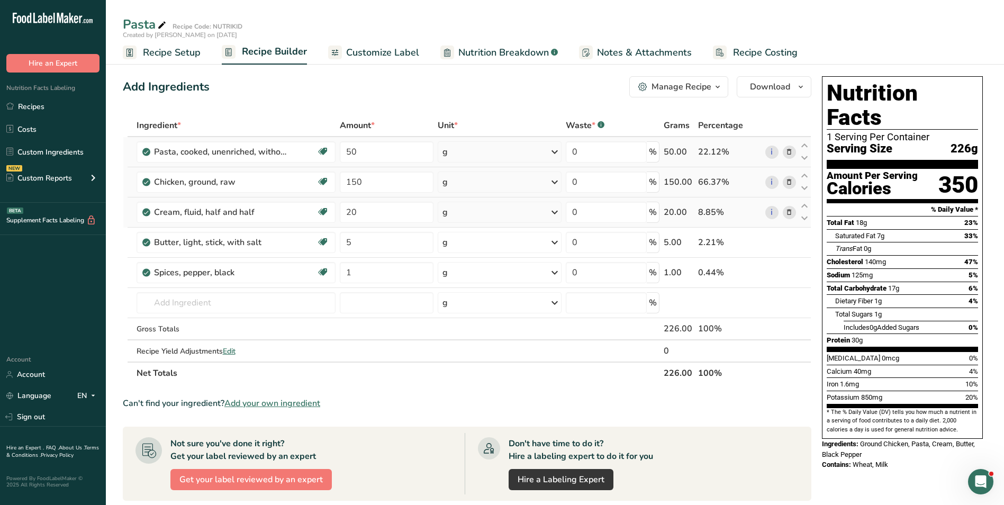
click at [788, 214] on icon at bounding box center [789, 212] width 7 height 11
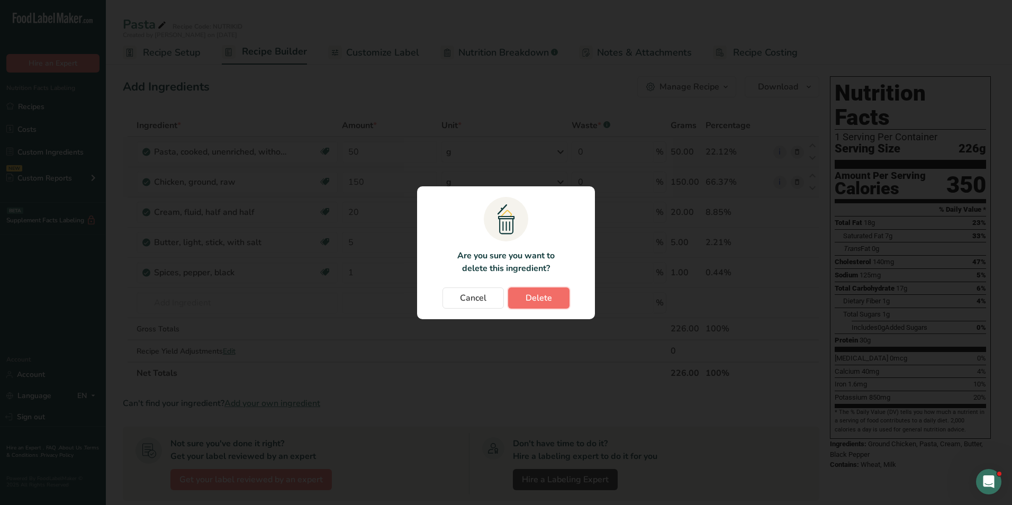
click at [525, 303] on button "Delete" at bounding box center [538, 298] width 61 height 21
type input "5"
type input "1"
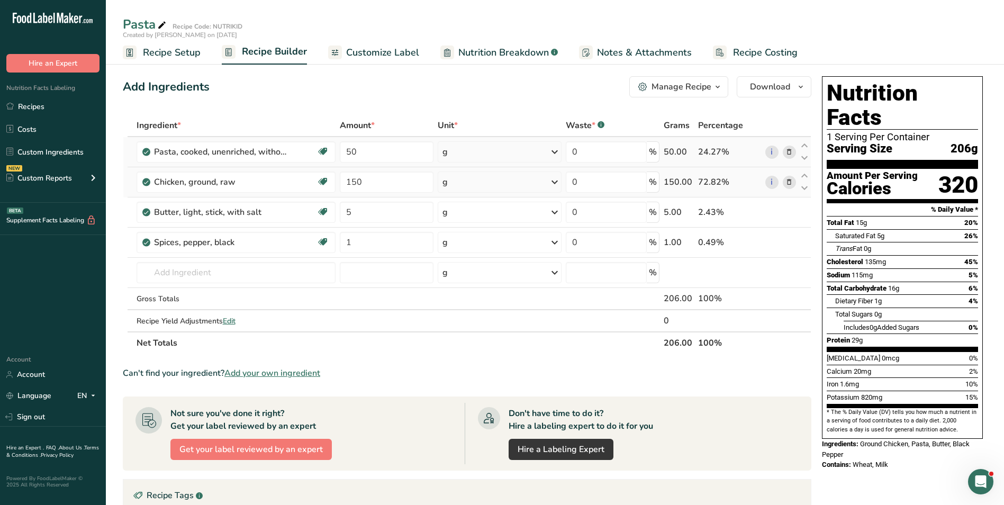
click at [383, 57] on span "Customize Label" at bounding box center [382, 53] width 73 height 14
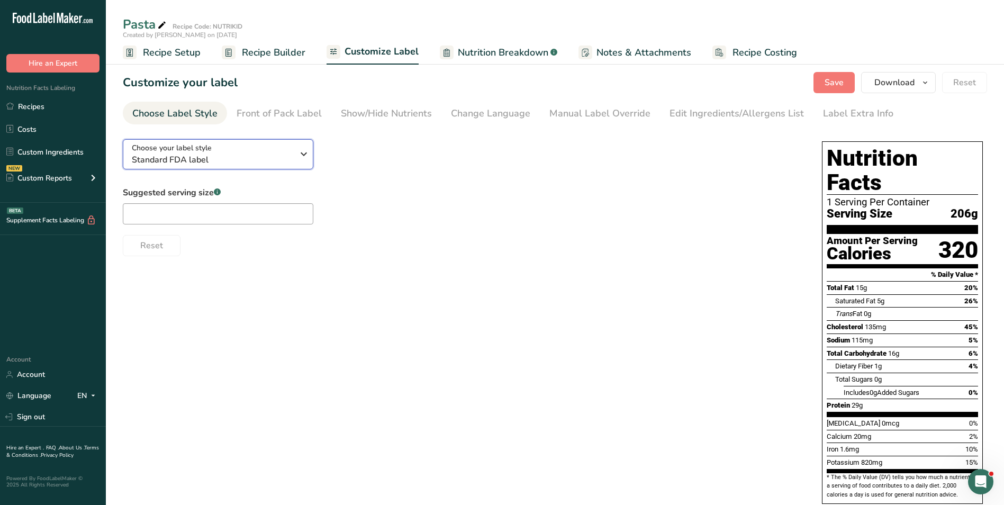
click at [221, 158] on span "Standard FDA label" at bounding box center [212, 160] width 161 height 13
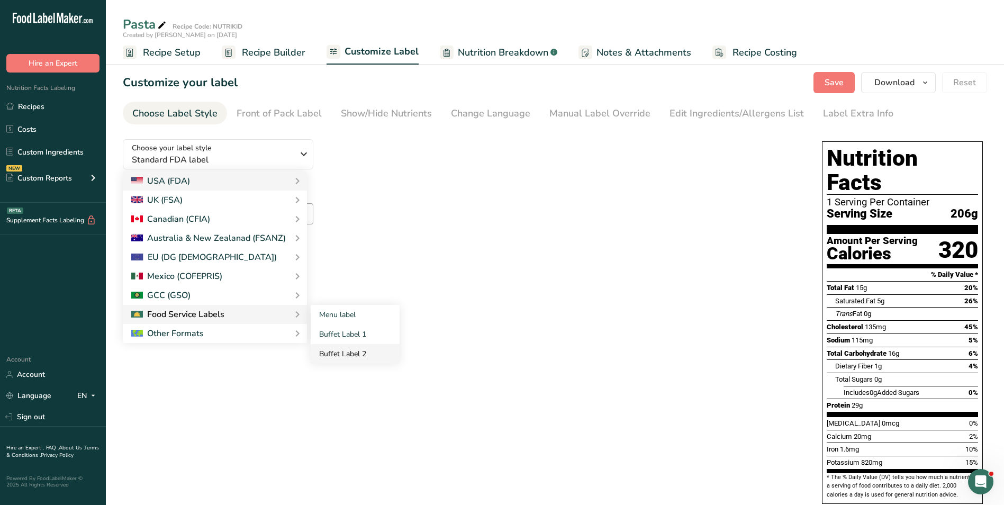
click at [326, 347] on link "Buffet Label 2" at bounding box center [355, 354] width 89 height 20
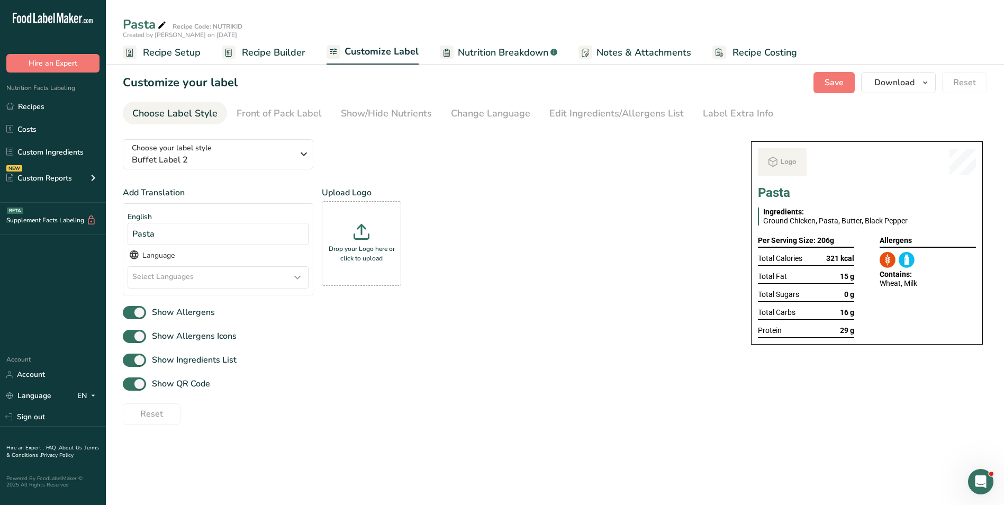
click at [184, 376] on div "Show QR Code" at bounding box center [426, 383] width 607 height 17
click at [181, 383] on span "Show QR Code" at bounding box center [178, 384] width 64 height 13
click at [130, 383] on input "Show QR Code" at bounding box center [126, 384] width 7 height 7
checkbox input "false"
click at [403, 109] on div "Show/Hide Nutrients" at bounding box center [386, 113] width 91 height 14
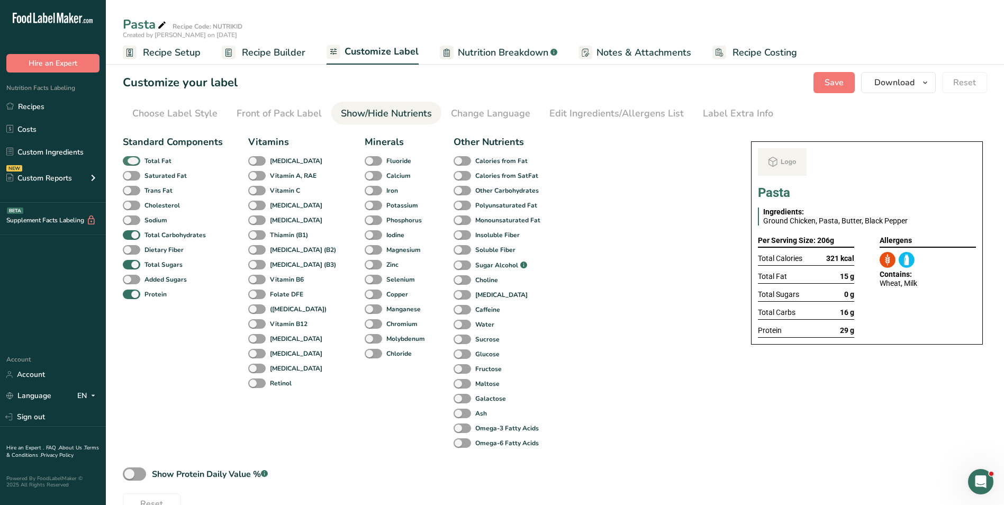
click at [139, 163] on span at bounding box center [131, 161] width 17 height 10
click at [130, 163] on input "Total Fat" at bounding box center [126, 160] width 7 height 7
checkbox input "false"
click at [141, 259] on div "Total Sugars" at bounding box center [135, 264] width 25 height 15
click at [139, 264] on span at bounding box center [131, 265] width 17 height 10
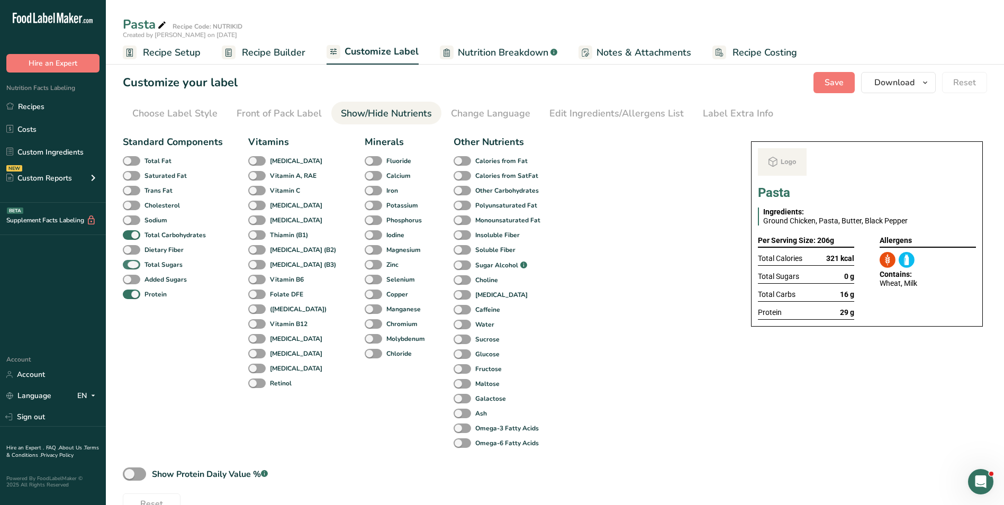
click at [130, 264] on input "Total Sugars" at bounding box center [126, 264] width 7 height 7
checkbox input "false"
click at [743, 118] on div "Label Extra Info" at bounding box center [738, 113] width 70 height 14
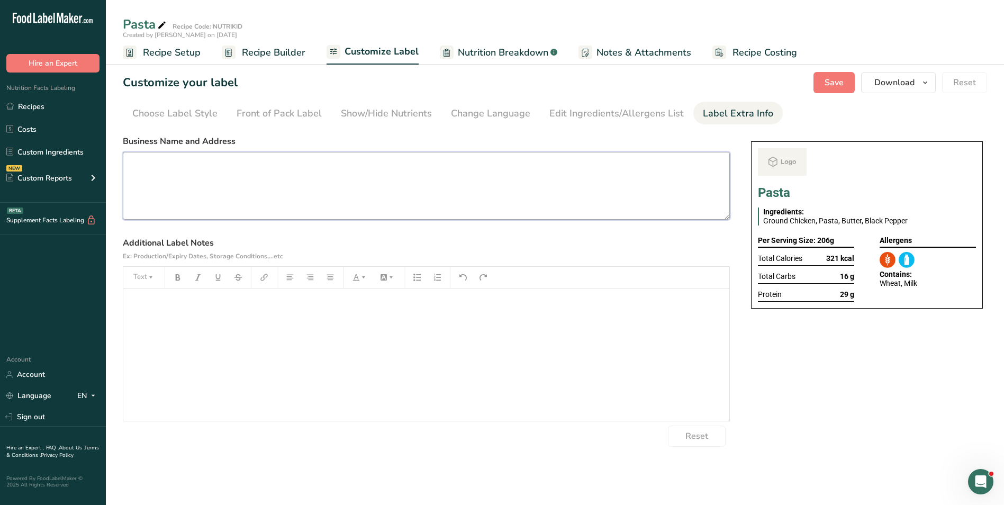
click at [311, 159] on textarea at bounding box center [426, 186] width 607 height 68
paste textarea "BREAKFAST Use by: [DATE] Storage: Keep Refrigerated under 5 degrees Heating: Re…"
click at [148, 167] on textarea "BREAKFAST Use by: [DATE] Storage: Keep Refrigerated under 5 degrees Heating: Re…" at bounding box center [426, 186] width 607 height 68
click at [165, 183] on textarea "BREAKFAST Use by: [DATE] Storage: Keep Refrigerated under 5 degrees Heating: Re…" at bounding box center [426, 186] width 607 height 68
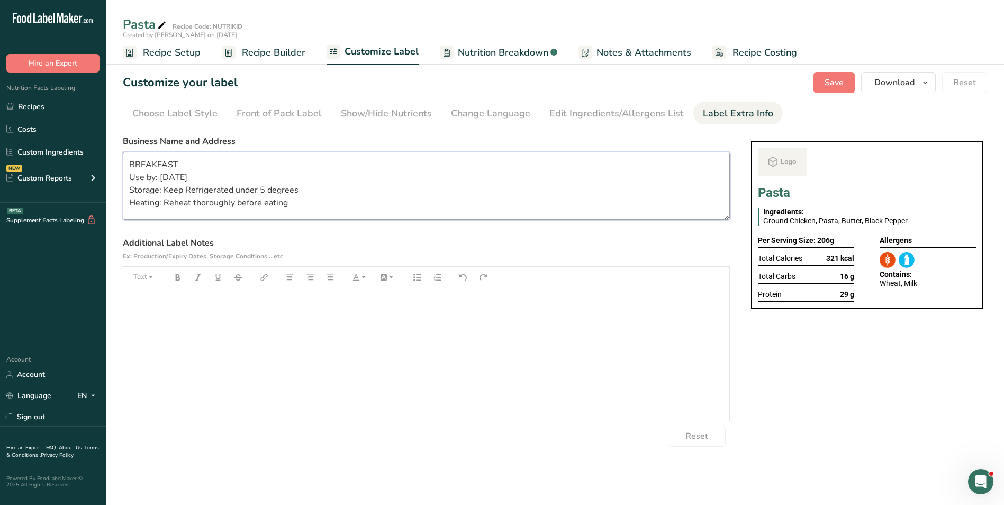
click at [165, 183] on textarea "BREAKFAST Use by: [DATE] Storage: Keep Refrigerated under 5 degrees Heating: Re…" at bounding box center [426, 186] width 607 height 68
click at [844, 76] on span "Save" at bounding box center [834, 82] width 19 height 13
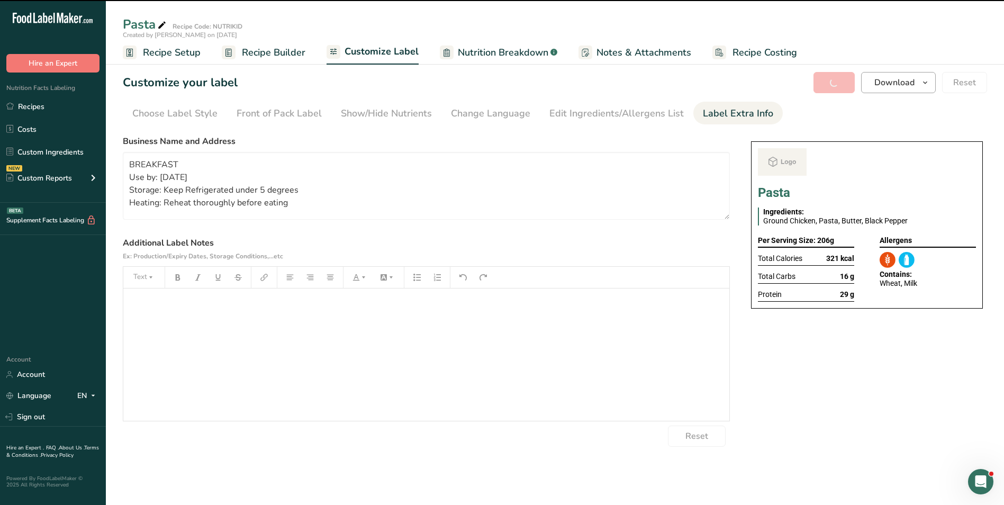
type textarea "BREAKFAST Use by: 20/09/2025 Storage: Keep Refrigerated under 5 degrees Heating…"
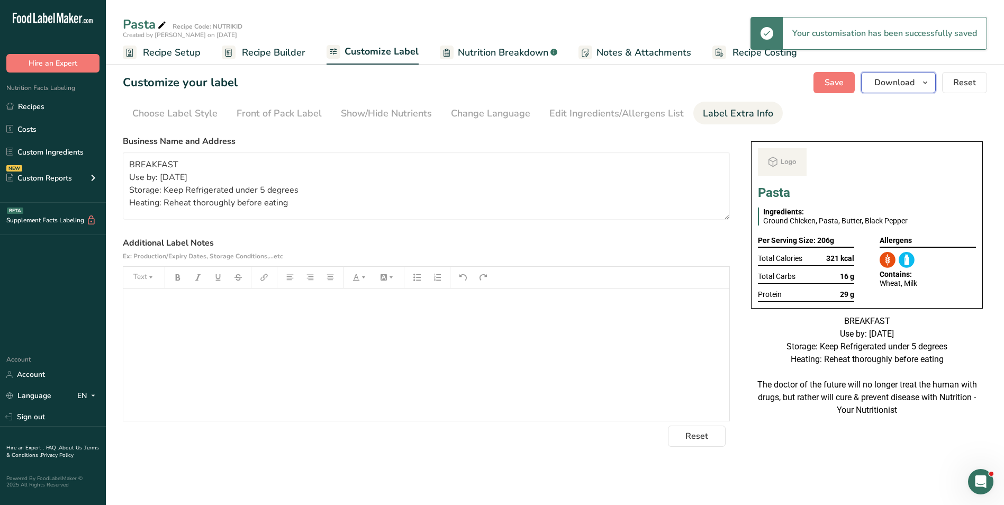
click at [895, 82] on span "Download" at bounding box center [895, 82] width 40 height 13
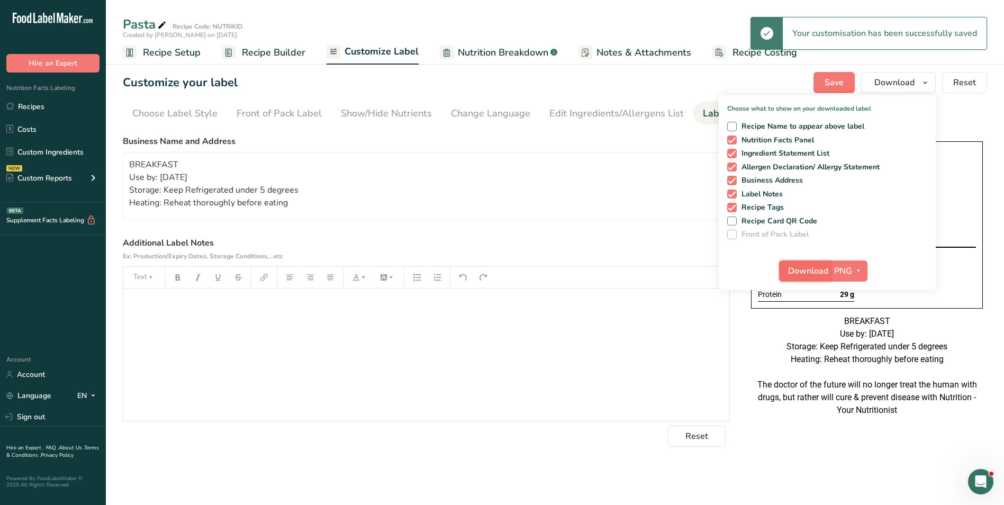
click at [808, 266] on span "Download" at bounding box center [808, 271] width 40 height 13
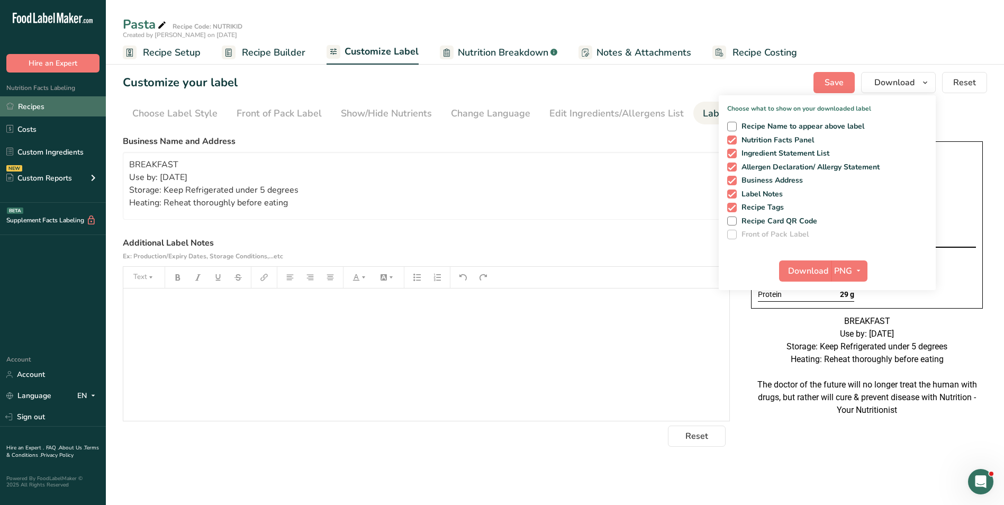
click at [49, 115] on link "Recipes" at bounding box center [53, 106] width 106 height 20
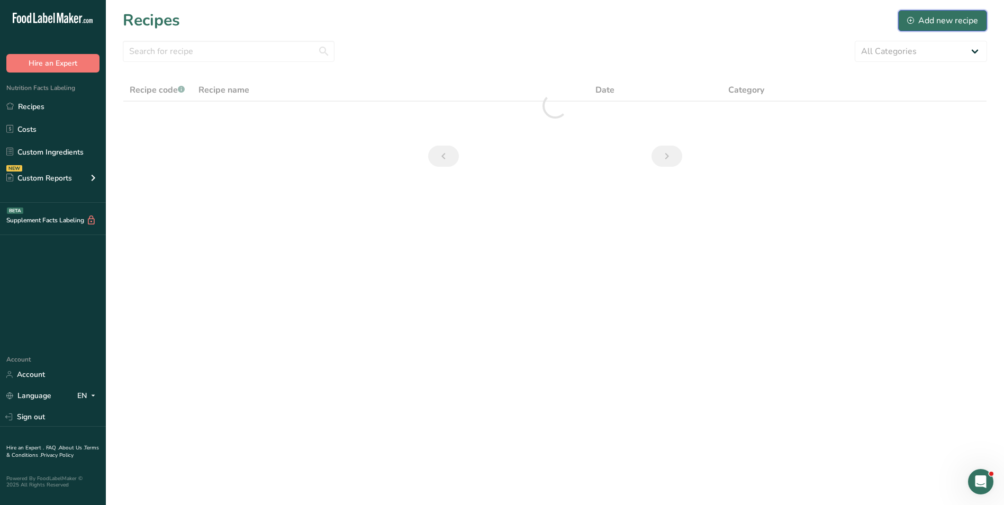
click at [956, 15] on div "Add new recipe" at bounding box center [943, 20] width 71 height 13
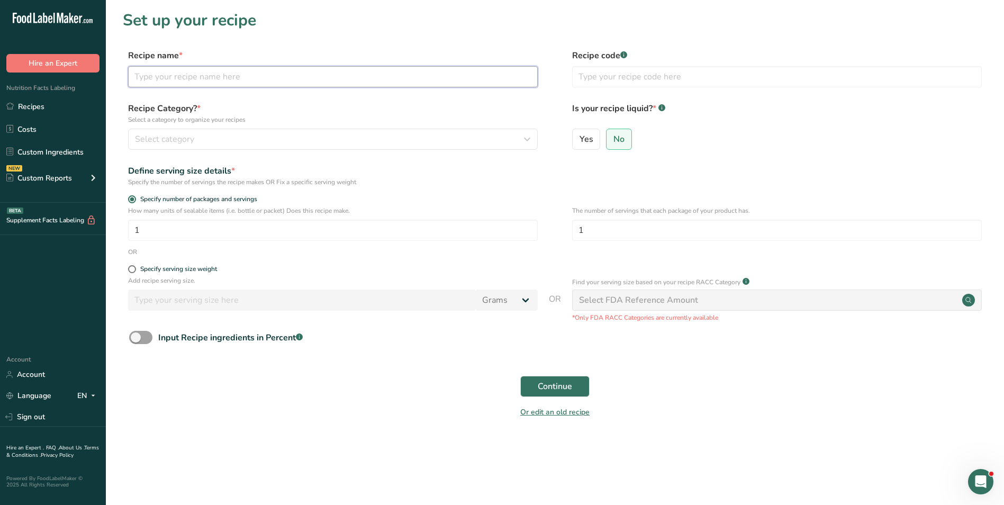
click at [361, 77] on input "text" at bounding box center [333, 76] width 410 height 21
type input "Poha with Peanuts + Milk"
click at [630, 61] on label "Recipe code .a-a{fill:#347362;}.b-a{fill:#fff;}" at bounding box center [777, 55] width 410 height 13
click at [628, 76] on input "text" at bounding box center [777, 76] width 410 height 21
type input "NUTRIKIDS"
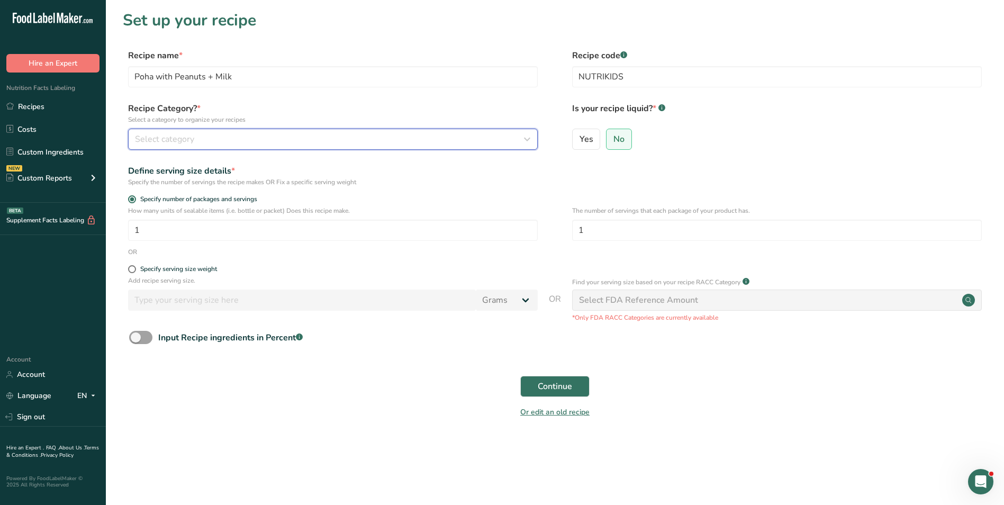
click at [486, 143] on div "Select category" at bounding box center [330, 139] width 390 height 13
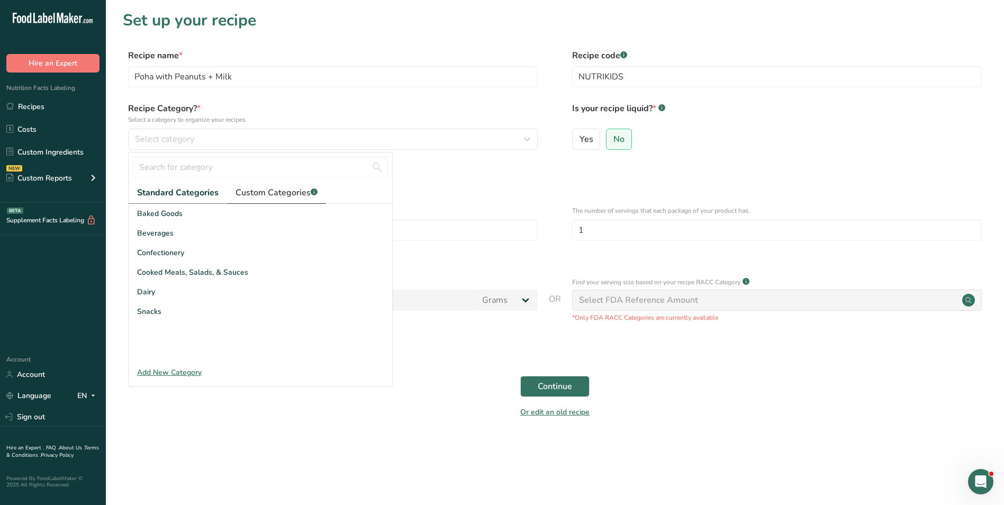
click at [284, 194] on span "Custom Categories .a-a{fill:#347362;}.b-a{fill:#fff;}" at bounding box center [277, 192] width 82 height 13
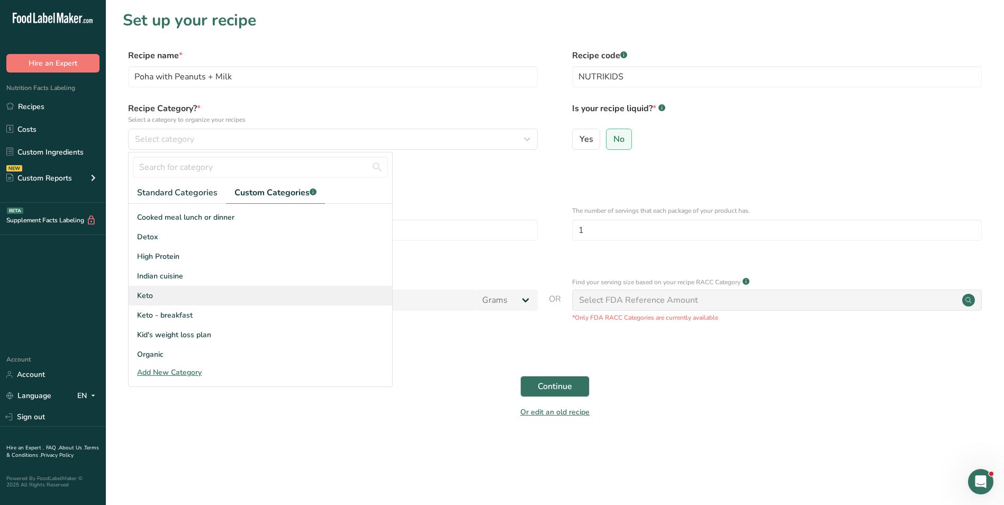
scroll to position [106, 0]
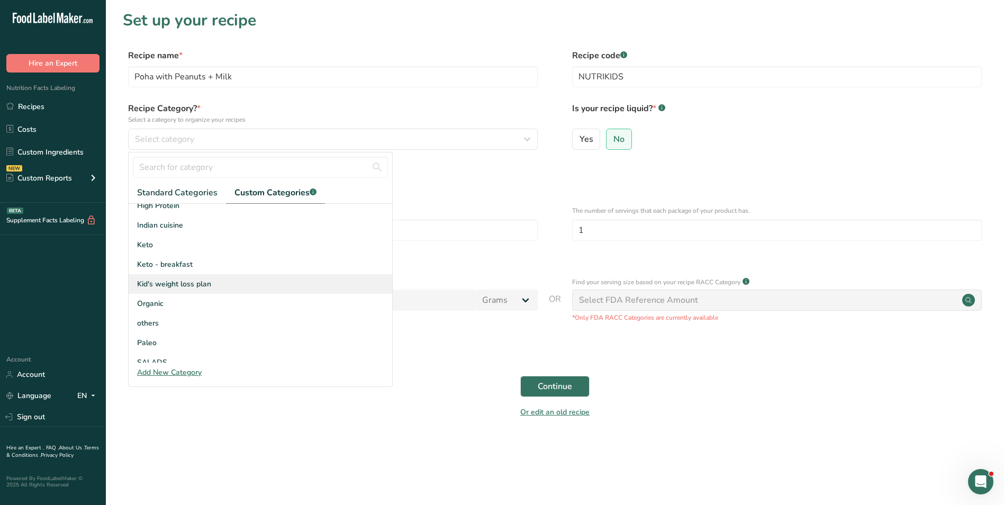
click at [179, 290] on div "Kid's weight loss plan" at bounding box center [261, 284] width 264 height 20
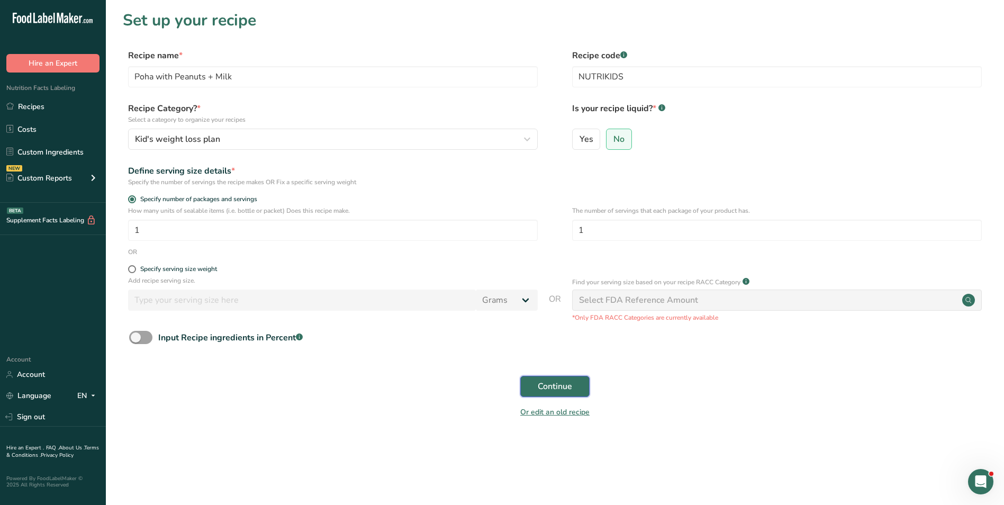
click at [538, 387] on span "Continue" at bounding box center [555, 386] width 34 height 13
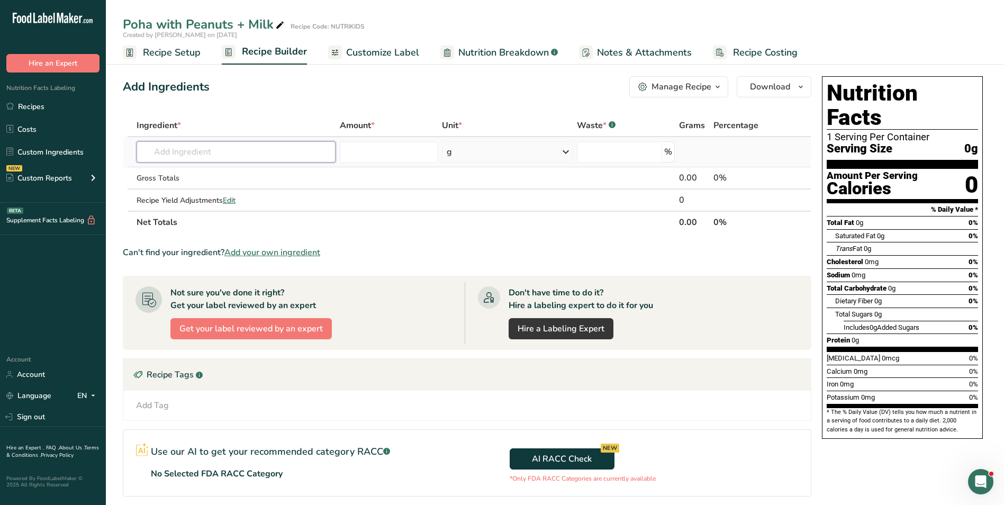
click at [208, 156] on input "text" at bounding box center [236, 151] width 199 height 21
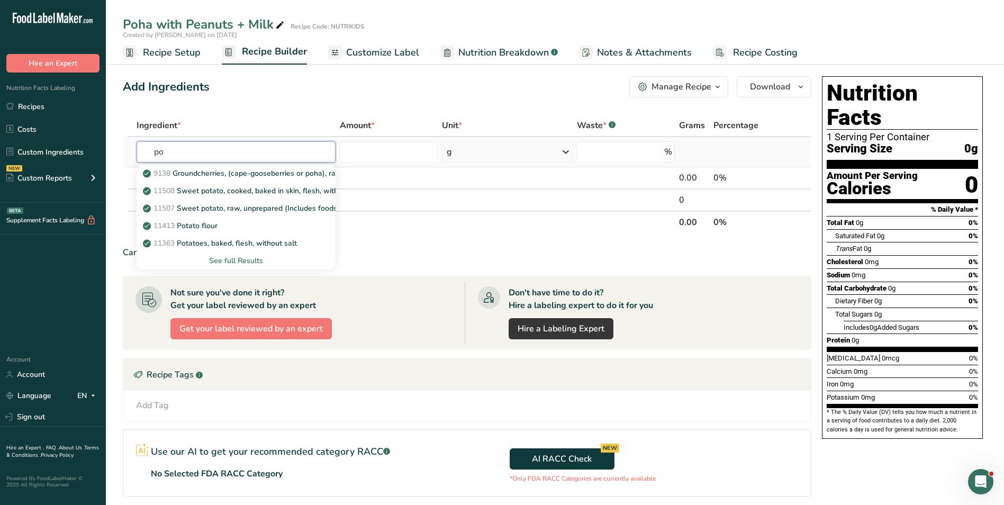
type input "p"
type input "rice flakes"
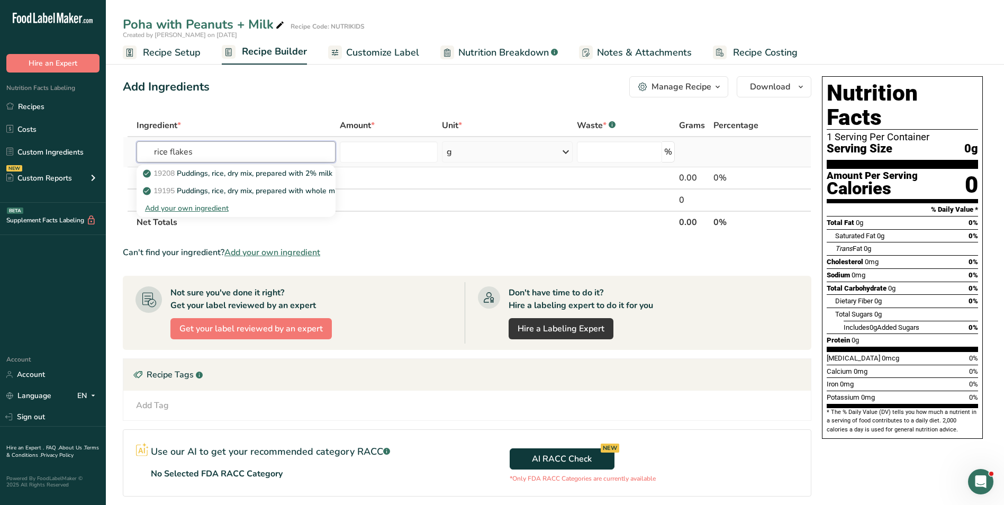
click at [180, 151] on input "rice flakes" at bounding box center [236, 151] width 199 height 21
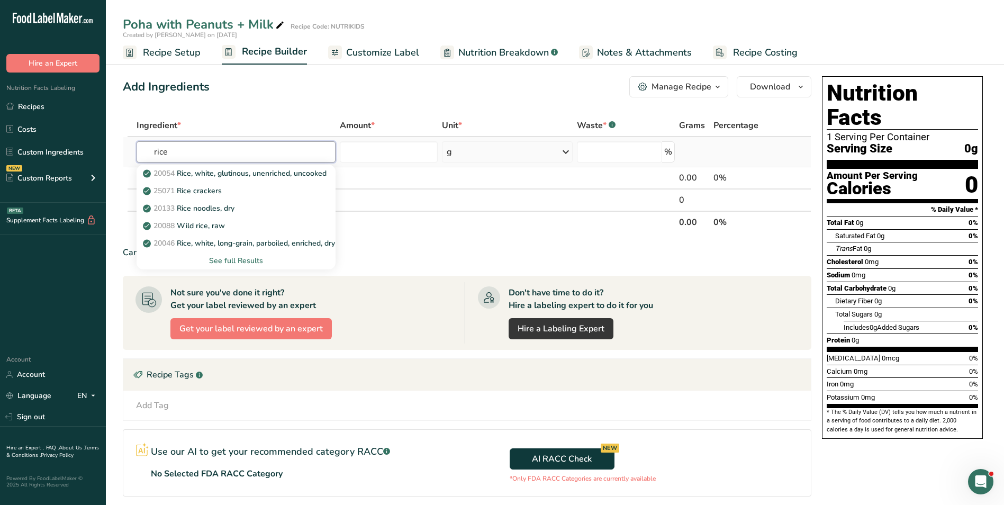
type input "rice"
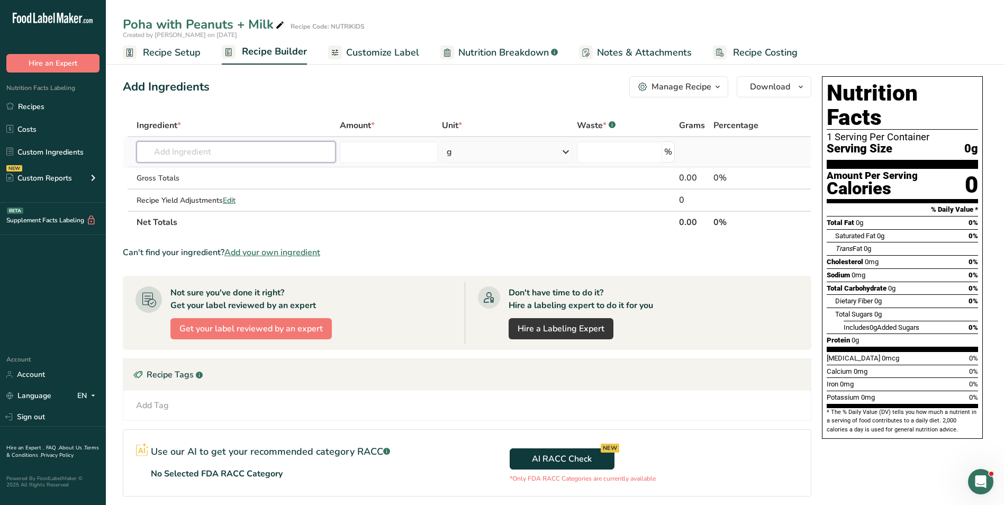
click at [180, 151] on input "text" at bounding box center [236, 151] width 199 height 21
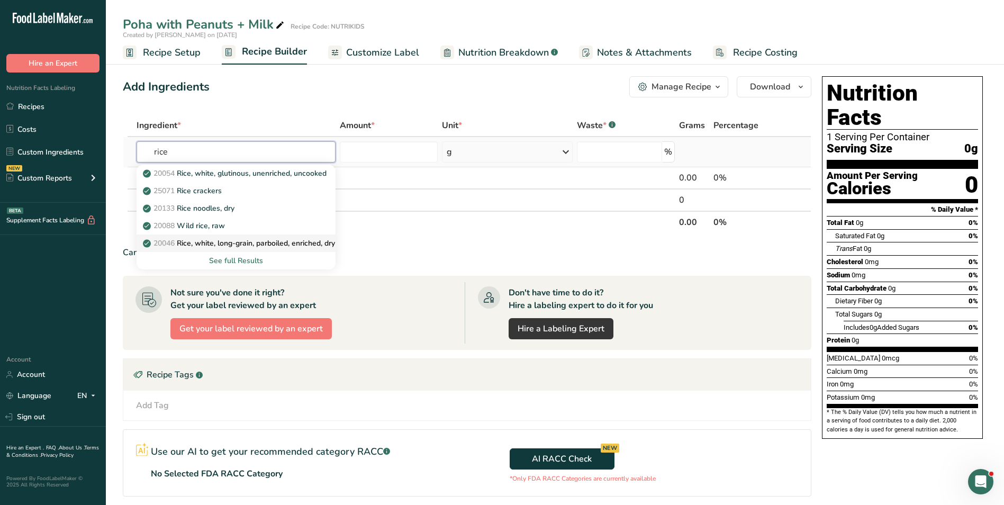
type input "rice"
click at [213, 239] on p "20046 Rice, white, long-grain, parboiled, enriched, dry" at bounding box center [240, 243] width 190 height 11
type input "Rice, white, long-grain, parboiled, enriched, dry"
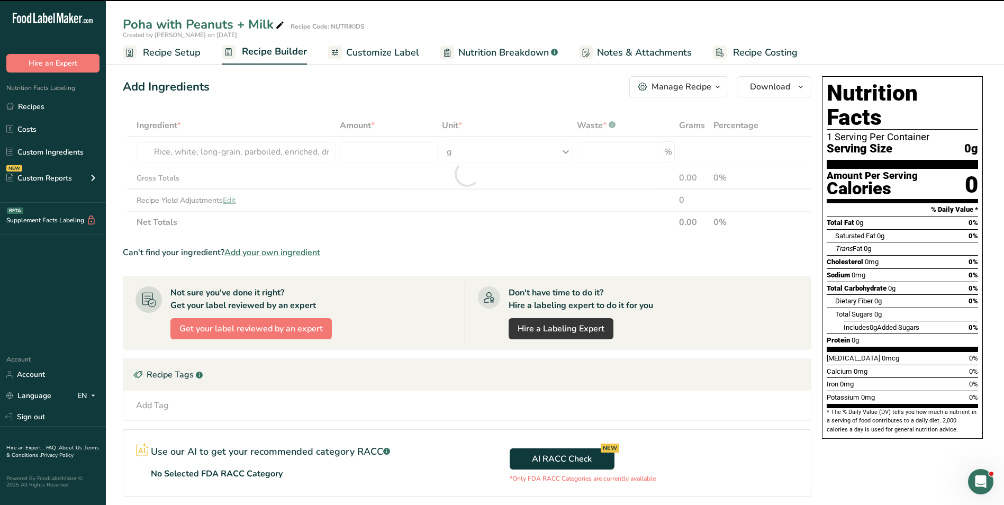
type input "0"
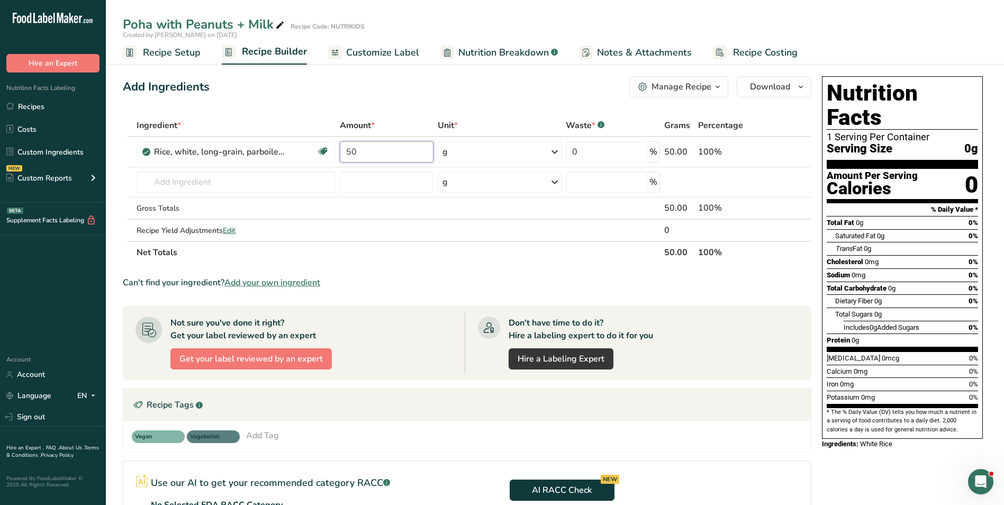
type input "50"
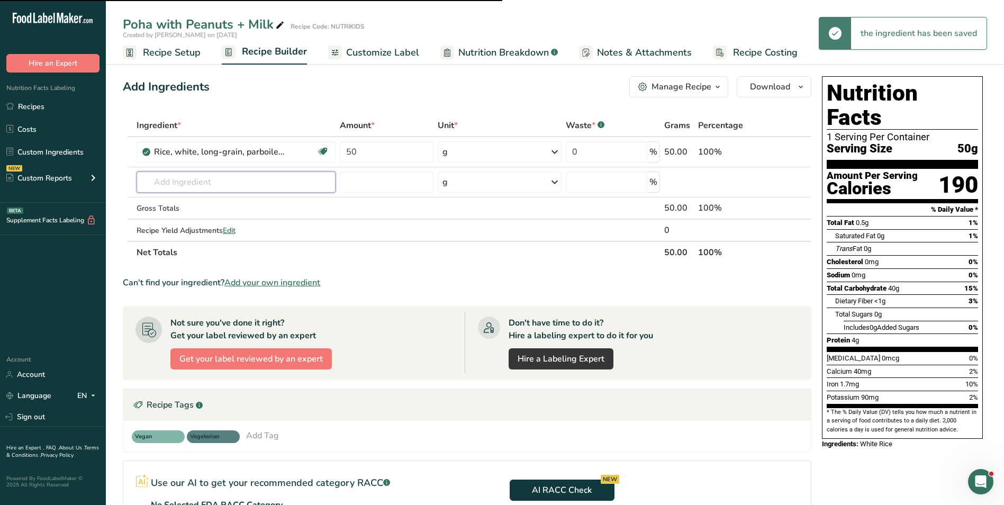
type input "o"
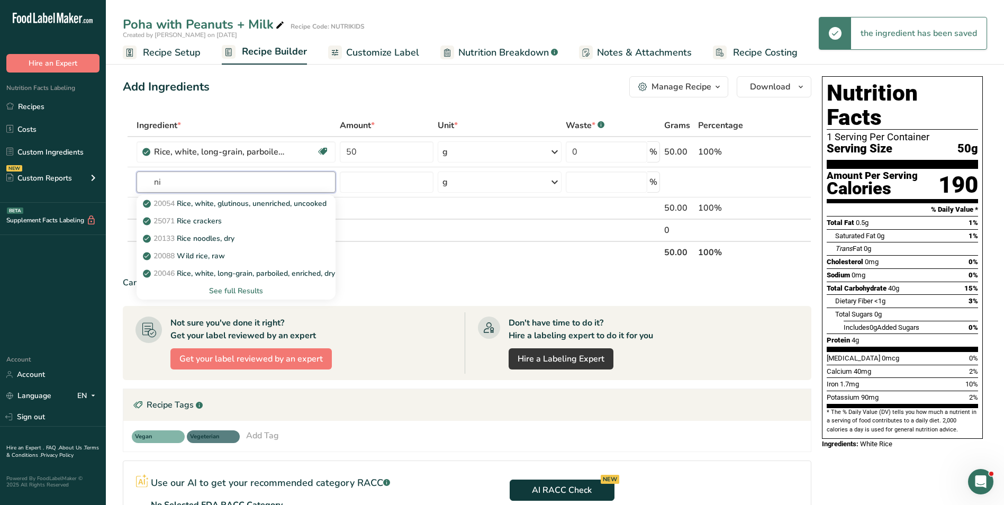
type input "n"
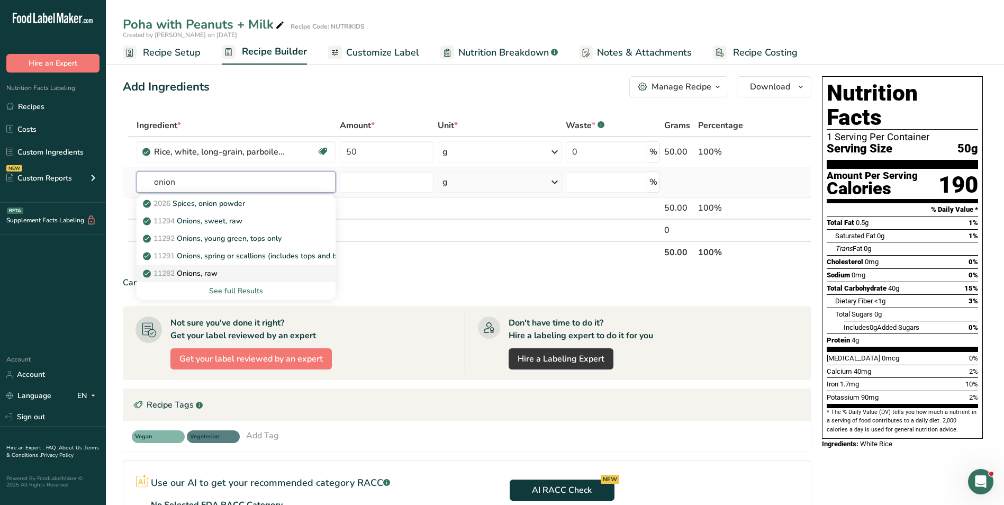
type input "onion"
click at [213, 272] on p "11282 Onions, raw" at bounding box center [181, 273] width 73 height 11
type input "Onions, raw"
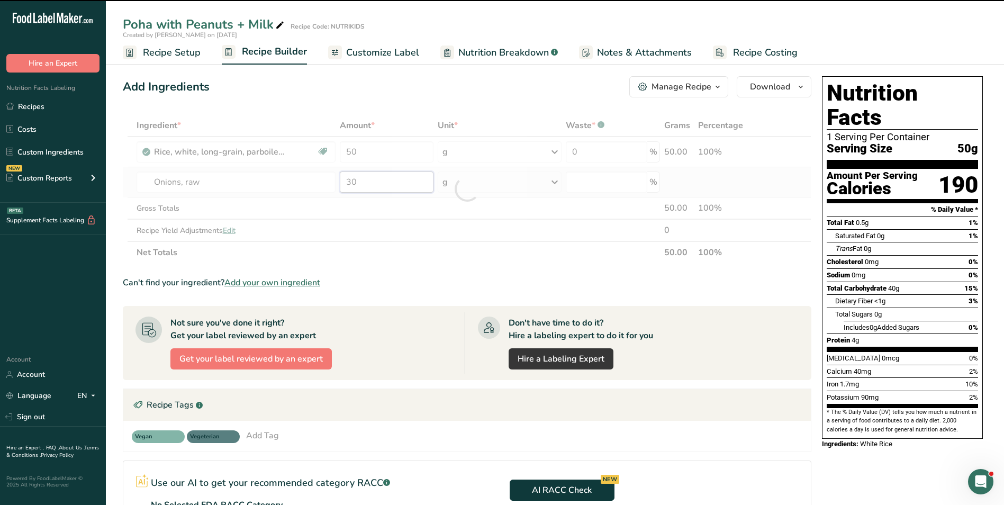
type input "0"
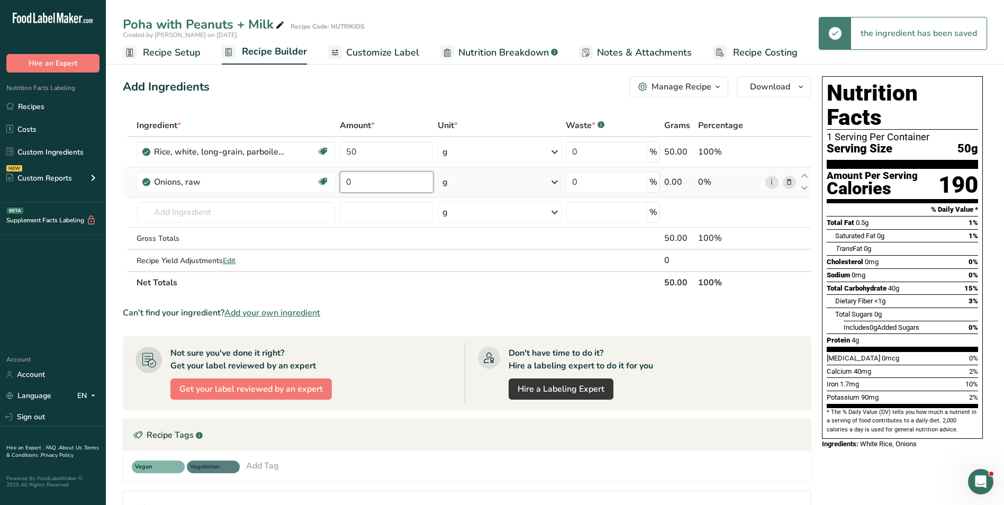
click at [347, 179] on div "Ingredient * Amount * Unit * Waste * .a-a{fill:#347362;}.b-a{fill:#fff;} Grams …" at bounding box center [467, 203] width 689 height 179
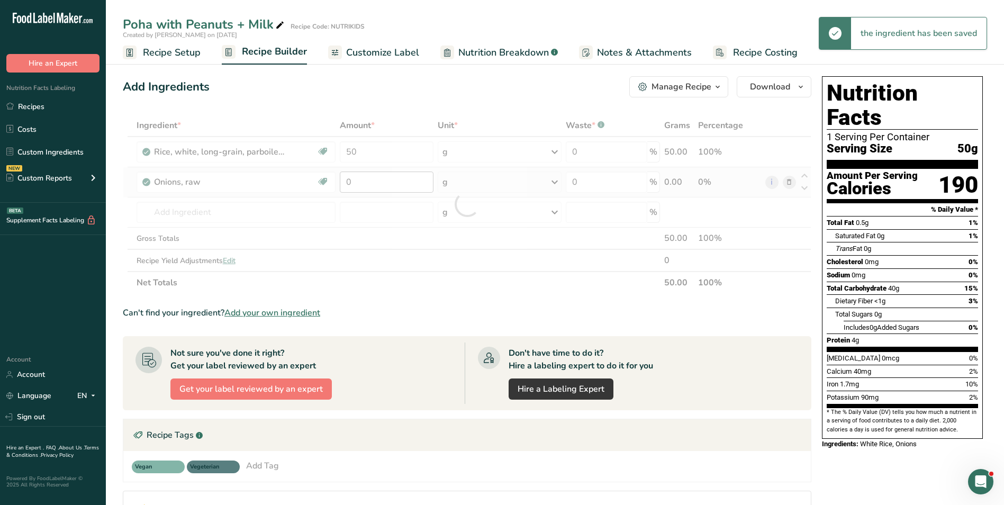
click at [347, 179] on div at bounding box center [467, 203] width 689 height 179
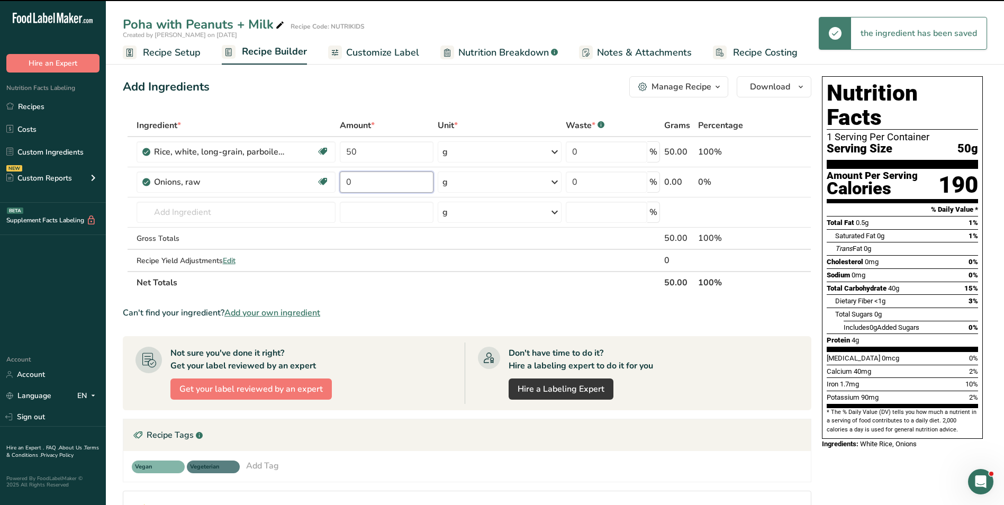
click at [347, 183] on input "0" at bounding box center [387, 182] width 94 height 21
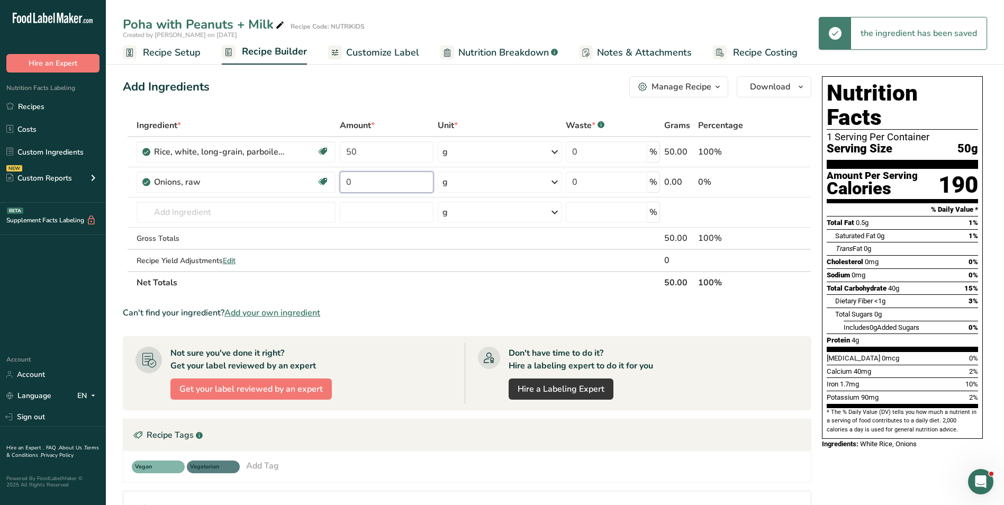
click at [347, 183] on input "0" at bounding box center [387, 182] width 94 height 21
type input "30"
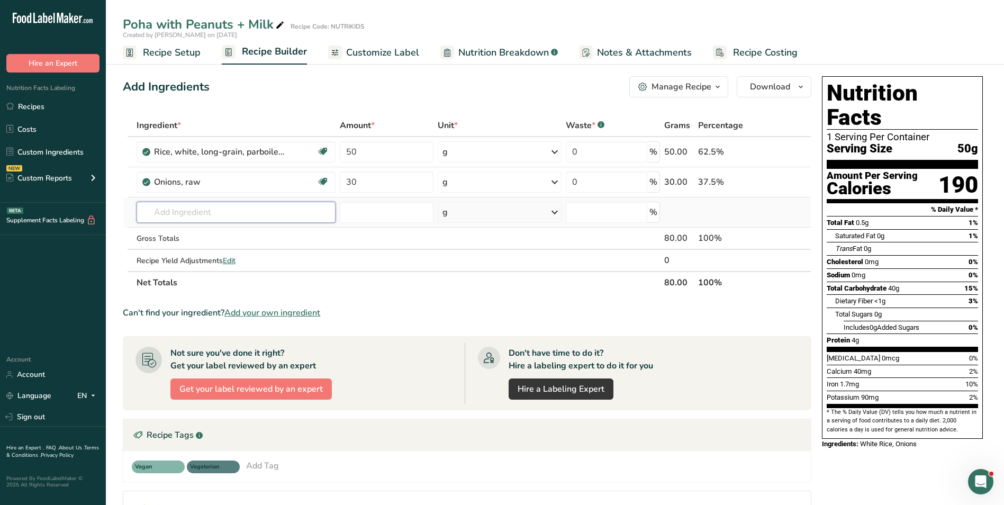
click at [258, 205] on div "Ingredient * Amount * Unit * Waste * .a-a{fill:#347362;}.b-a{fill:#fff;} Grams …" at bounding box center [467, 203] width 689 height 179
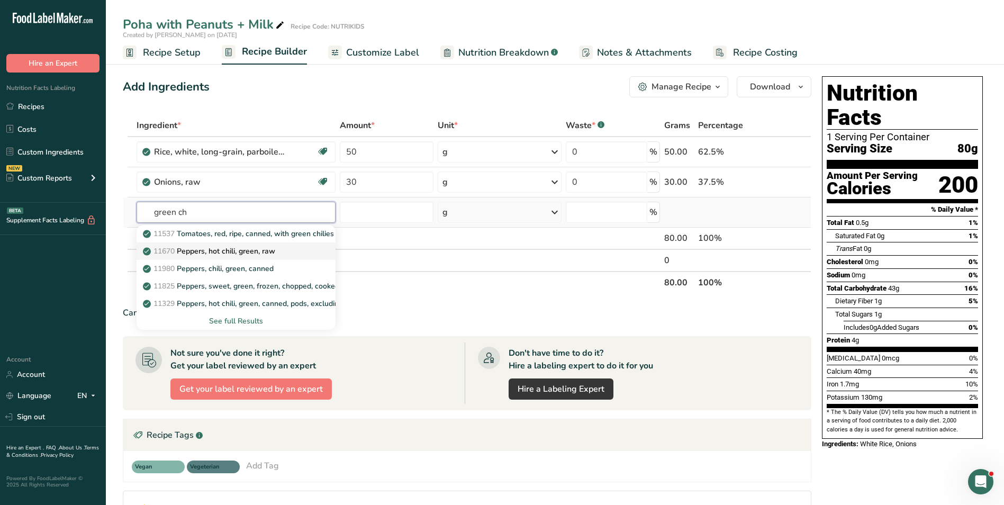
type input "green ch"
click at [236, 246] on p "11670 Peppers, hot chili, green, raw" at bounding box center [210, 251] width 130 height 11
type input "Peppers, hot chili, green, raw"
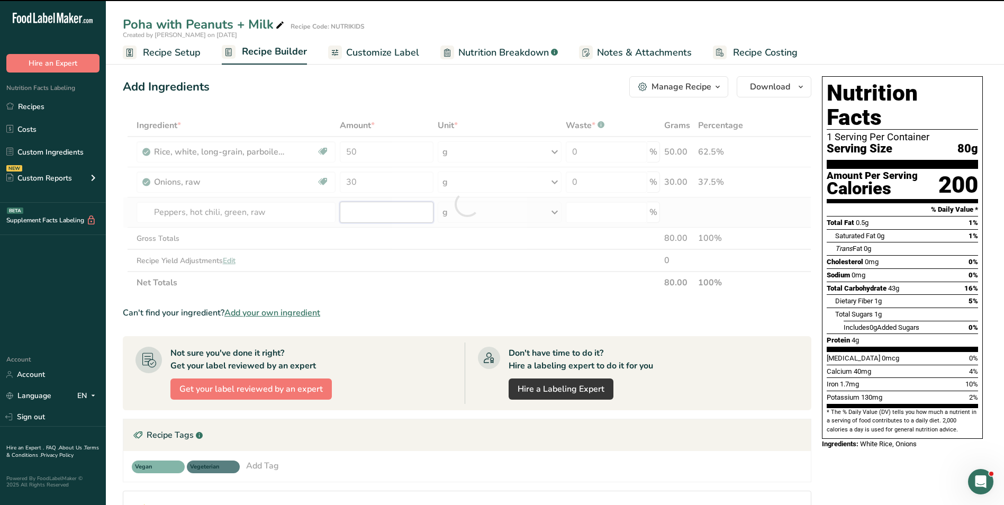
type input "0"
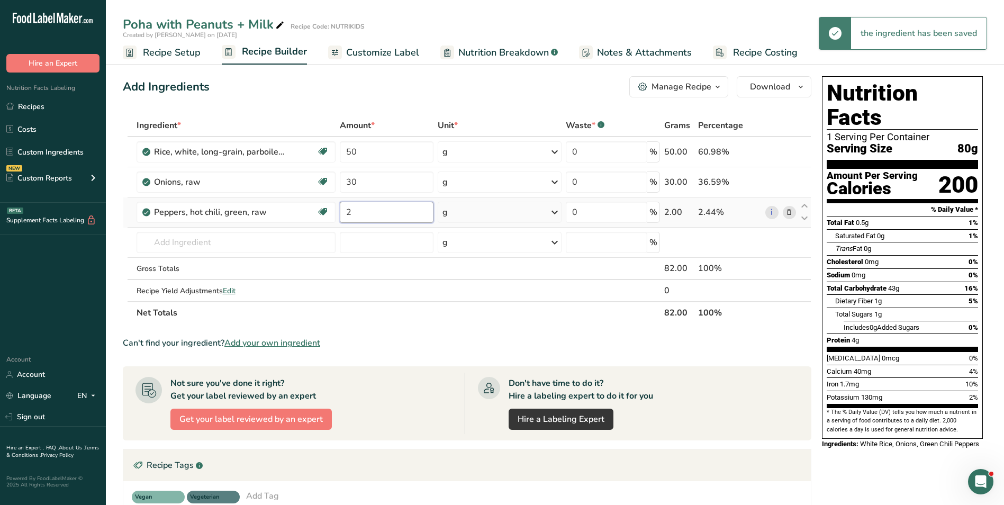
type input "2"
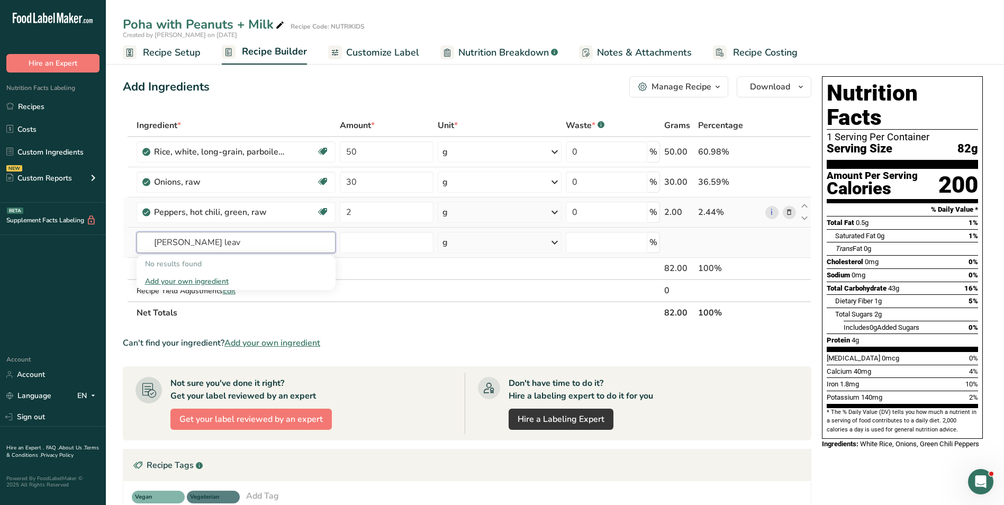
click at [179, 245] on input "curry leav" at bounding box center [236, 242] width 199 height 21
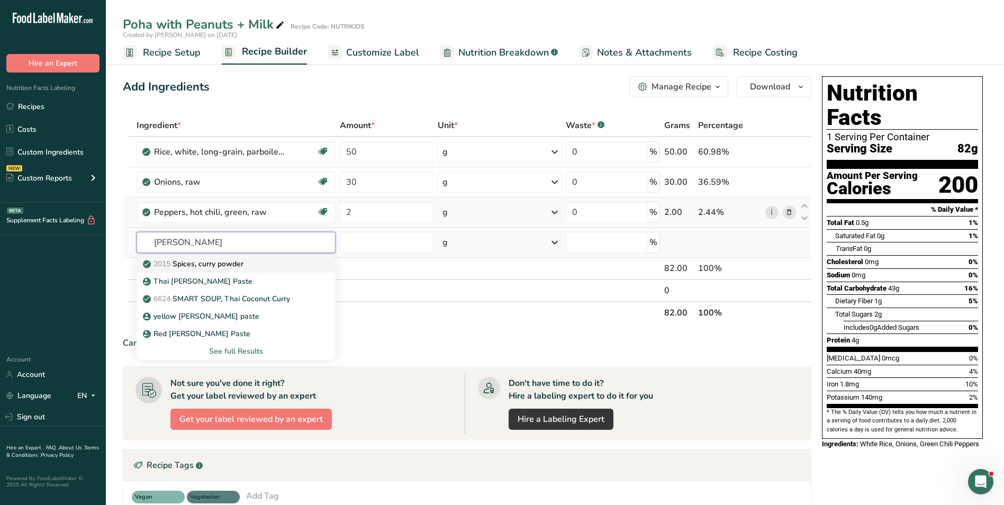
type input "curry"
click at [201, 264] on p "2015 Spices, curry powder" at bounding box center [194, 263] width 98 height 11
type input "Spices, curry powder"
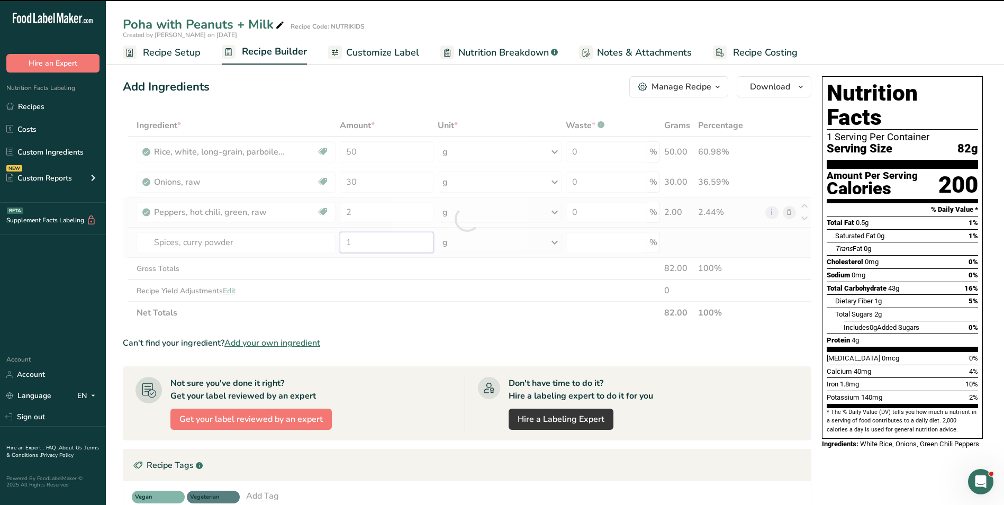
type input "0"
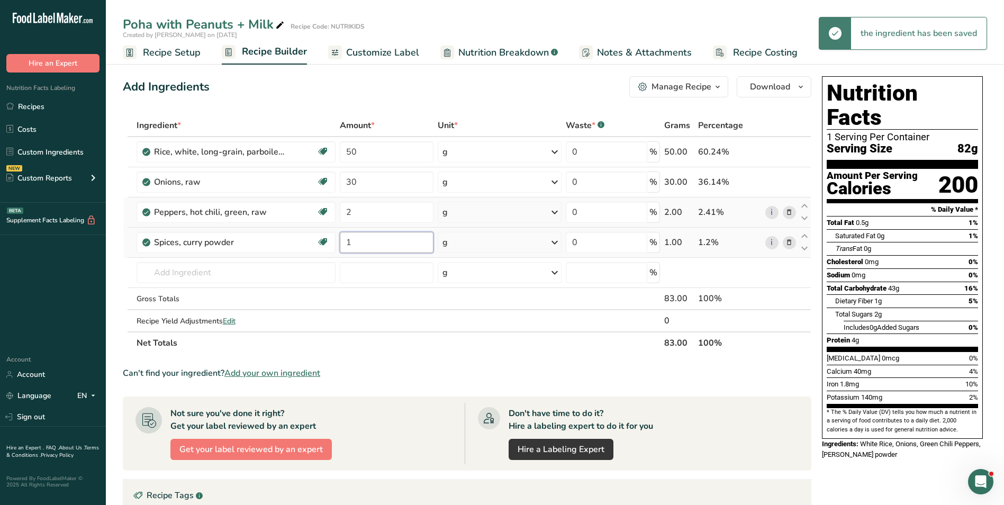
type input "1"
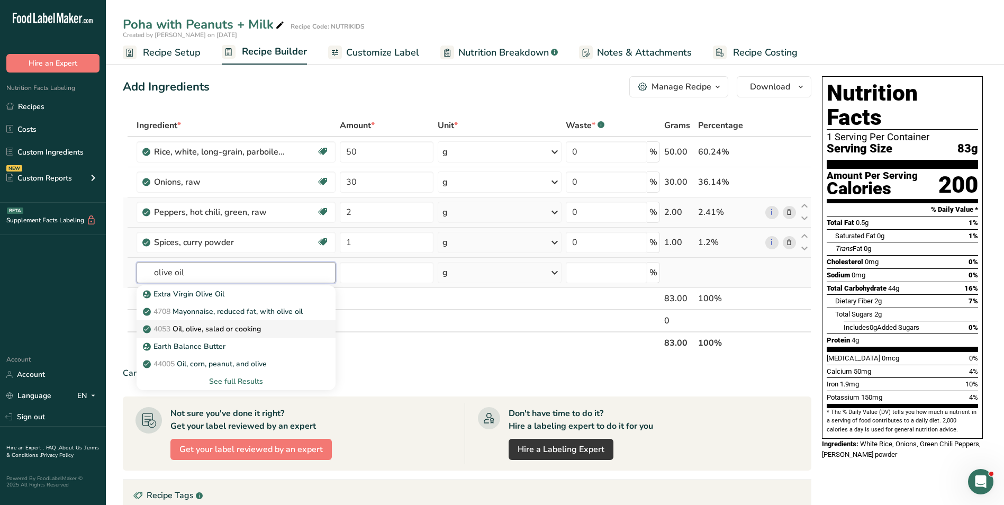
type input "olive oil"
click at [211, 336] on link "4053 Oil, olive, salad or cooking" at bounding box center [236, 328] width 199 height 17
type input "Oil, olive, salad or cooking"
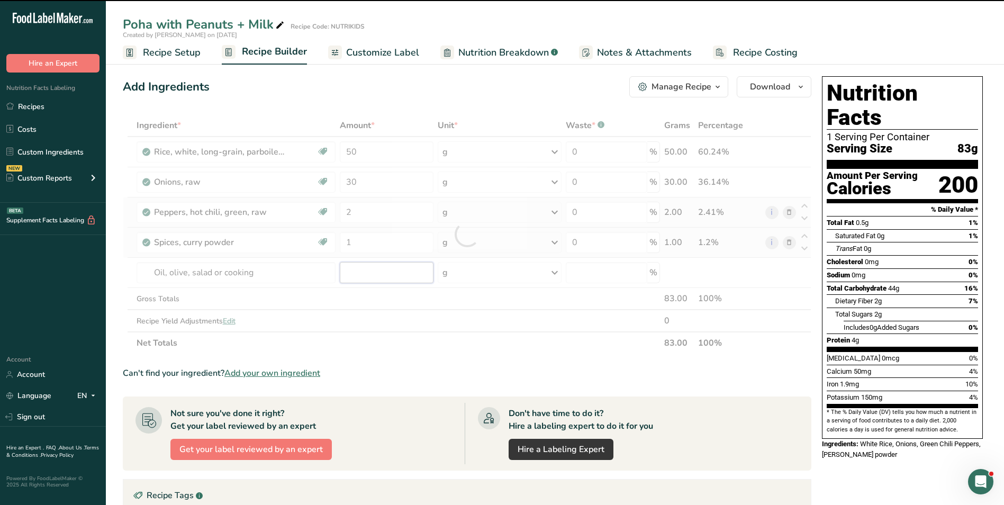
type input "0"
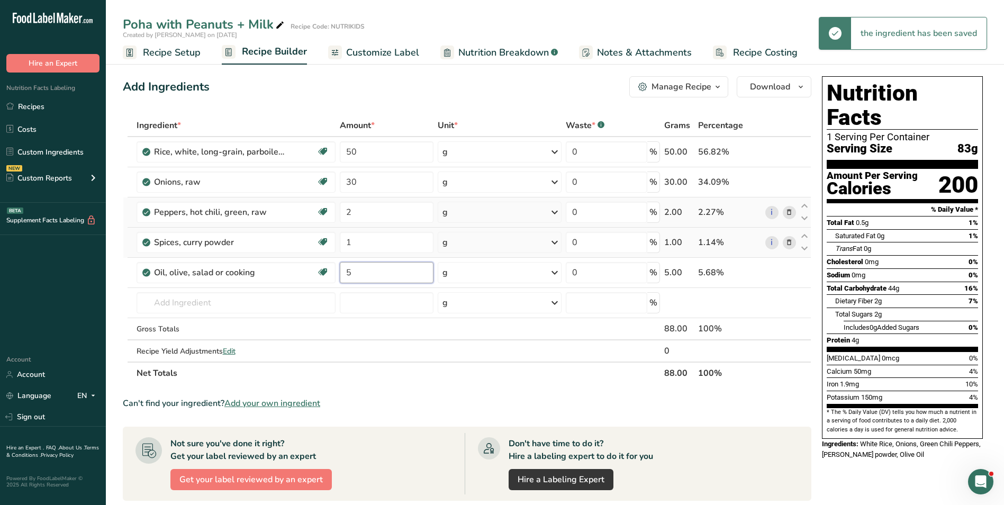
type input "5"
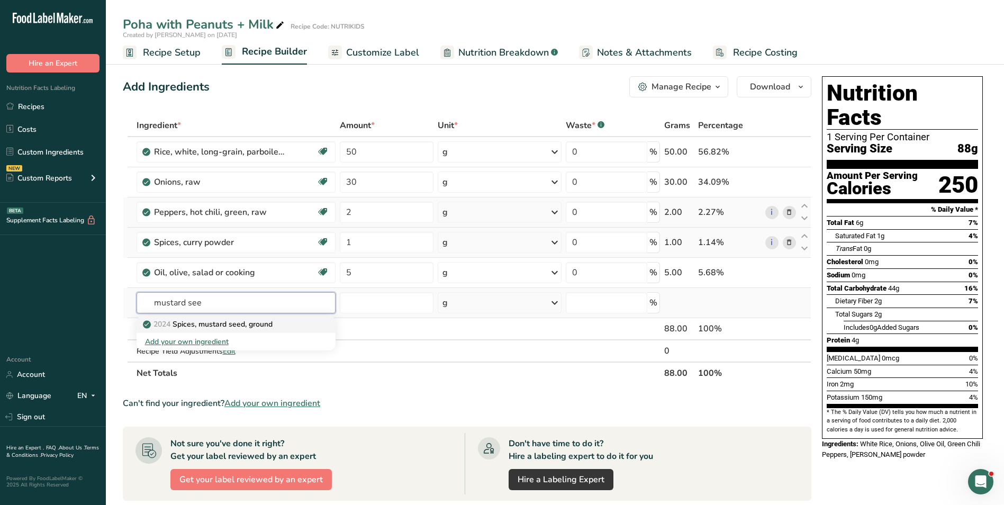
type input "mustard see"
click at [266, 321] on p "2024 Spices, mustard seed, ground" at bounding box center [209, 324] width 128 height 11
type input "Spices, mustard seed, ground"
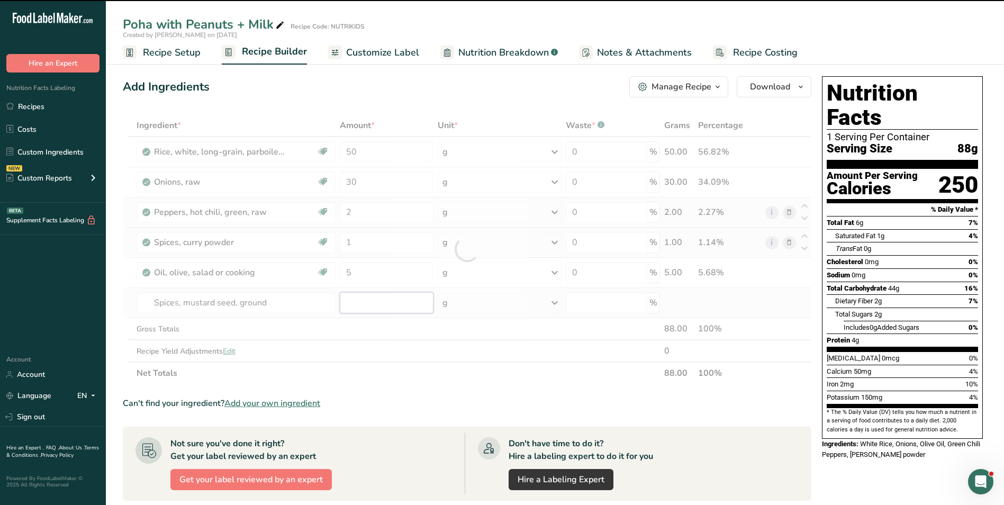
type input "0"
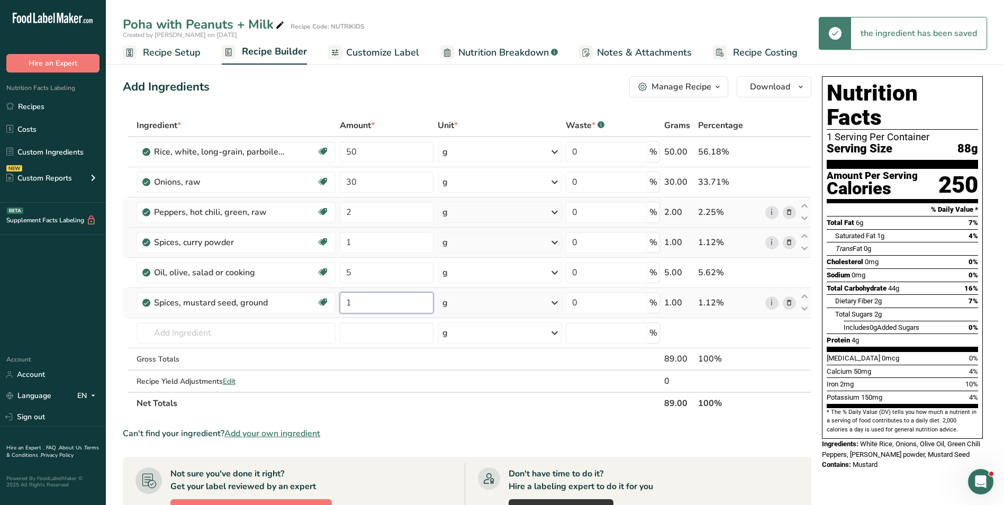
type input "1"
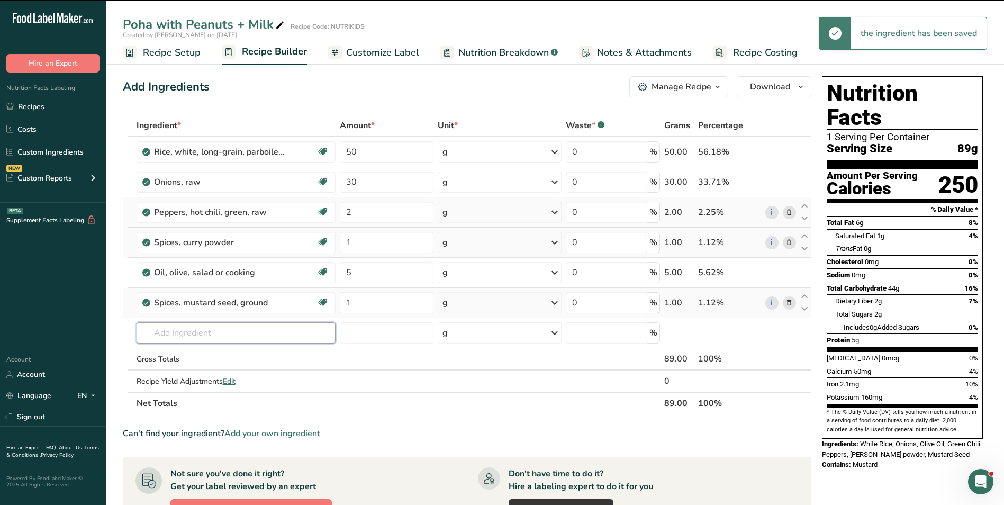
click at [224, 337] on input "text" at bounding box center [236, 332] width 199 height 21
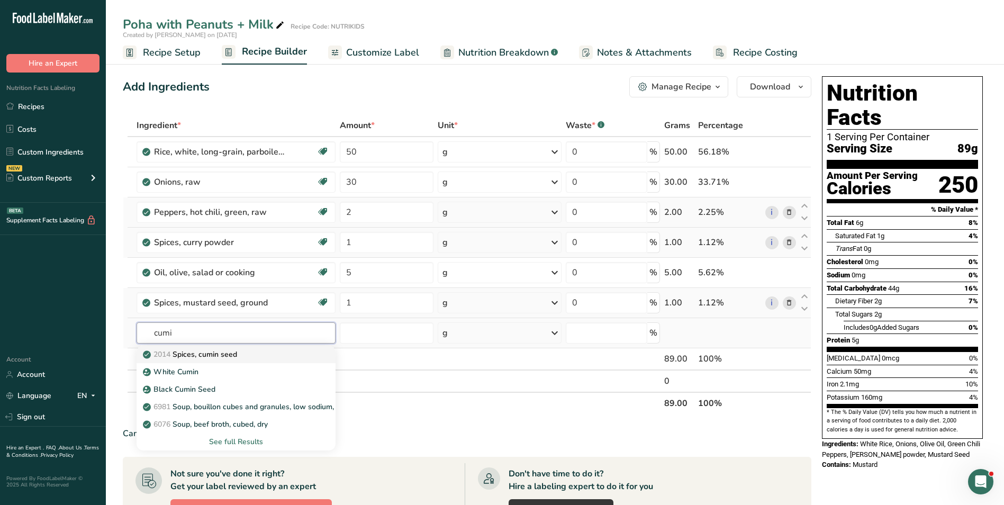
type input "cumi"
click at [225, 348] on link "2014 Spices, cumin seed" at bounding box center [236, 354] width 199 height 17
type input "Spices, cumin seed"
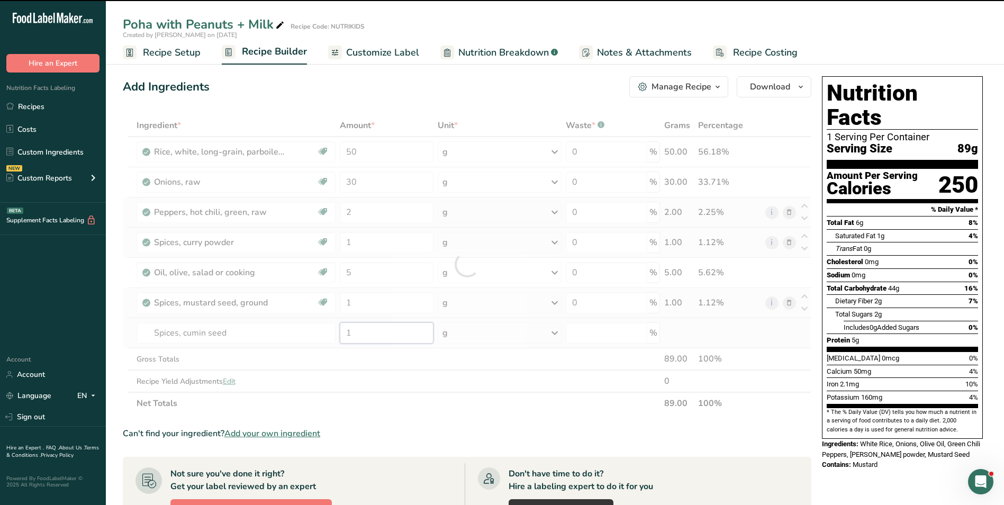
type input "1"
type input "0"
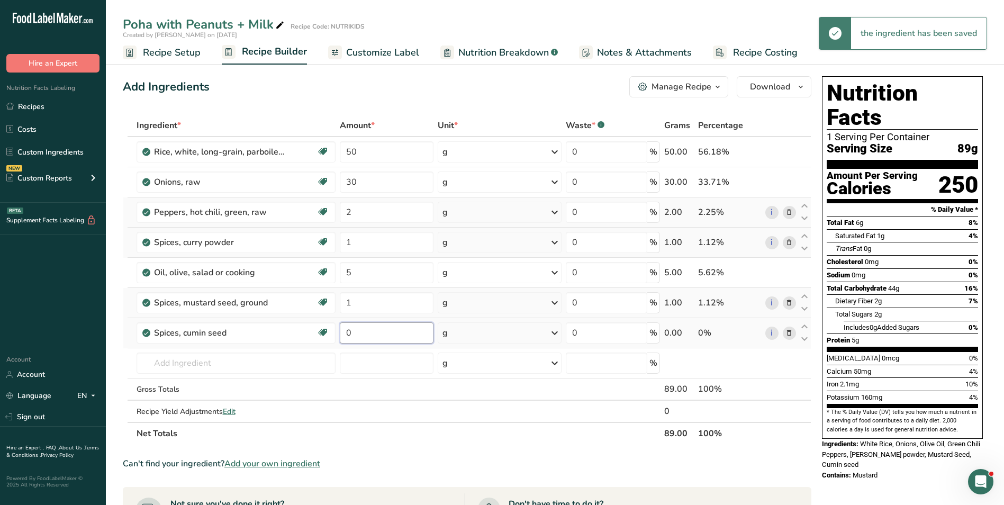
click at [342, 336] on input "0" at bounding box center [387, 332] width 94 height 21
type input "1"
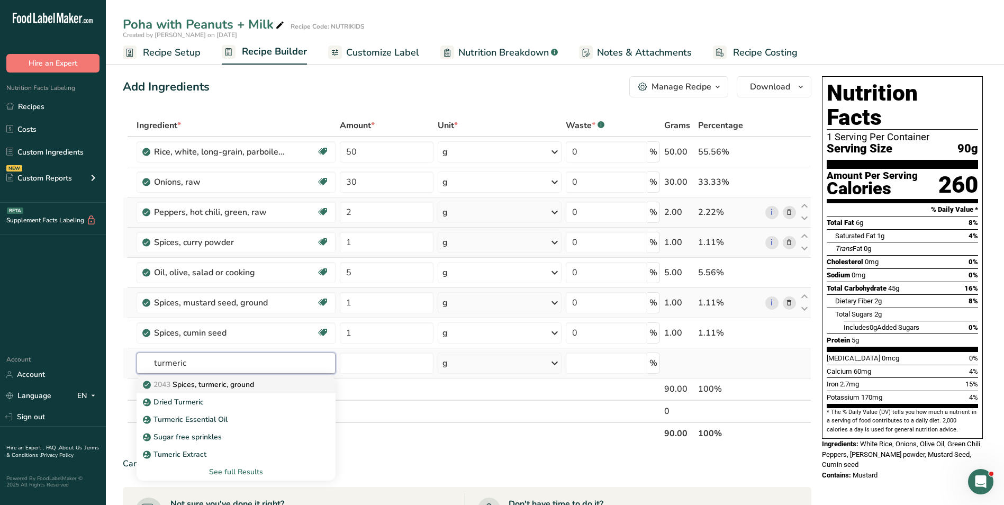
type input "turmeric"
click at [212, 391] on link "2043 Spices, turmeric, ground" at bounding box center [236, 384] width 199 height 17
type input "Spices, turmeric, ground"
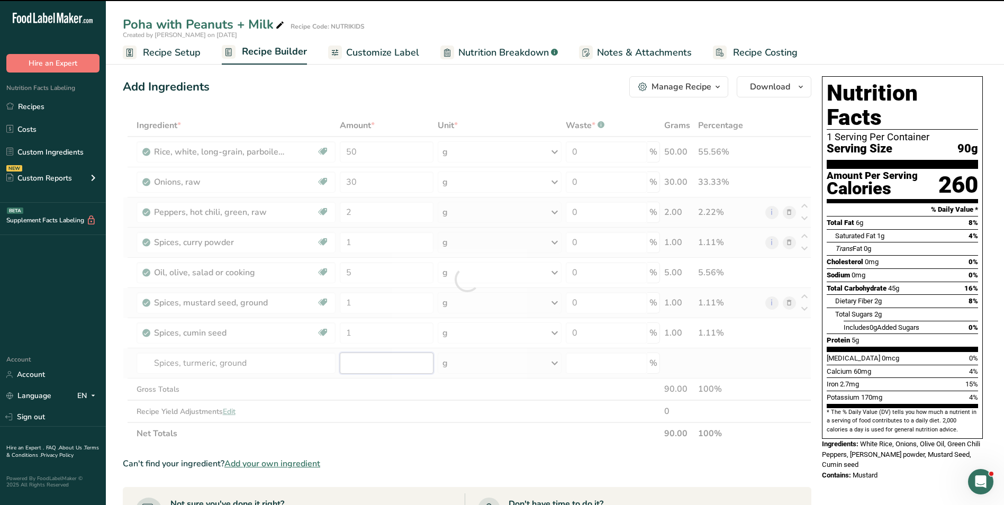
type input "0"
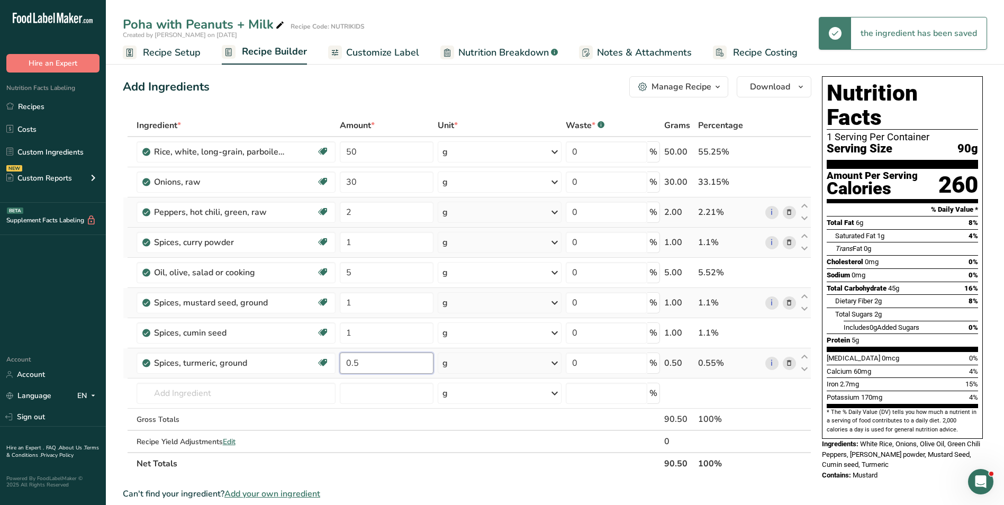
type input "0.5"
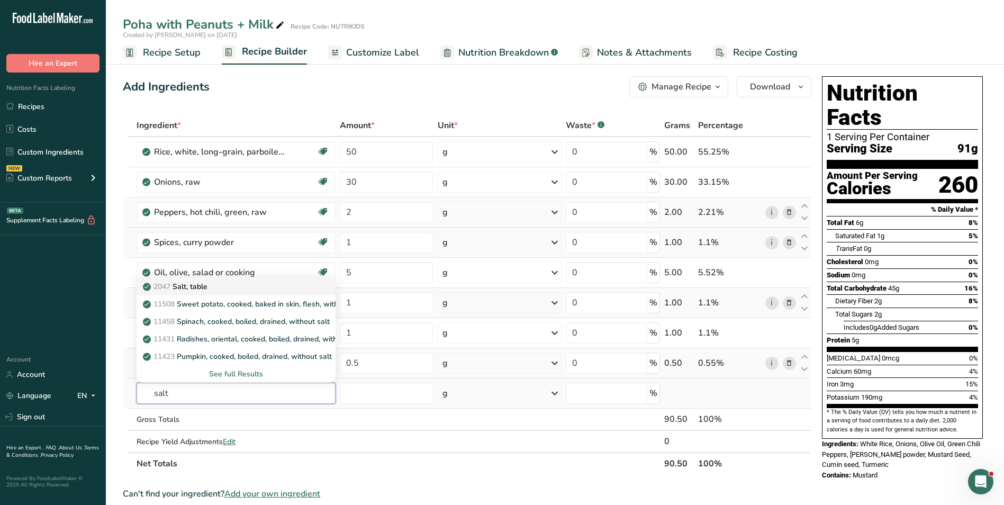
type input "salt"
click at [205, 294] on link "2047 Salt, table" at bounding box center [236, 286] width 199 height 17
type input "Salt, table"
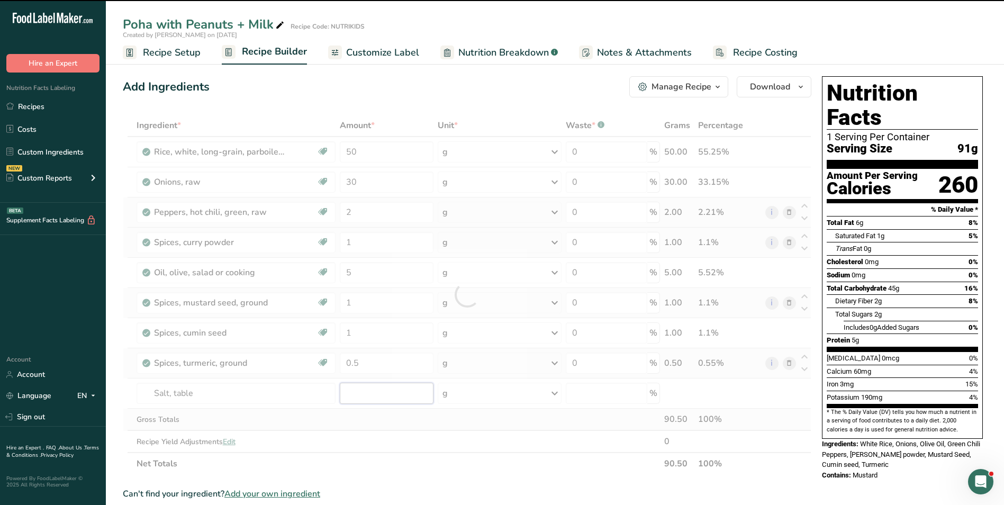
type input "0"
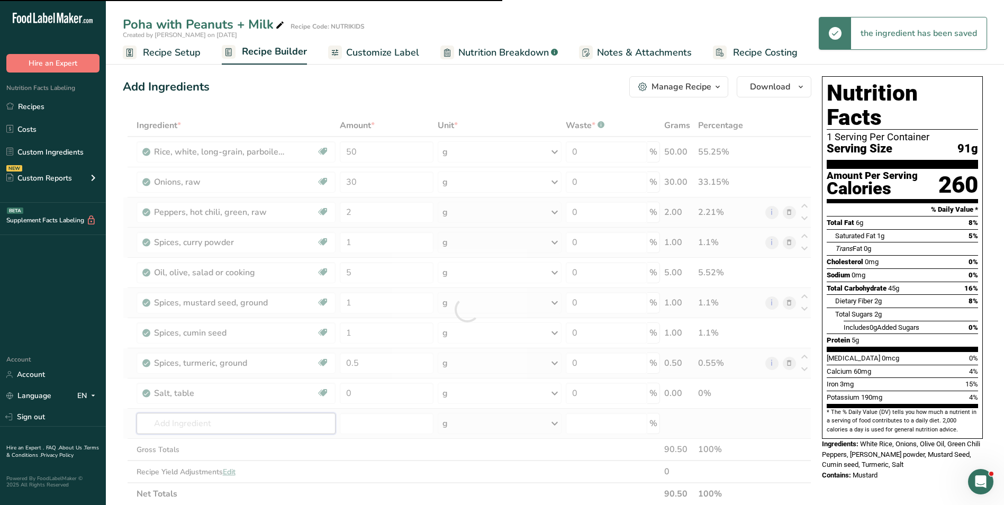
type input "p"
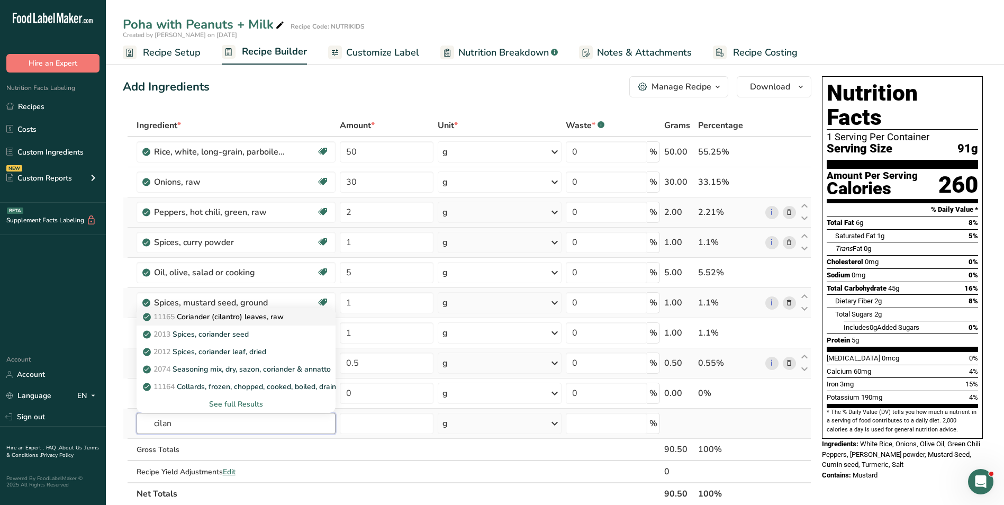
type input "cilan"
click at [224, 317] on p "11165 Coriander (cilantro) leaves, raw" at bounding box center [214, 316] width 139 height 11
type input "Coriander (cilantro) leaves, raw"
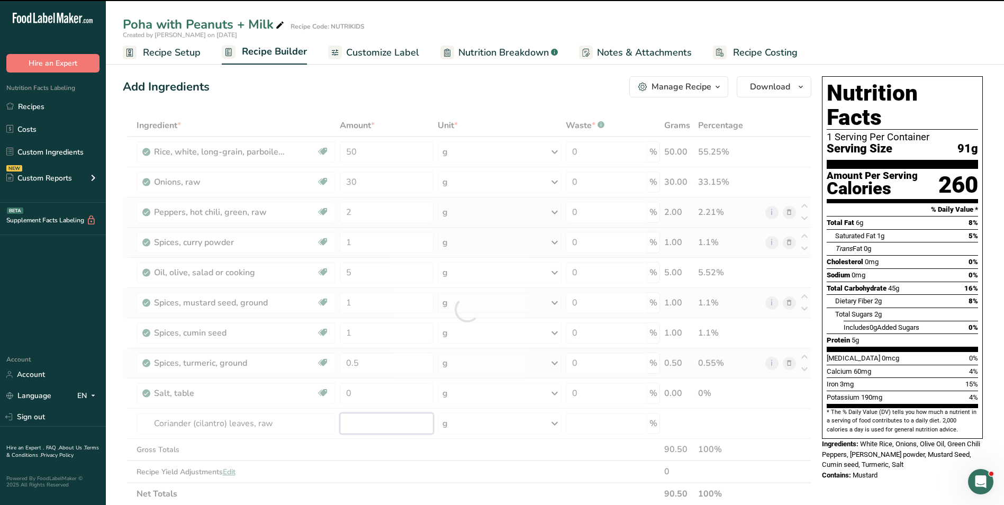
type input "0"
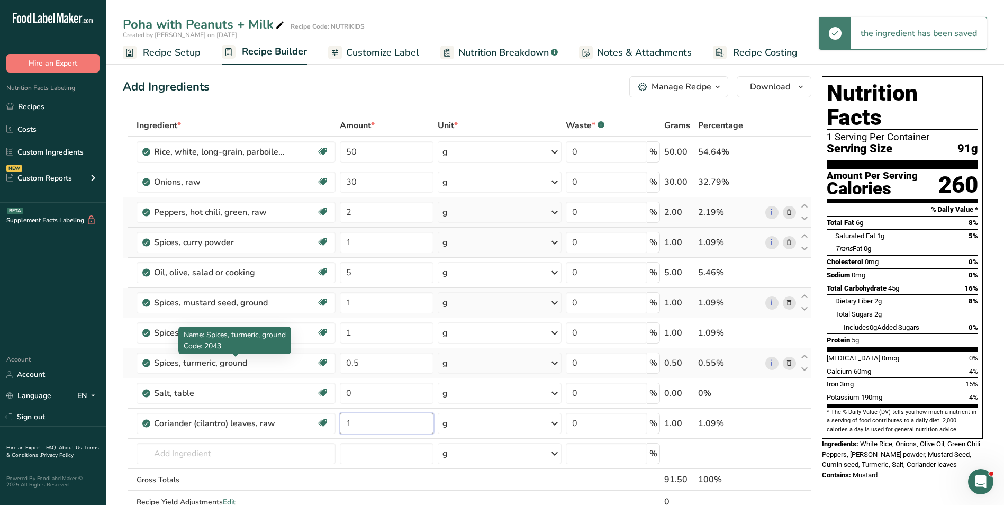
type input "1"
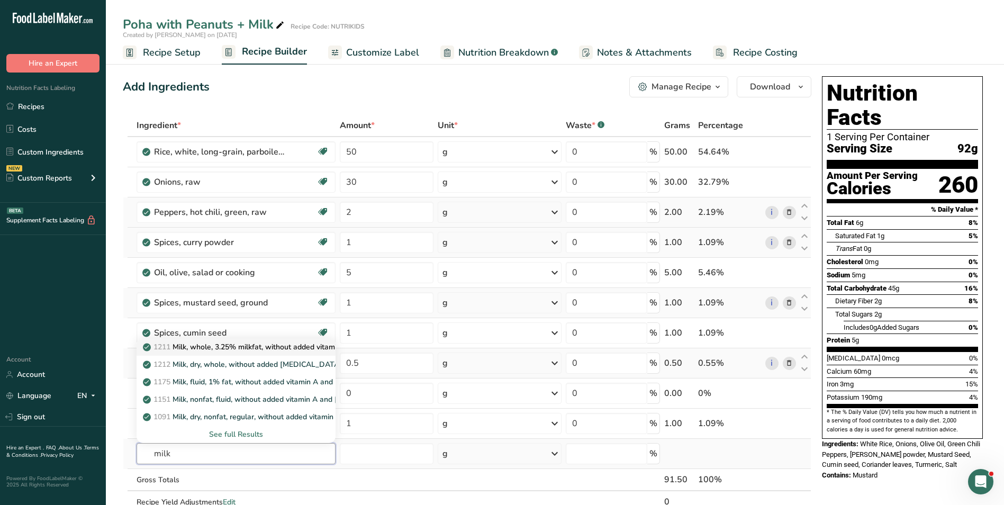
type input "milk"
click at [250, 350] on p "1211 Milk, whole, 3.25% milkfat, without added vitamin A and vitamin D" at bounding box center [286, 347] width 282 height 11
type input "Milk, whole, 3.25% milkfat, without added vitamin A and [MEDICAL_DATA]"
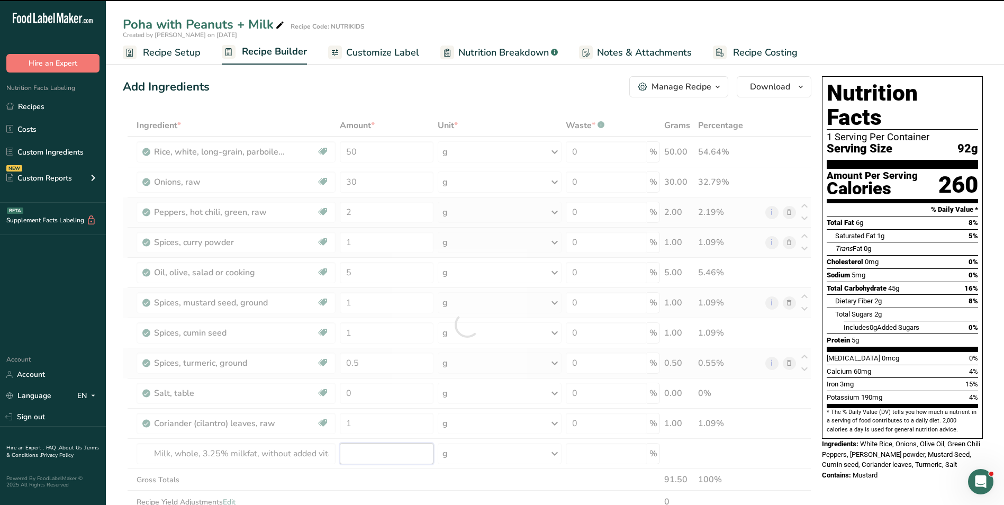
type input "0"
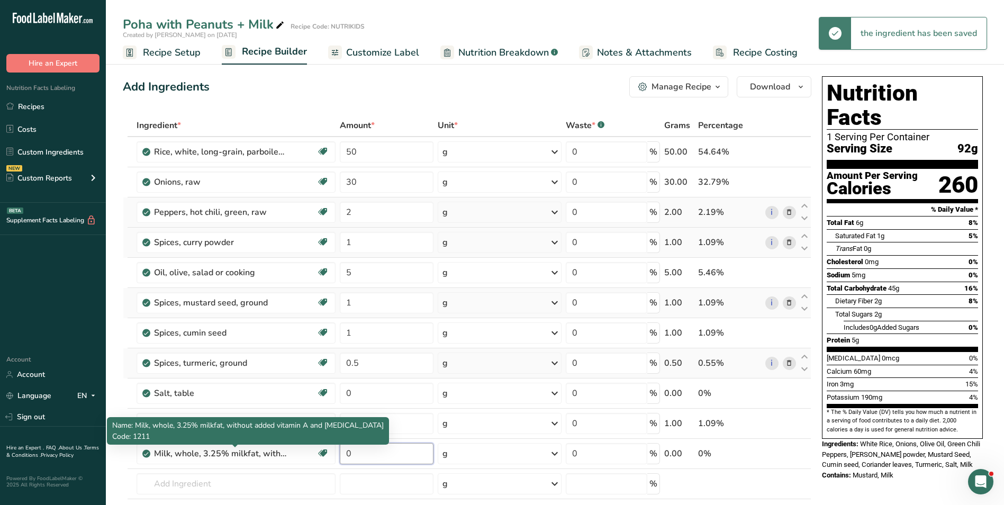
type input "1"
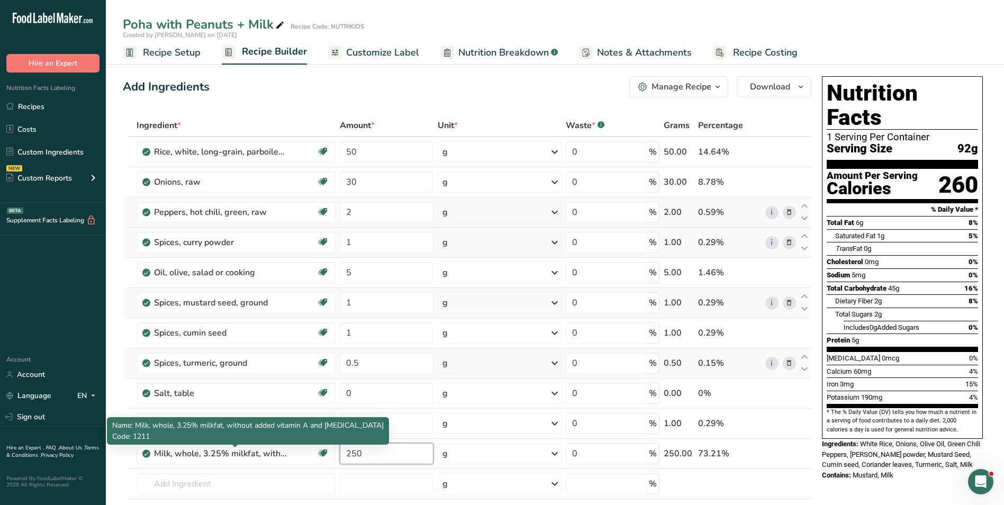
type input "250"
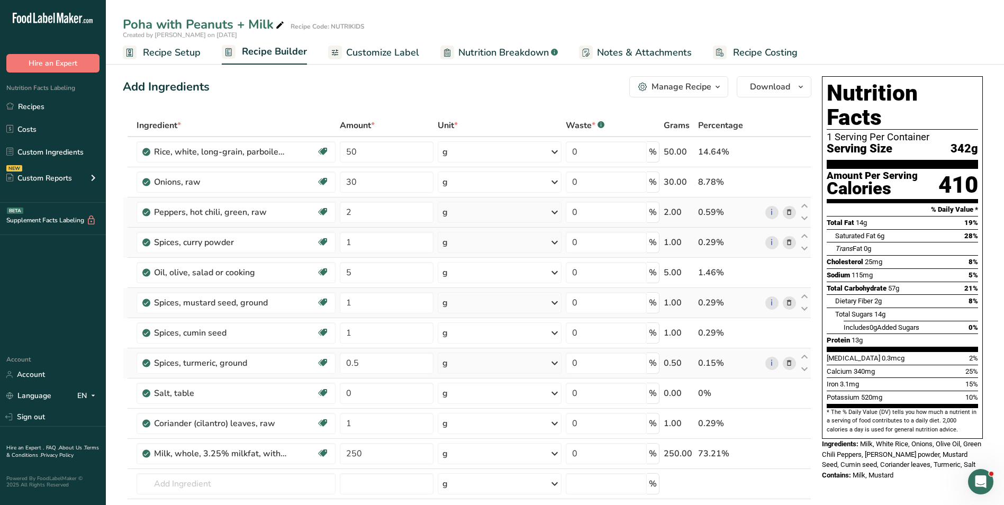
click at [388, 48] on span "Customize Label" at bounding box center [382, 53] width 73 height 14
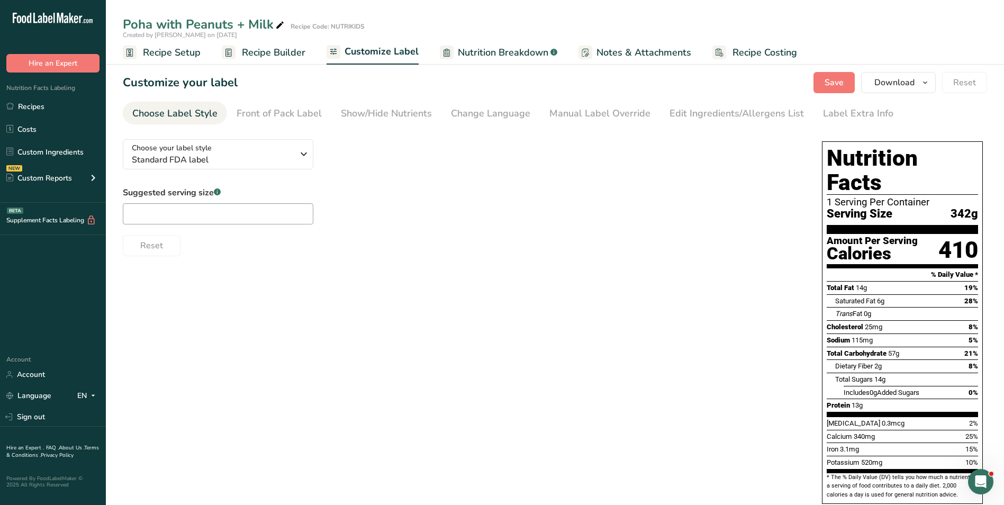
drag, startPoint x: 277, startPoint y: 56, endPoint x: 268, endPoint y: 69, distance: 16.0
click at [277, 56] on span "Recipe Builder" at bounding box center [274, 53] width 64 height 14
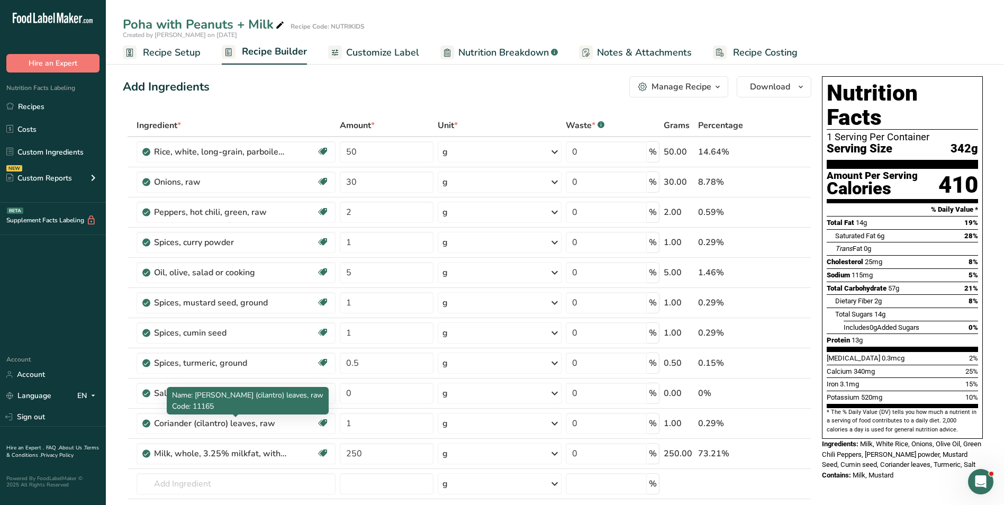
scroll to position [53, 0]
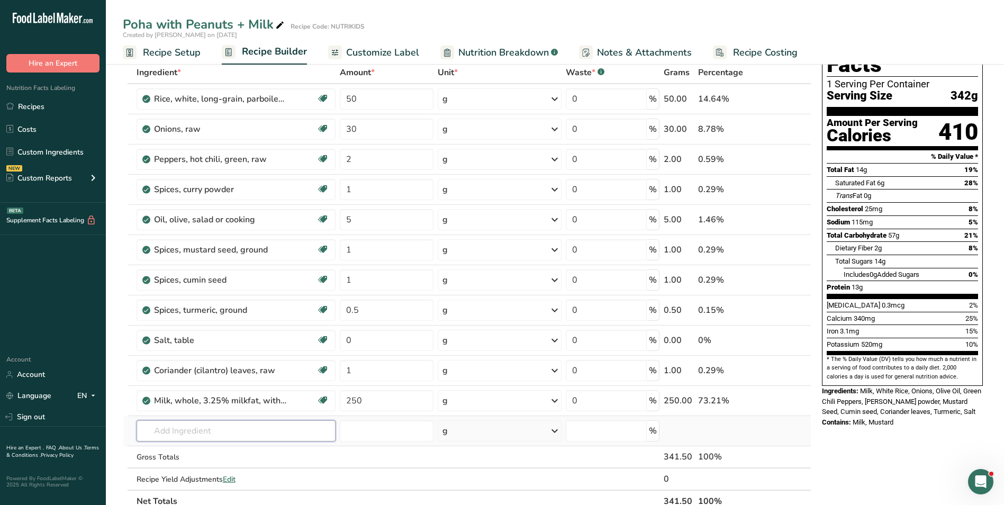
click at [224, 428] on input "text" at bounding box center [236, 430] width 199 height 21
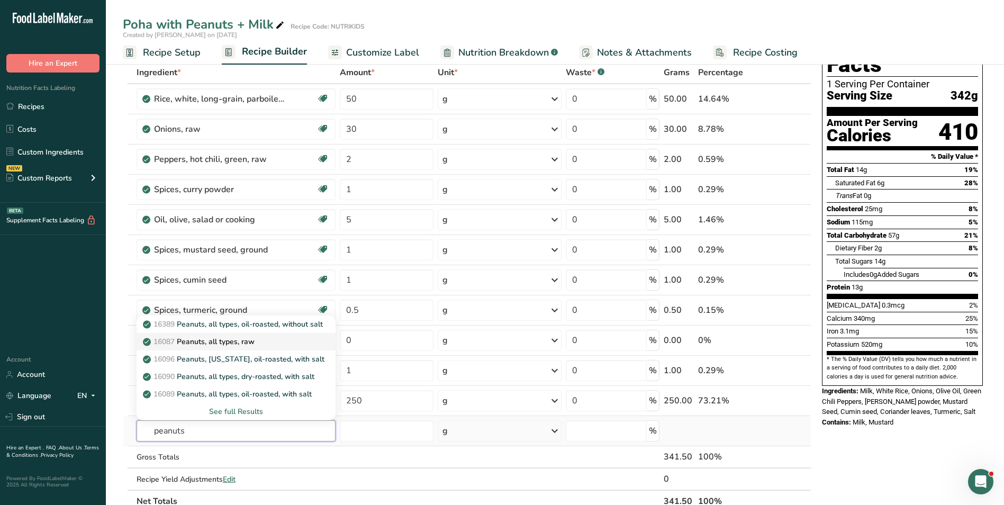
type input "peanuts"
click at [218, 336] on link "16087 Peanuts, all types, raw" at bounding box center [236, 341] width 199 height 17
type input "Peanuts, all types, raw"
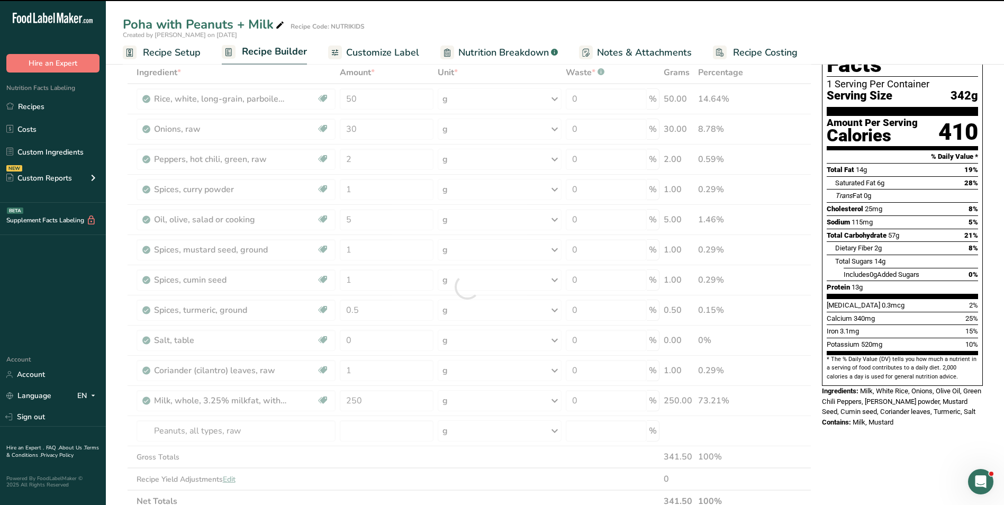
type input "0"
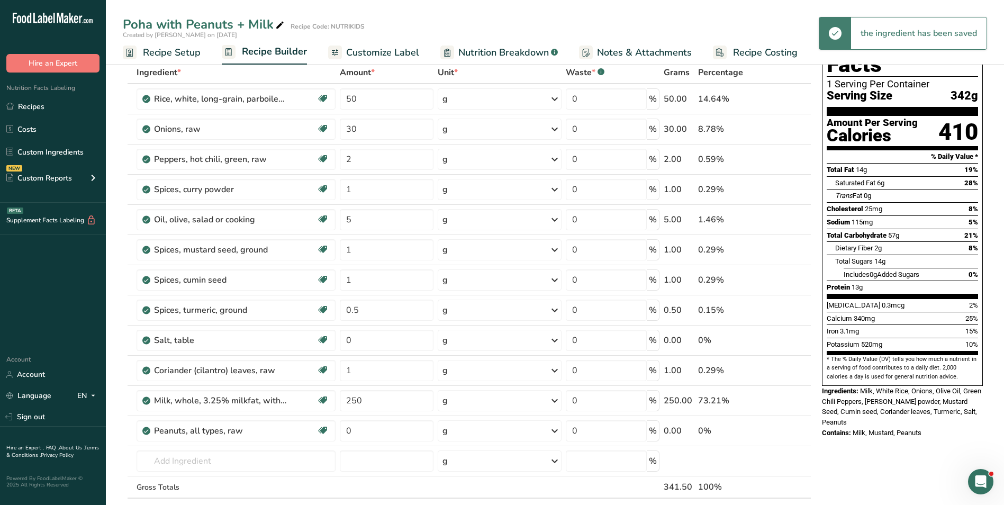
click at [406, 52] on span "Customize Label" at bounding box center [382, 53] width 73 height 14
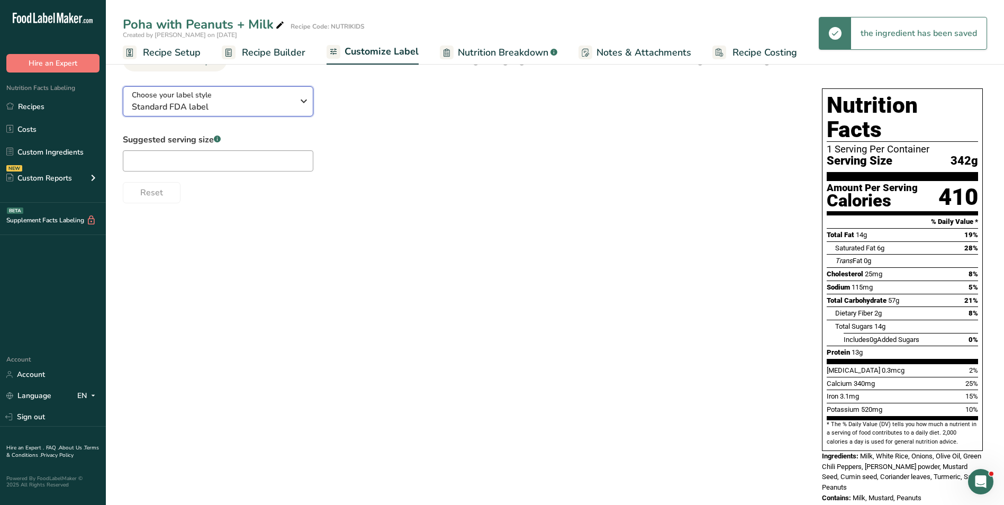
click at [285, 97] on div "Choose your label style Standard FDA label" at bounding box center [212, 101] width 161 height 24
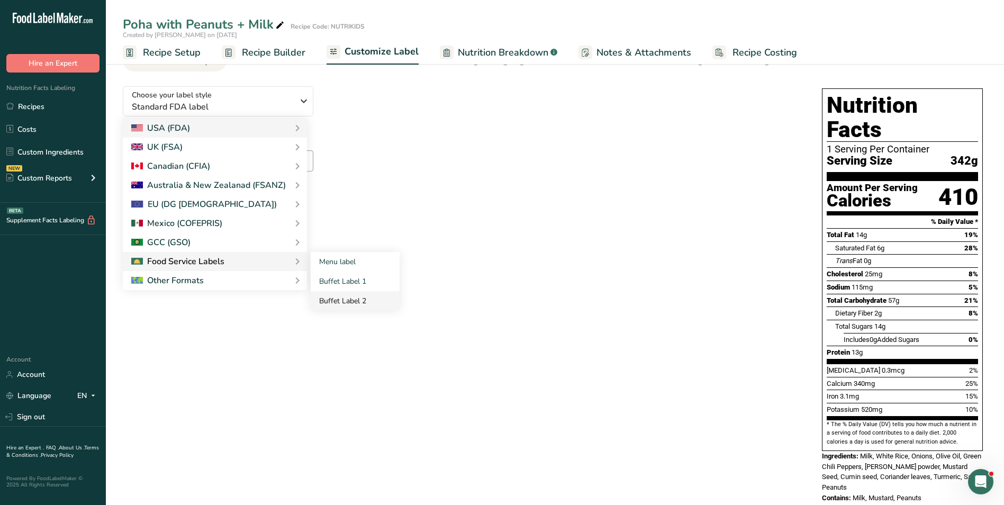
click at [357, 297] on link "Buffet Label 2" at bounding box center [355, 301] width 89 height 20
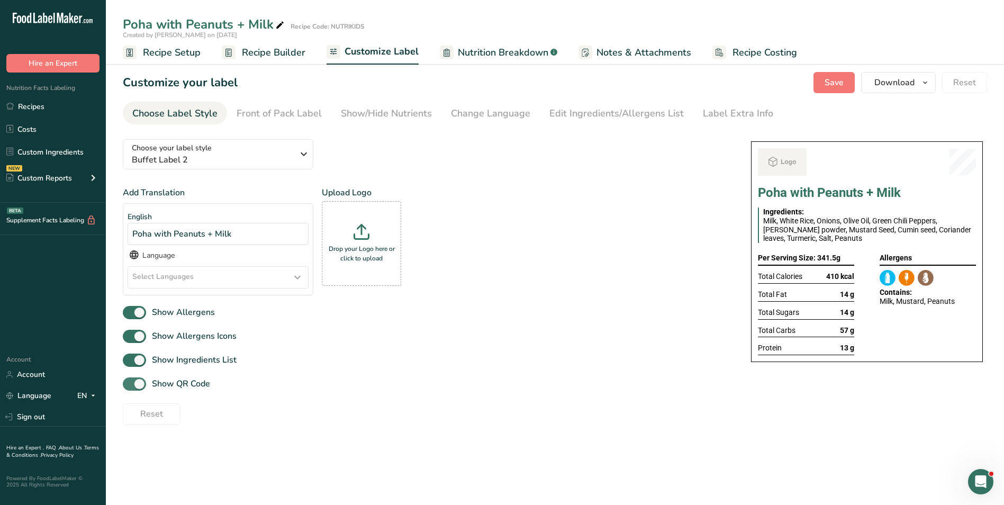
click at [170, 385] on span "Show QR Code" at bounding box center [178, 384] width 64 height 13
click at [130, 385] on input "Show QR Code" at bounding box center [126, 384] width 7 height 7
checkbox input "false"
click at [366, 113] on div "Show/Hide Nutrients" at bounding box center [386, 113] width 91 height 14
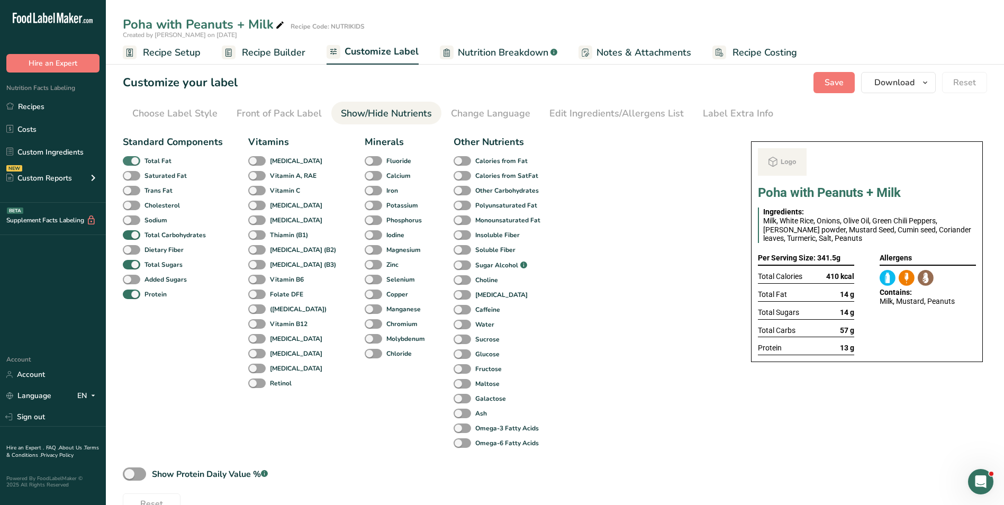
click at [169, 160] on b "Total Fat" at bounding box center [158, 161] width 27 height 10
click at [130, 160] on input "Total Fat" at bounding box center [126, 160] width 7 height 7
checkbox input "false"
click at [138, 263] on span at bounding box center [131, 265] width 17 height 10
click at [130, 263] on input "Total Sugars" at bounding box center [126, 264] width 7 height 7
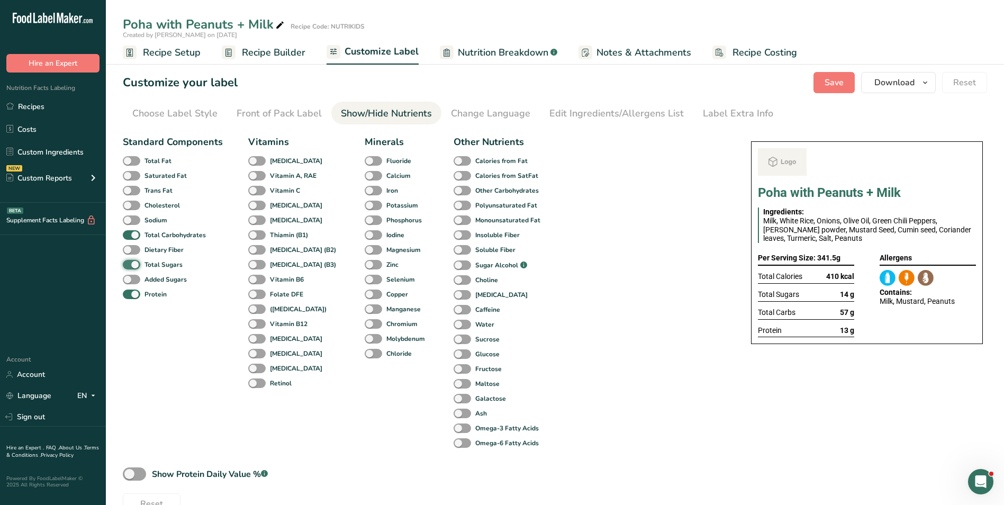
checkbox input "false"
click at [740, 116] on div "Label Extra Info" at bounding box center [738, 113] width 70 height 14
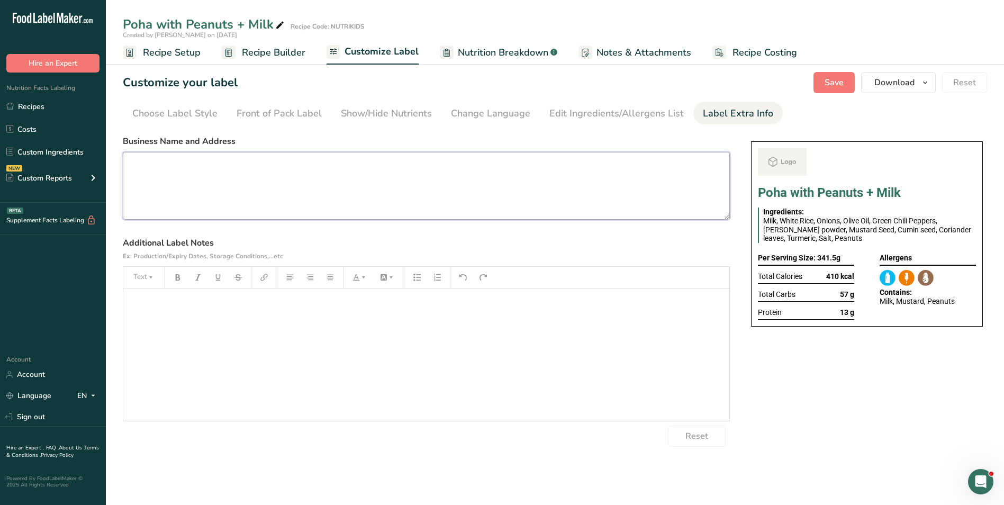
click at [323, 187] on textarea at bounding box center [426, 186] width 607 height 68
paste textarea "BREAKFAST Use by: [DATE] Storage: Keep Refrigerated under 5 degrees Heating: Re…"
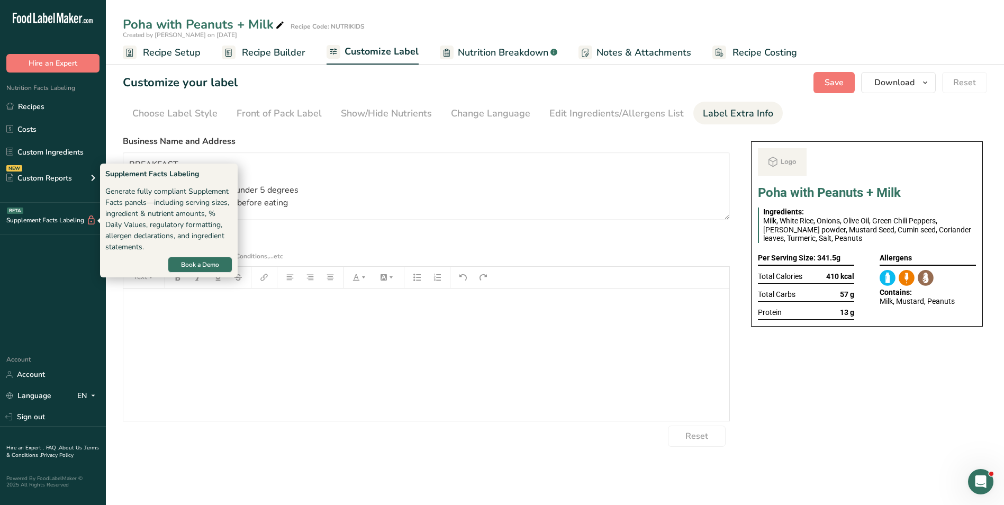
click at [165, 178] on div "Supplement Facts Labeling" at bounding box center [168, 173] width 127 height 11
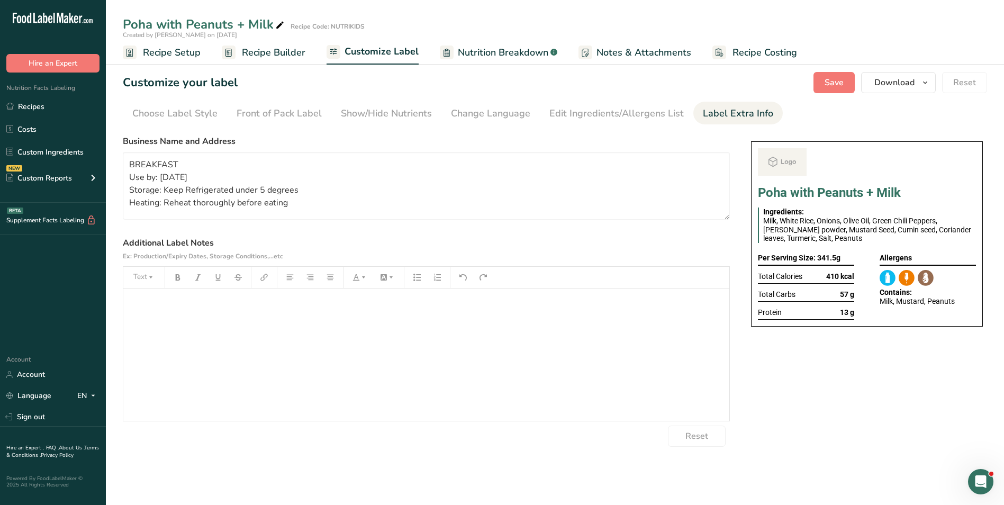
click at [165, 178] on body ".a-20{fill:#fff;} Hire an Expert Nutrition Facts Labeling Recipes Costs Custom …" at bounding box center [502, 252] width 1004 height 505
click at [165, 178] on textarea "BREAKFAST Use by: [DATE] Storage: Keep Refrigerated under 5 degrees Heating: Re…" at bounding box center [426, 186] width 607 height 68
click at [169, 178] on textarea "BREAKFAST Use by: [DATE] Storage: Keep Refrigerated under 5 degrees Heating: Re…" at bounding box center [426, 186] width 607 height 68
click at [842, 78] on span "Save" at bounding box center [834, 82] width 19 height 13
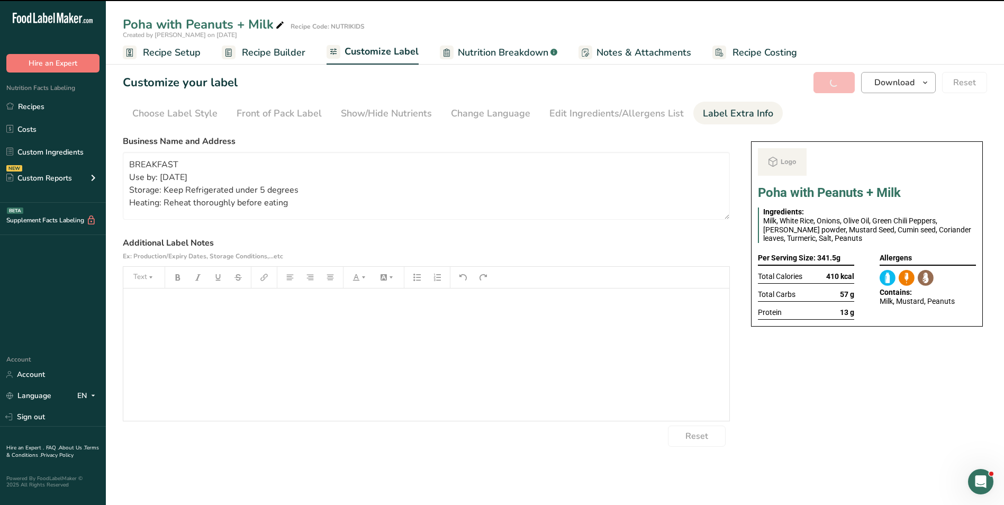
type textarea "BREAKFAST Use by: 20/09/2025 Storage: Keep Refrigerated under 5 degrees Heating…"
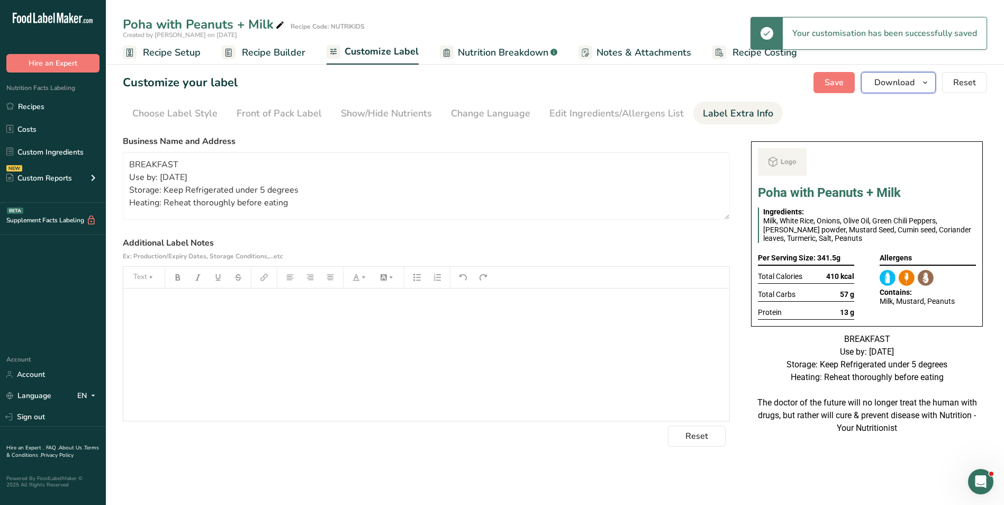
click at [906, 84] on span "Download" at bounding box center [895, 82] width 40 height 13
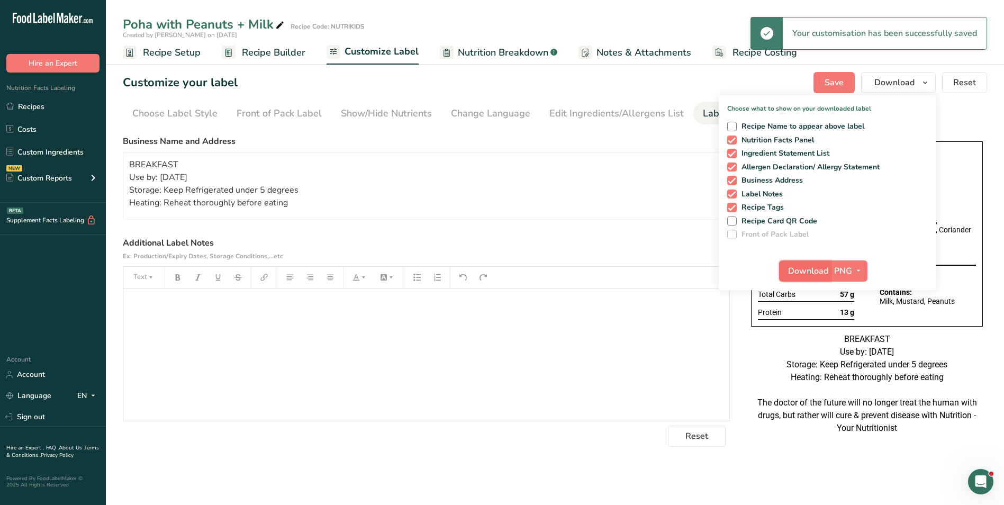
click at [807, 268] on span "Download" at bounding box center [808, 271] width 40 height 13
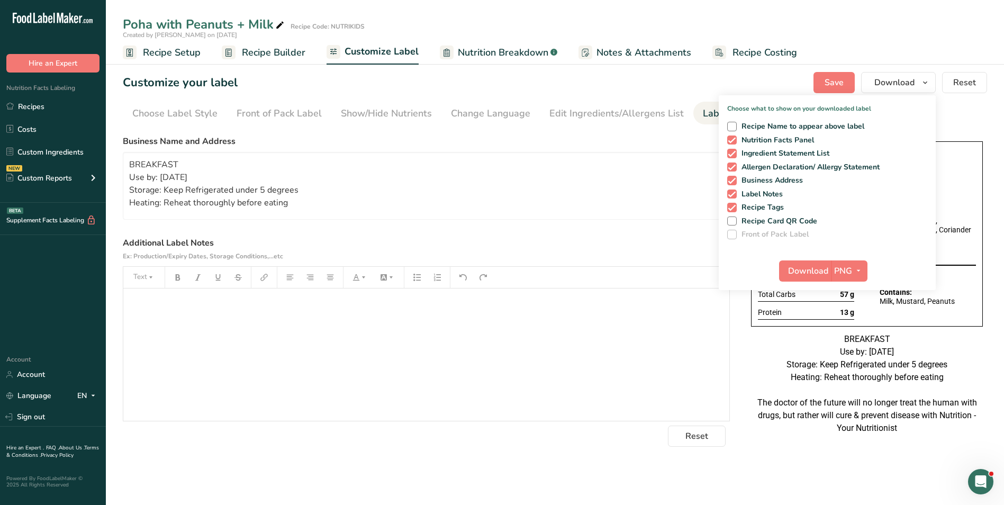
drag, startPoint x: 278, startPoint y: 57, endPoint x: 111, endPoint y: 91, distance: 170.7
click at [278, 57] on span "Recipe Builder" at bounding box center [274, 53] width 64 height 14
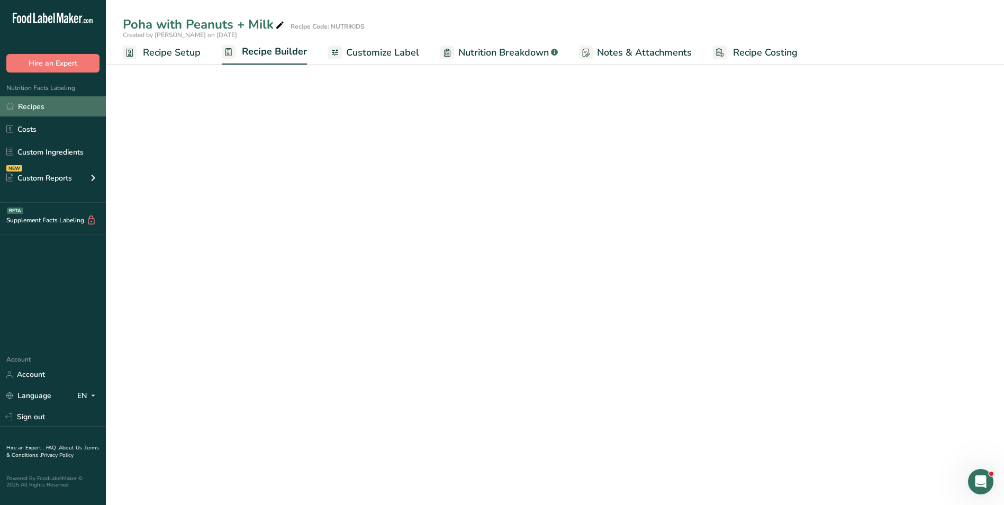
click at [42, 105] on link "Recipes" at bounding box center [53, 106] width 106 height 20
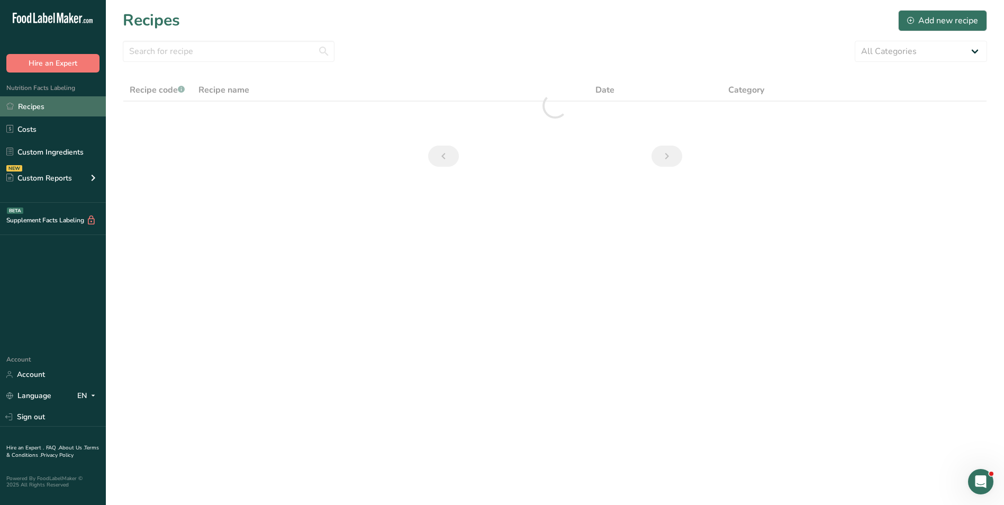
click at [42, 105] on link "Recipes" at bounding box center [53, 106] width 106 height 20
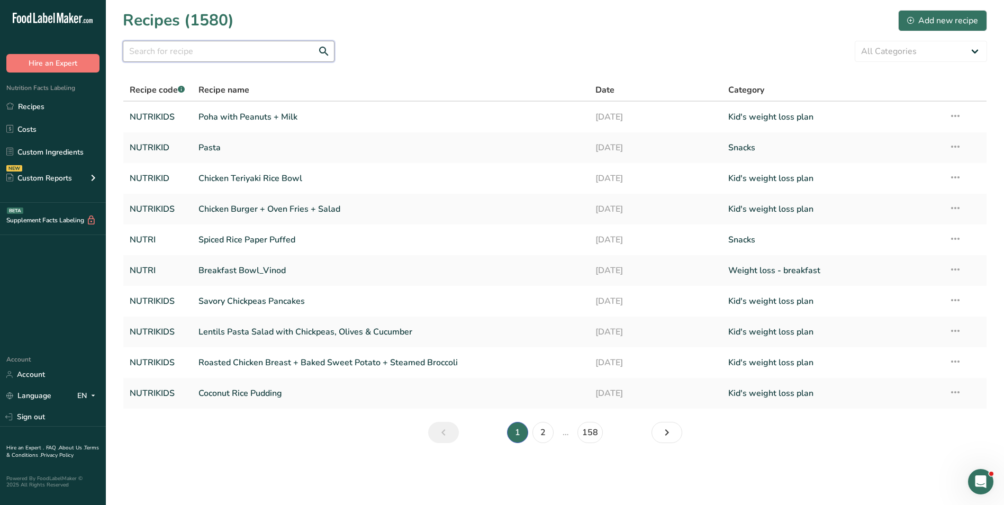
click at [196, 54] on input "text" at bounding box center [229, 51] width 212 height 21
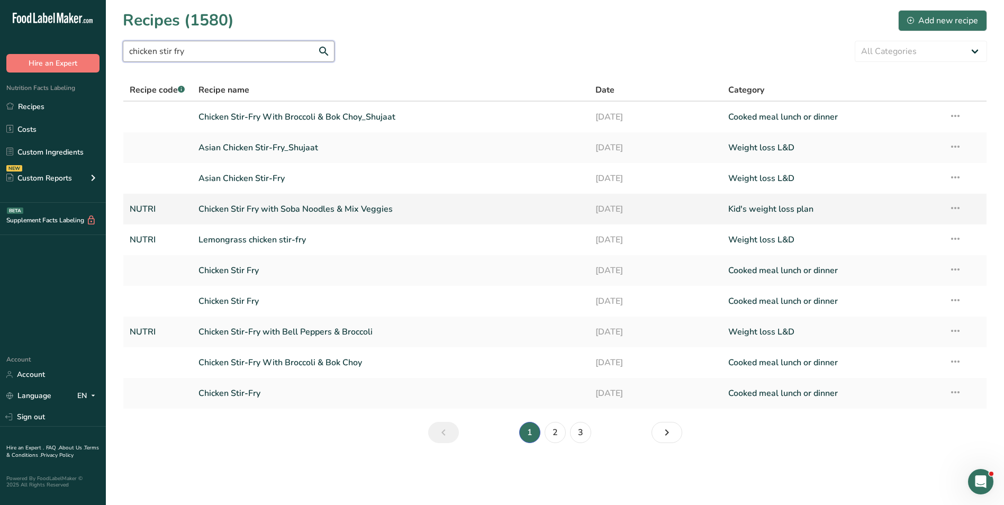
type input "chicken stir fry"
click at [333, 212] on link "Chicken Stir Fry with Soba Noodles & Mix Veggies" at bounding box center [391, 209] width 385 height 22
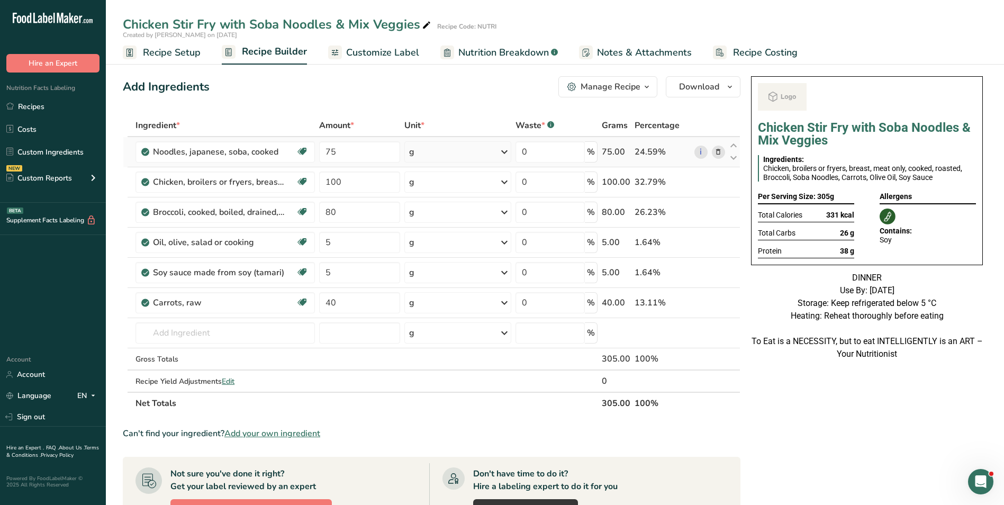
click at [720, 151] on icon at bounding box center [718, 152] width 7 height 11
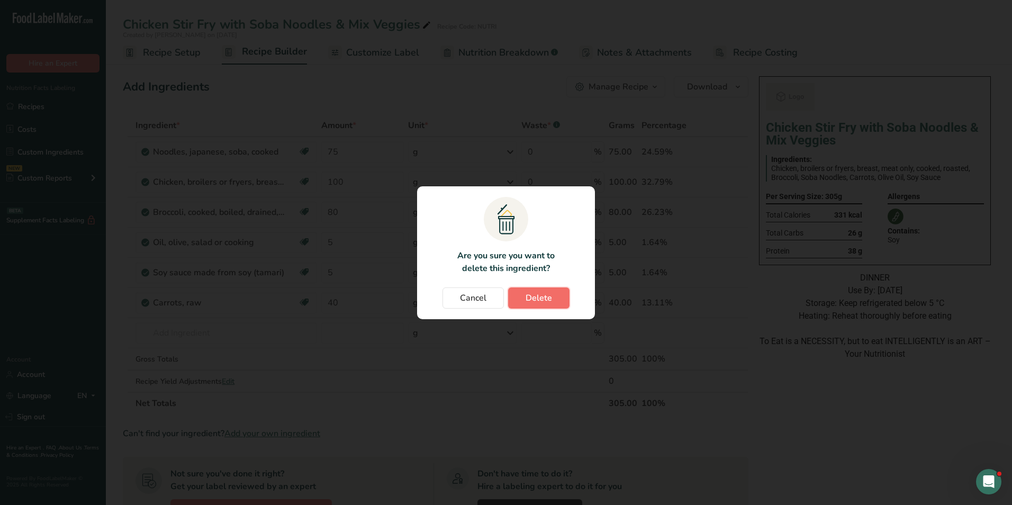
click at [525, 291] on button "Delete" at bounding box center [538, 298] width 61 height 21
type input "100"
type input "80"
type input "5"
type input "40"
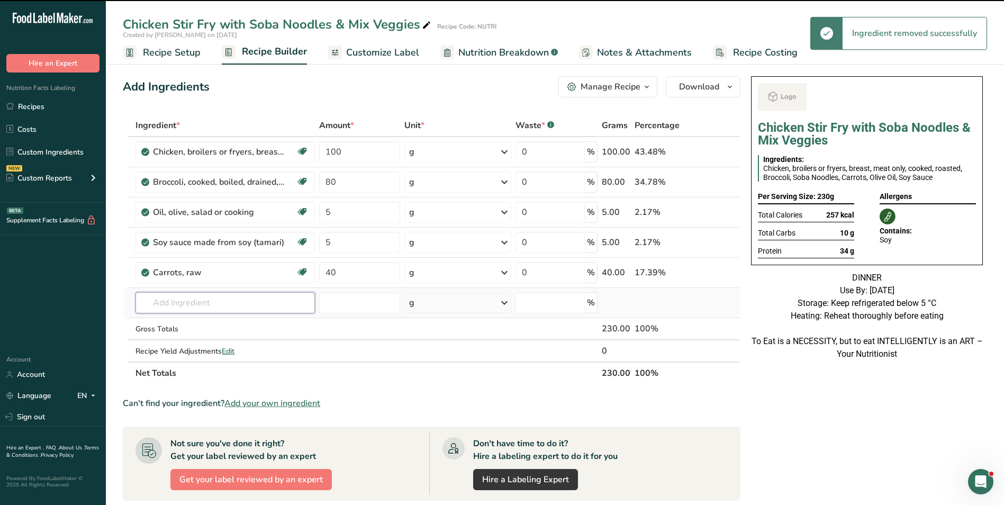
click at [203, 306] on input "text" at bounding box center [225, 302] width 179 height 21
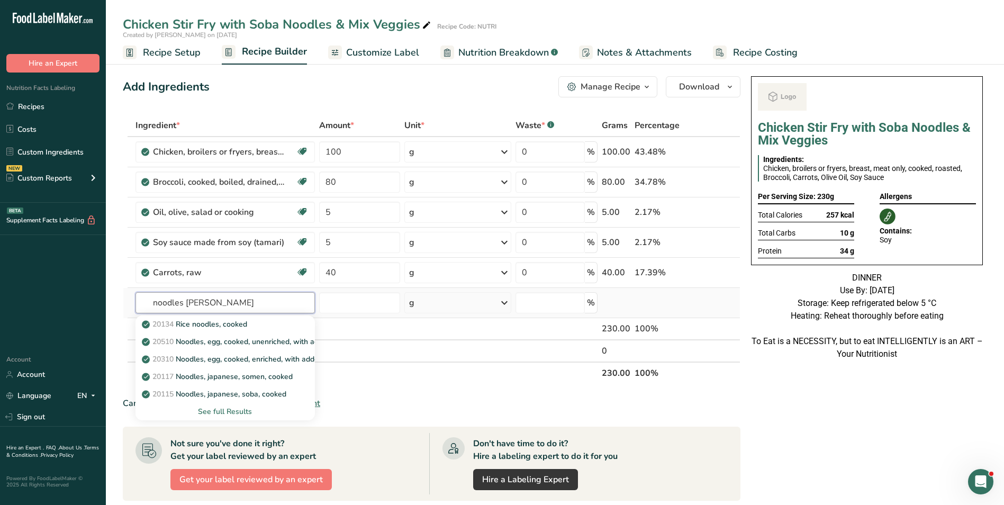
type input "noodles cooke"
click at [218, 412] on div "See full Results" at bounding box center [225, 411] width 163 height 11
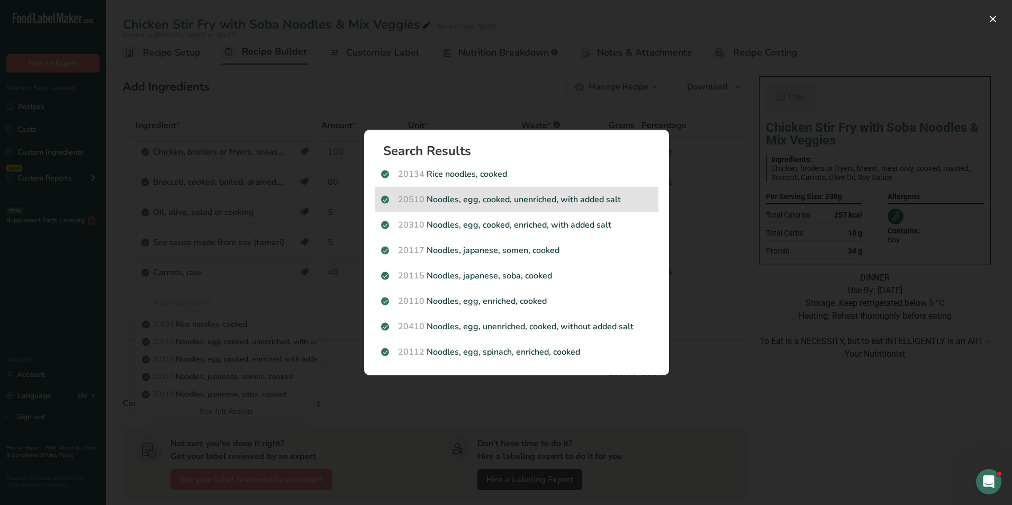
click at [492, 199] on p "20510 Noodles, egg, cooked, unenriched, with added salt" at bounding box center [516, 199] width 271 height 13
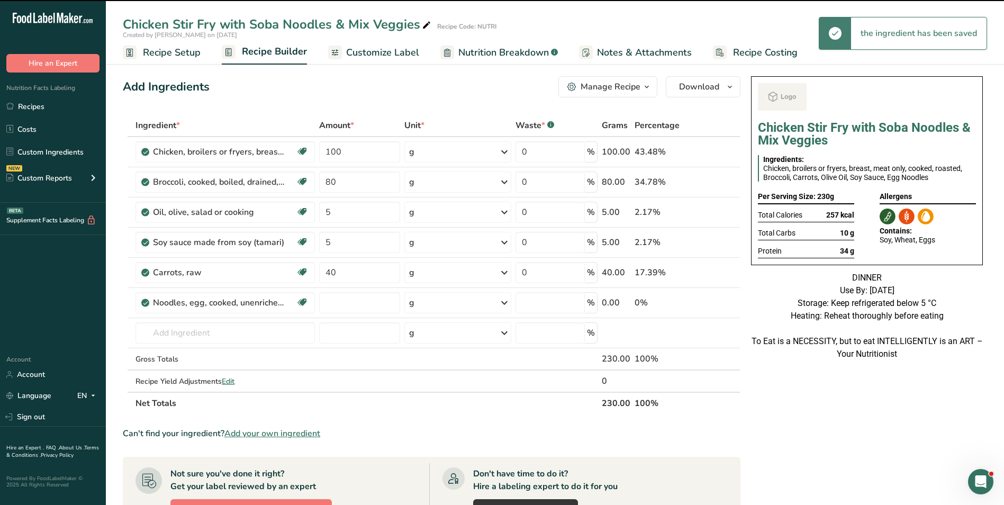
type input "0"
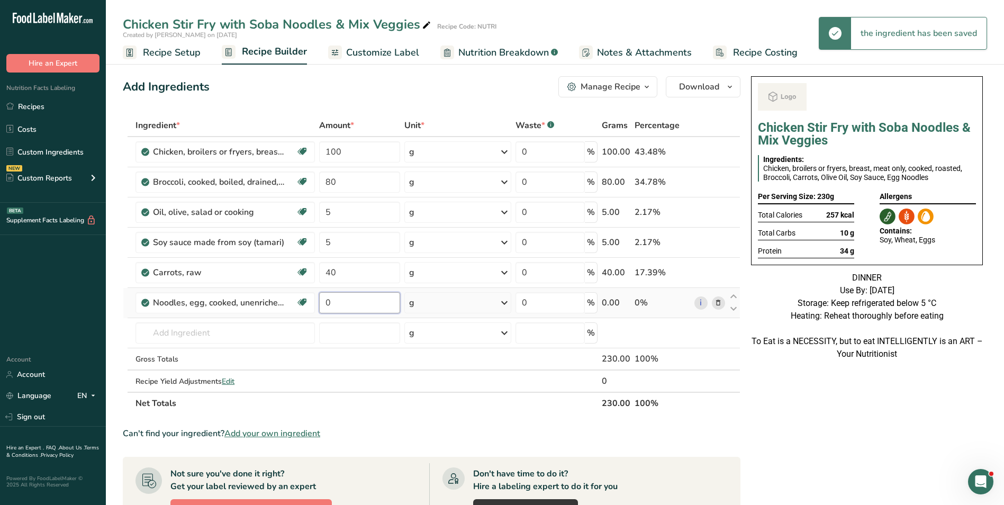
click at [326, 300] on input "0" at bounding box center [360, 302] width 82 height 21
type input "75"
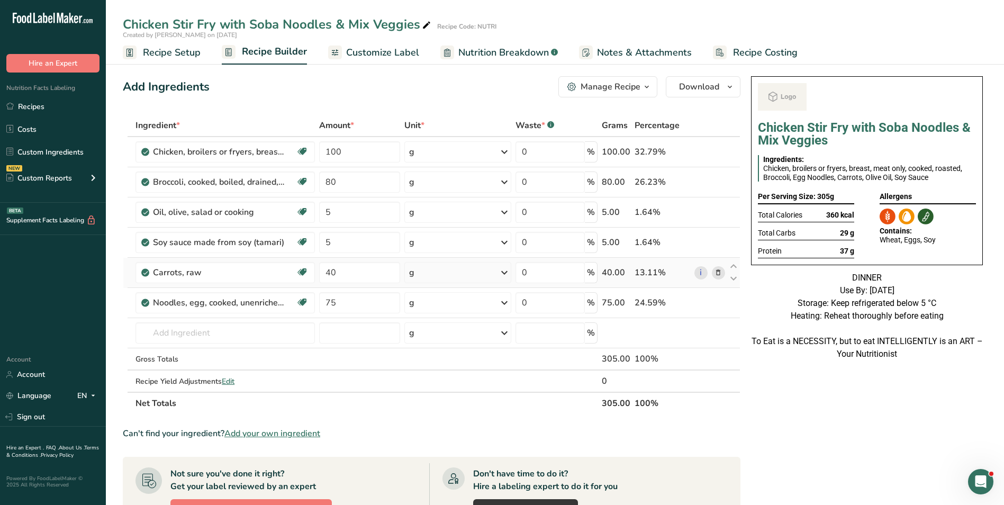
click at [717, 274] on icon at bounding box center [718, 272] width 7 height 11
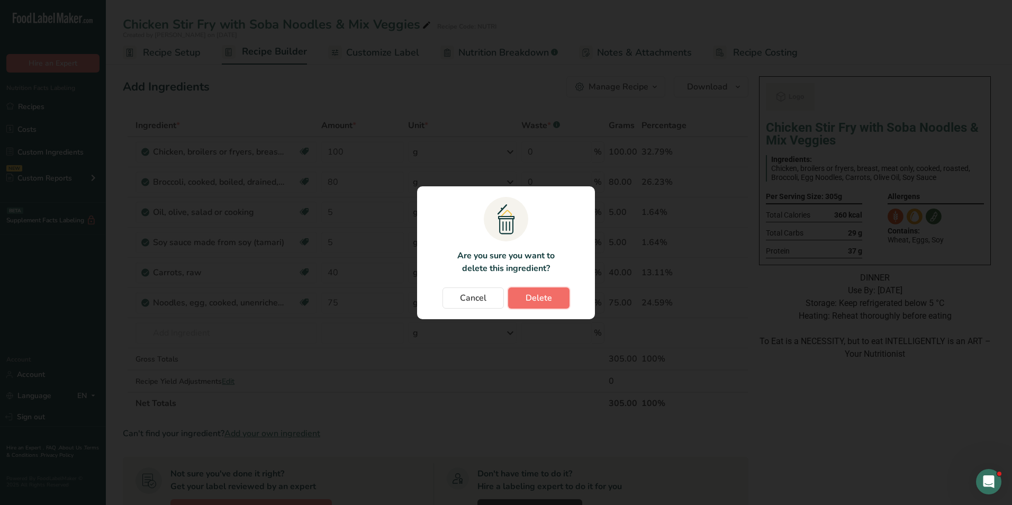
click at [556, 291] on button "Delete" at bounding box center [538, 298] width 61 height 21
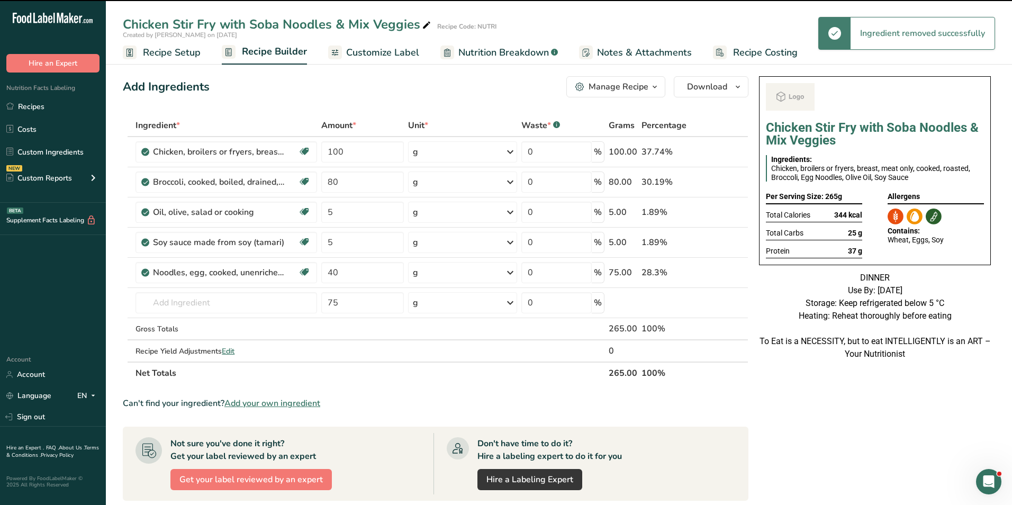
type input "75"
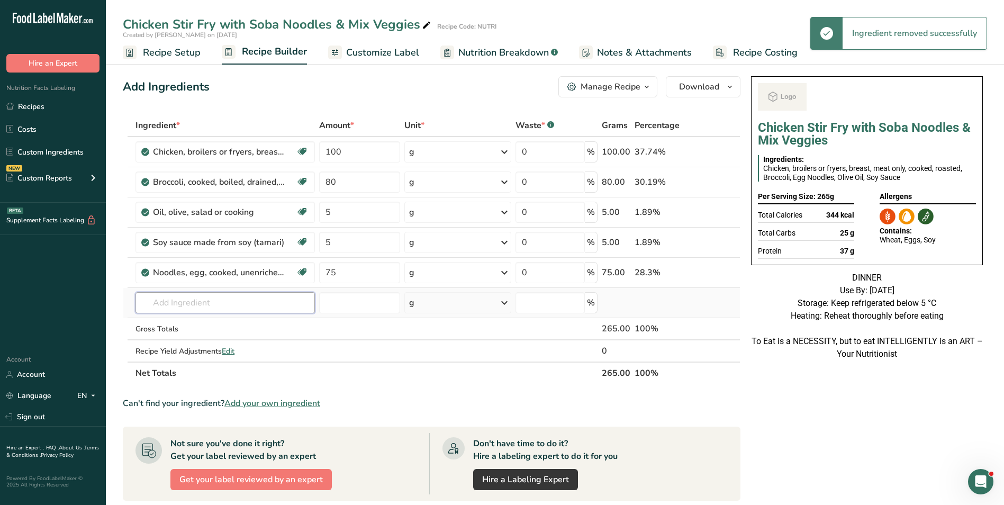
click at [187, 301] on input "text" at bounding box center [225, 302] width 179 height 21
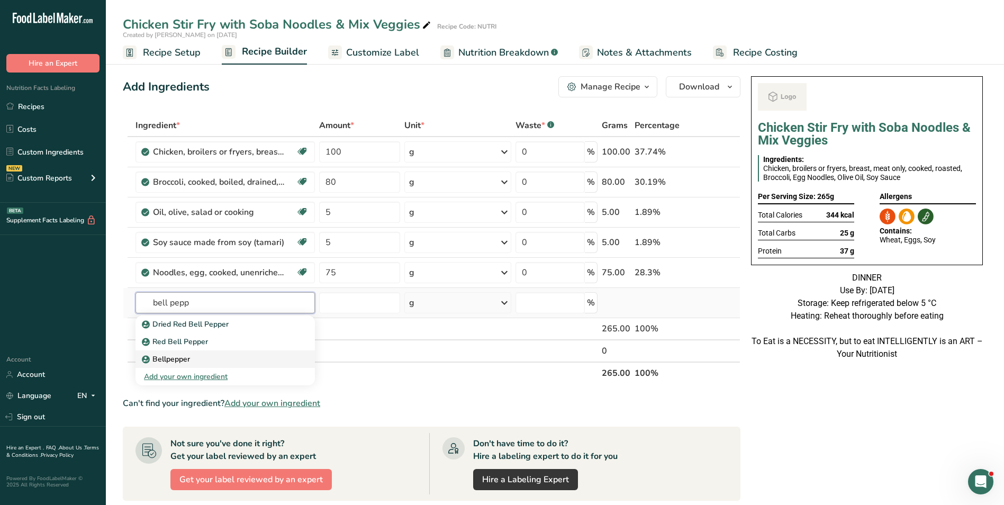
type input "bell pepp"
click at [197, 356] on div "Bellpepper" at bounding box center [217, 359] width 146 height 11
type input "Bellpepper"
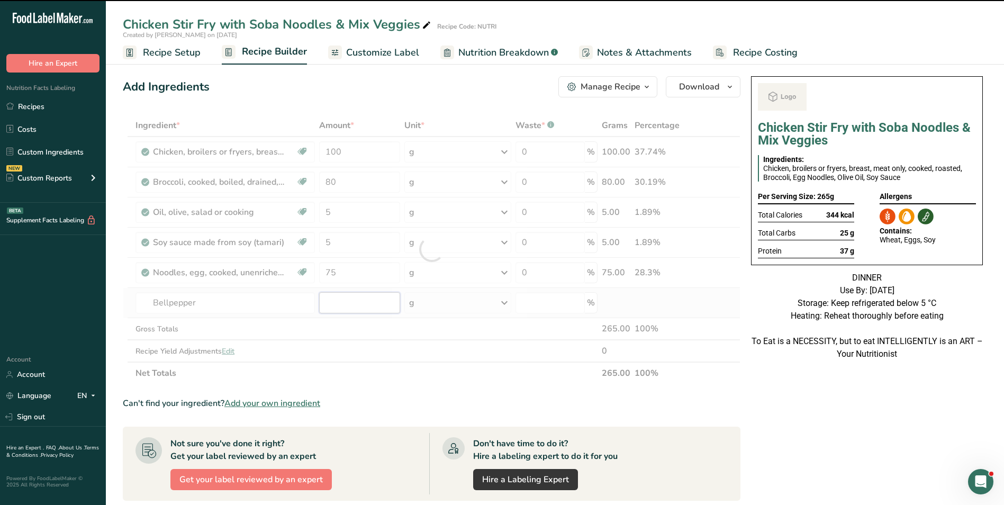
type input "0"
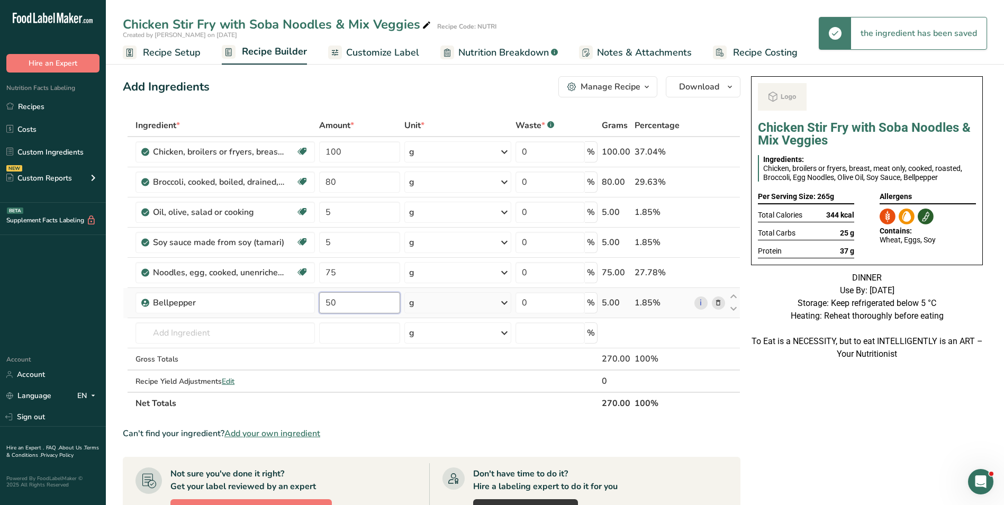
type input "50"
click at [268, 23] on div "Chicken Stir Fry with Soba Noodles & Mix Veggies" at bounding box center [278, 24] width 310 height 19
click at [268, 23] on input "Chicken Stir Fry with Soba Noodles & Mix Veggies" at bounding box center [523, 24] width 801 height 19
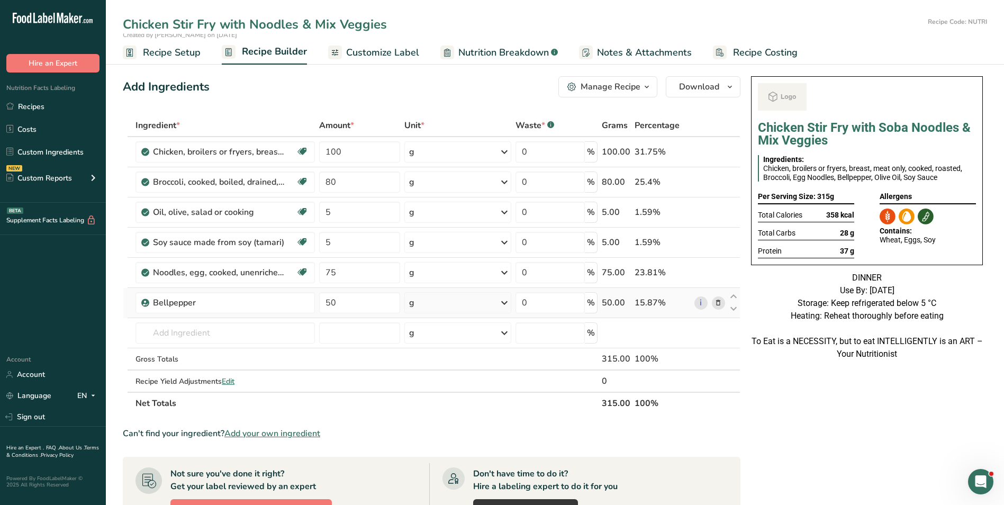
click at [325, 31] on input "Chicken Stir Fry with Noodles & Mix Veggies" at bounding box center [523, 24] width 801 height 19
type input "Chicken Stir Fry with Noodles & Veggies"
click at [360, 49] on span "Customize Label" at bounding box center [382, 53] width 73 height 14
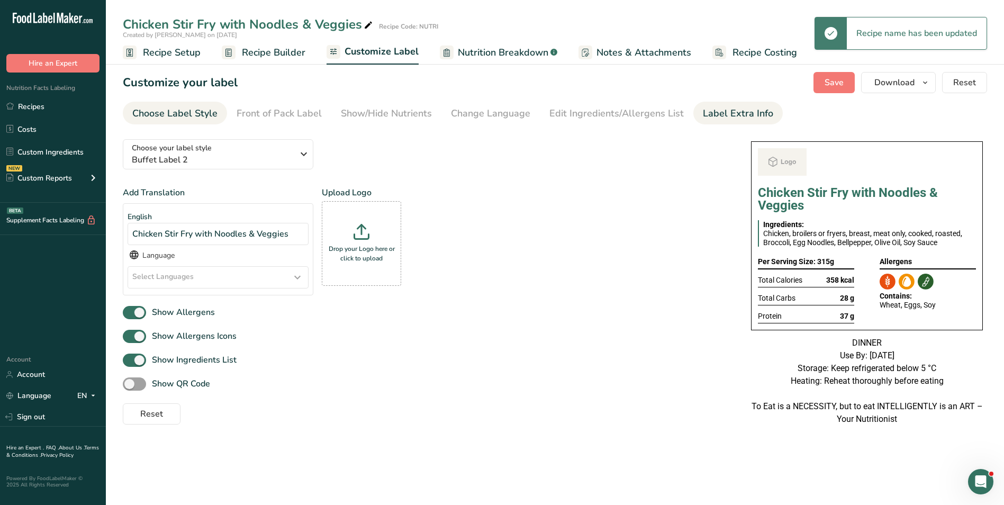
click at [748, 107] on div "Label Extra Info" at bounding box center [738, 113] width 70 height 14
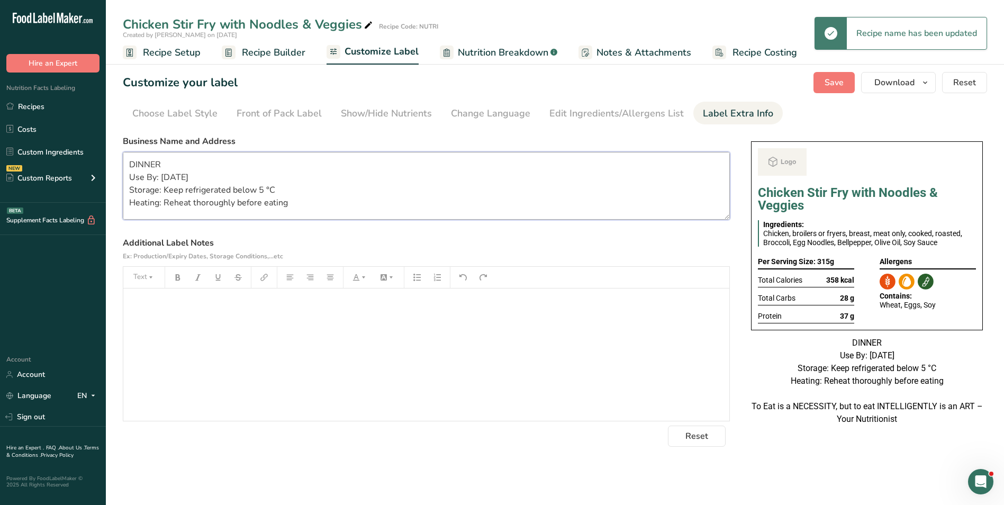
click at [280, 185] on textarea "DINNER Use By: 29/08/2025 Storage: Keep refrigerated below 5 °C Heating: Reheat…" at bounding box center [426, 186] width 607 height 68
paste textarea "BREAKFAST Use by: [DATE] Storage: Keep Refrigerated under 5 degrees Heating: Re…"
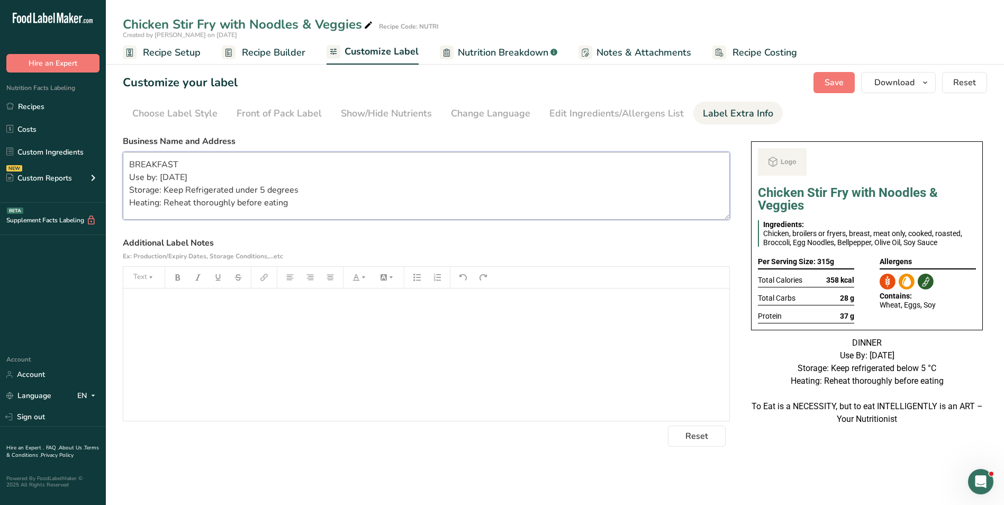
click at [164, 164] on textarea "BREAKFAST Use by: [DATE] Storage: Keep Refrigerated under 5 degrees Heating: Re…" at bounding box center [426, 186] width 607 height 68
click at [832, 88] on span "Save" at bounding box center [834, 82] width 19 height 13
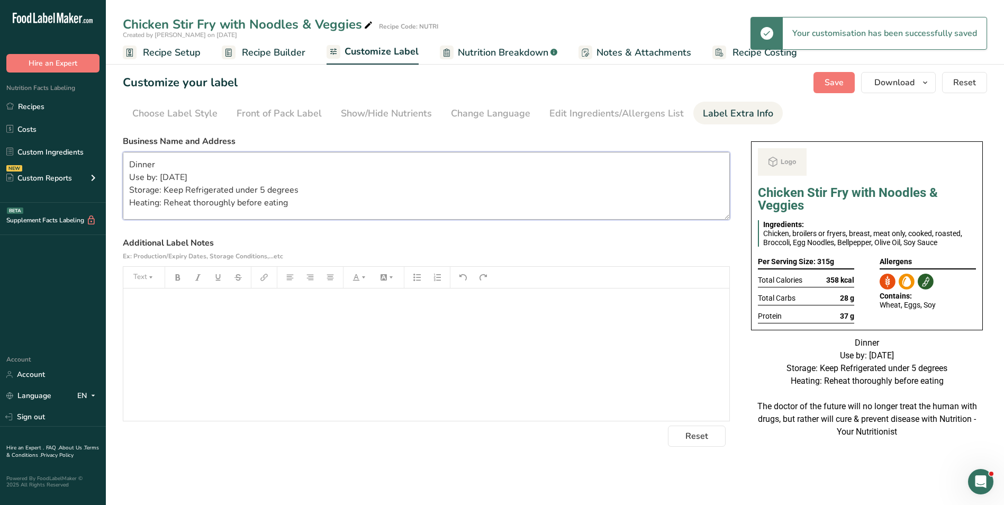
click at [165, 178] on textarea "Dinner Use by: 19/09/2025 Storage: Keep Refrigerated under 5 degrees Heating: R…" at bounding box center [426, 186] width 607 height 68
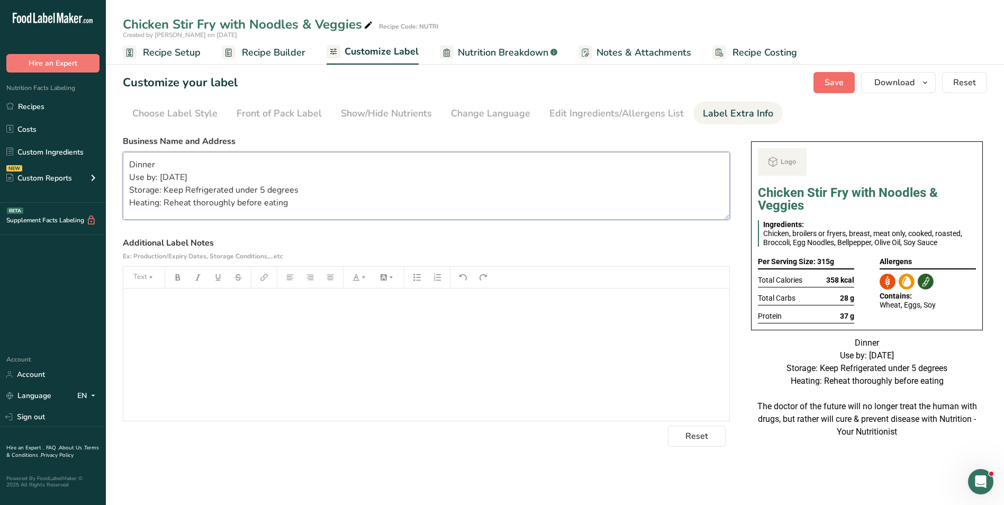
type textarea "Dinner Use by: [DATE] Storage: Keep Refrigerated under 5 degrees Heating: Rehea…"
click at [832, 88] on span "Save" at bounding box center [834, 82] width 19 height 13
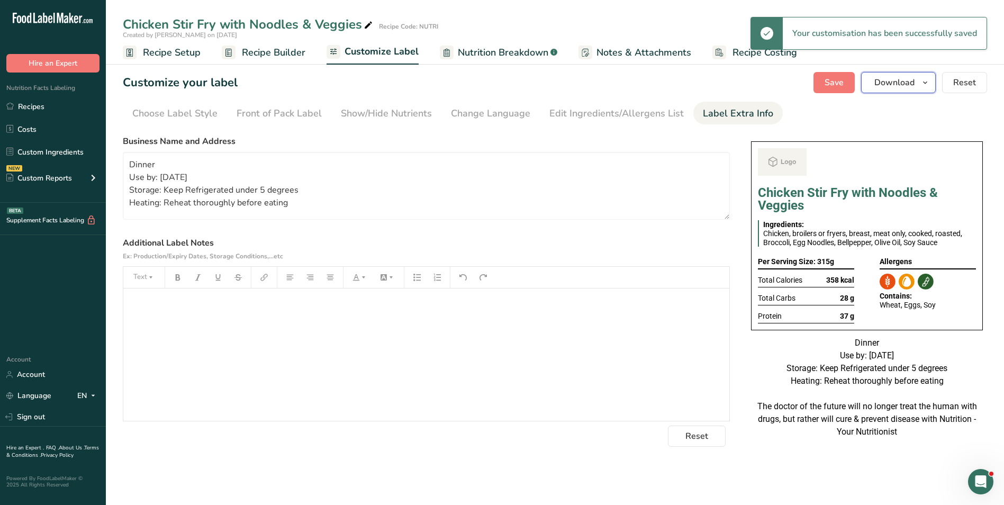
click at [900, 80] on span "Download" at bounding box center [895, 82] width 40 height 13
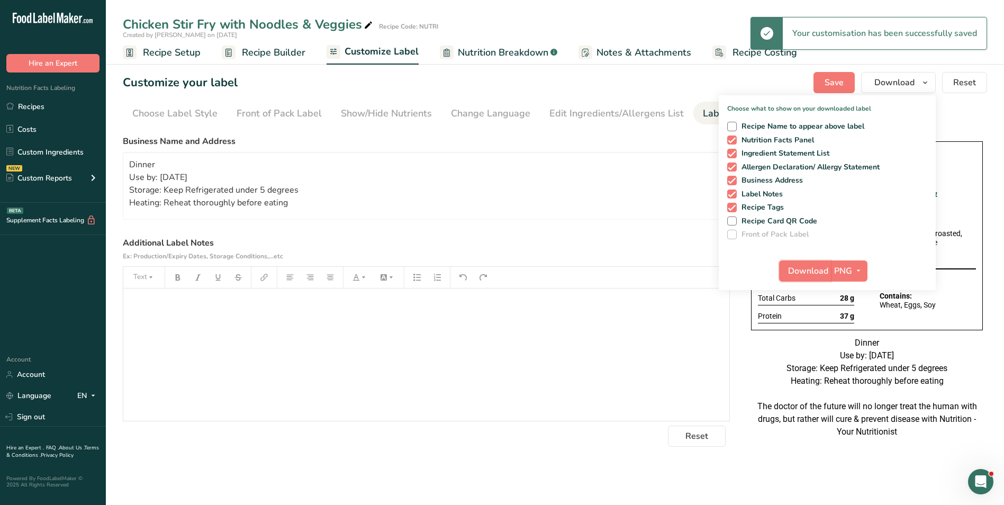
click at [812, 271] on span "Download" at bounding box center [808, 271] width 40 height 13
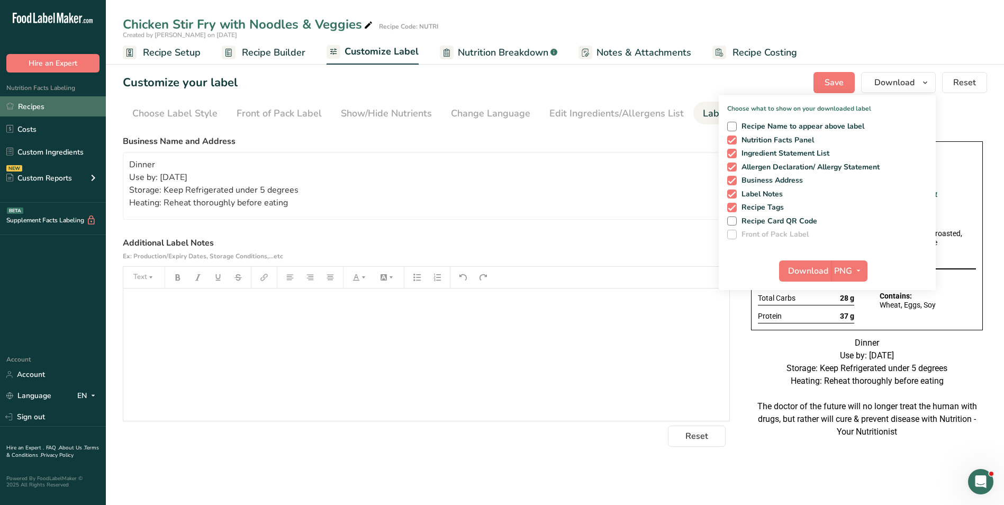
click at [57, 107] on link "Recipes" at bounding box center [53, 106] width 106 height 20
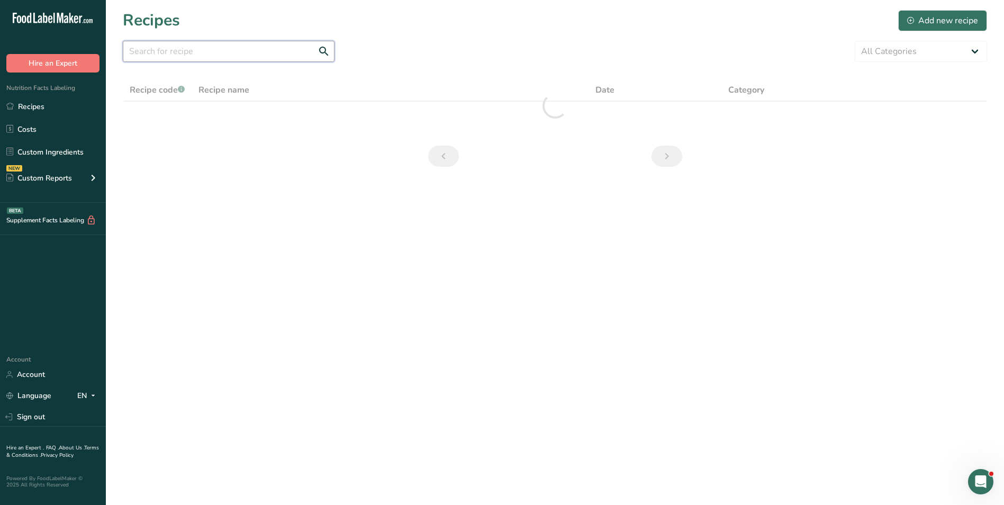
click at [223, 61] on input "text" at bounding box center [229, 51] width 212 height 21
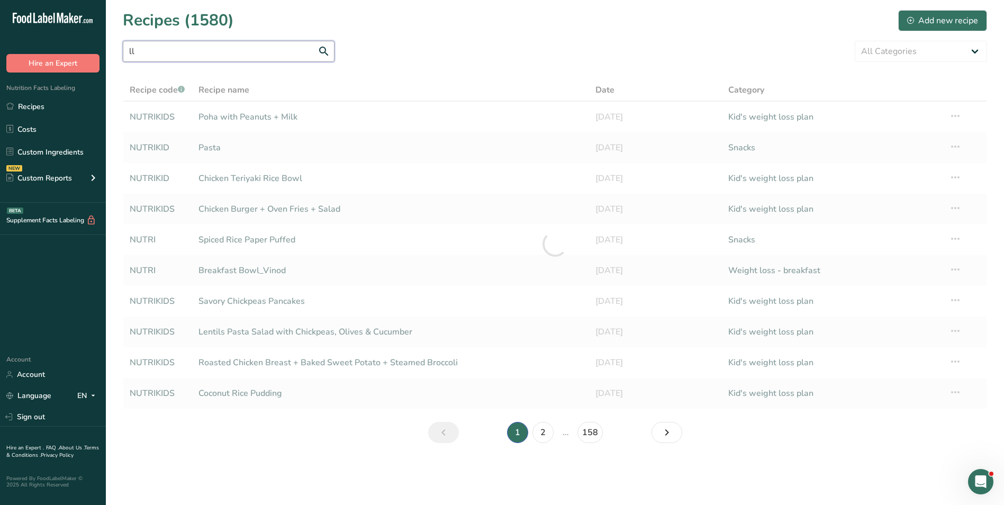
type input "l"
